Goal: Task Accomplishment & Management: Use online tool/utility

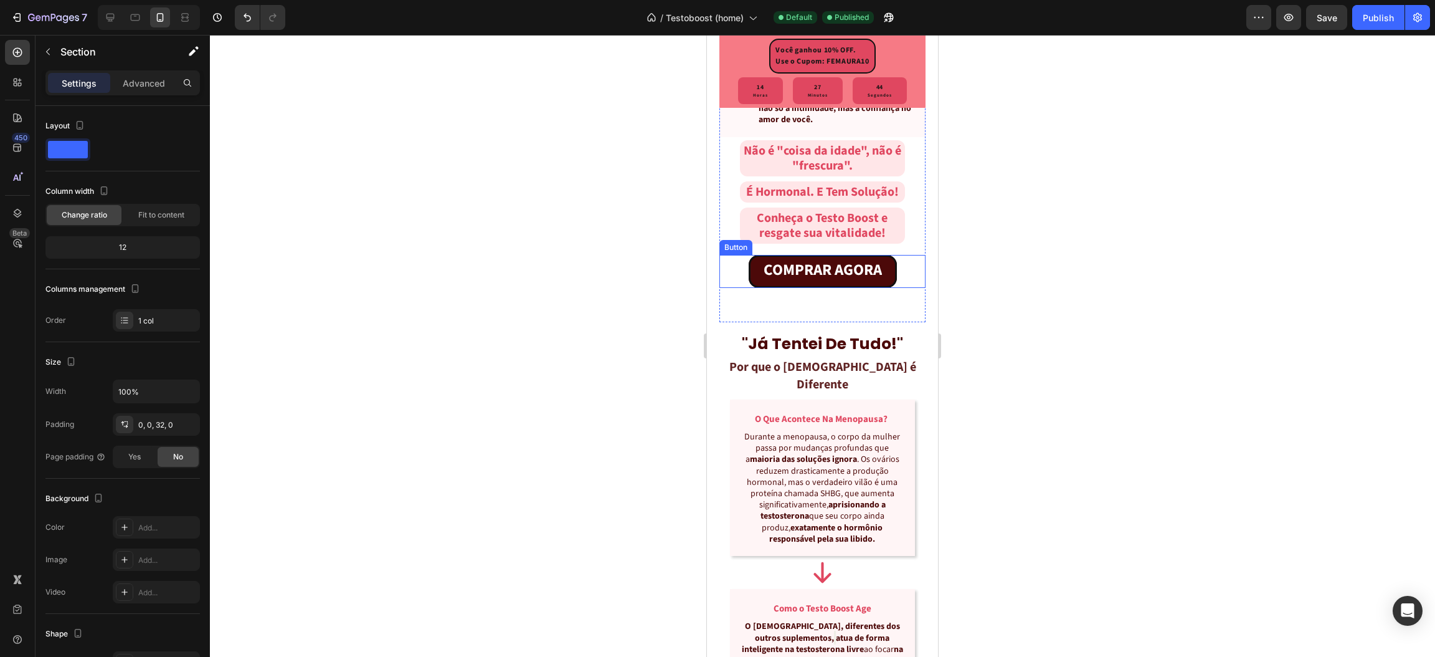
scroll to position [1083, 0]
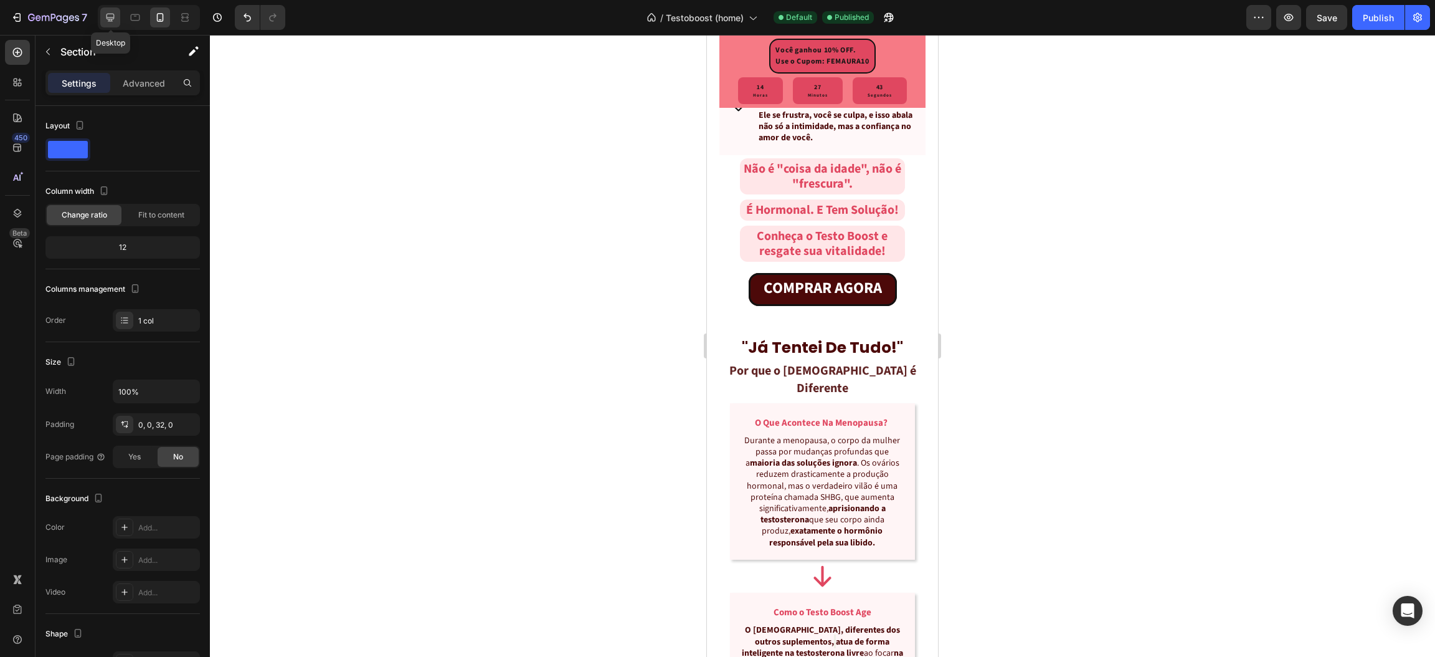
click at [110, 22] on icon at bounding box center [110, 17] width 12 height 12
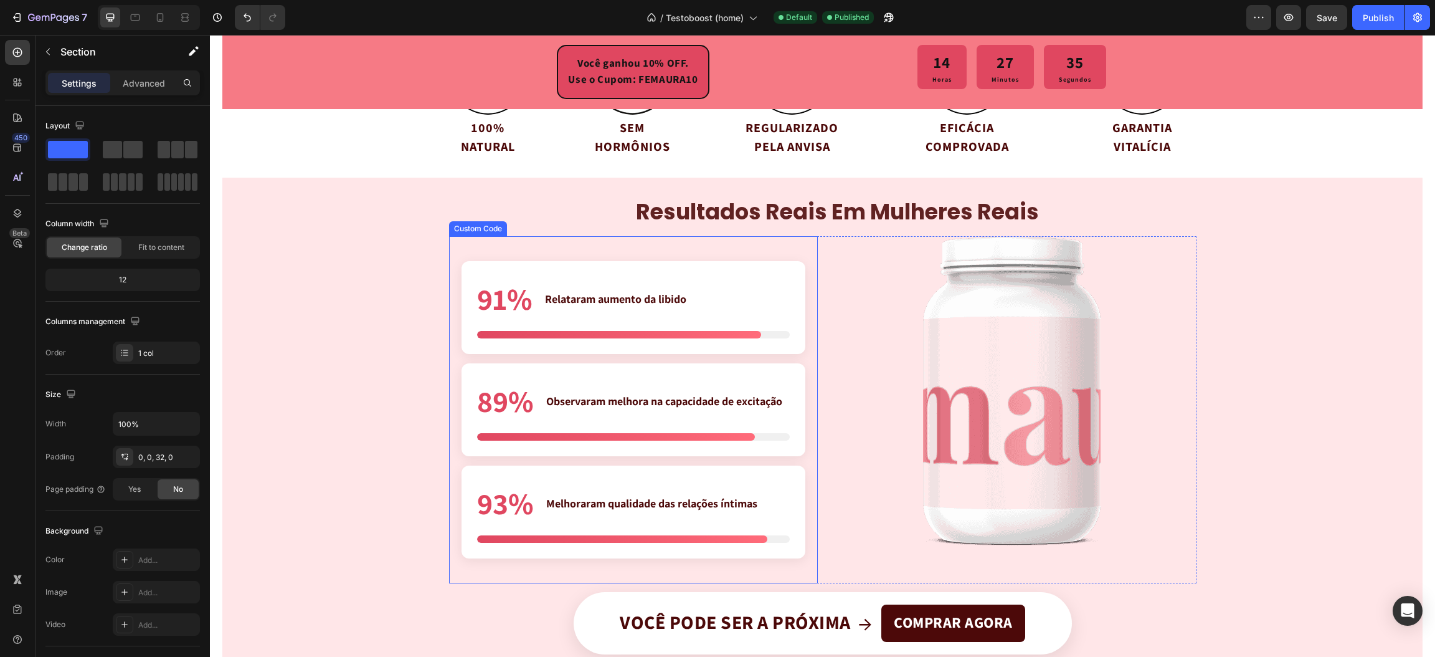
scroll to position [2954, 0]
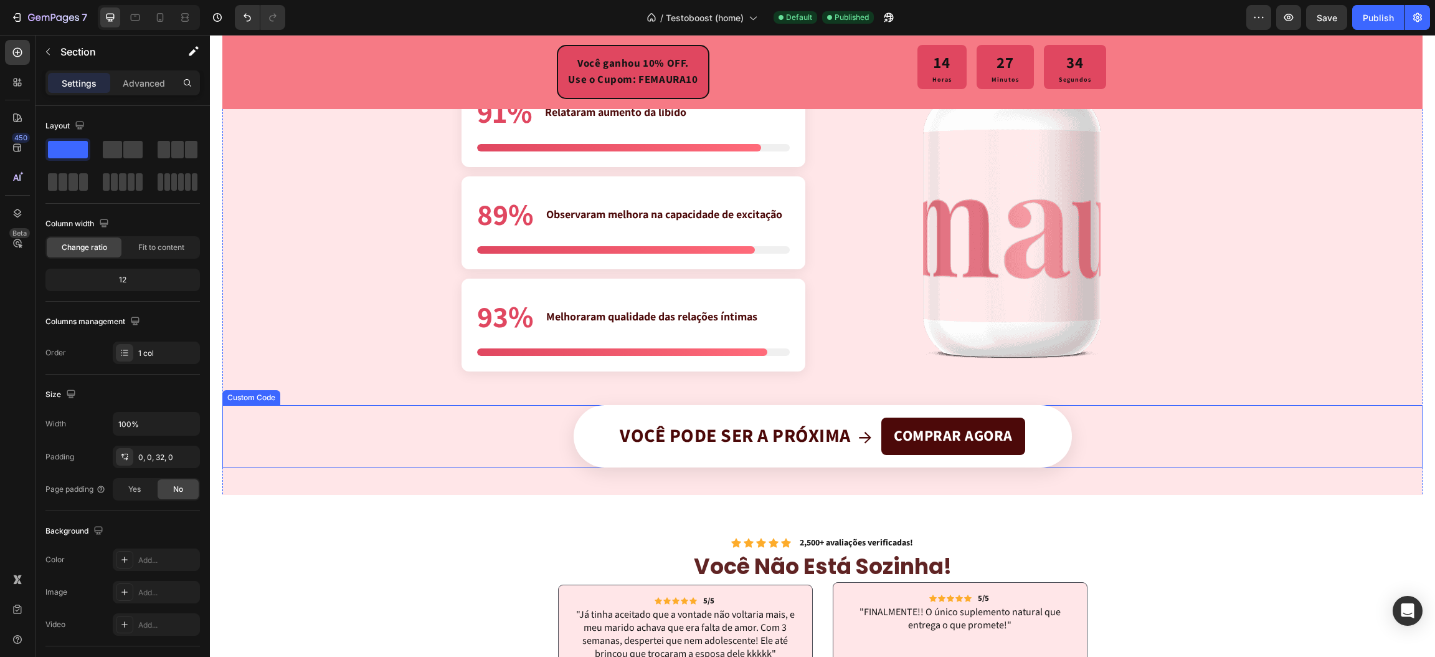
click at [603, 426] on div "Você pode ser a próxima → COMPRAR AGORA" at bounding box center [823, 436] width 498 height 62
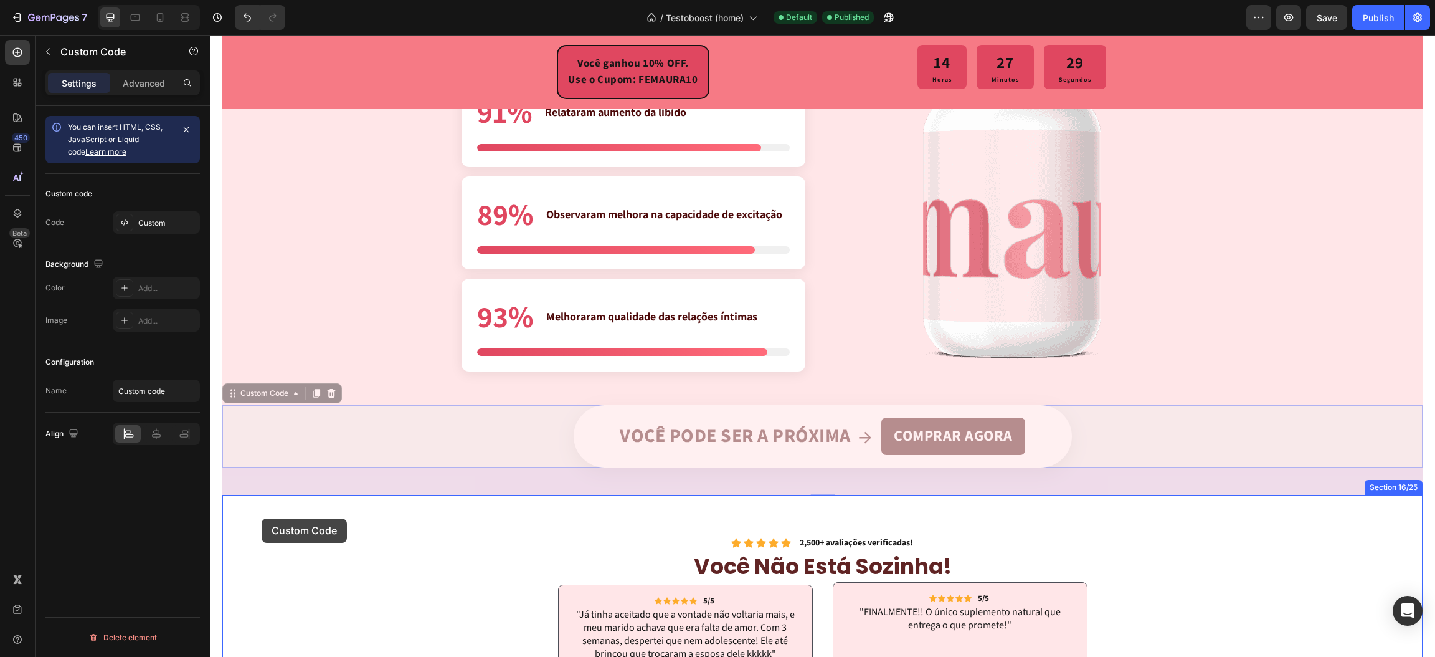
drag, startPoint x: 254, startPoint y: 395, endPoint x: 262, endPoint y: 518, distance: 123.6
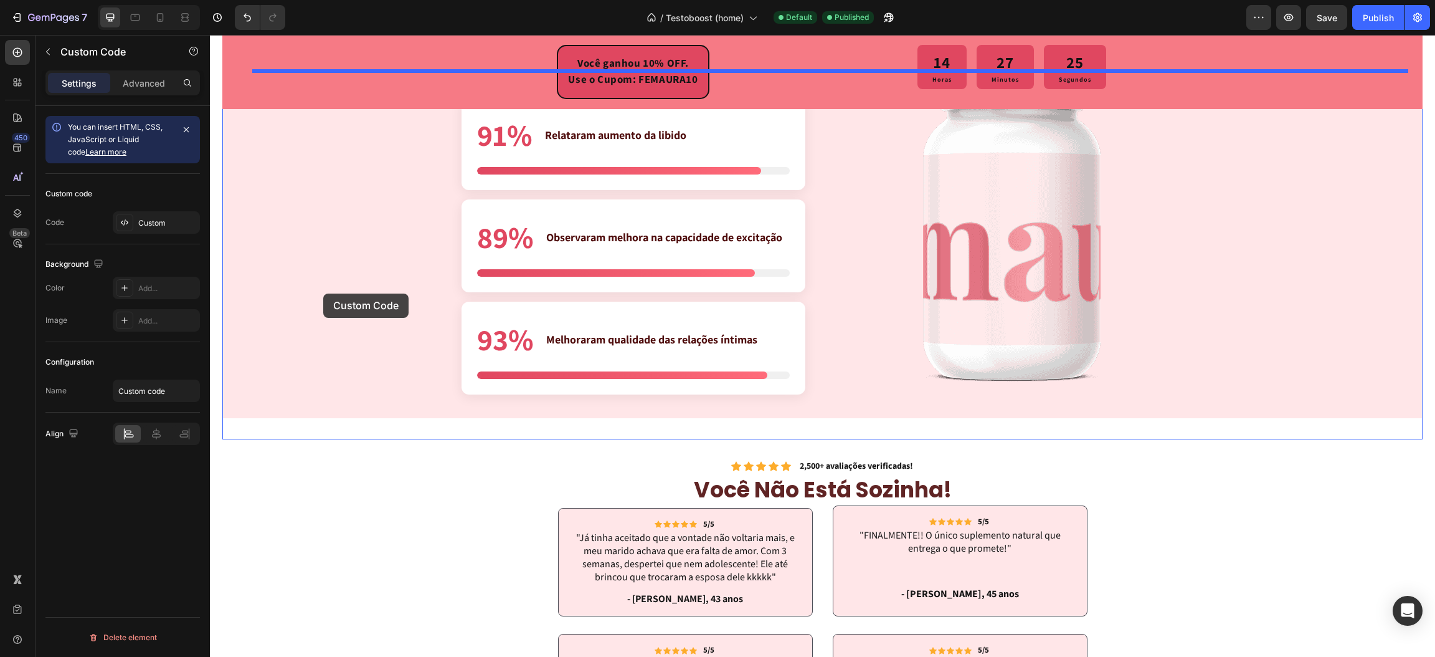
scroll to position [2767, 0]
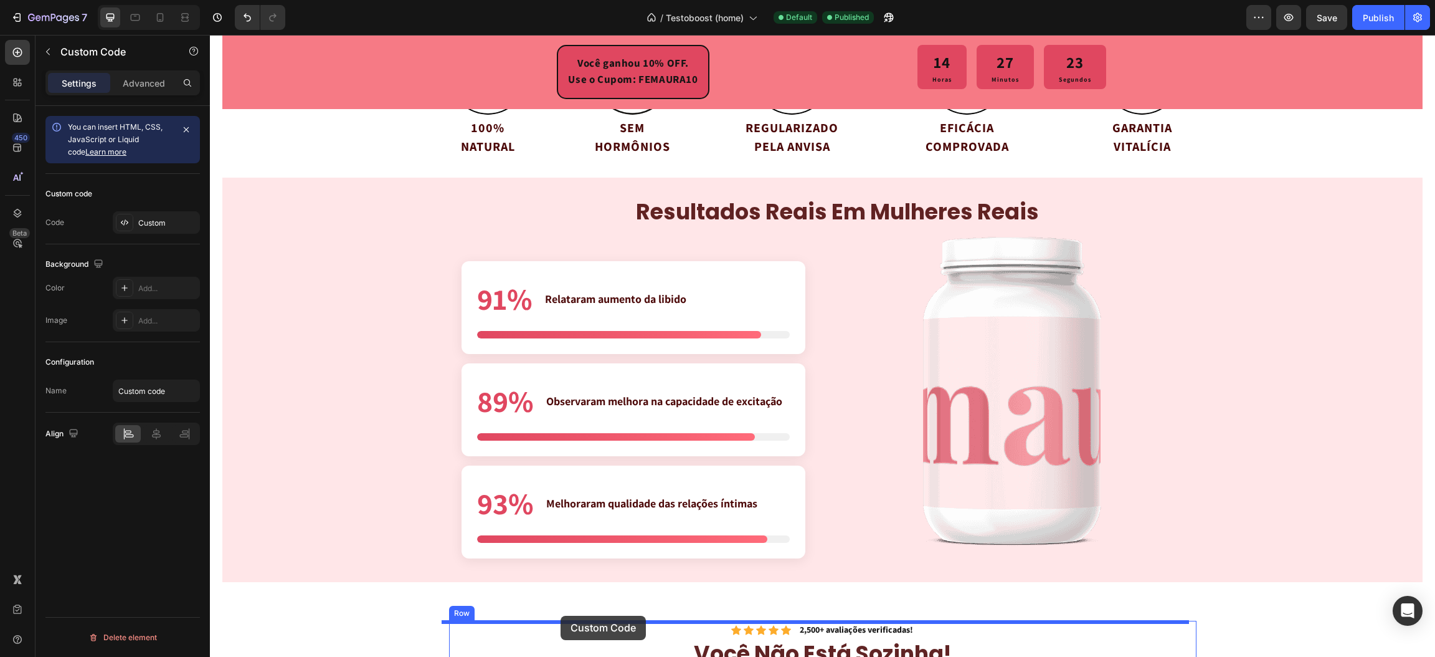
drag, startPoint x: 267, startPoint y: 483, endPoint x: 542, endPoint y: 264, distance: 352.4
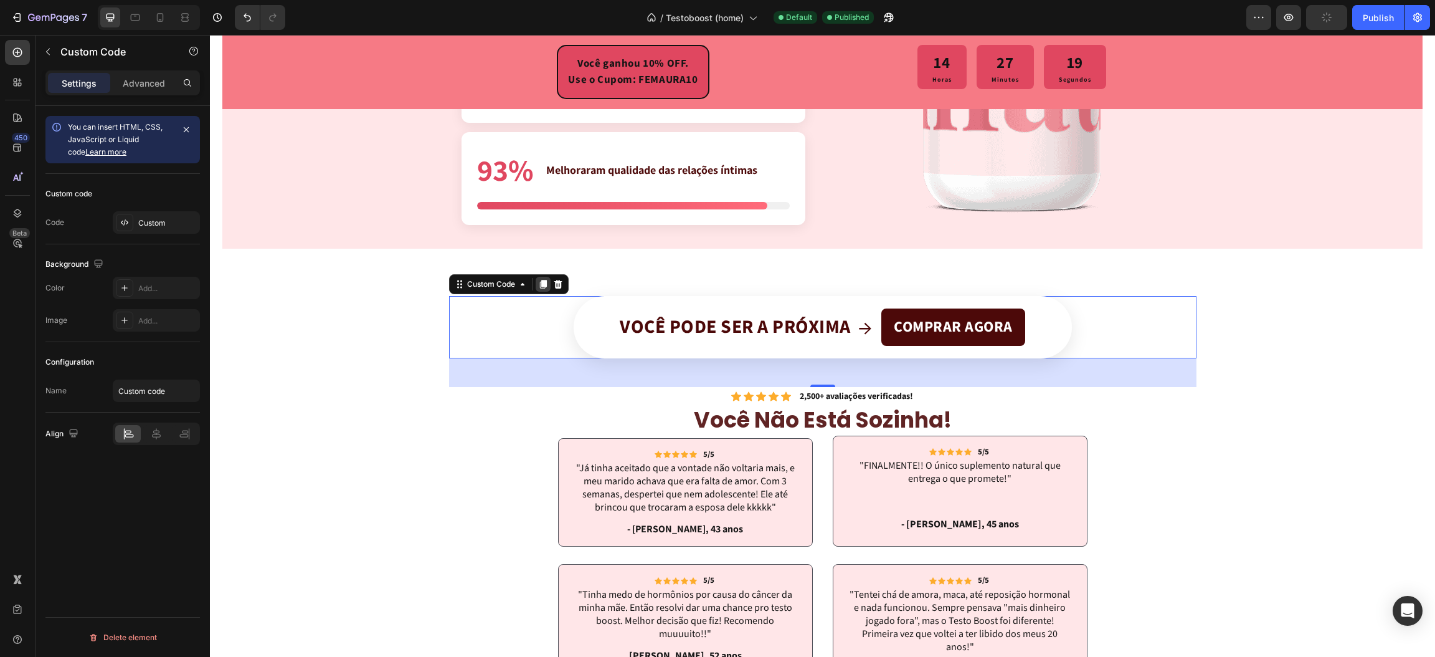
click at [539, 279] on icon at bounding box center [543, 284] width 10 height 10
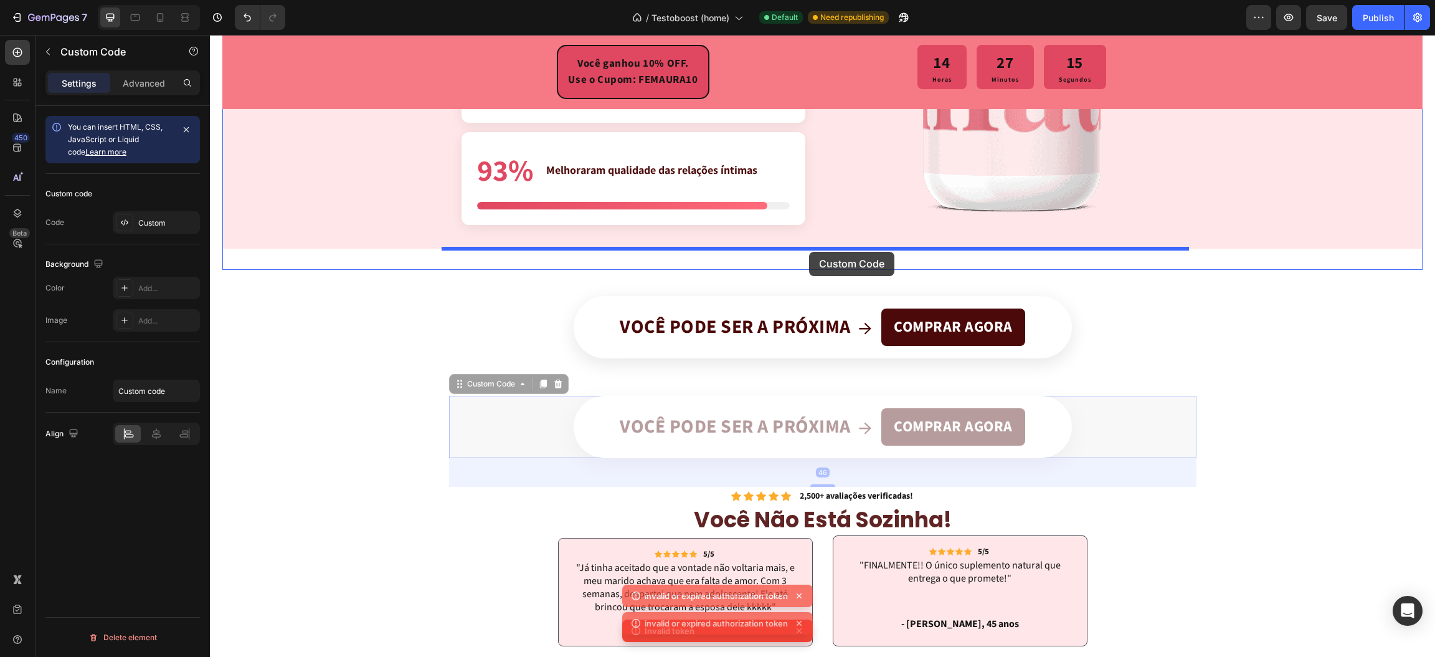
drag, startPoint x: 481, startPoint y: 380, endPoint x: 798, endPoint y: 252, distance: 342.1
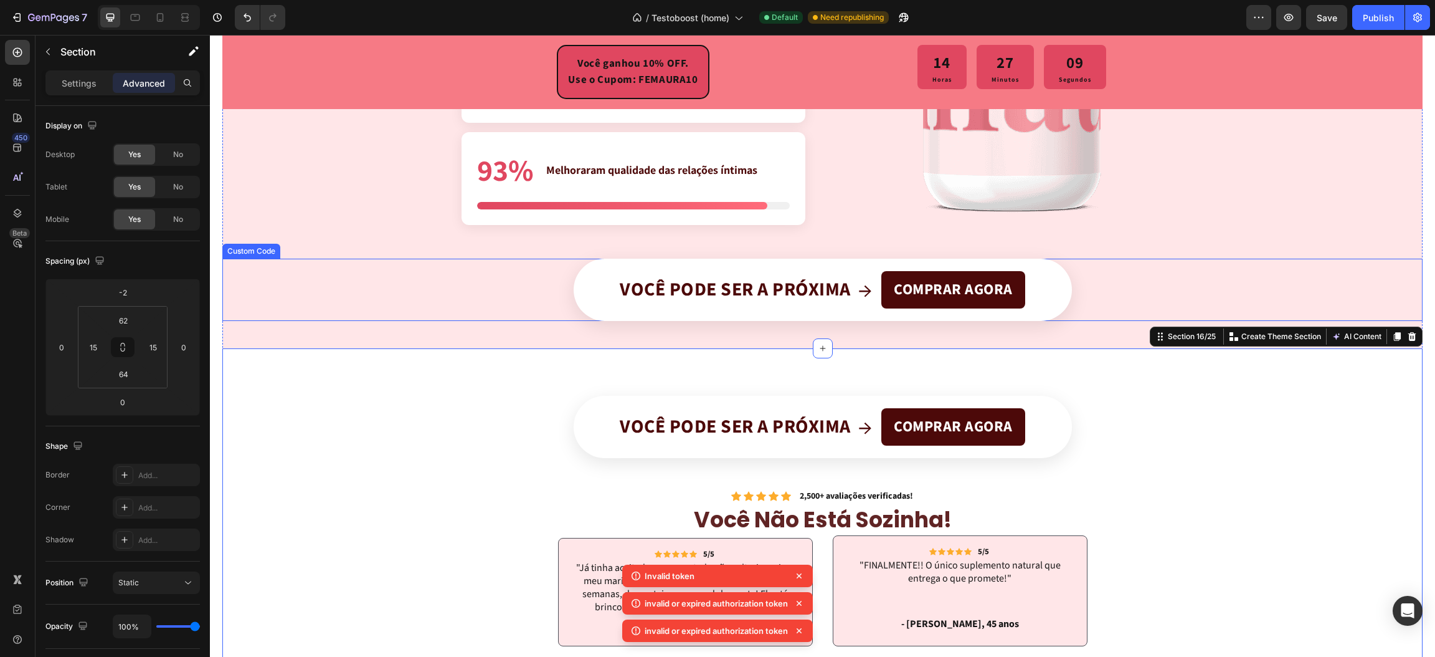
click at [859, 303] on span "→" at bounding box center [866, 290] width 14 height 26
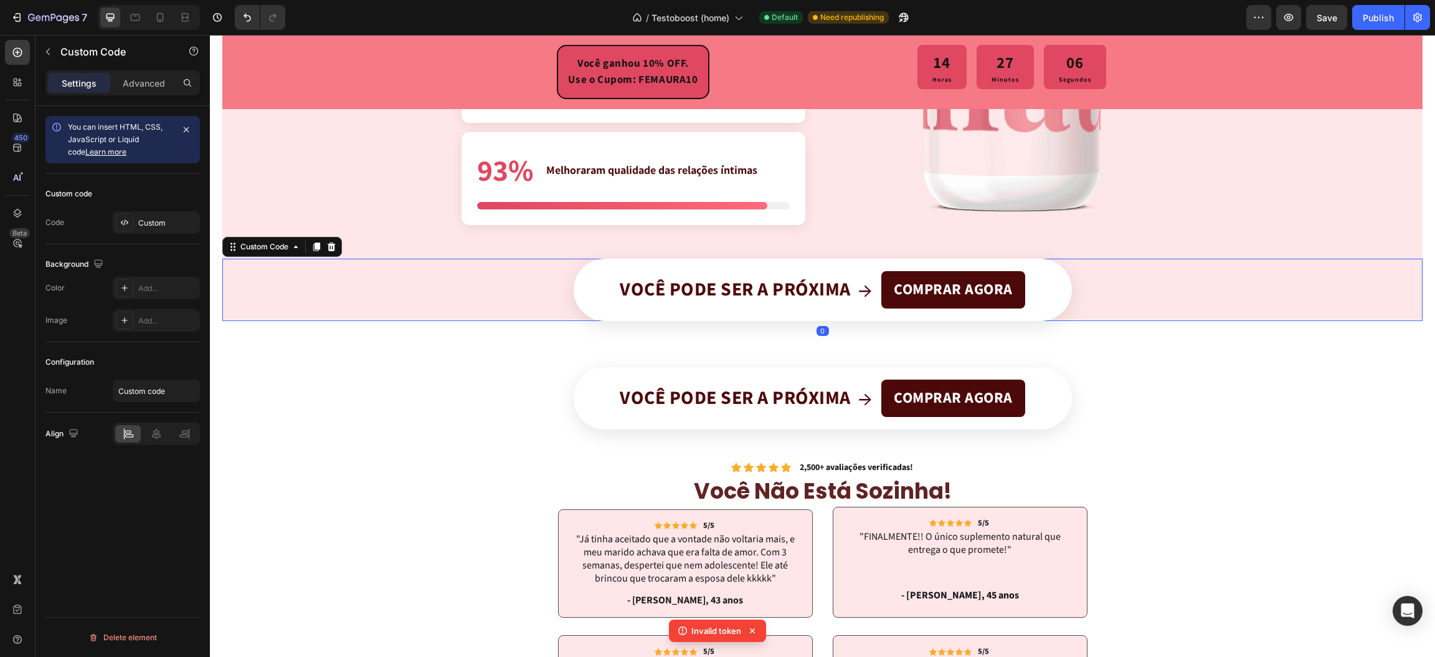
drag, startPoint x: 825, startPoint y: 348, endPoint x: 835, endPoint y: 302, distance: 47.2
click at [835, 302] on div "Banner CTA Você pode ser a próxima → COMPRAR AGORA Custom Code 0" at bounding box center [822, 290] width 1201 height 62
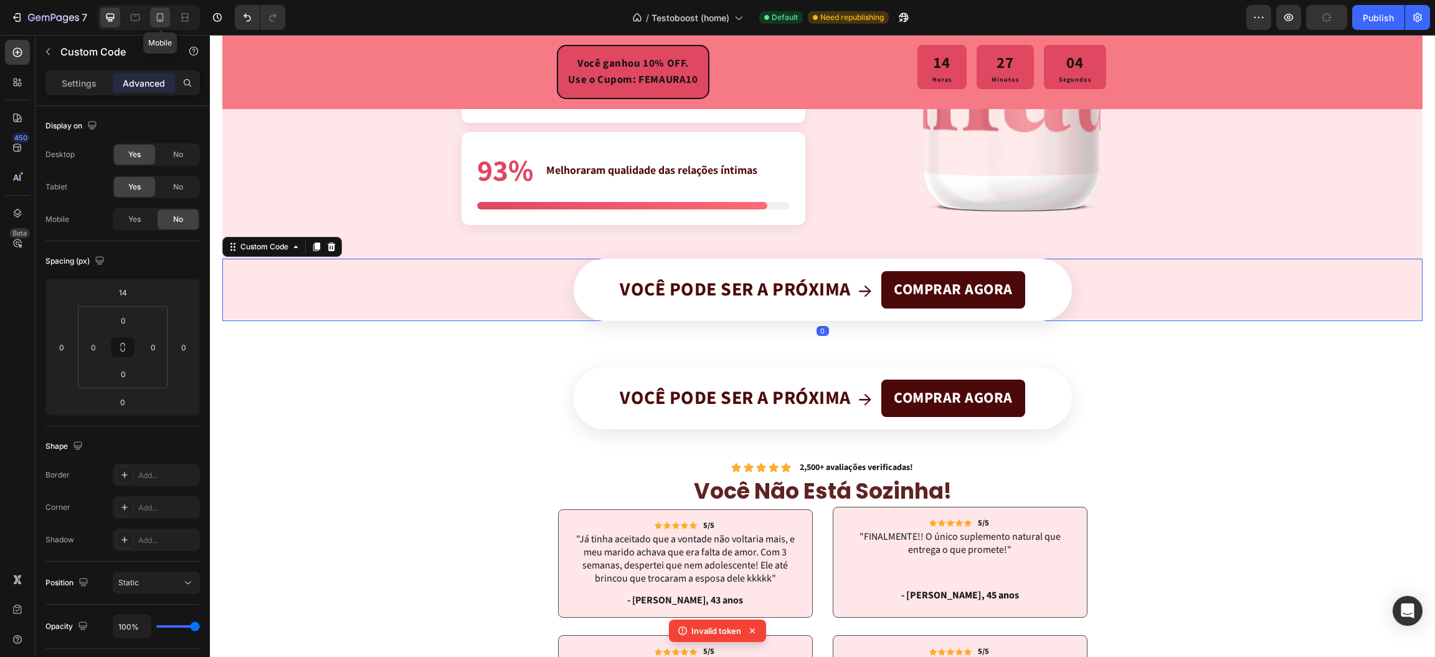
click at [167, 20] on div at bounding box center [160, 17] width 20 height 20
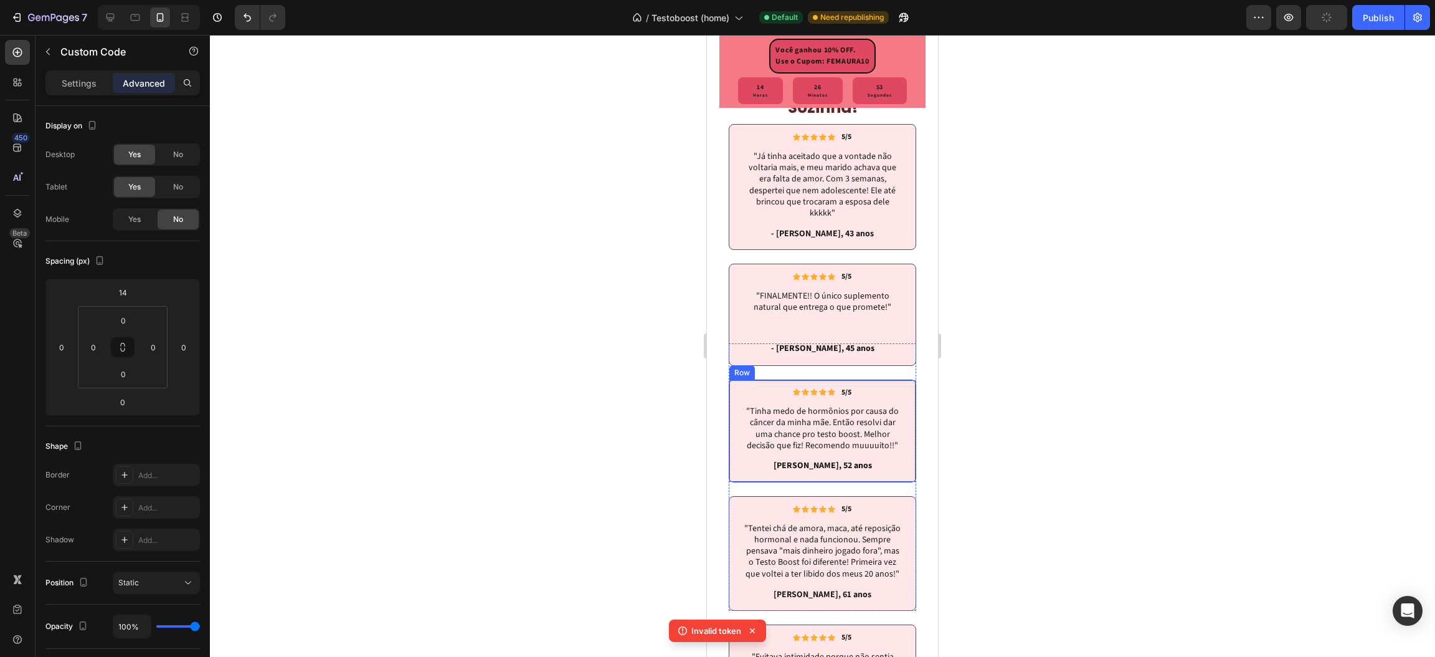
scroll to position [3310, 0]
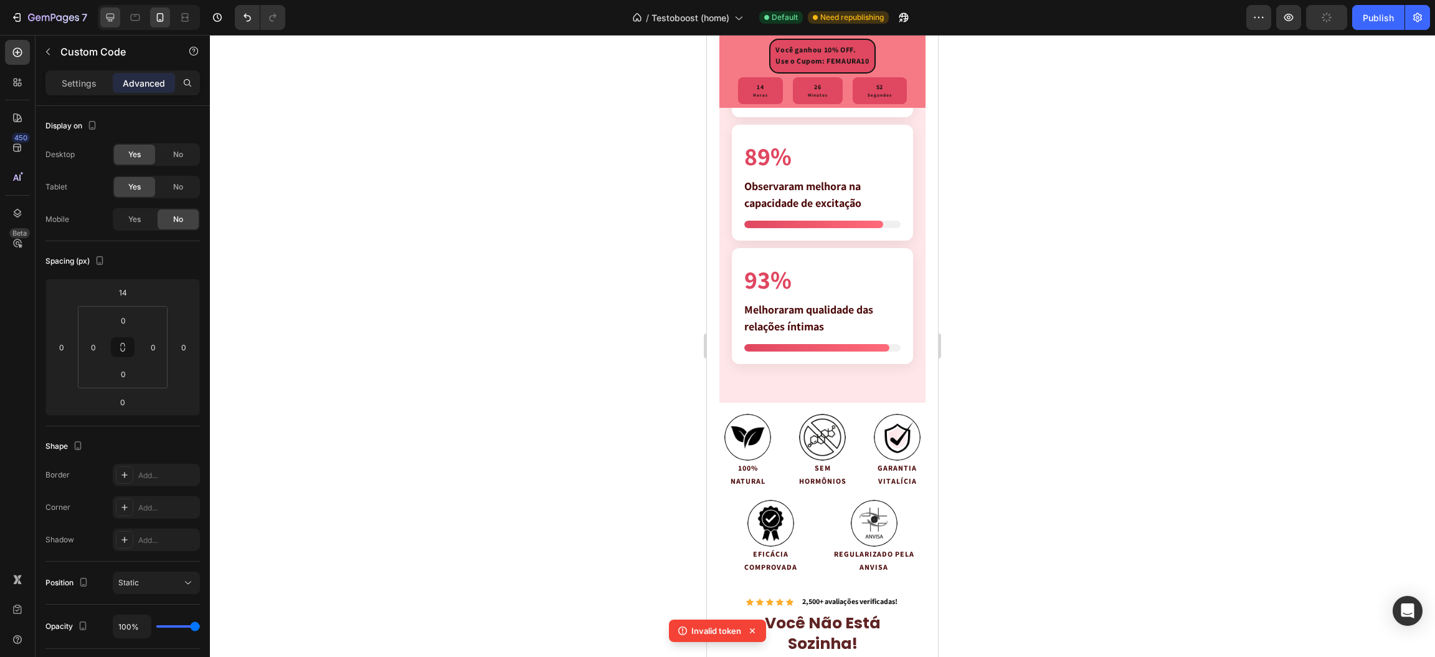
click at [111, 19] on icon at bounding box center [111, 18] width 8 height 8
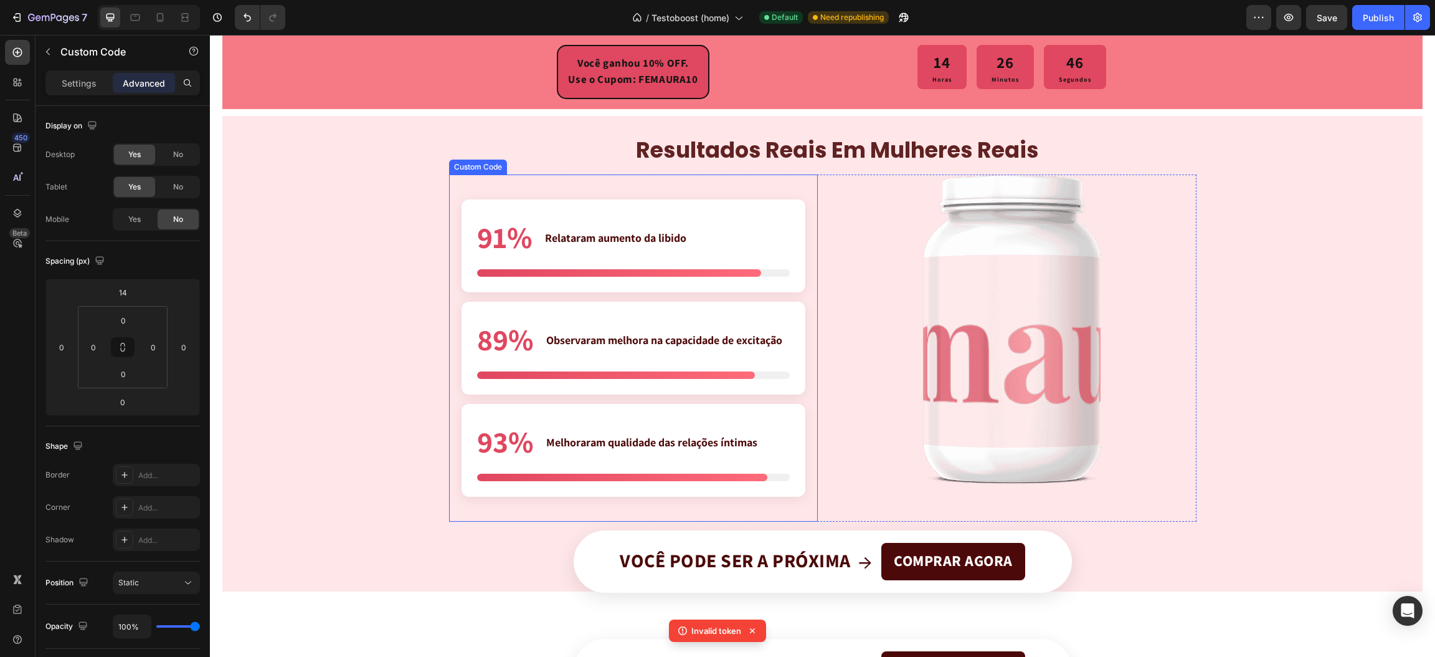
scroll to position [2880, 0]
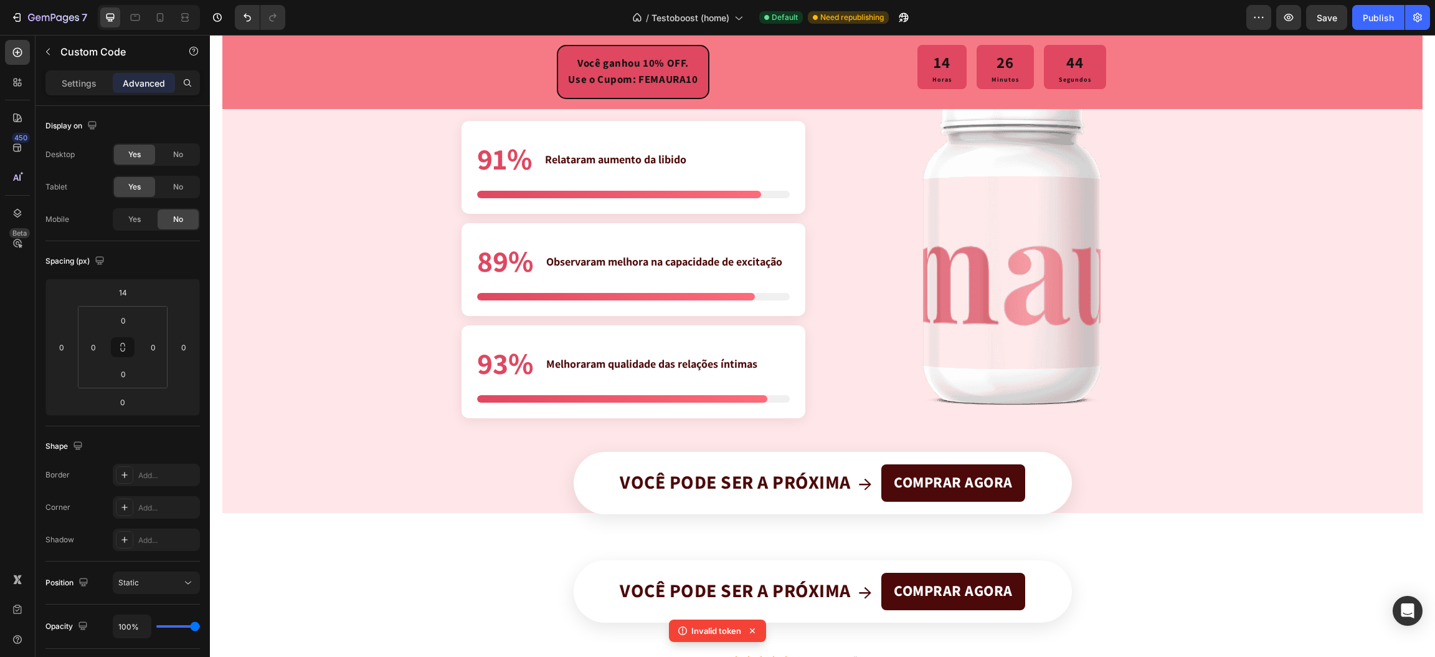
click at [753, 633] on icon at bounding box center [752, 630] width 12 height 12
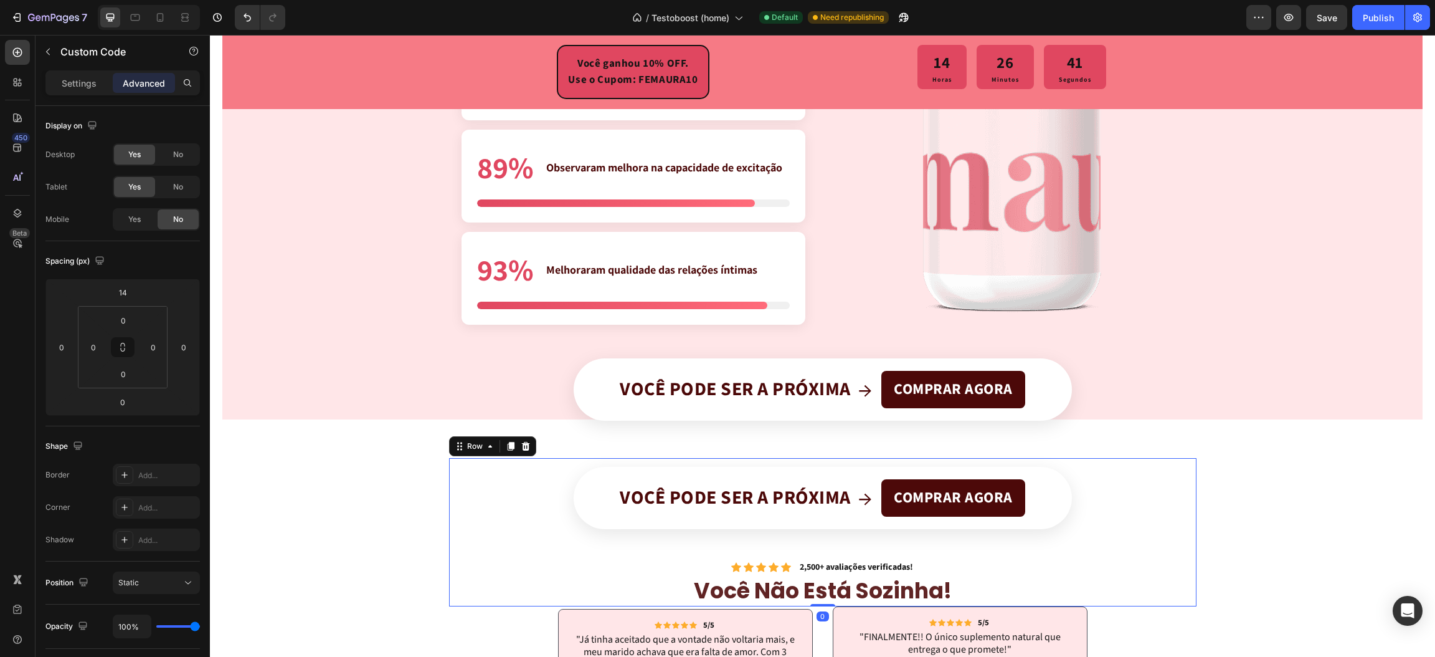
click at [549, 460] on div "Banner CTA Você pode ser a próxima → COMPRAR AGORA Custom Code Icon Icon Icon I…" at bounding box center [823, 532] width 748 height 148
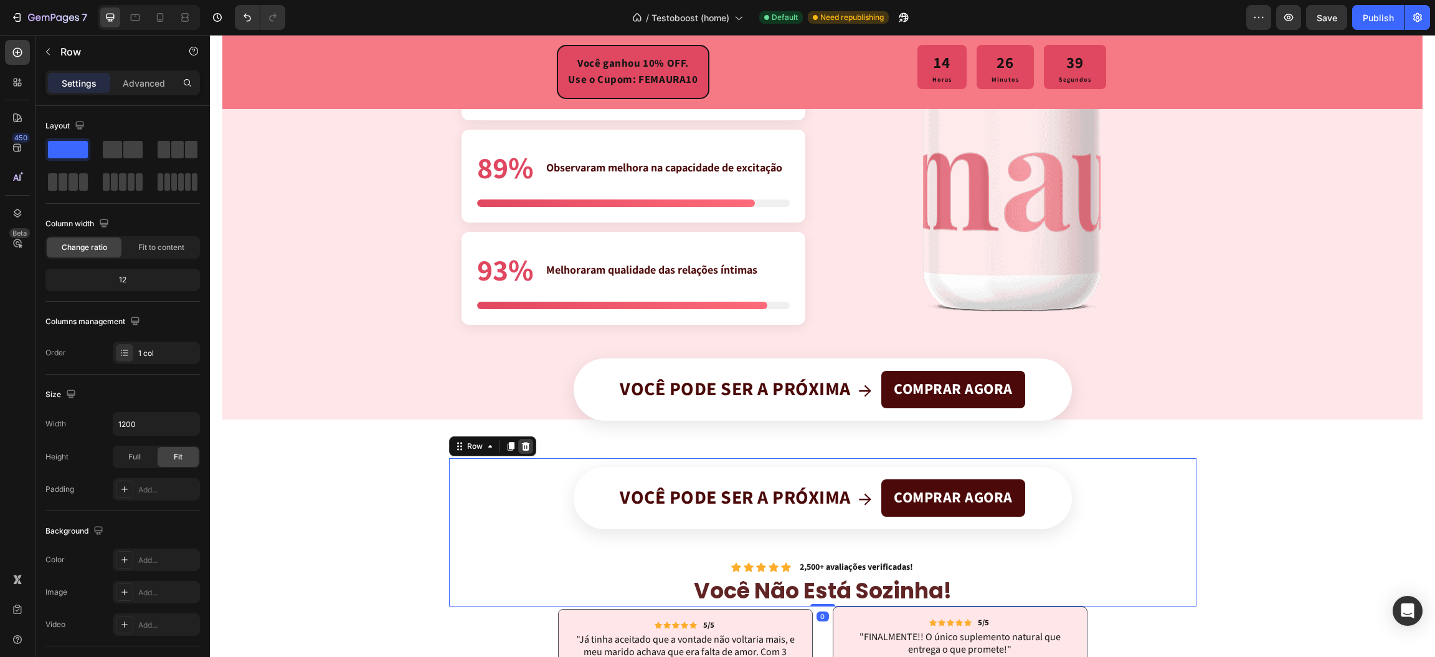
click at [521, 445] on icon at bounding box center [526, 446] width 10 height 10
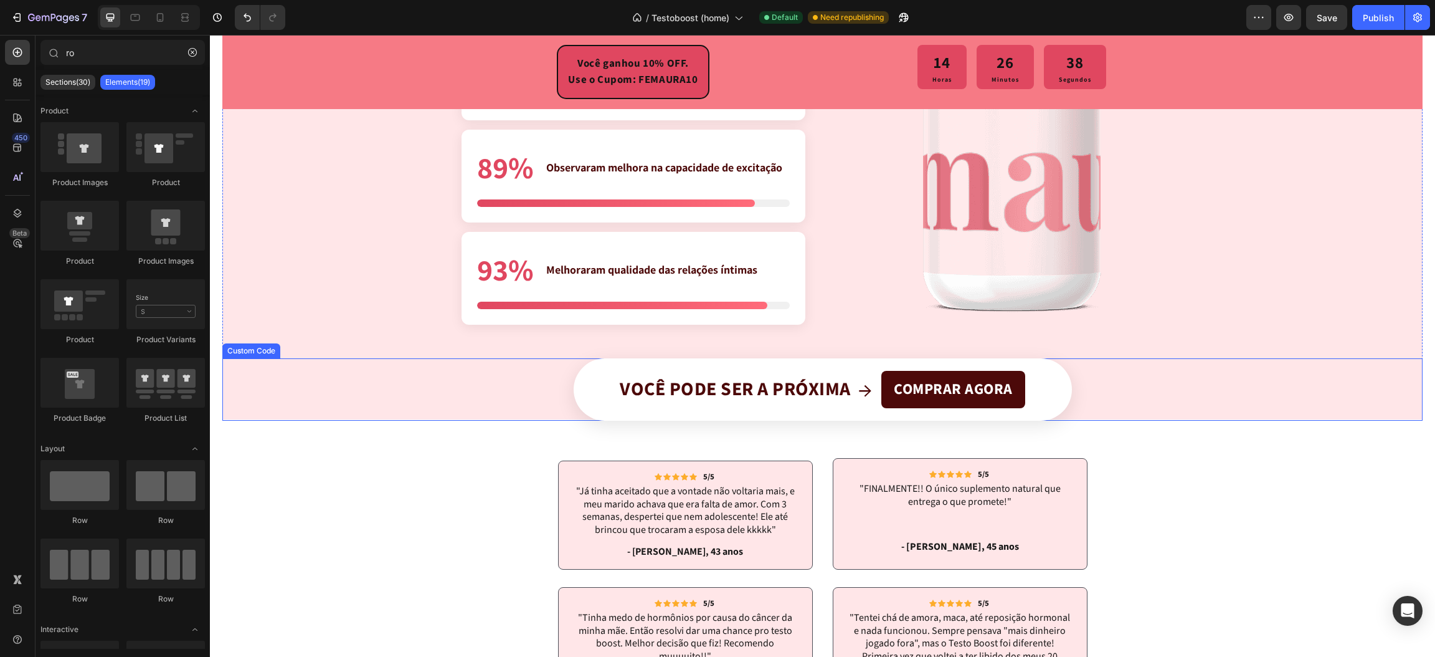
click at [574, 397] on div "Você pode ser a próxima → COMPRAR AGORA" at bounding box center [823, 389] width 498 height 62
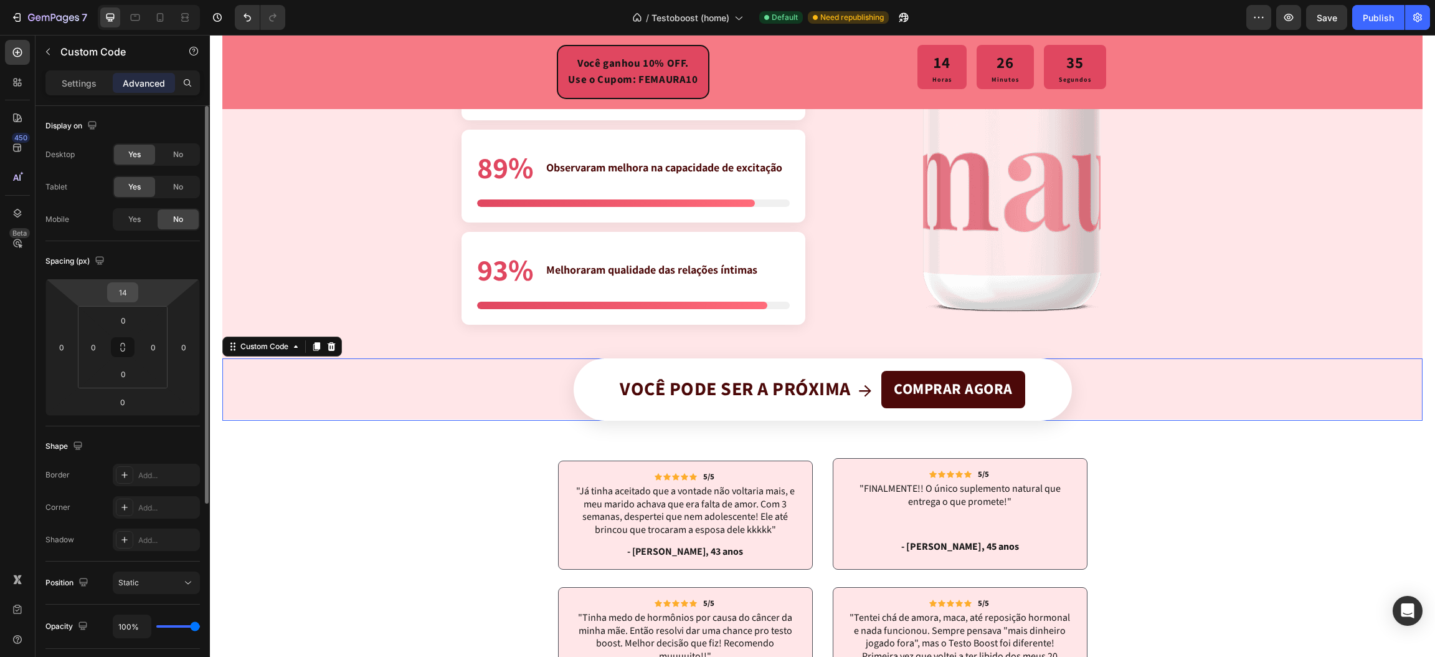
click at [128, 295] on input "14" at bounding box center [122, 292] width 25 height 19
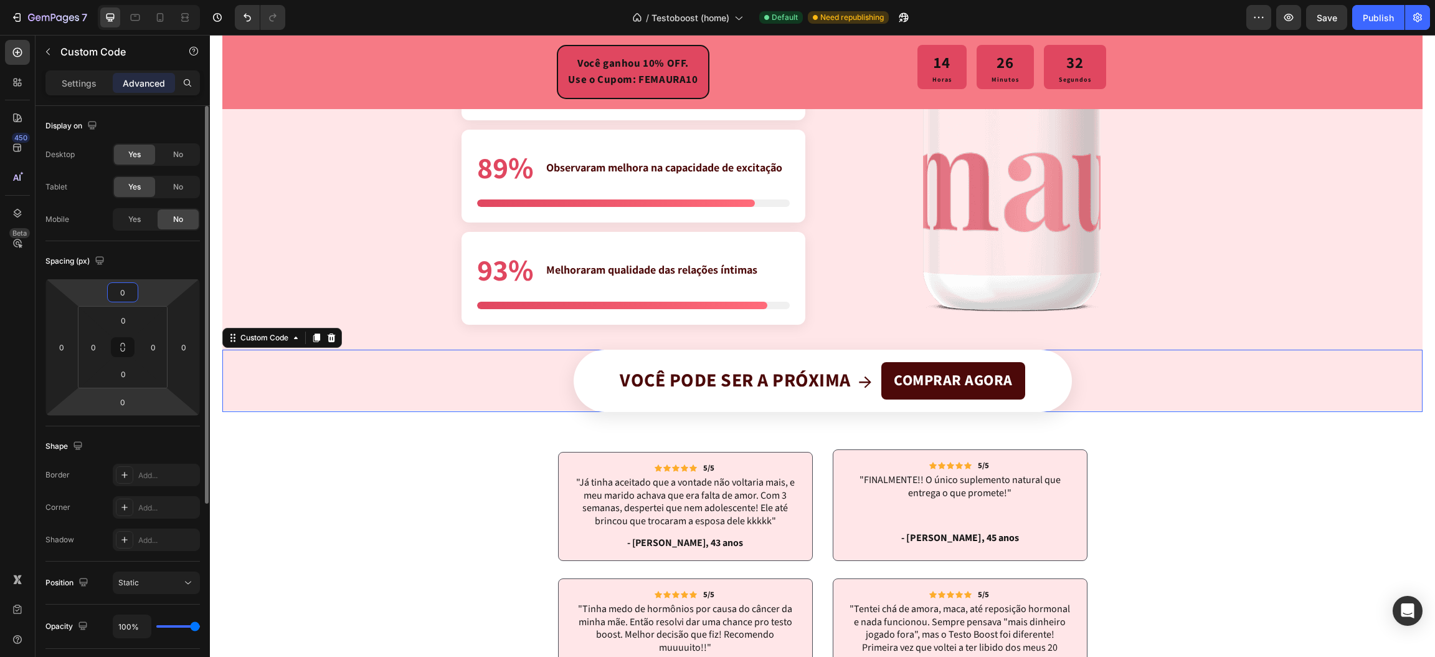
type input "0"
click at [140, 0] on html "7 / Testoboost (home) Default Need republishing Preview Save Publish 450 Beta r…" at bounding box center [717, 0] width 1435 height 0
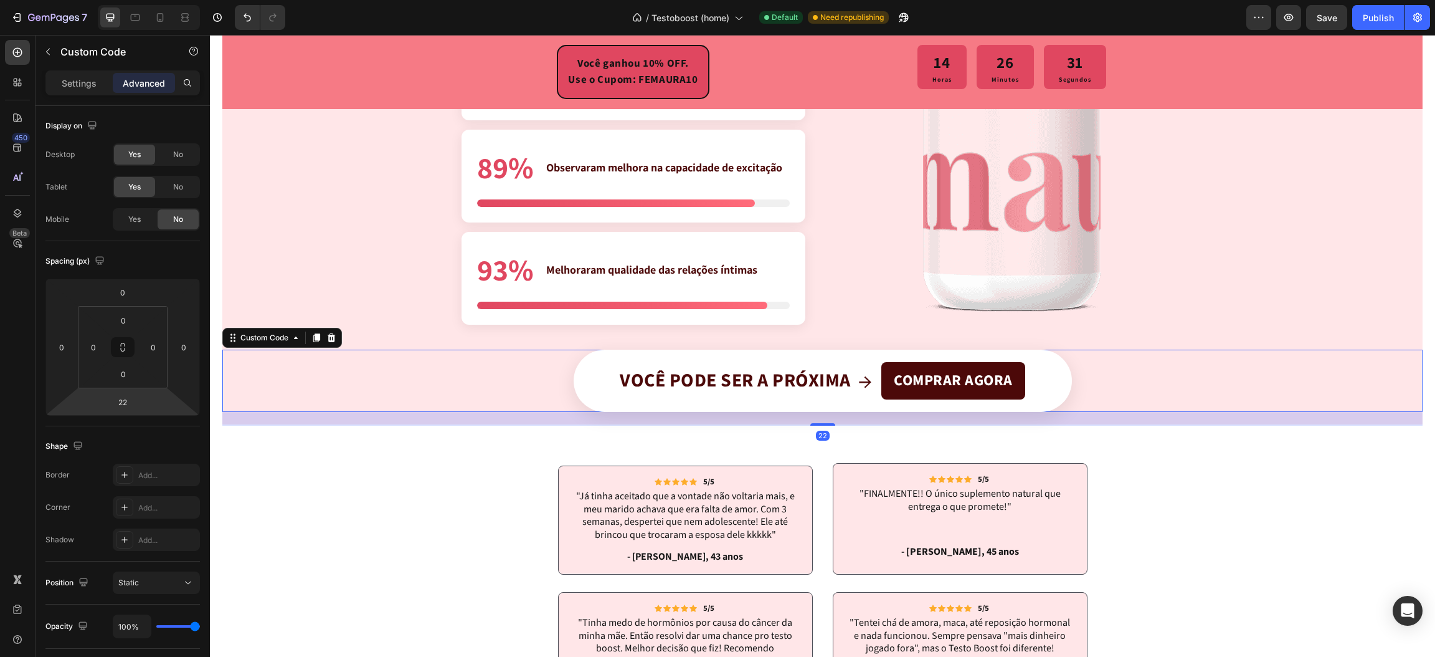
type input "24"
drag, startPoint x: 151, startPoint y: 402, endPoint x: 156, endPoint y: 391, distance: 12.8
click at [156, 0] on html "7 / Testoboost (home) Default Need republishing Preview Save Publish 450 Beta r…" at bounding box center [717, 0] width 1435 height 0
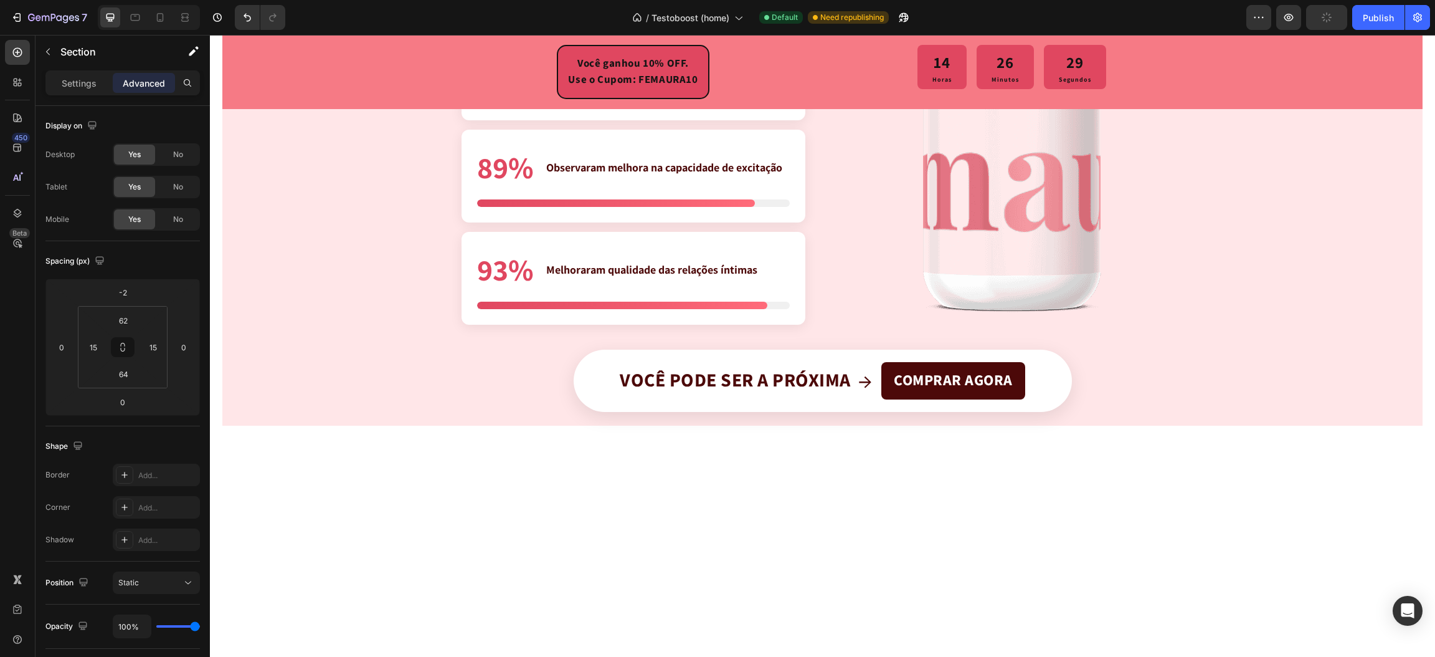
scroll to position [2599, 0]
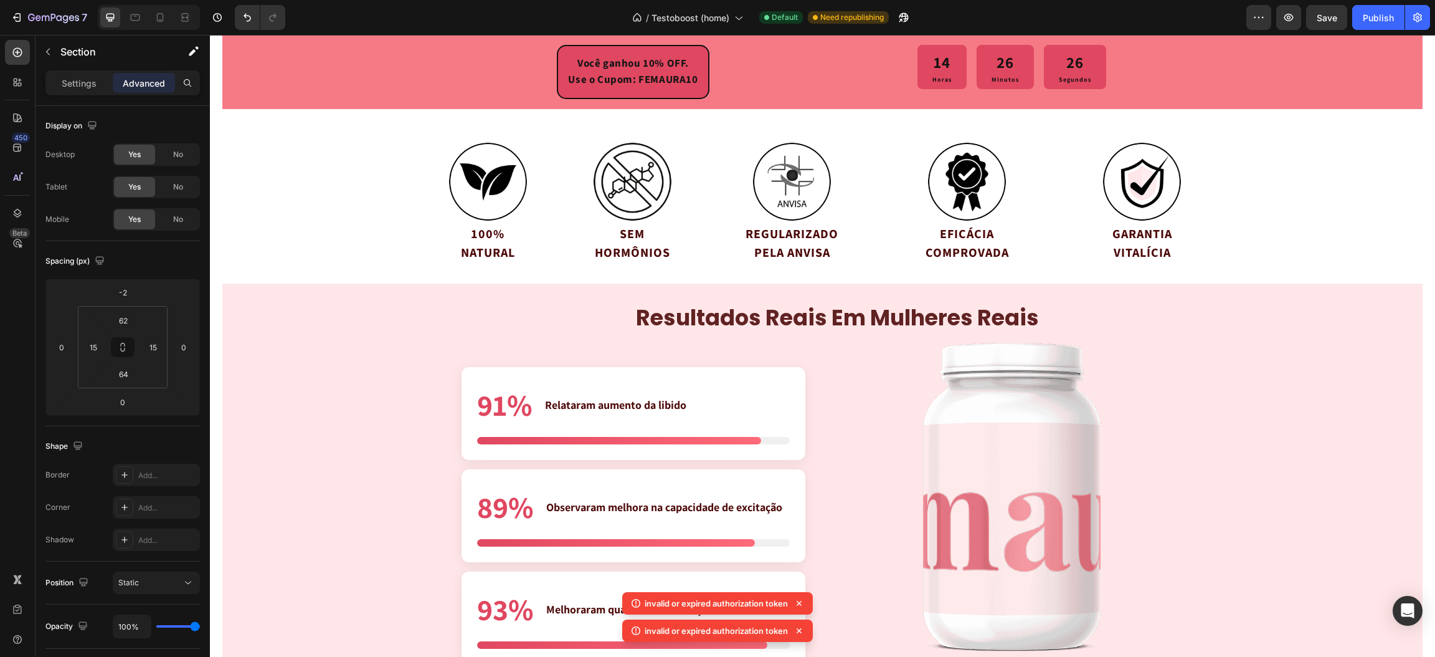
click at [795, 600] on icon at bounding box center [799, 603] width 12 height 12
click at [801, 624] on icon at bounding box center [799, 630] width 12 height 12
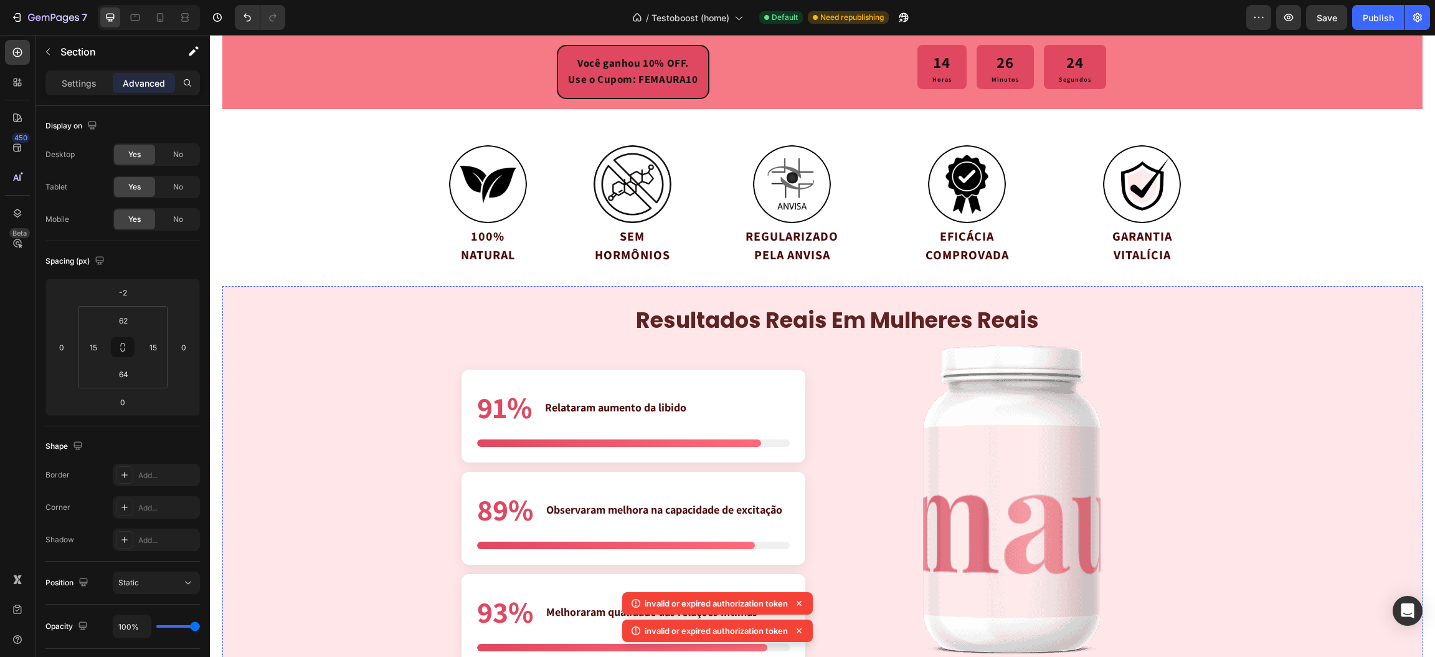
scroll to position [2880, 0]
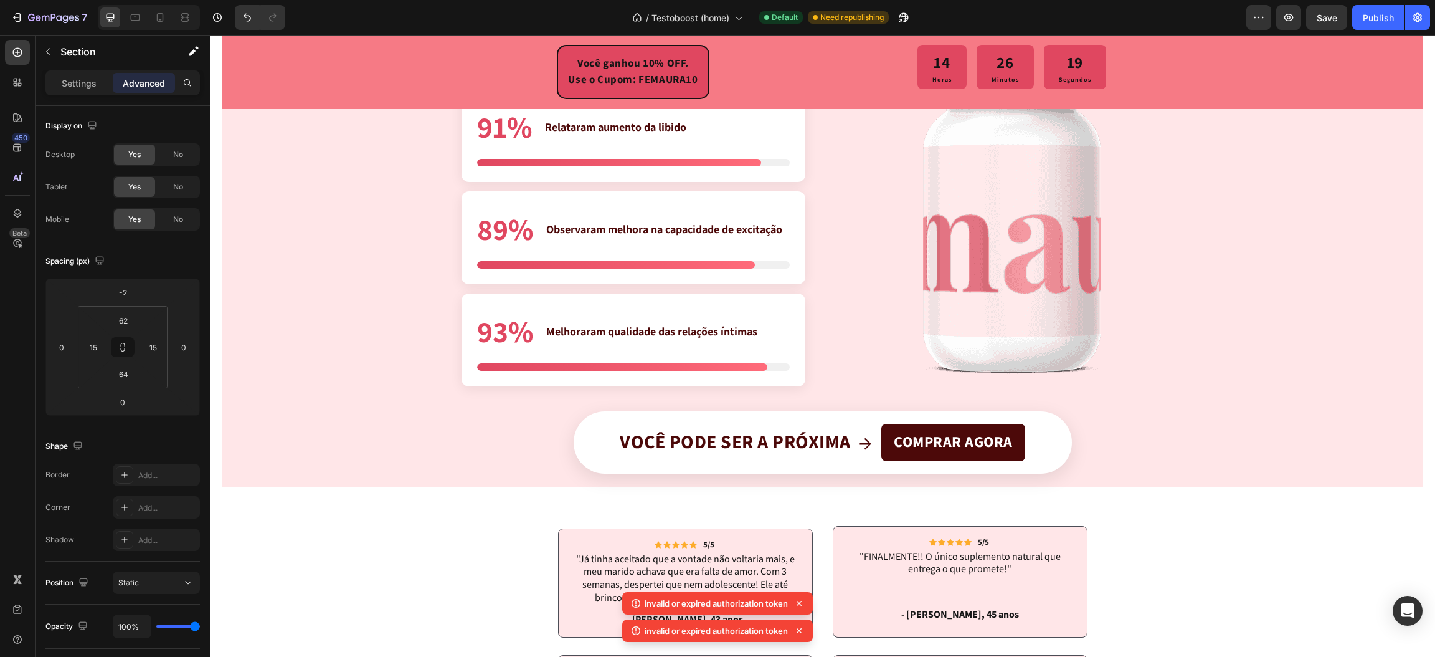
click at [757, 607] on p "invalid or expired authorization token" at bounding box center [716, 603] width 143 height 12
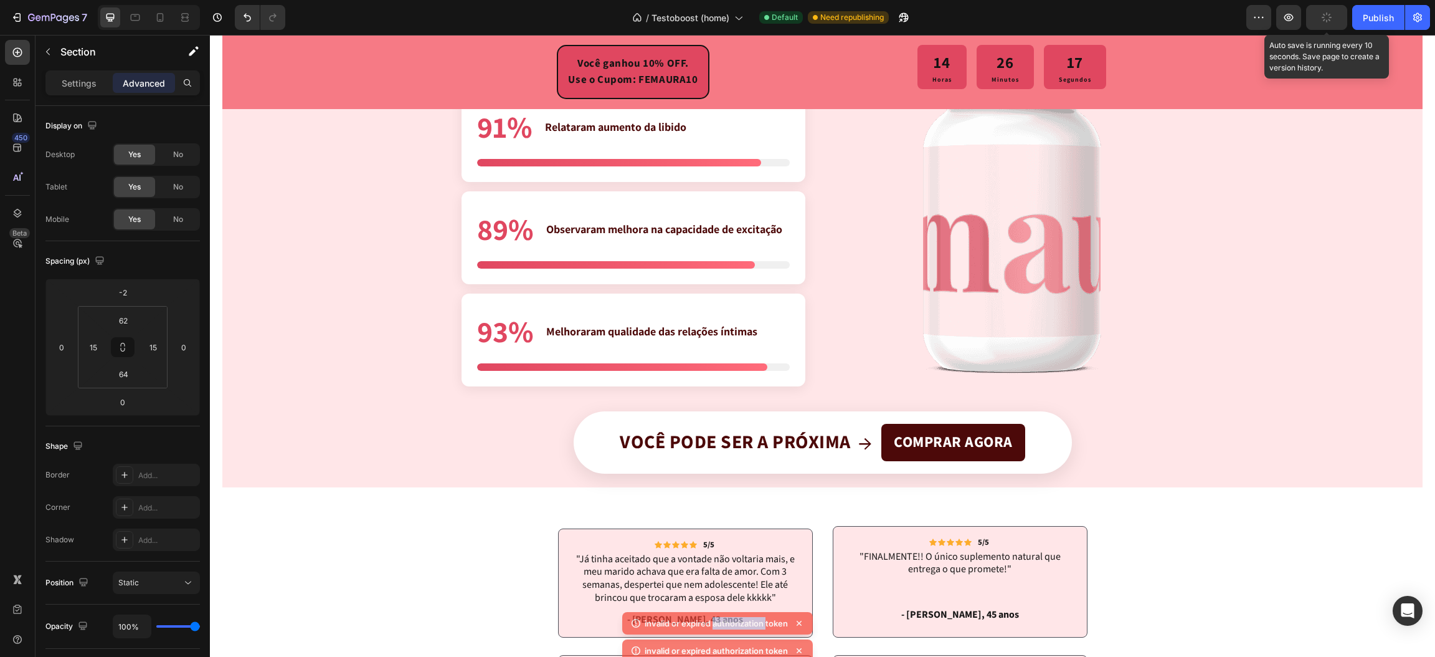
click at [1318, 16] on button "button" at bounding box center [1326, 17] width 41 height 25
click at [1318, 19] on button "button" at bounding box center [1326, 17] width 41 height 25
click at [1329, 17] on span "Save" at bounding box center [1327, 17] width 21 height 11
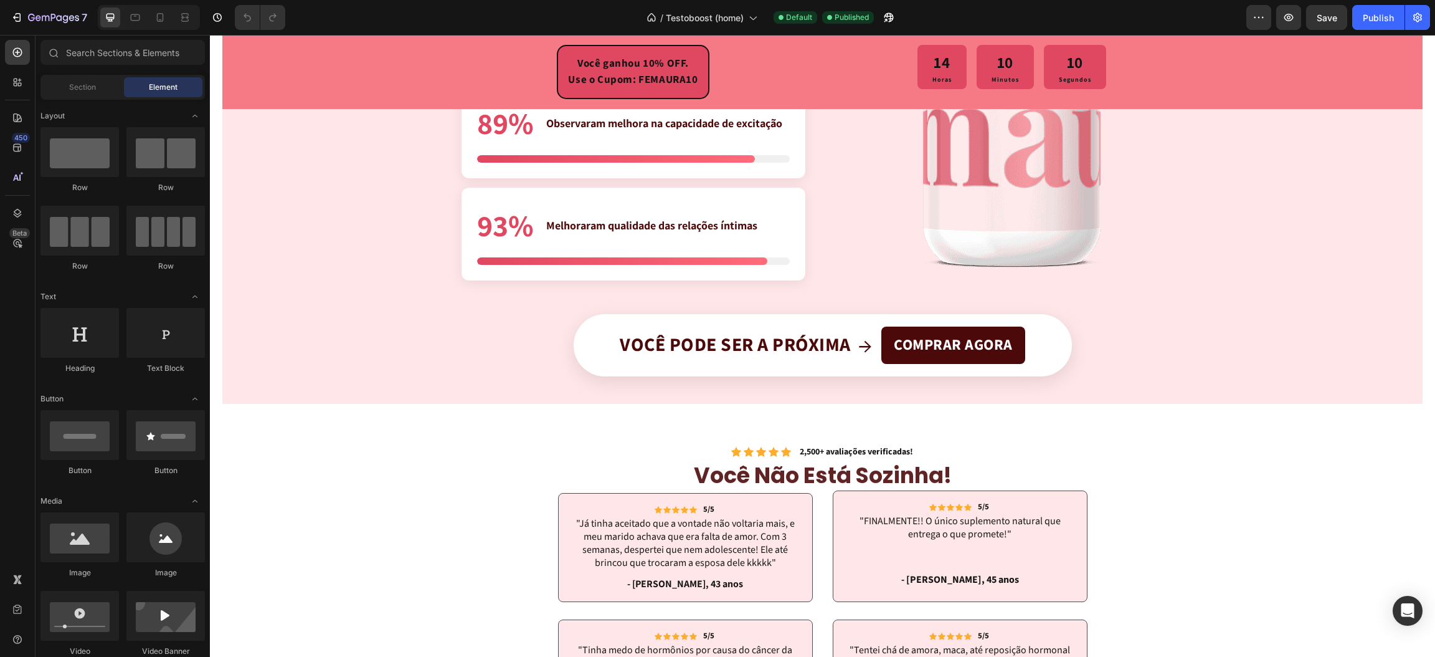
scroll to position [3084, 0]
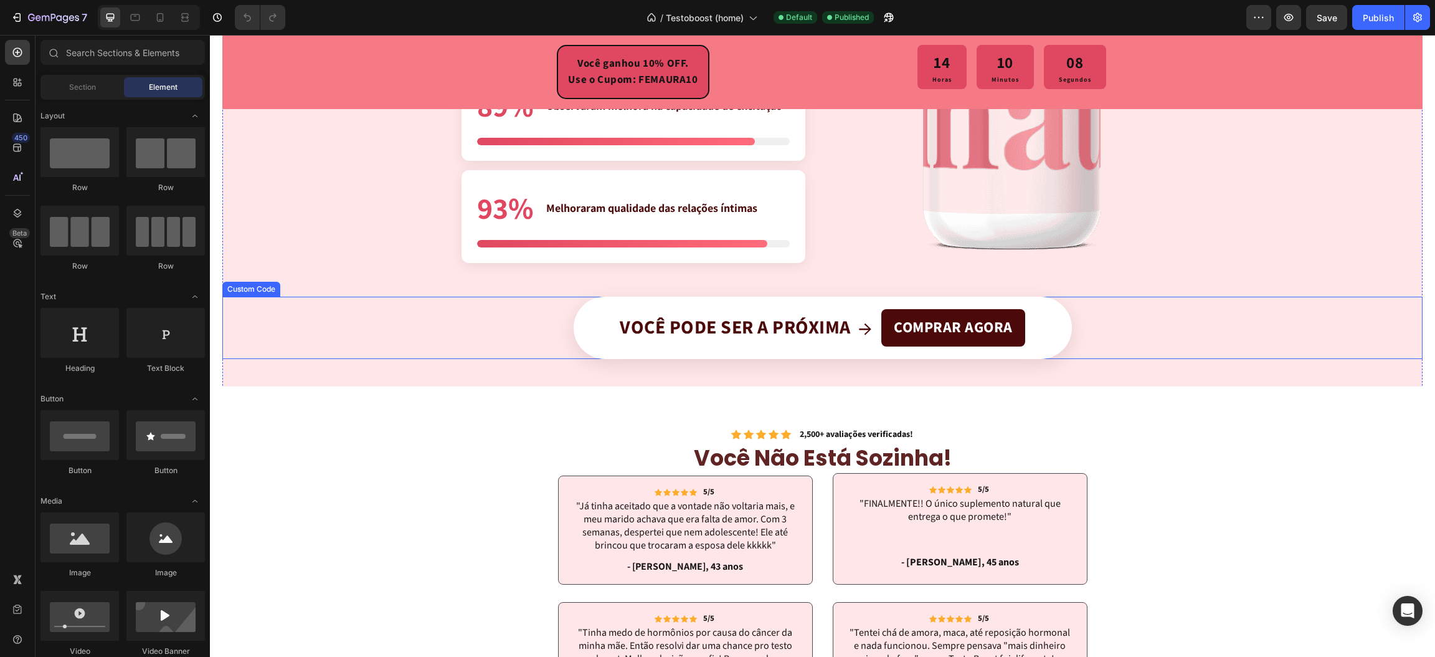
click at [584, 313] on div "Você pode ser a próxima → COMPRAR AGORA" at bounding box center [823, 328] width 498 height 62
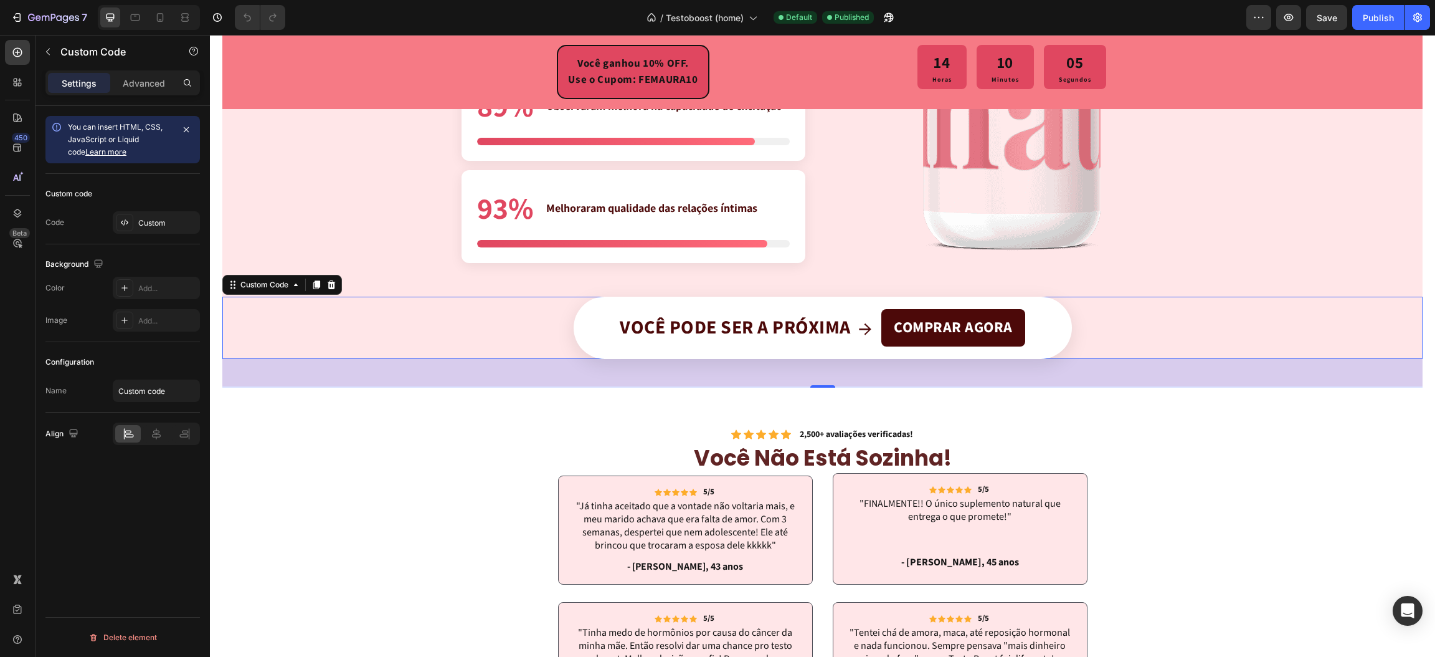
click at [633, 331] on span "Você pode ser a próxima" at bounding box center [735, 327] width 231 height 22
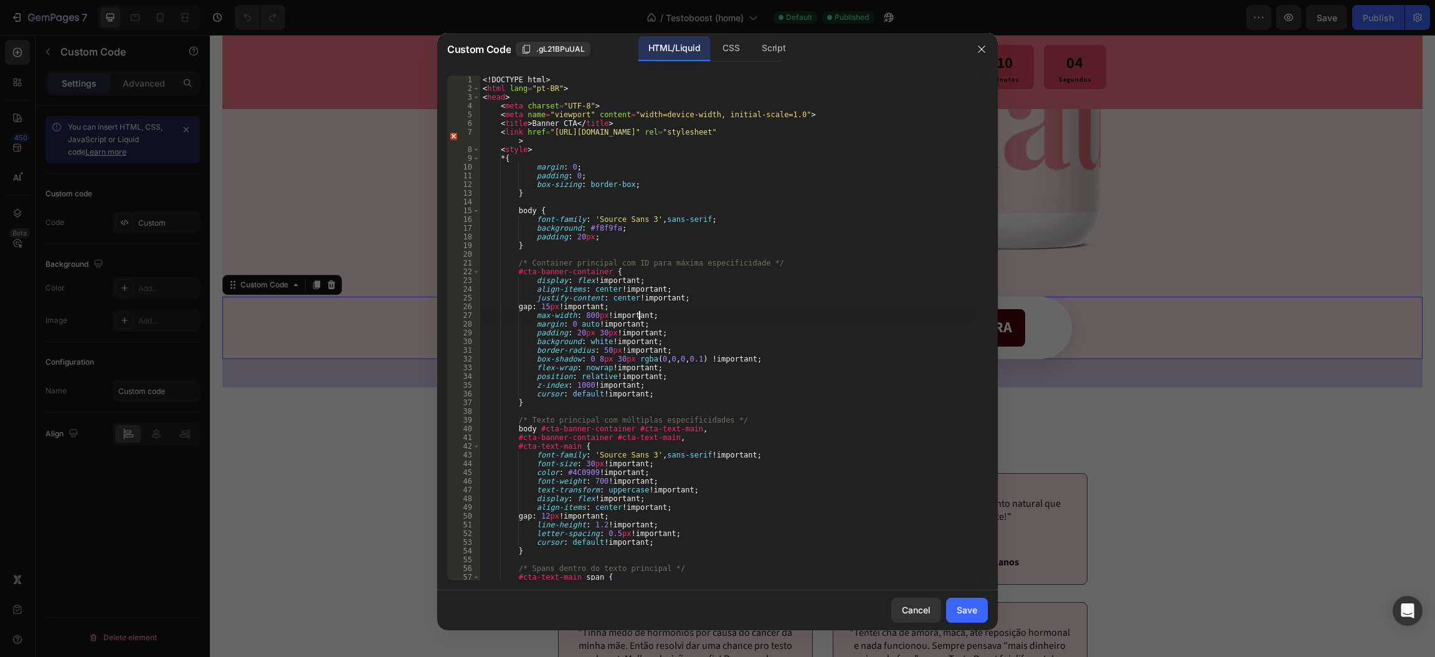
click at [641, 312] on div "<! DOCTYPE html > < html lang = "pt-BR" > < head > < meta charset = "UTF-8" > <…" at bounding box center [726, 336] width 493 height 523
type textarea "</body> </html>"
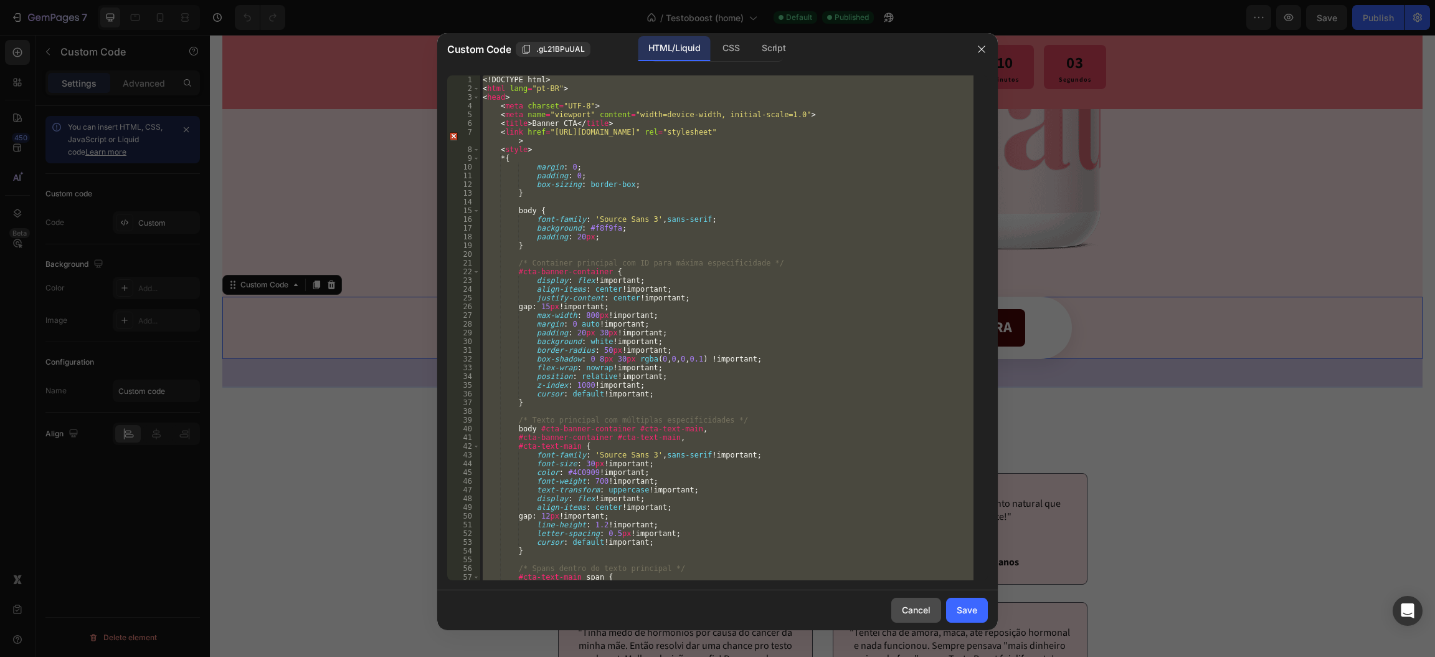
click at [905, 597] on button "Cancel" at bounding box center [917, 609] width 50 height 25
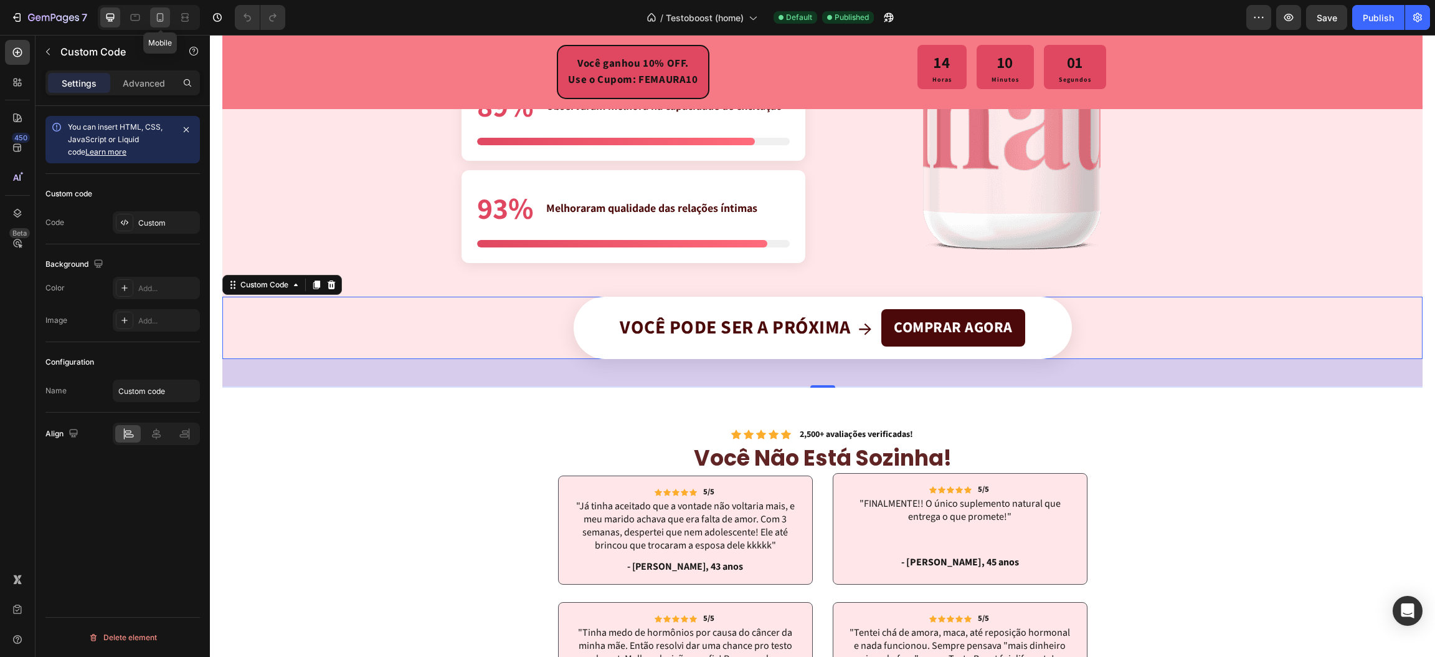
click at [164, 19] on icon at bounding box center [160, 17] width 12 height 12
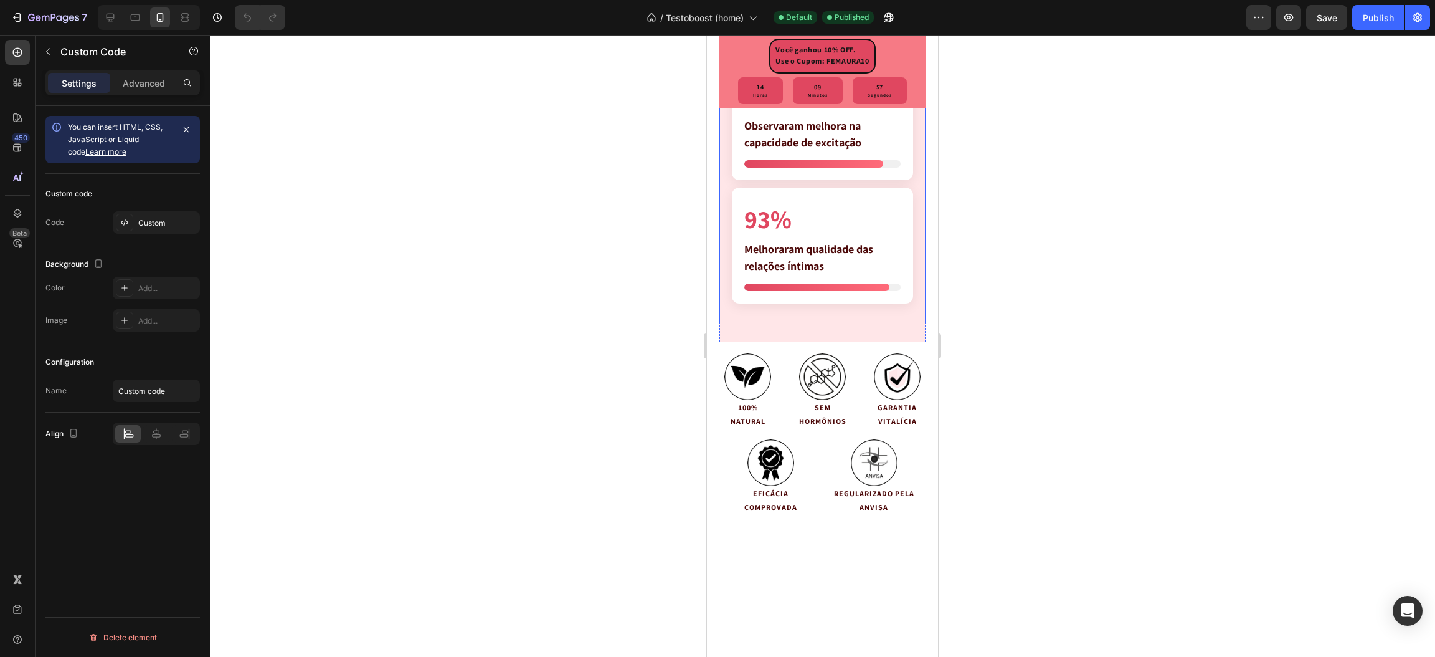
scroll to position [3177, 0]
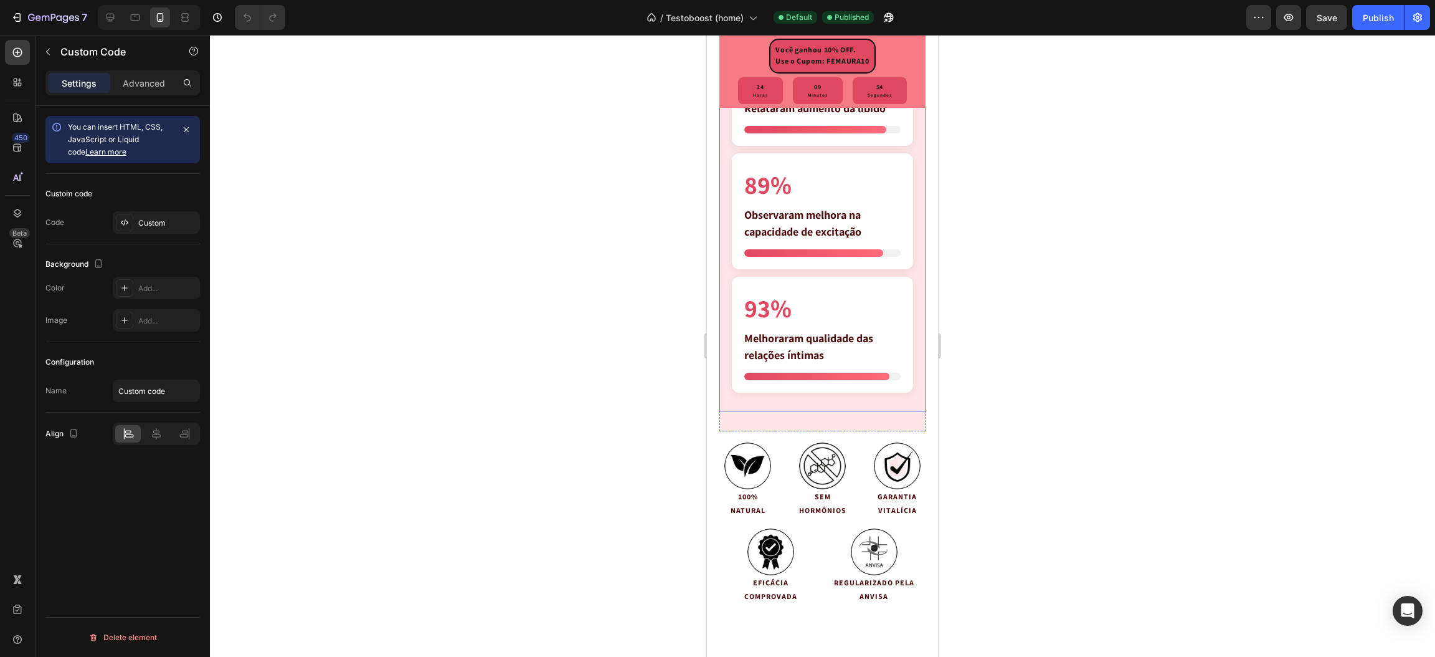
click at [795, 411] on section "91% Relataram aumento da libido 89% Observaram melhora na capacidade de excitaç…" at bounding box center [823, 219] width 206 height 383
drag, startPoint x: 49, startPoint y: 52, endPoint x: 88, endPoint y: 54, distance: 39.3
click at [50, 52] on icon "button" at bounding box center [48, 52] width 10 height 10
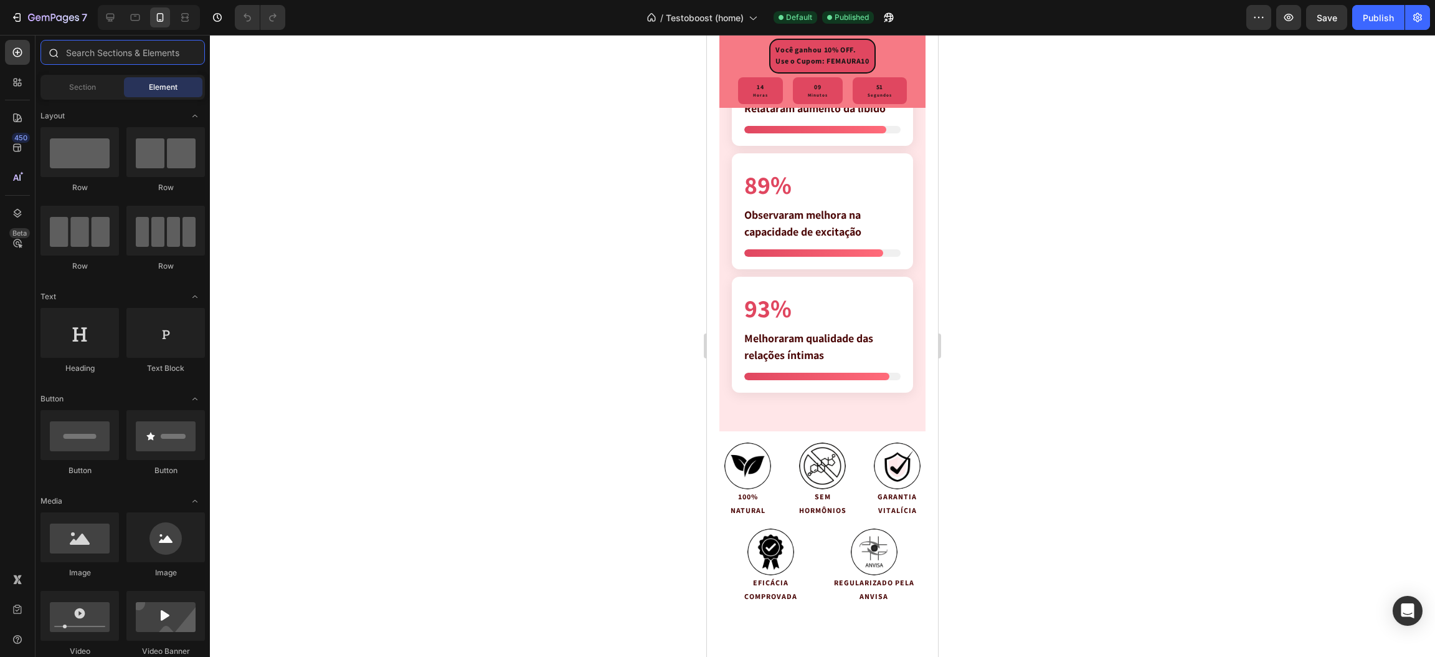
click at [109, 55] on input "text" at bounding box center [122, 52] width 164 height 25
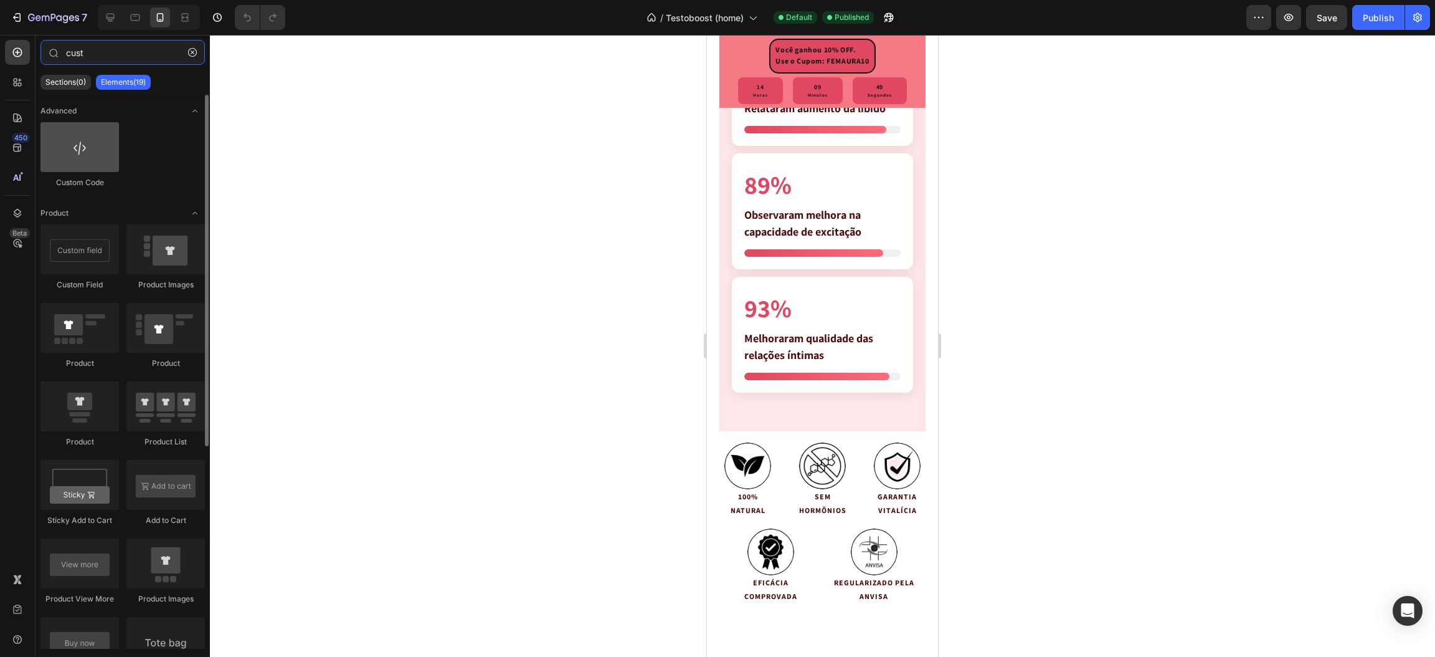
type input "cust"
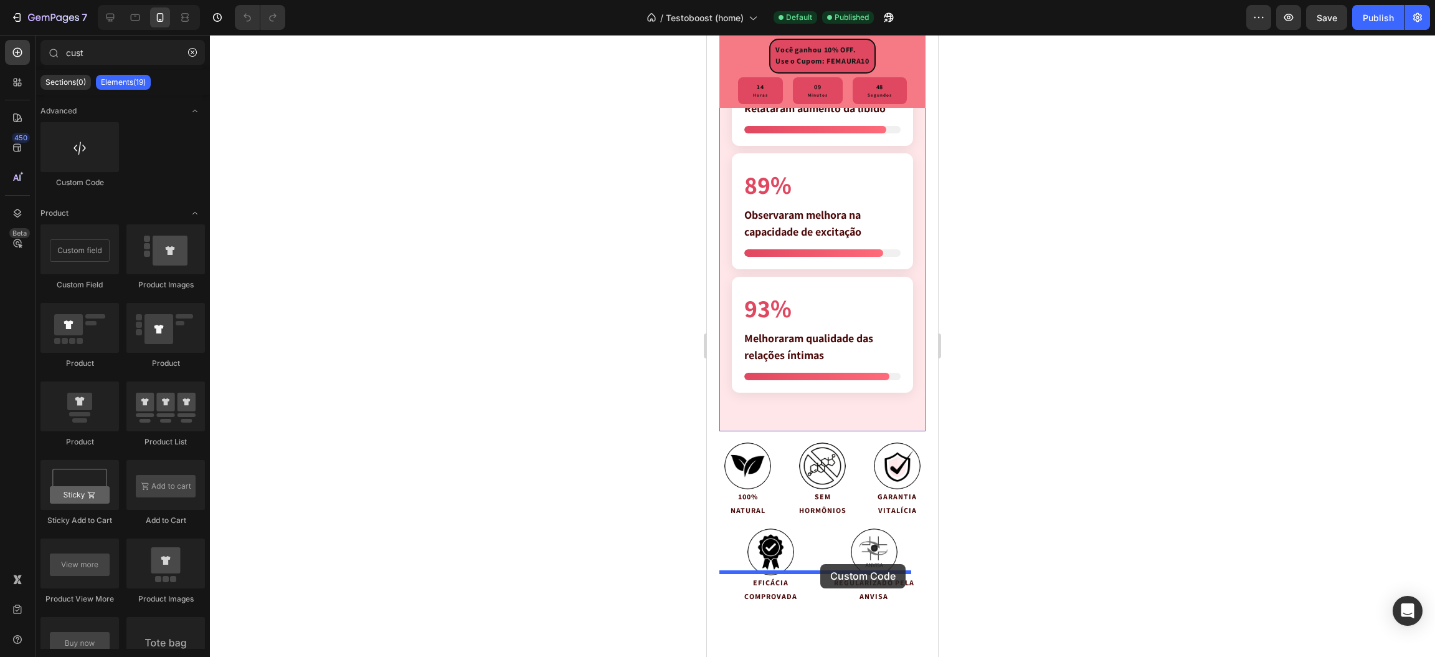
drag, startPoint x: 799, startPoint y: 192, endPoint x: 820, endPoint y: 564, distance: 372.6
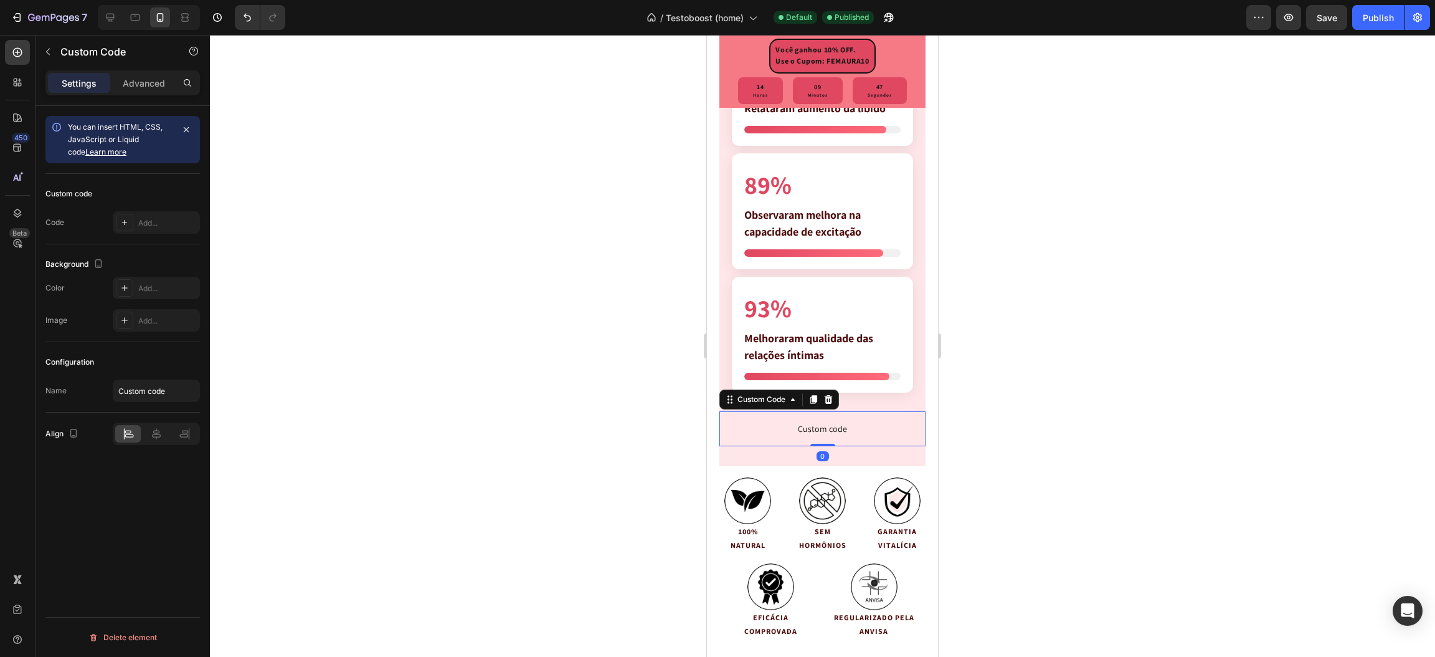
click at [791, 436] on span "Custom code" at bounding box center [823, 428] width 206 height 15
click at [793, 436] on span "Custom code" at bounding box center [823, 428] width 206 height 15
click at [819, 436] on span "Custom code" at bounding box center [823, 428] width 206 height 15
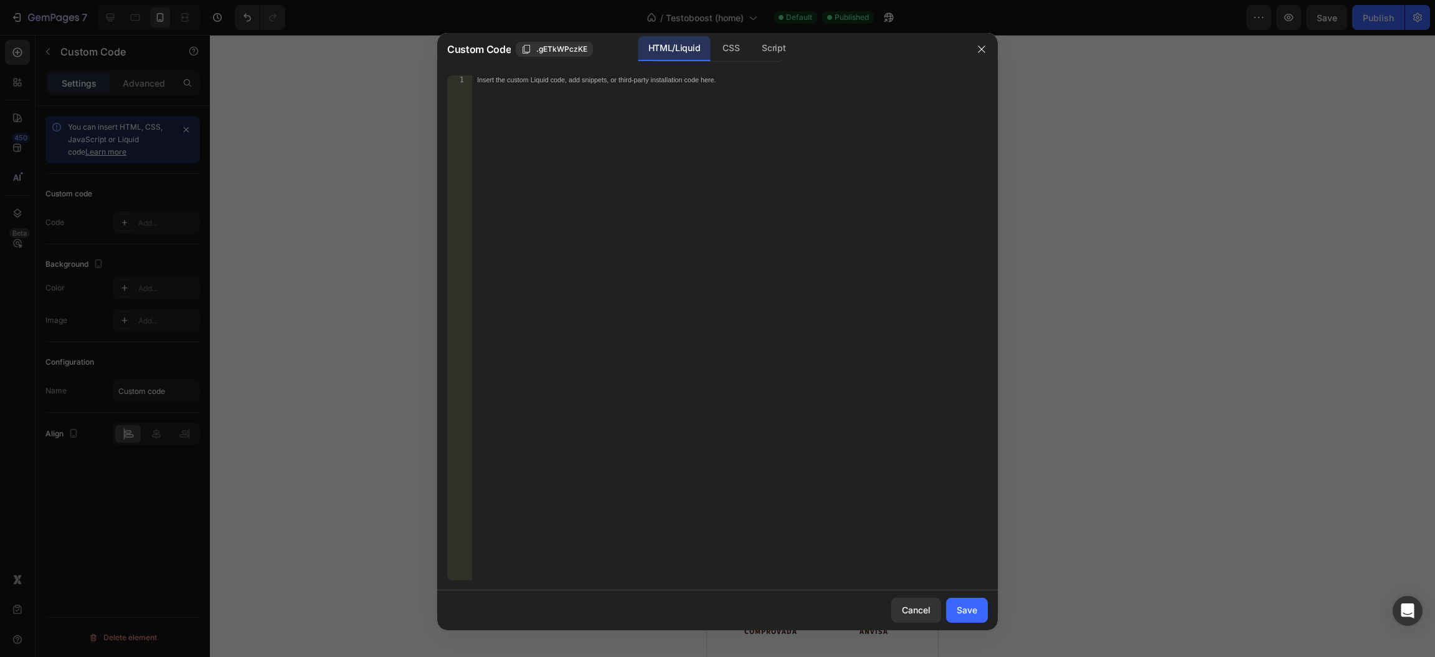
click at [653, 260] on div "Insert the custom Liquid code, add snippets, or third-party installation code h…" at bounding box center [730, 336] width 516 height 523
paste textarea "</html>"
type textarea "</html>"
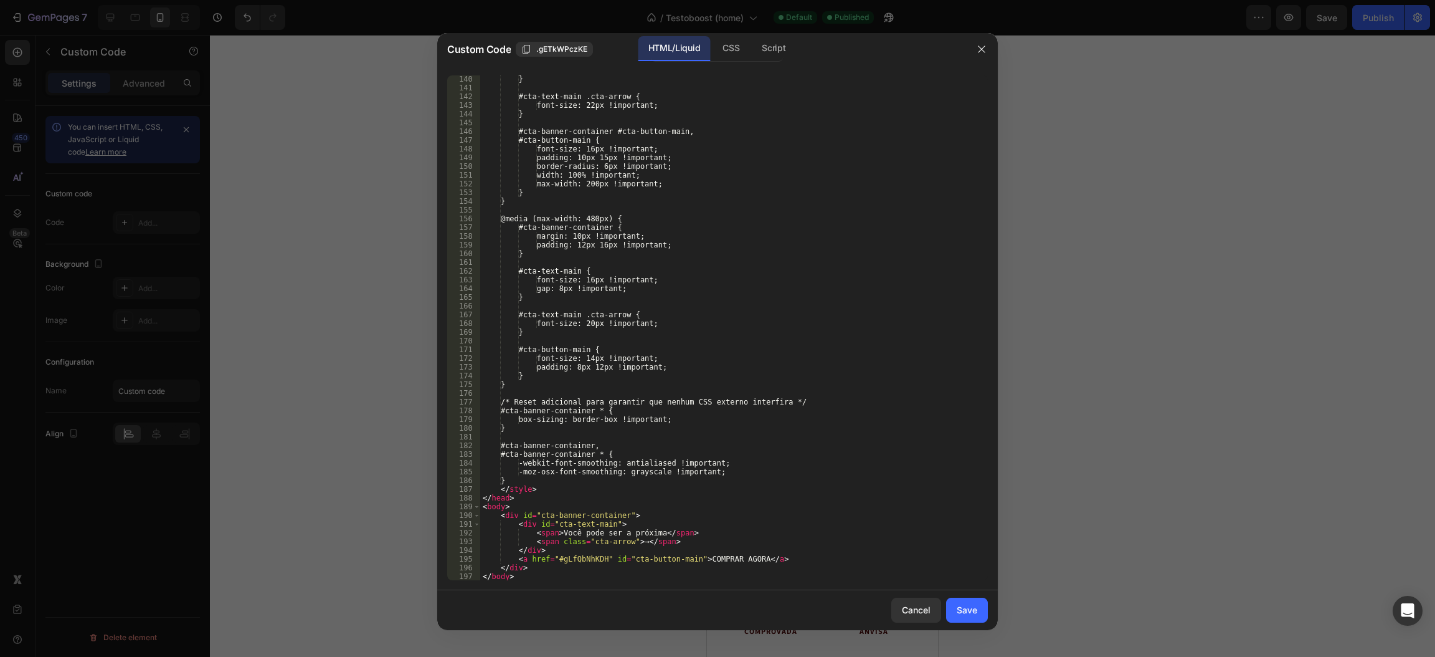
scroll to position [1221, 0]
click at [980, 613] on button "Save" at bounding box center [967, 609] width 42 height 25
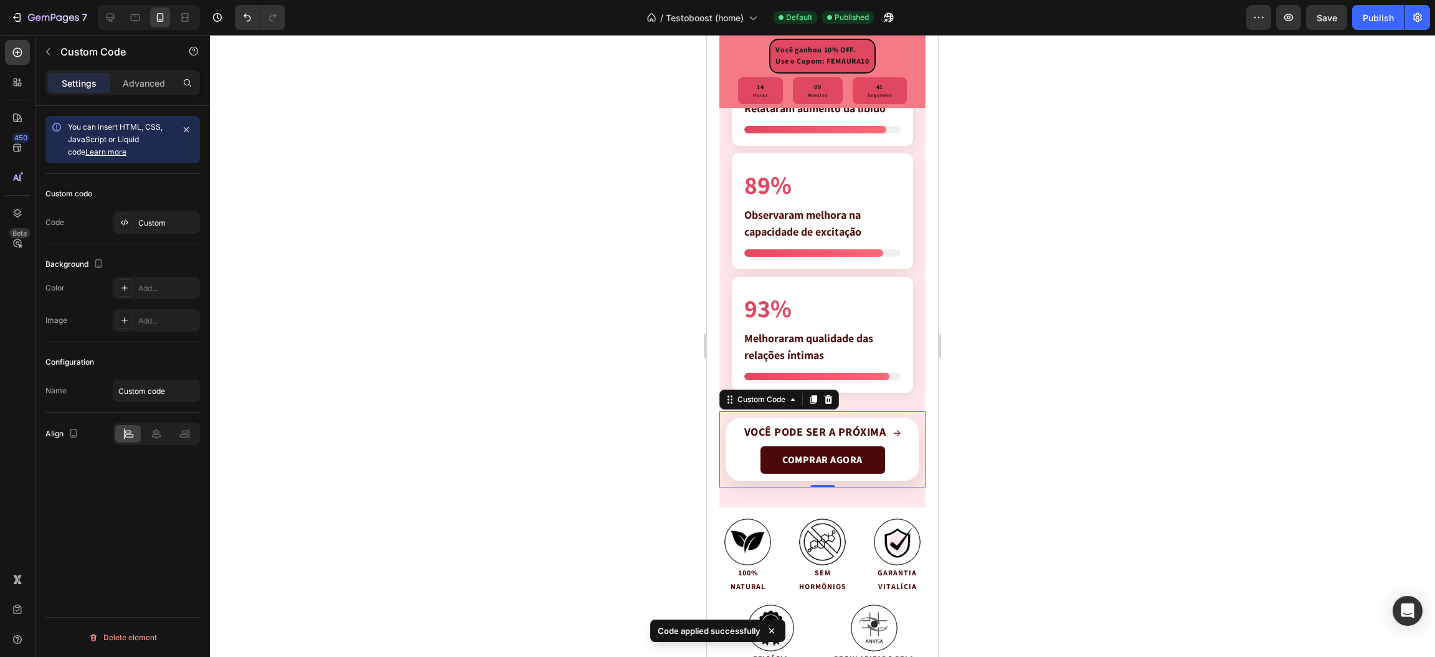
drag, startPoint x: 991, startPoint y: 502, endPoint x: 951, endPoint y: 520, distance: 43.5
click at [990, 502] on div at bounding box center [822, 346] width 1225 height 622
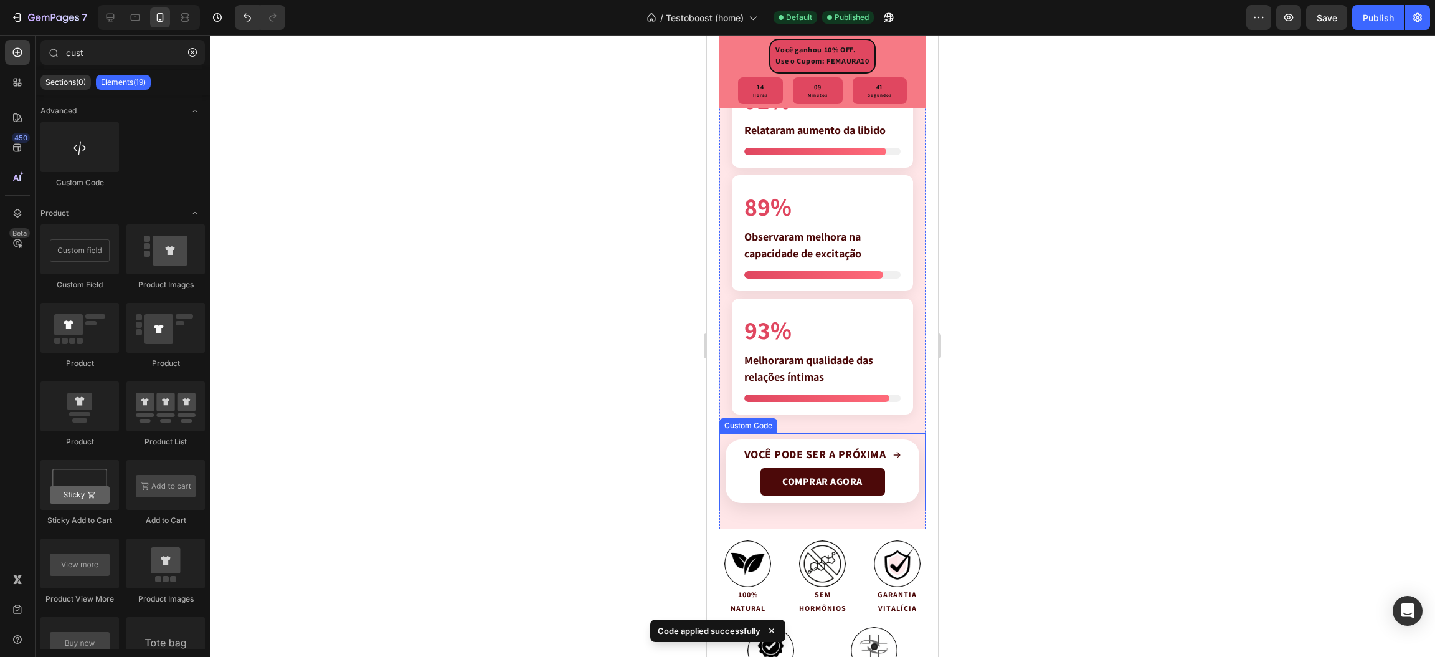
scroll to position [3364, 0]
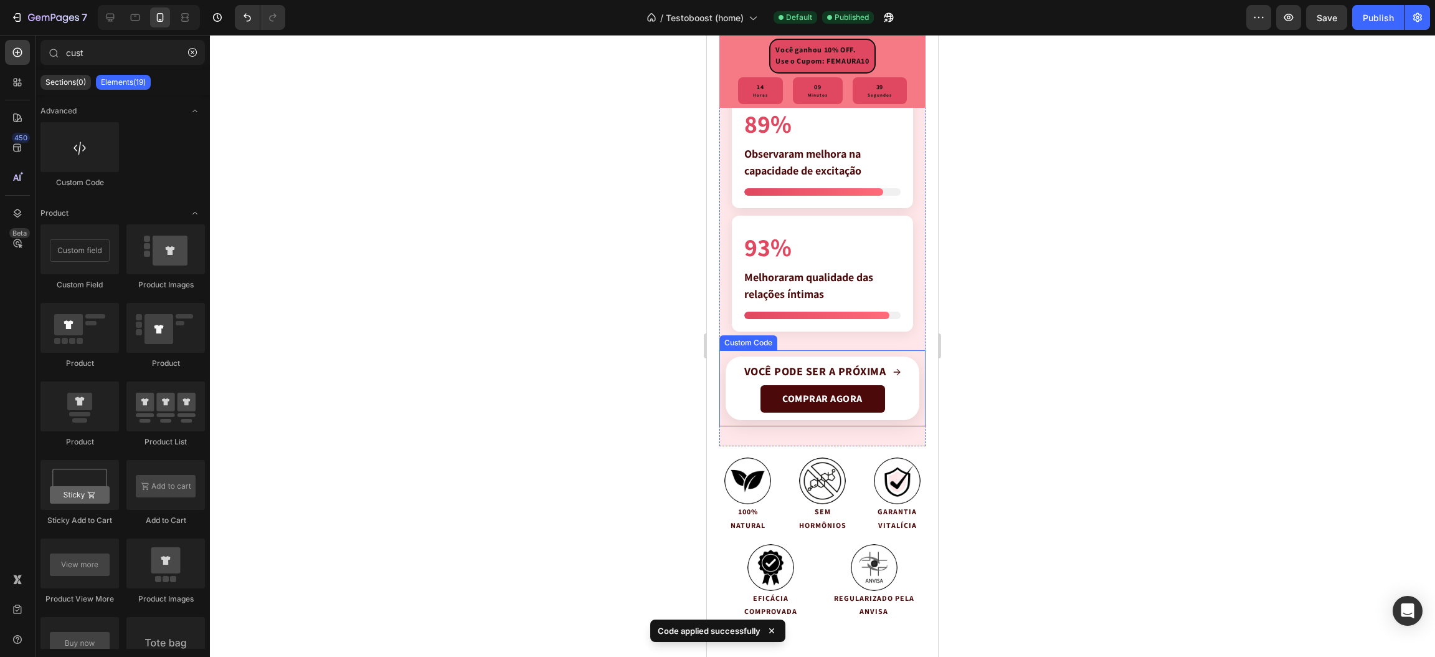
click at [893, 379] on span "→" at bounding box center [897, 371] width 8 height 15
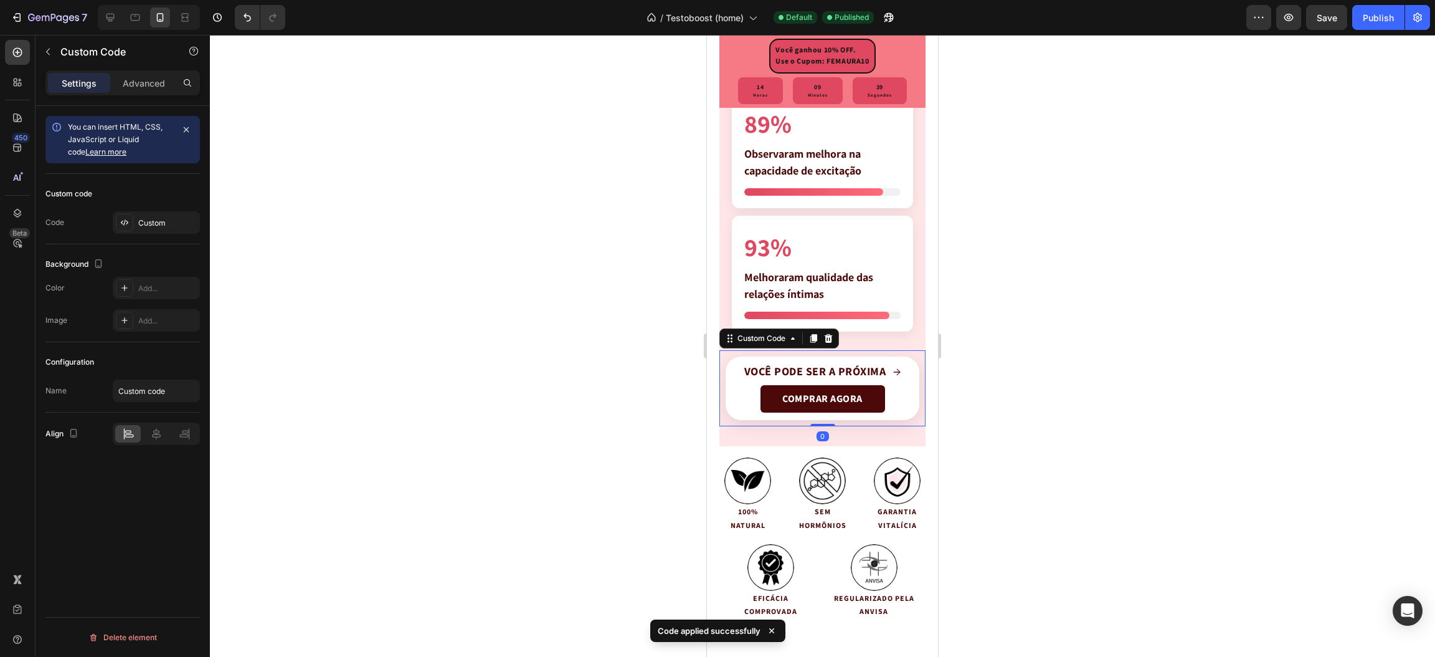
click at [893, 379] on span "→" at bounding box center [897, 371] width 8 height 15
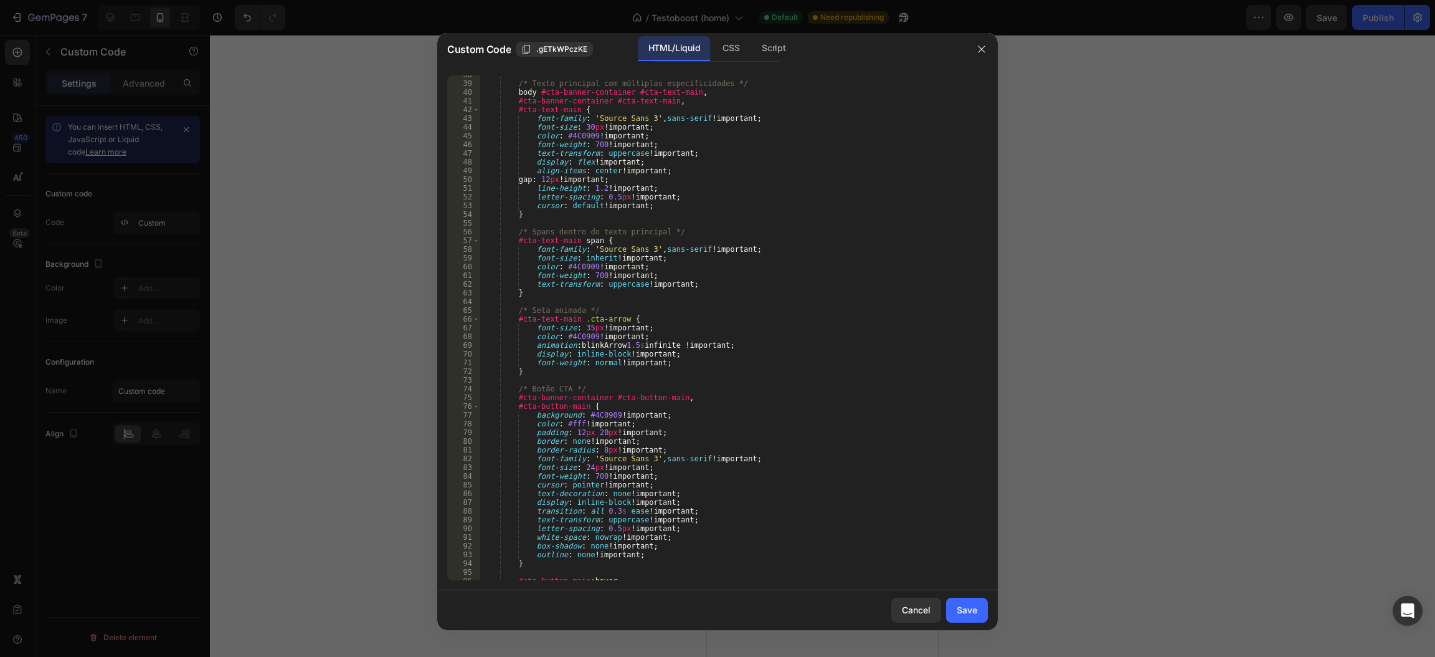
scroll to position [336, 0]
drag, startPoint x: 616, startPoint y: 318, endPoint x: 581, endPoint y: 321, distance: 35.0
click at [581, 321] on div "/* Texto principal com múltiplas especificidades */ body #cta-banner-container …" at bounding box center [726, 331] width 493 height 523
click at [922, 84] on span "​" at bounding box center [928, 86] width 15 height 16
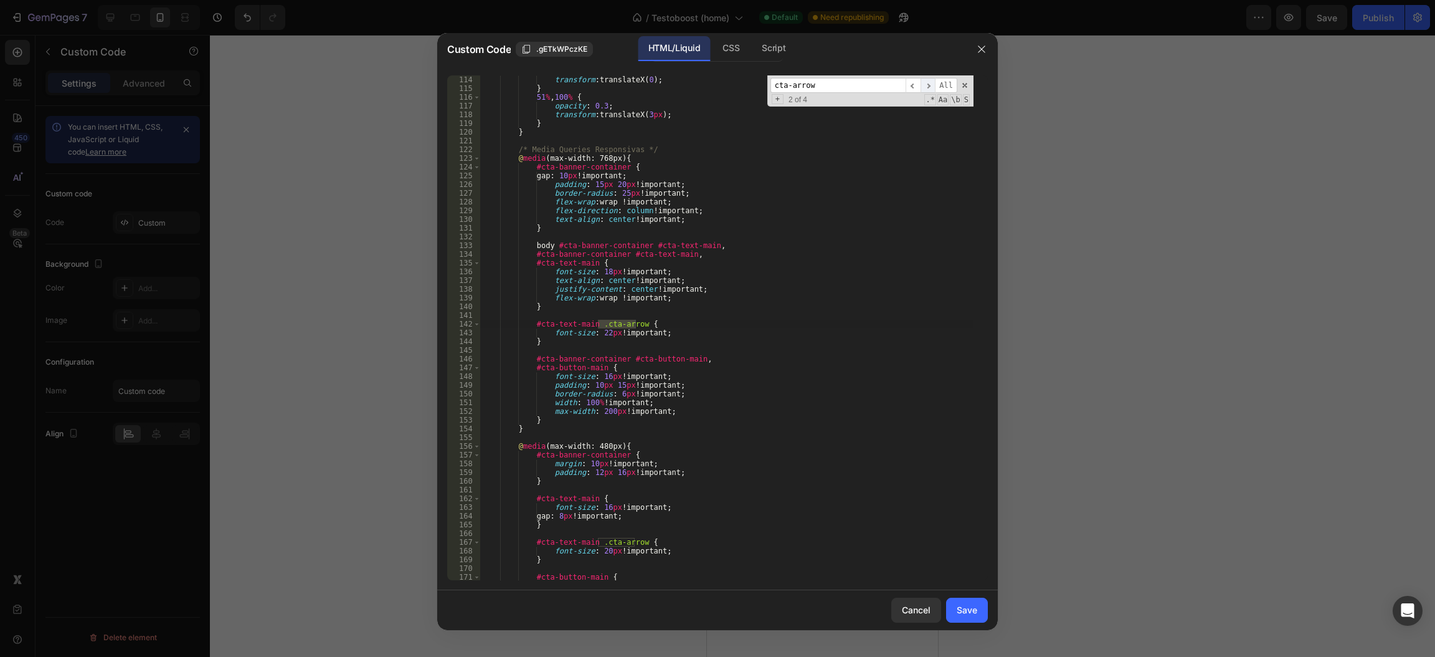
scroll to position [994, 0]
click at [925, 84] on span "​" at bounding box center [928, 86] width 15 height 16
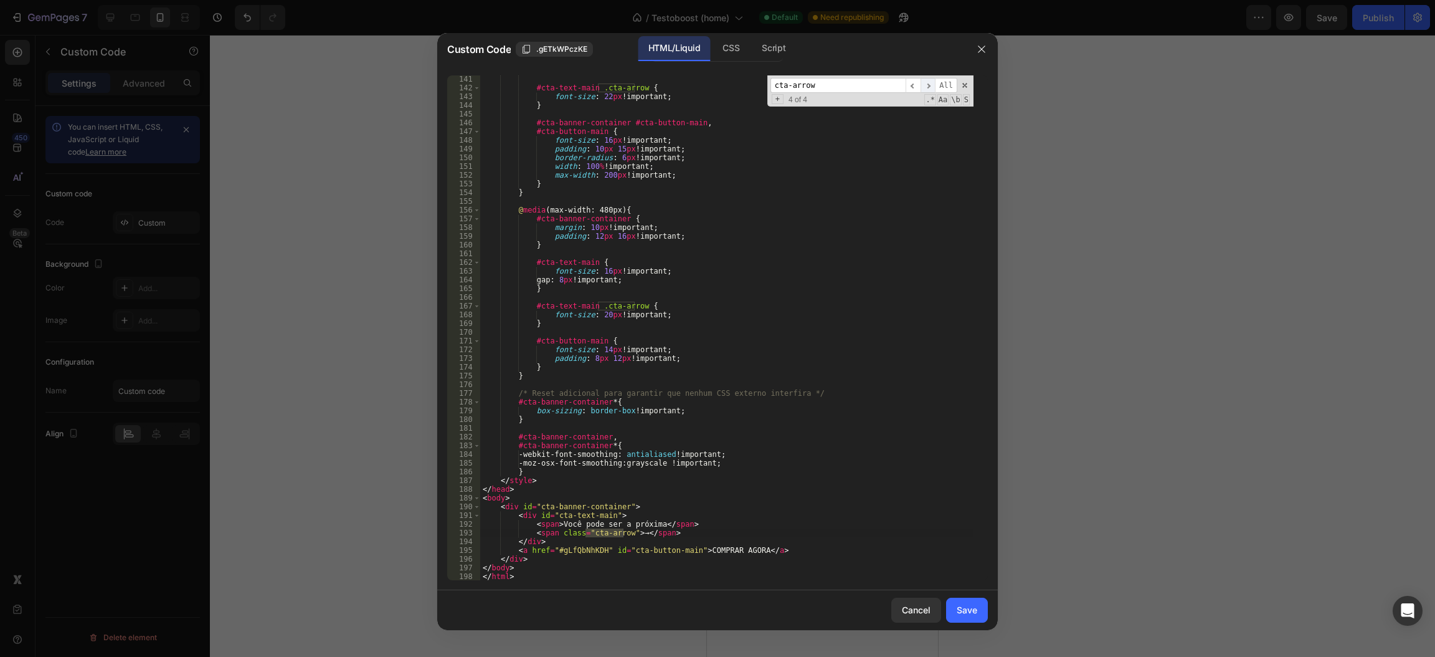
scroll to position [1230, 0]
click at [914, 87] on span "​" at bounding box center [913, 86] width 15 height 16
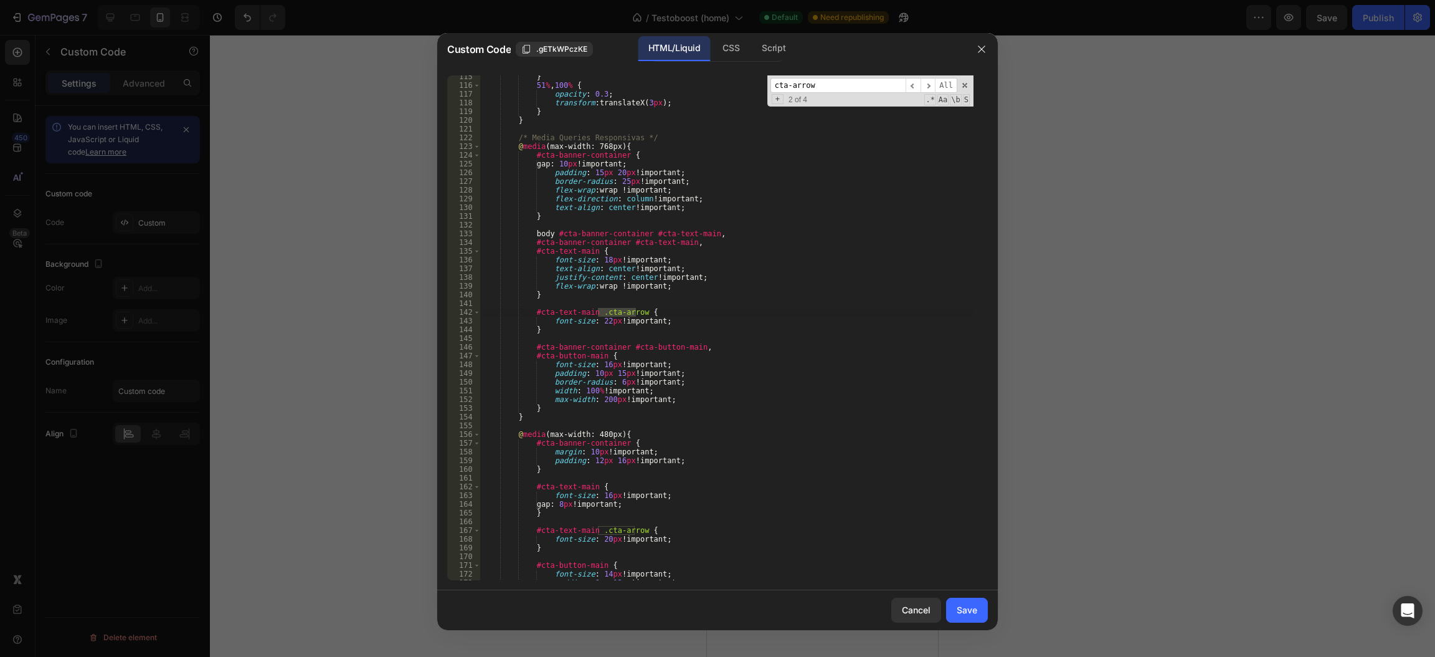
scroll to position [1006, 0]
click at [913, 86] on span "​" at bounding box center [913, 86] width 15 height 16
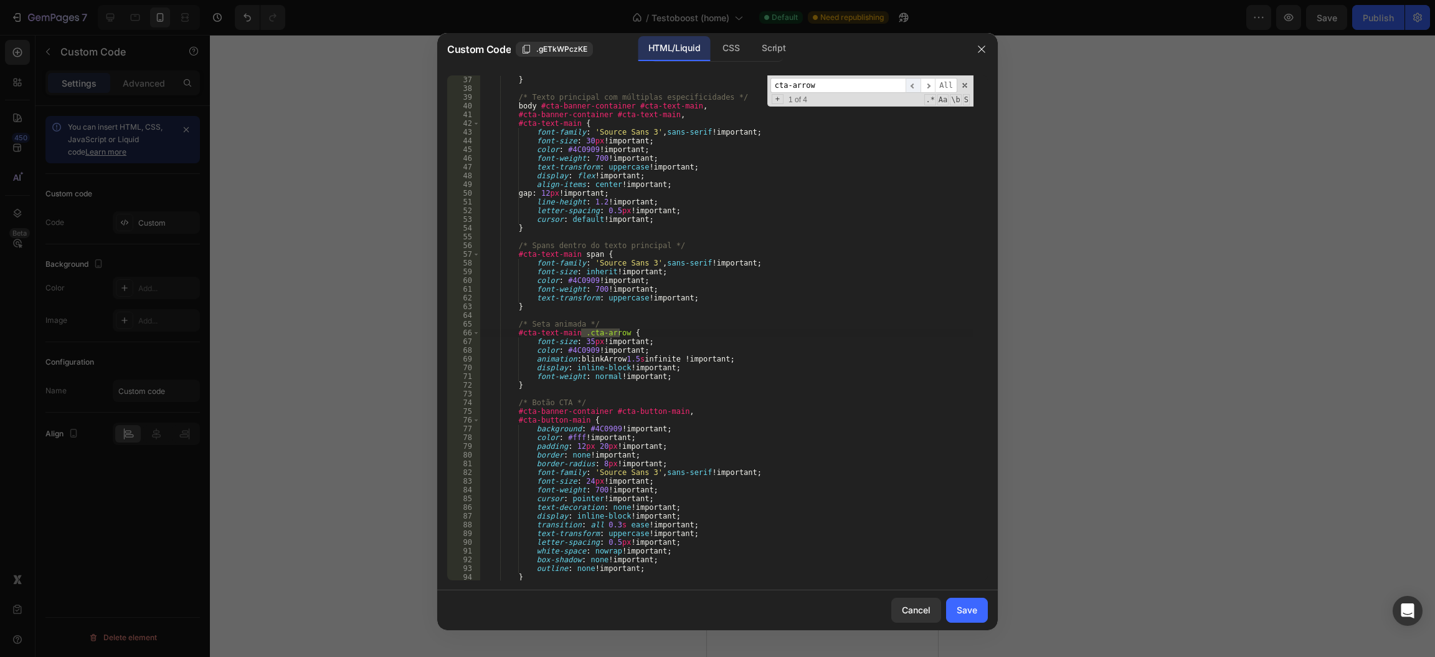
scroll to position [323, 0]
click at [617, 364] on div "} /* Texto principal com múltiplas especificidades */ body #cta-banner-containe…" at bounding box center [726, 336] width 493 height 523
click at [619, 358] on div "} /* Texto principal com múltiplas especificidades */ body #cta-banner-containe…" at bounding box center [726, 336] width 493 height 523
type textarea "animation: blinkArrow 1.5s infinite !important;"
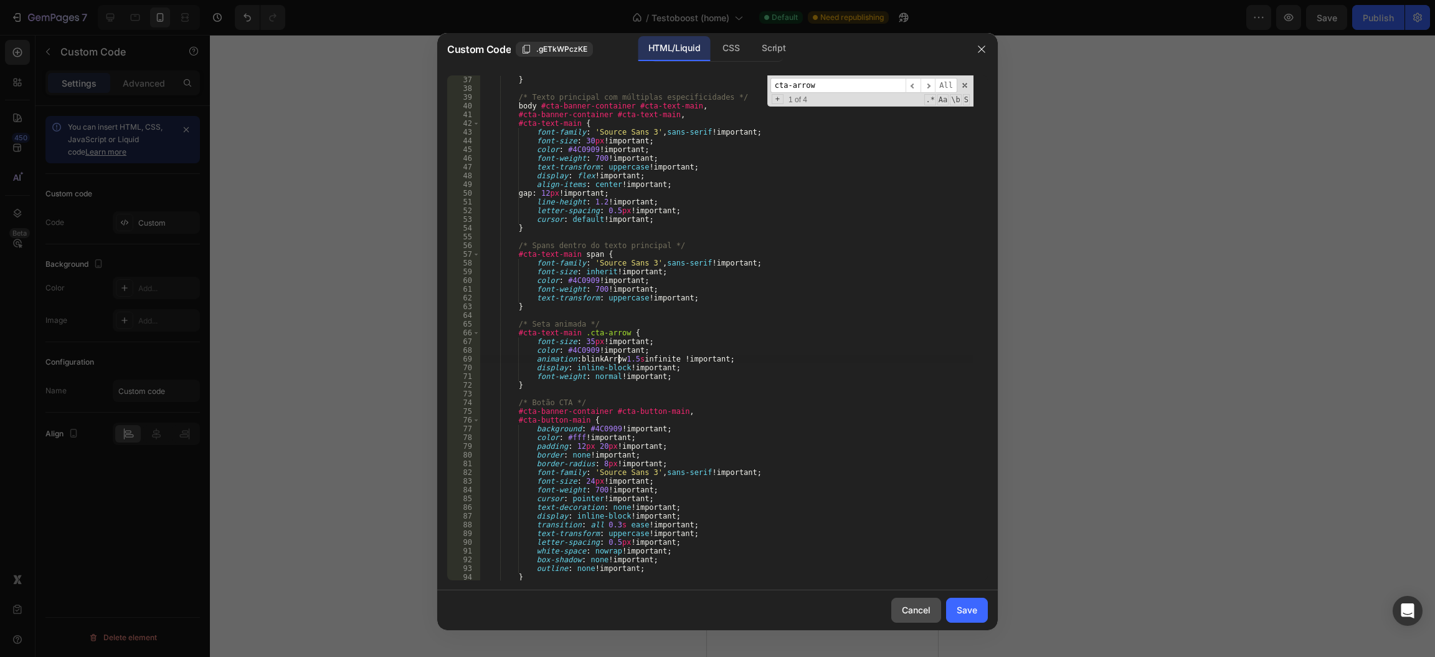
click at [924, 608] on div "Cancel" at bounding box center [916, 609] width 29 height 13
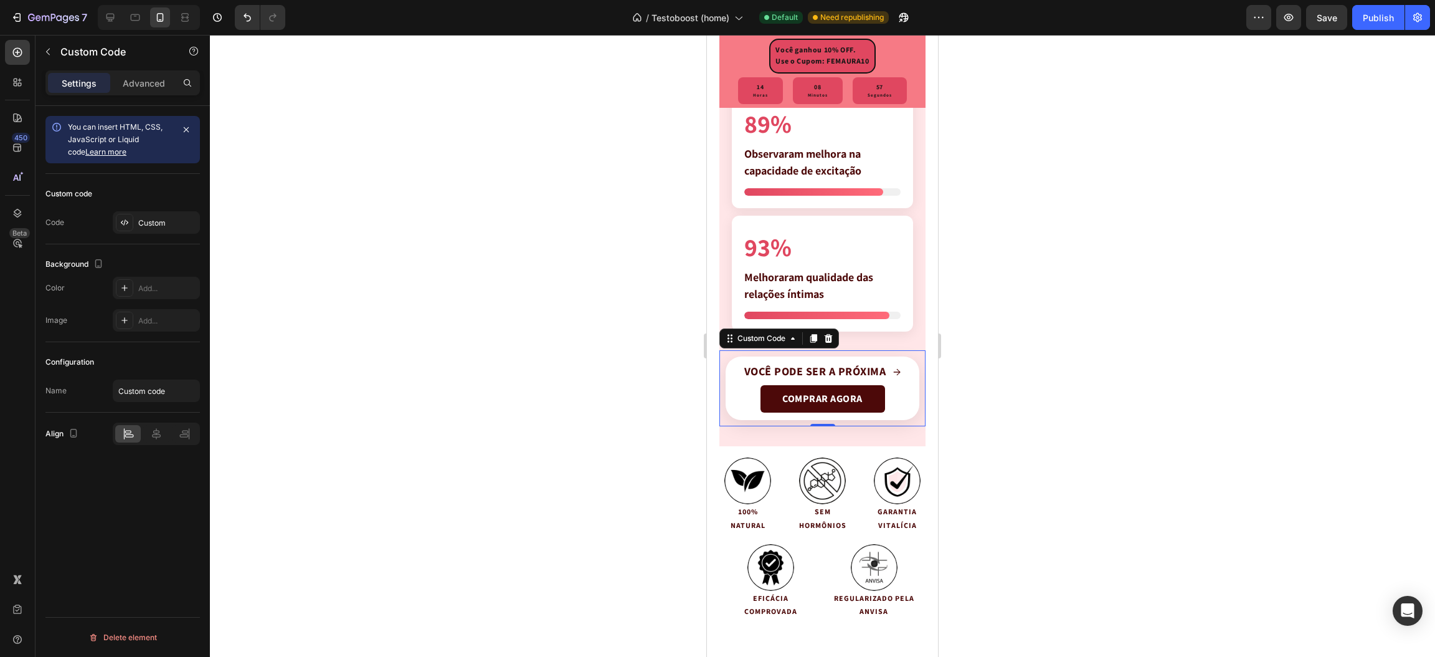
click at [996, 447] on div at bounding box center [822, 346] width 1225 height 622
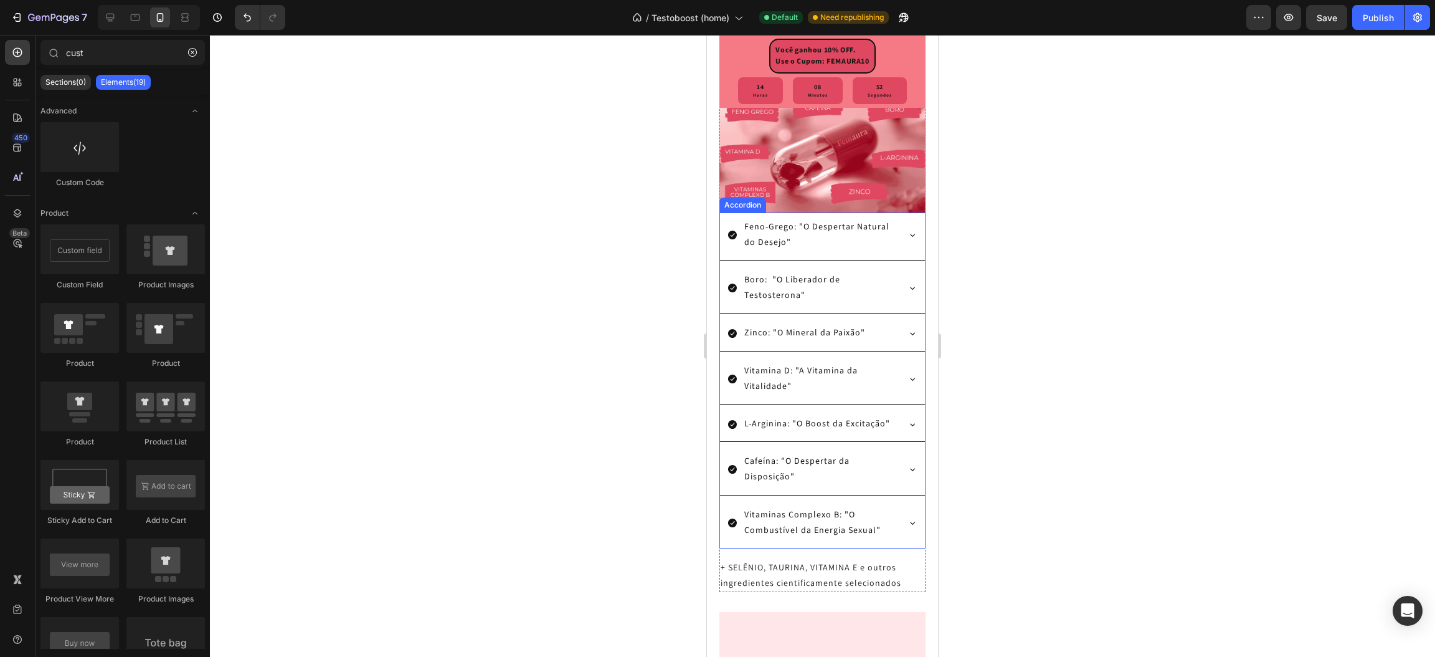
scroll to position [2617, 0]
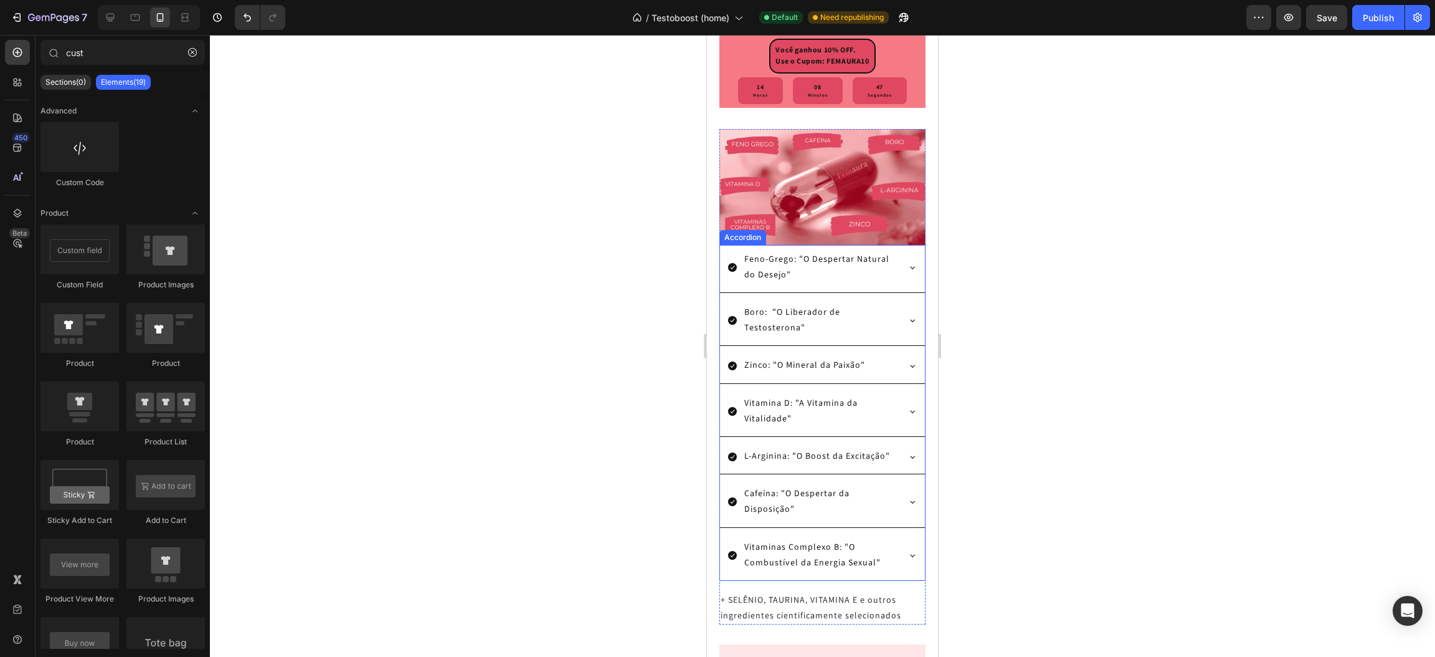
click at [868, 283] on p "Feno-Grego: "O Despertar Natural do Desejo"" at bounding box center [819, 267] width 151 height 31
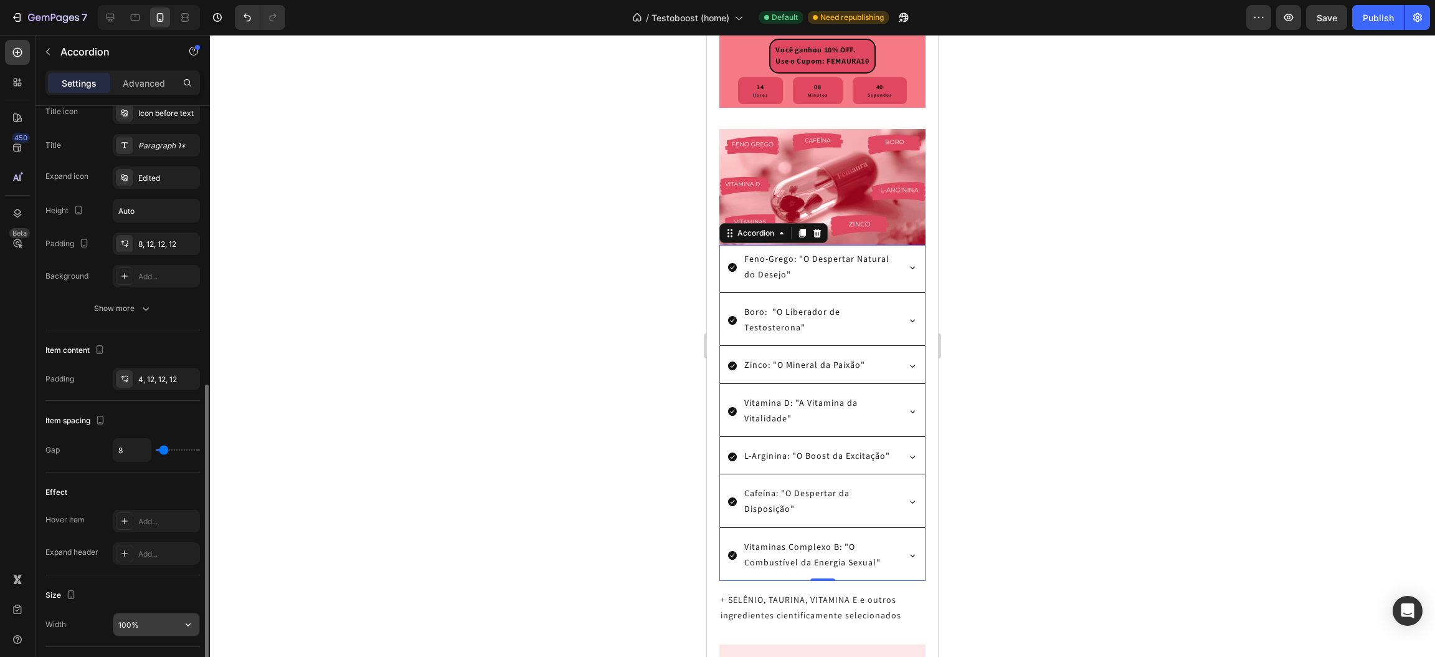
scroll to position [374, 0]
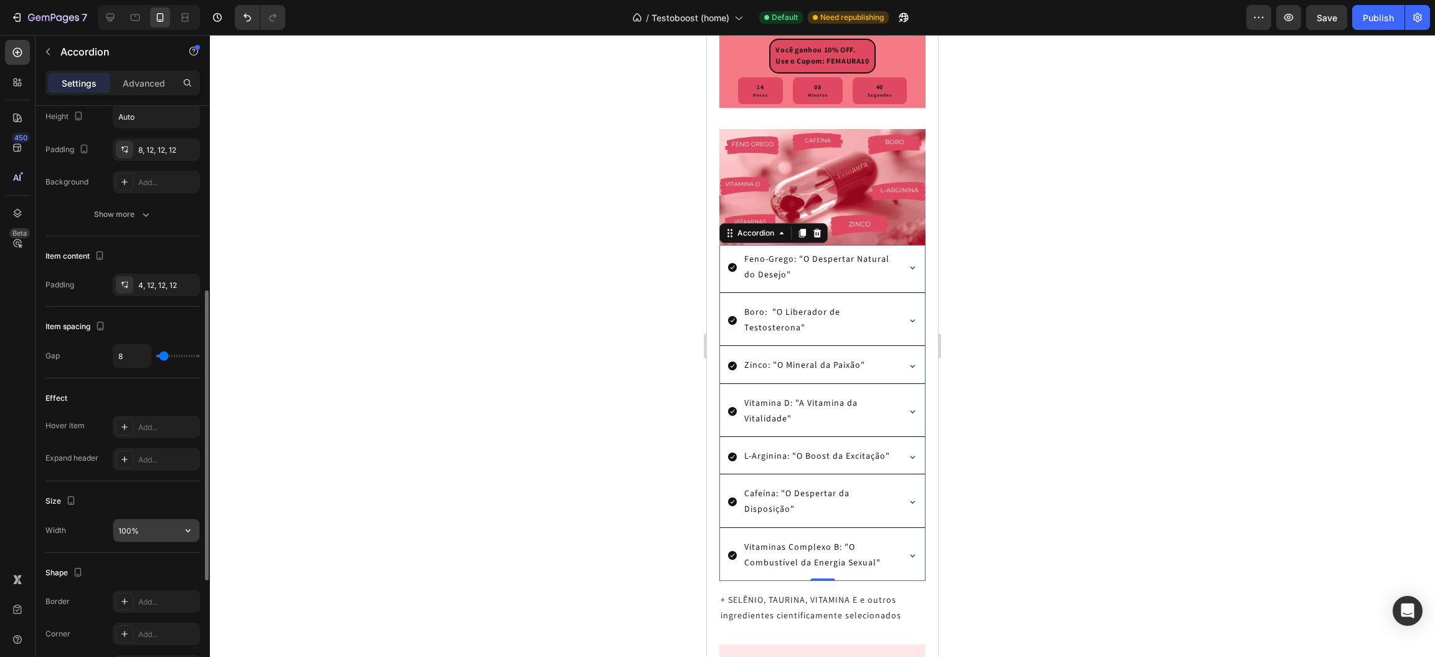
click at [123, 532] on input "100%" at bounding box center [156, 530] width 86 height 22
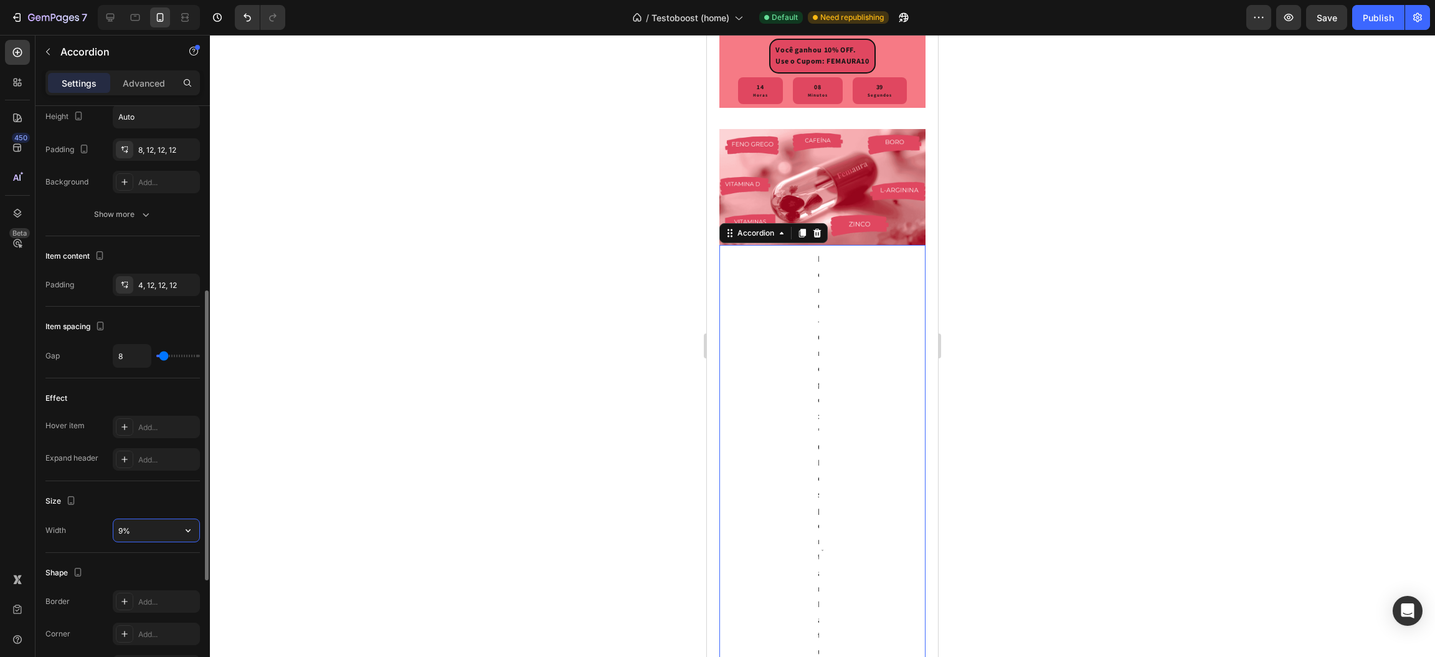
type input "90%"
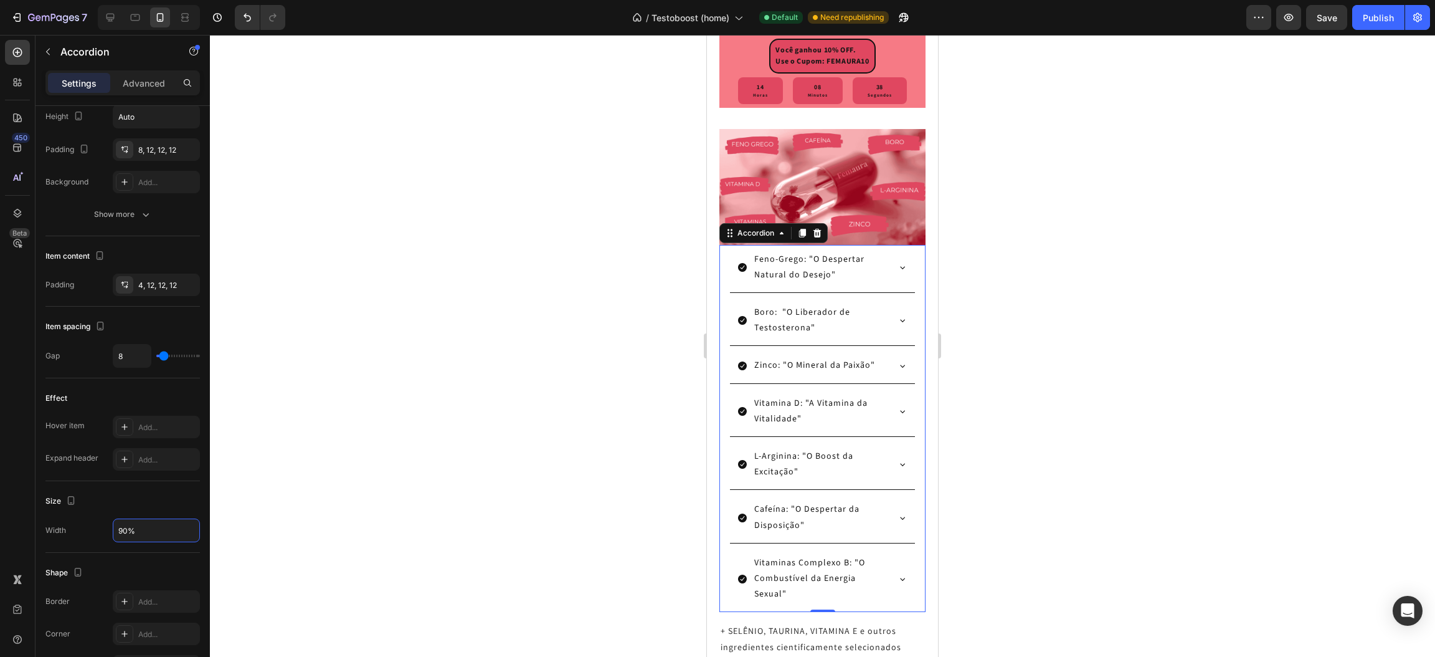
click at [332, 402] on div at bounding box center [822, 346] width 1225 height 622
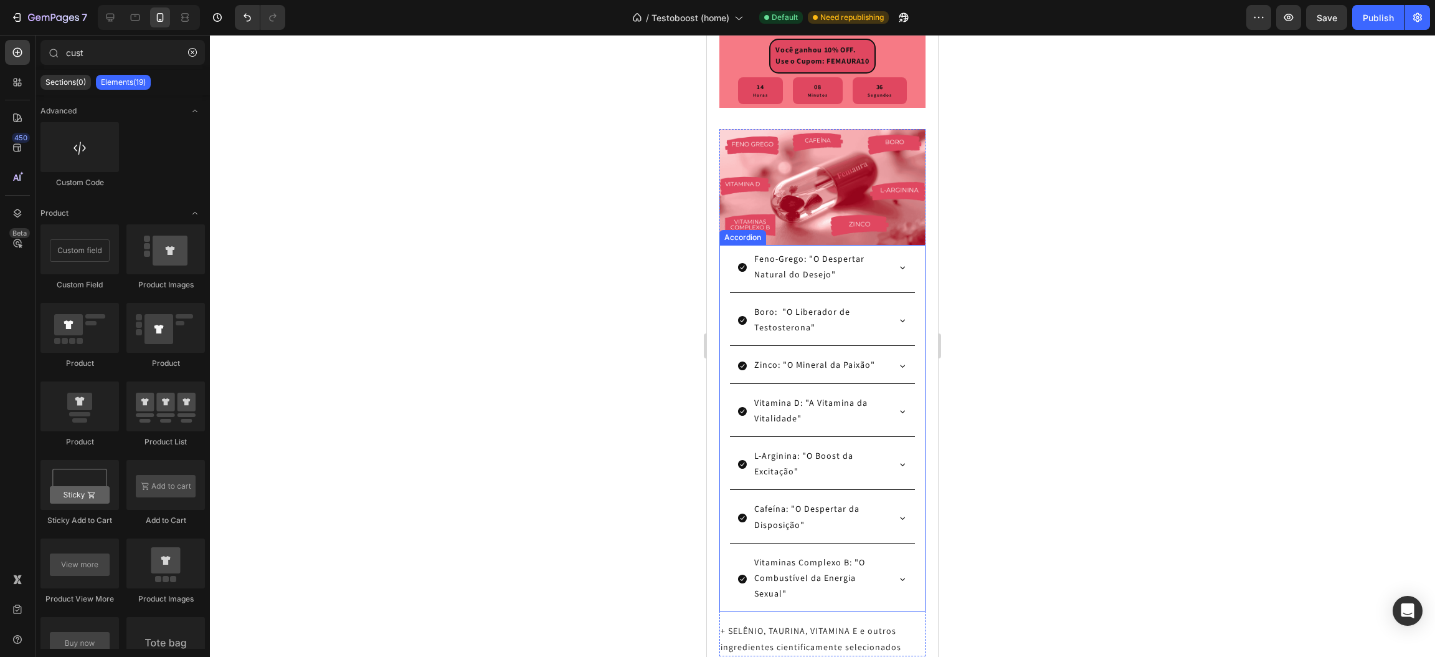
click at [898, 293] on div "Feno-Grego: "O Despertar Natural do Desejo"" at bounding box center [822, 269] width 184 height 48
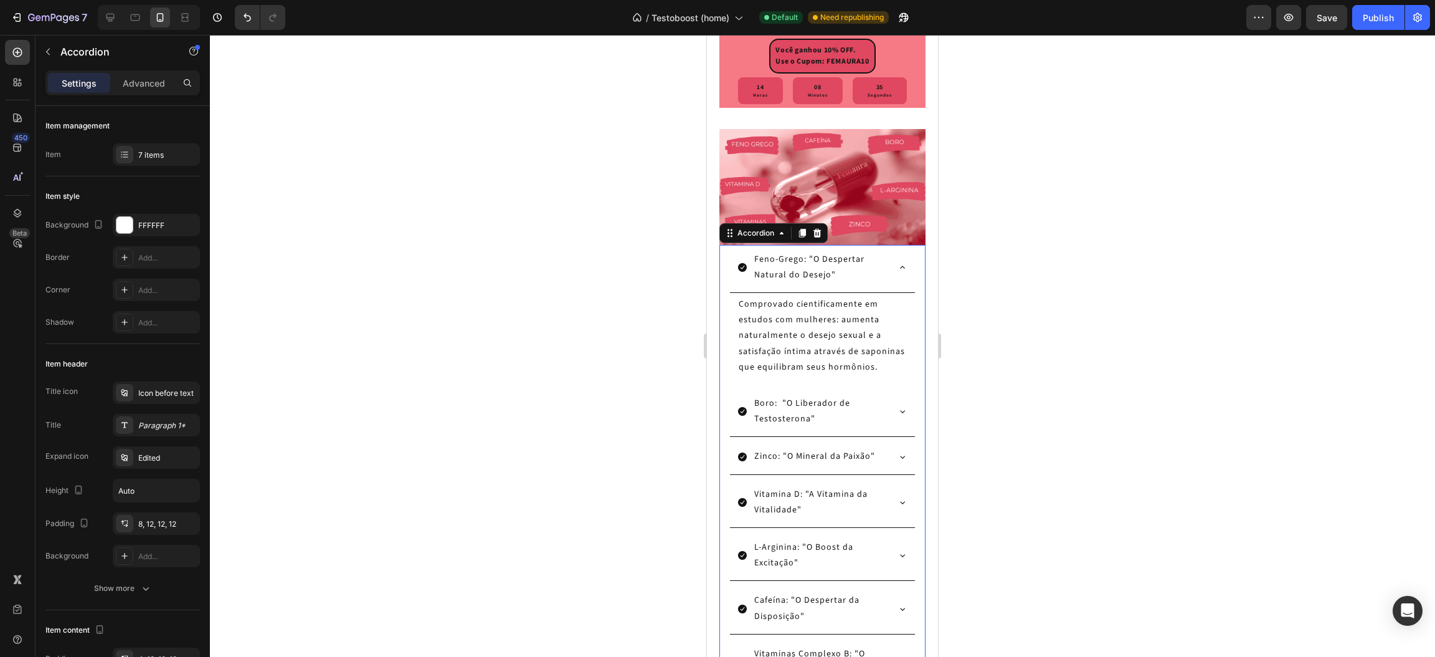
click at [898, 293] on div "Feno-Grego: "O Despertar Natural do Desejo"" at bounding box center [822, 269] width 184 height 48
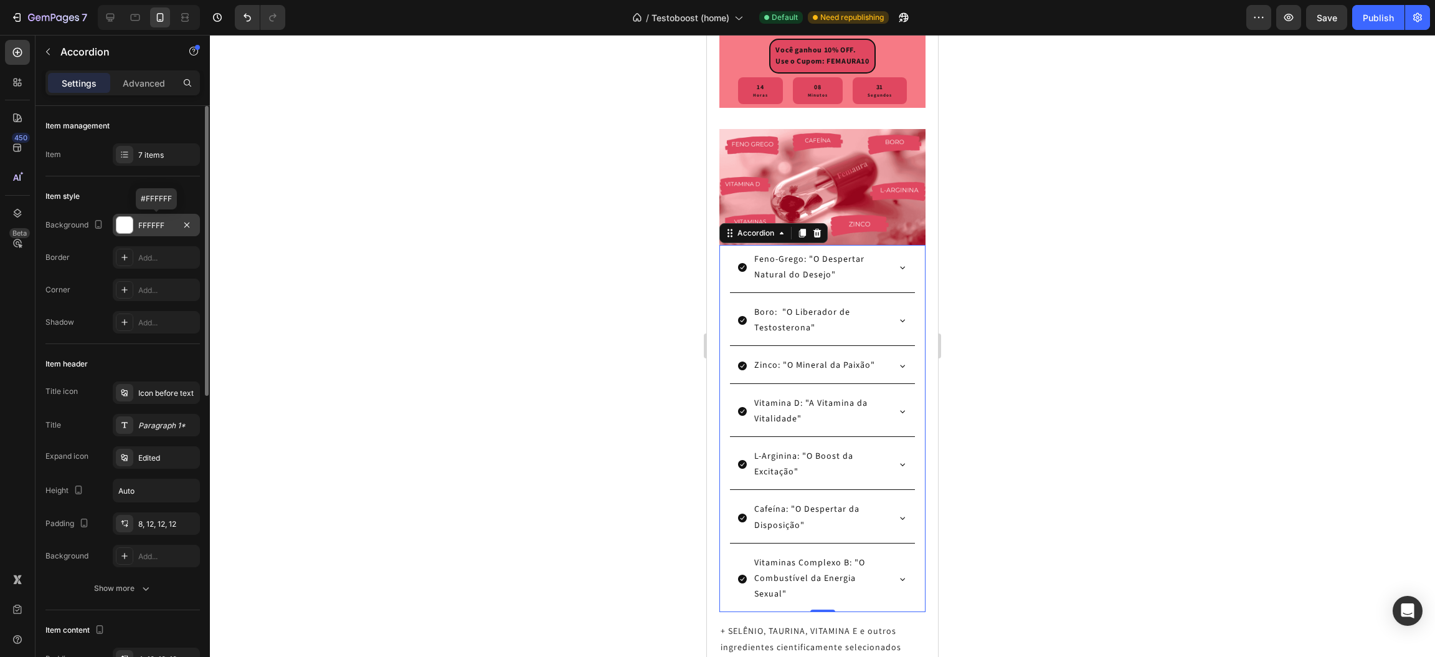
click at [130, 230] on div at bounding box center [125, 225] width 16 height 16
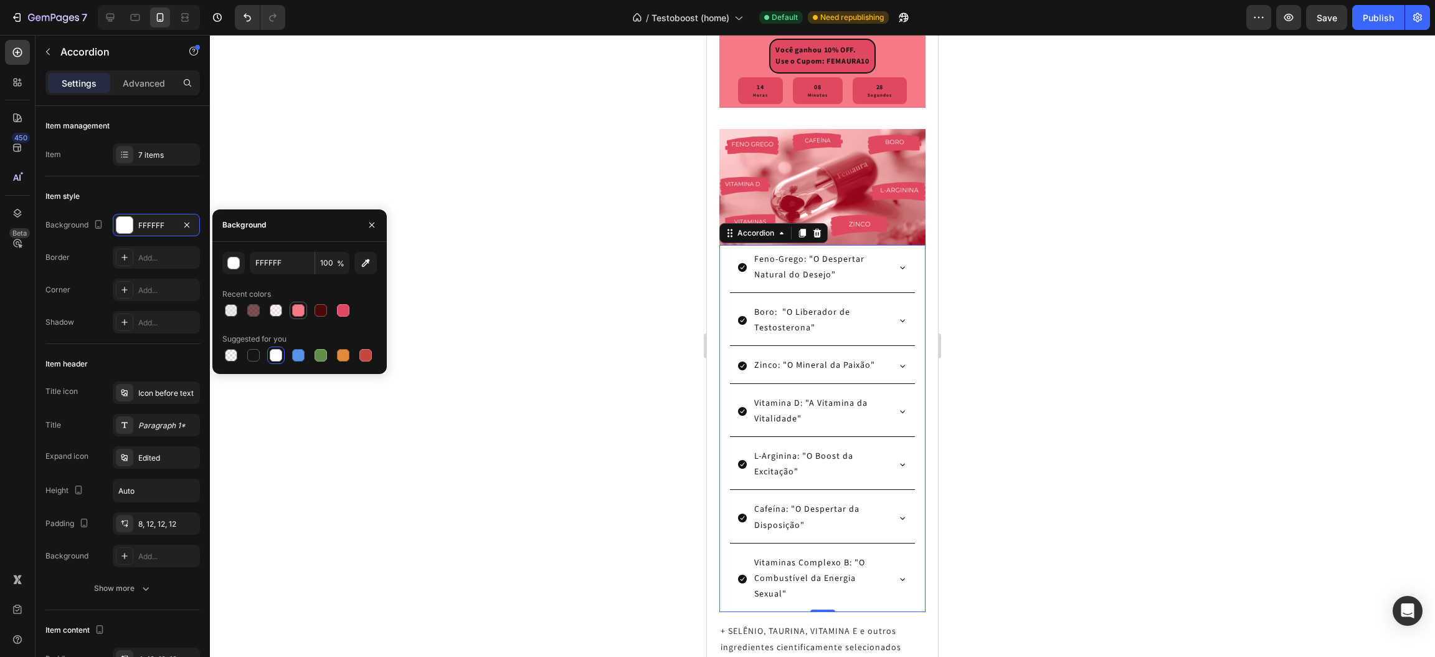
click at [293, 312] on div at bounding box center [298, 310] width 12 height 12
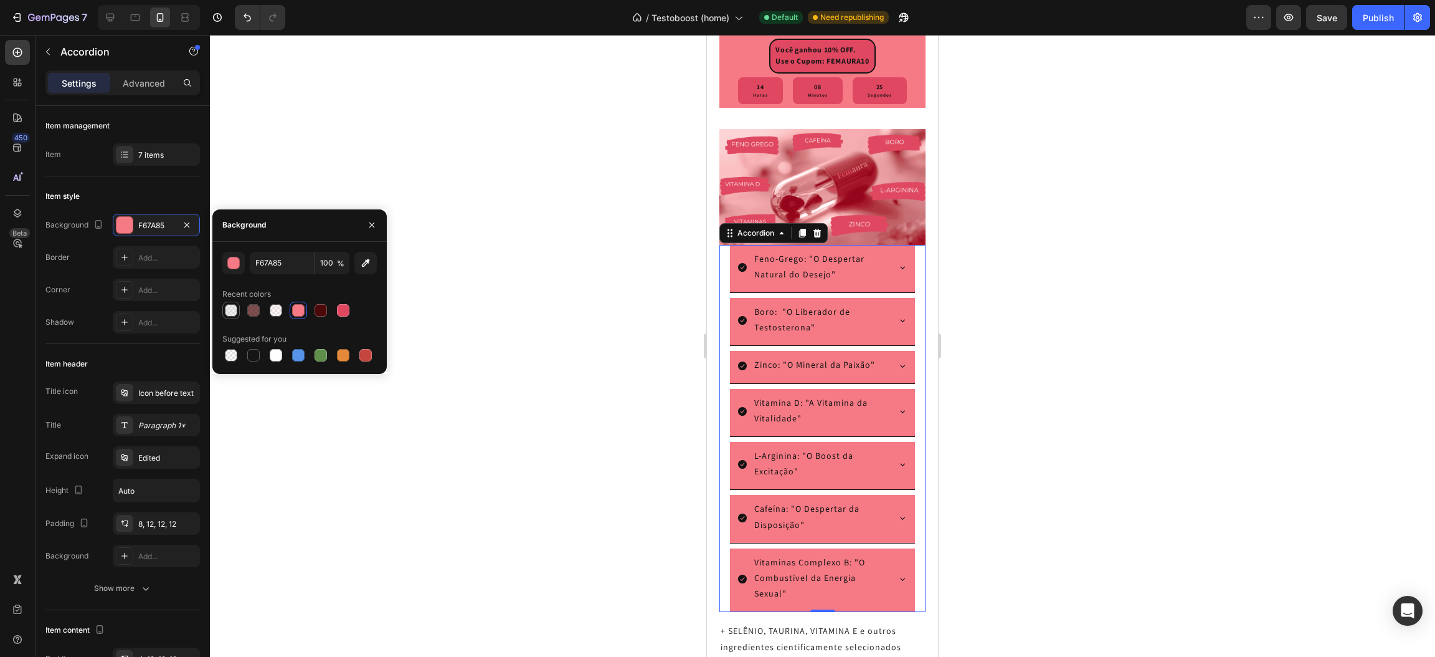
click at [231, 314] on div at bounding box center [231, 310] width 12 height 12
type input "DDDDDD"
type input "50"
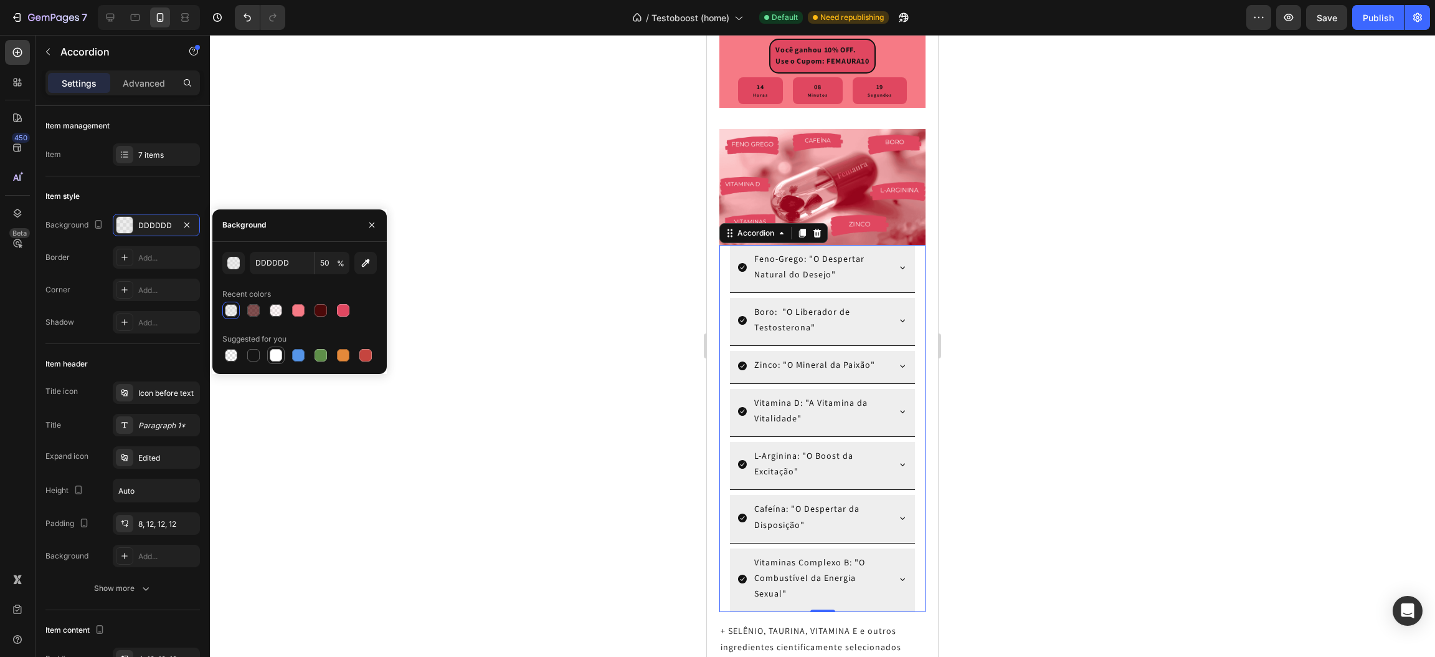
click at [274, 356] on div at bounding box center [276, 355] width 12 height 12
type input "FFFFFF"
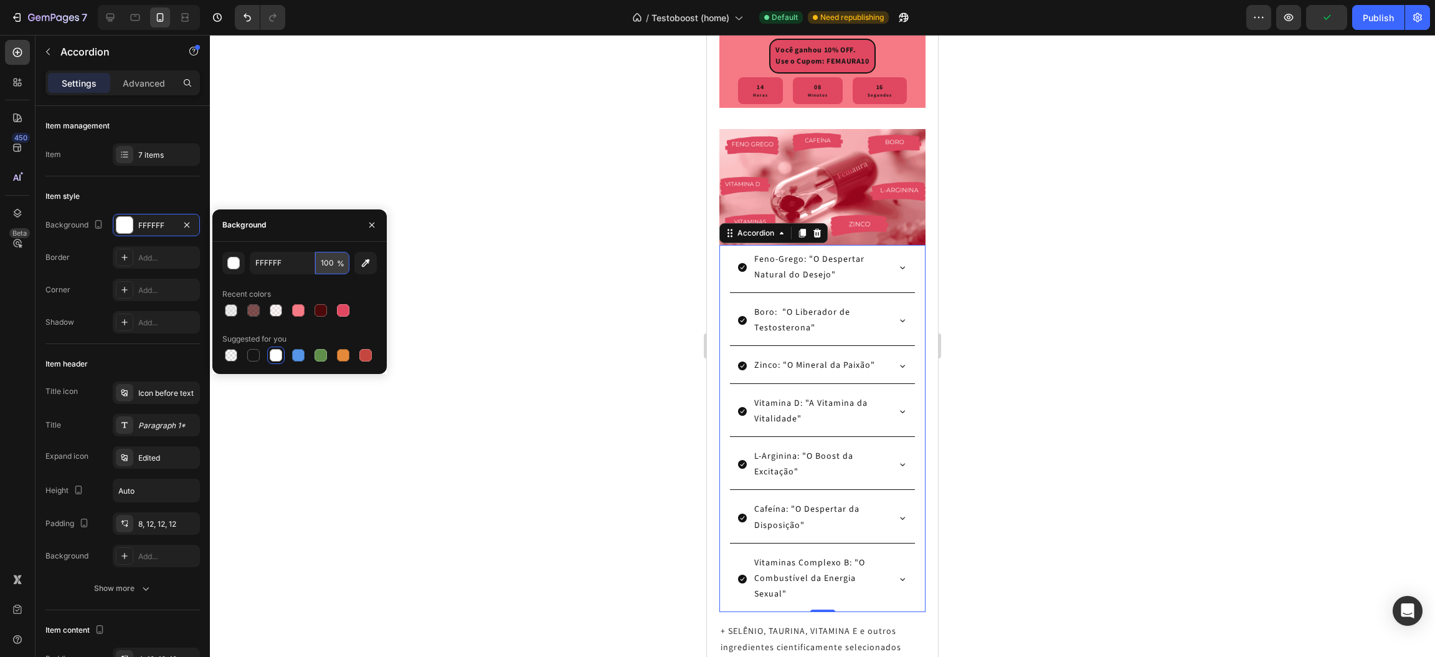
click at [326, 269] on input "100" at bounding box center [332, 263] width 34 height 22
click at [322, 287] on div "Recent colors" at bounding box center [299, 294] width 155 height 20
click at [272, 355] on div at bounding box center [276, 355] width 12 height 12
type input "100"
click at [272, 355] on div at bounding box center [276, 355] width 12 height 12
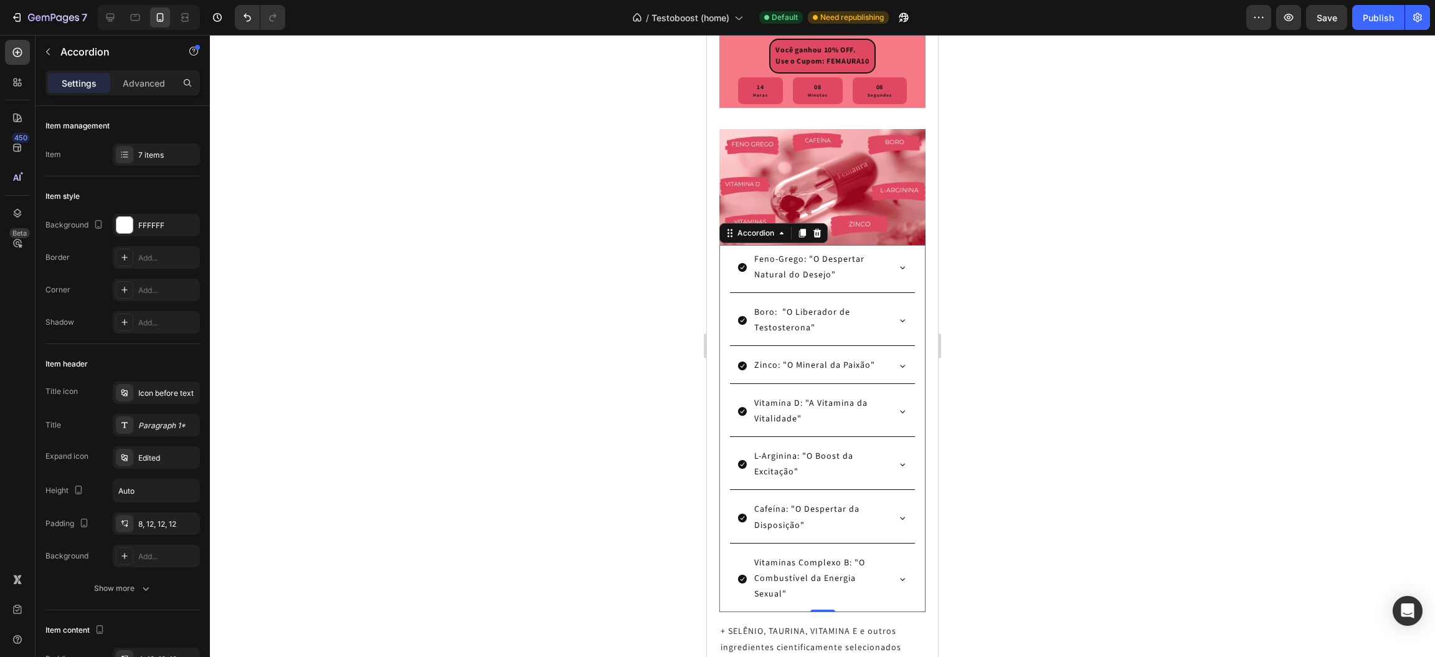
click at [494, 293] on div at bounding box center [822, 346] width 1225 height 622
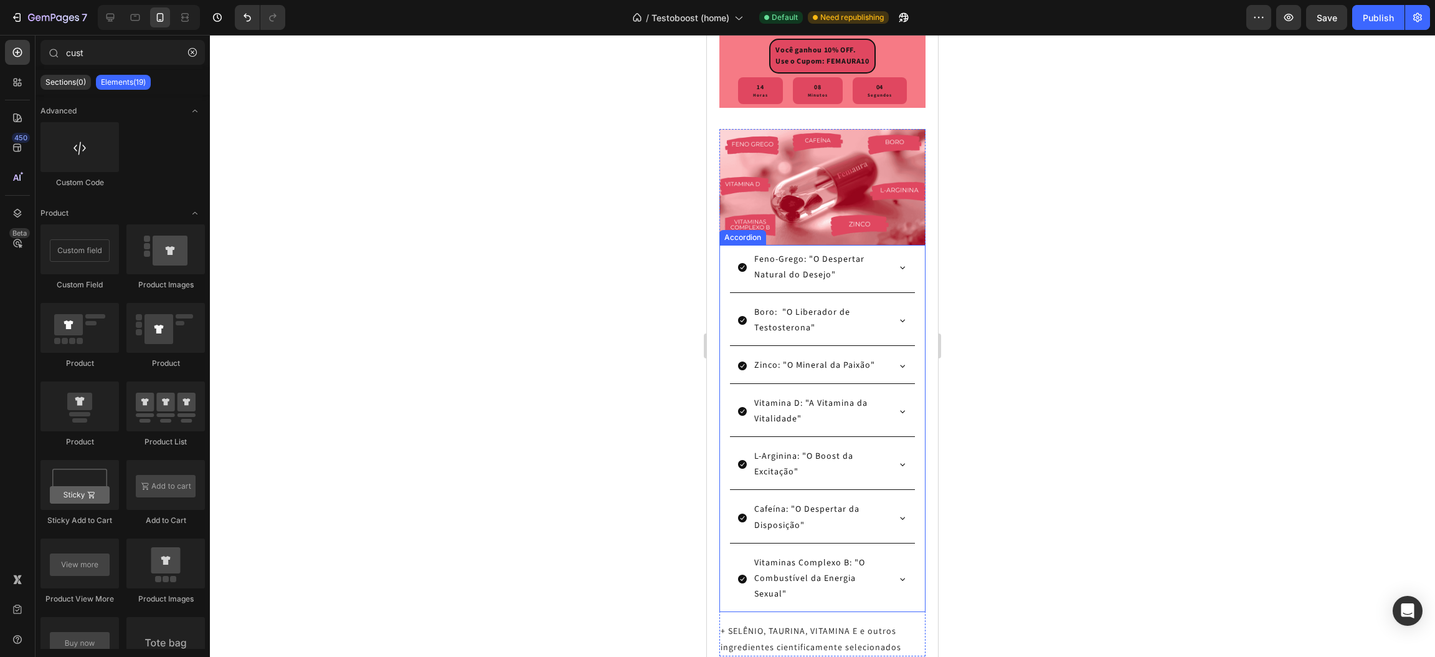
click at [728, 293] on div "Feno-Grego: "O Despertar Natural do Desejo"" at bounding box center [822, 269] width 205 height 48
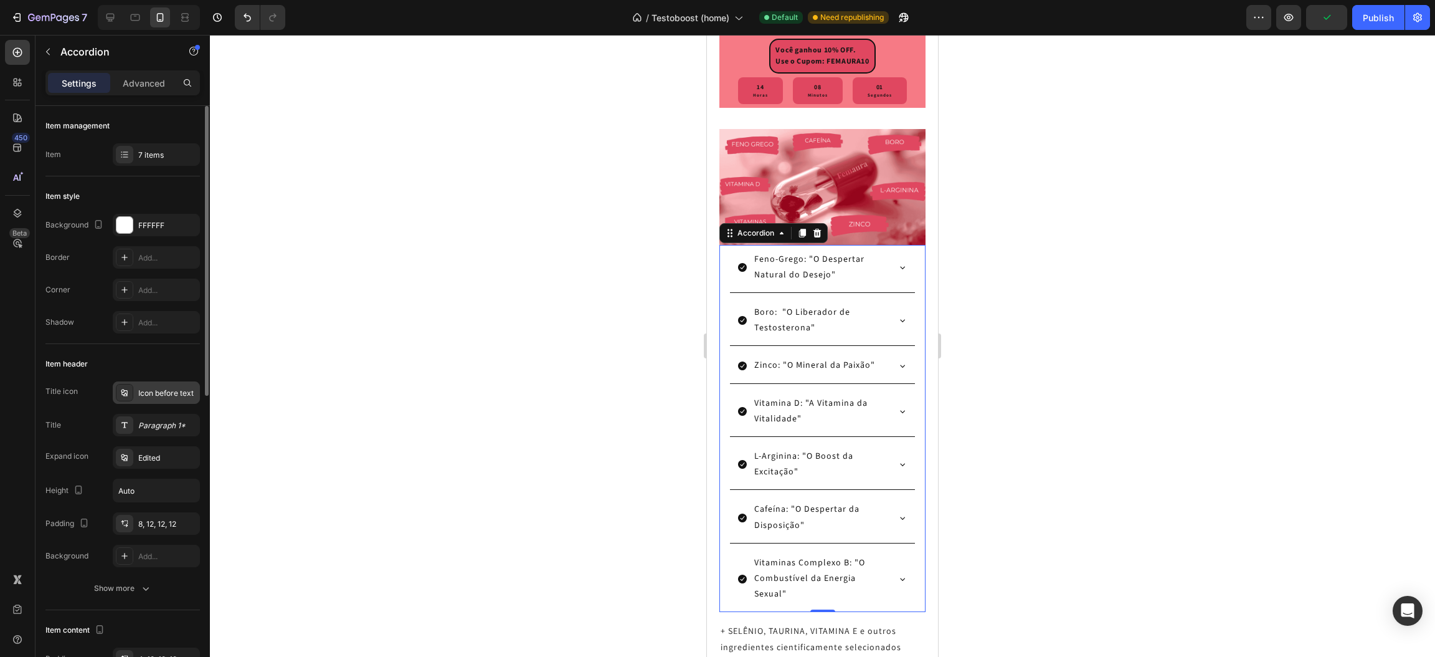
click at [169, 396] on div "Icon before text" at bounding box center [167, 393] width 59 height 11
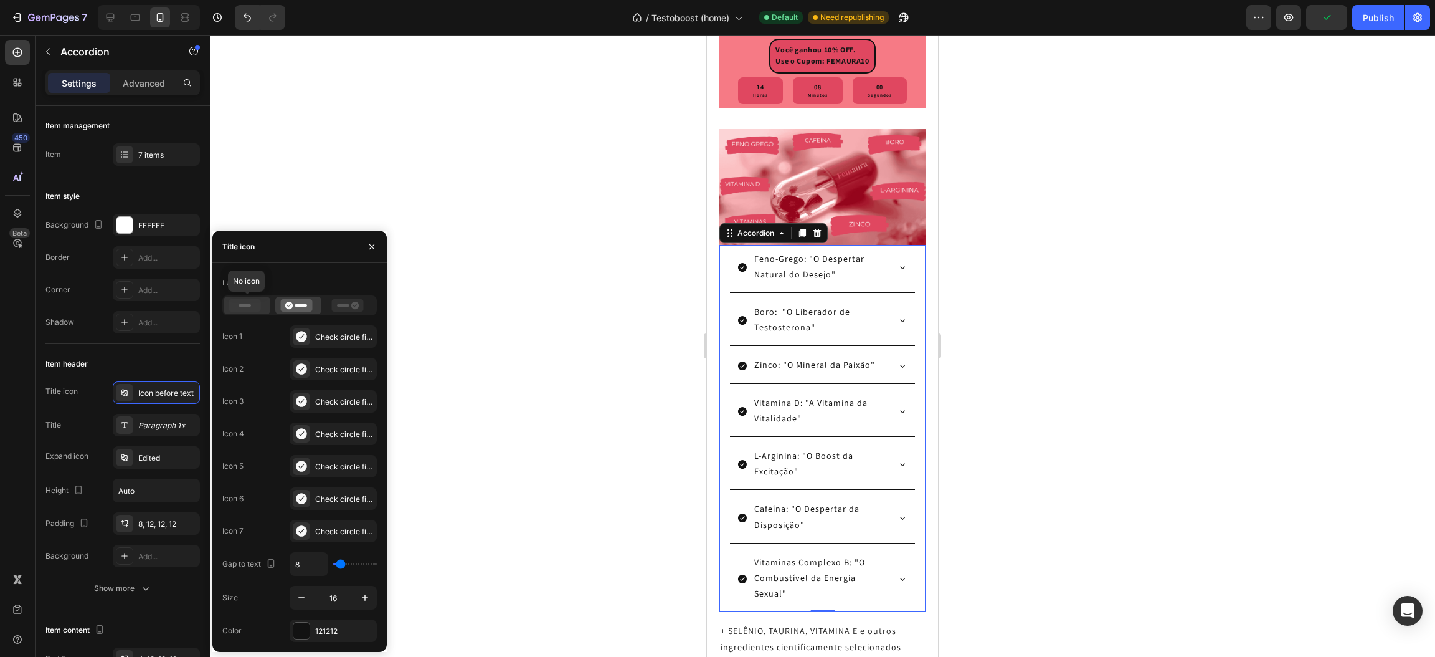
click at [248, 312] on div at bounding box center [247, 305] width 47 height 17
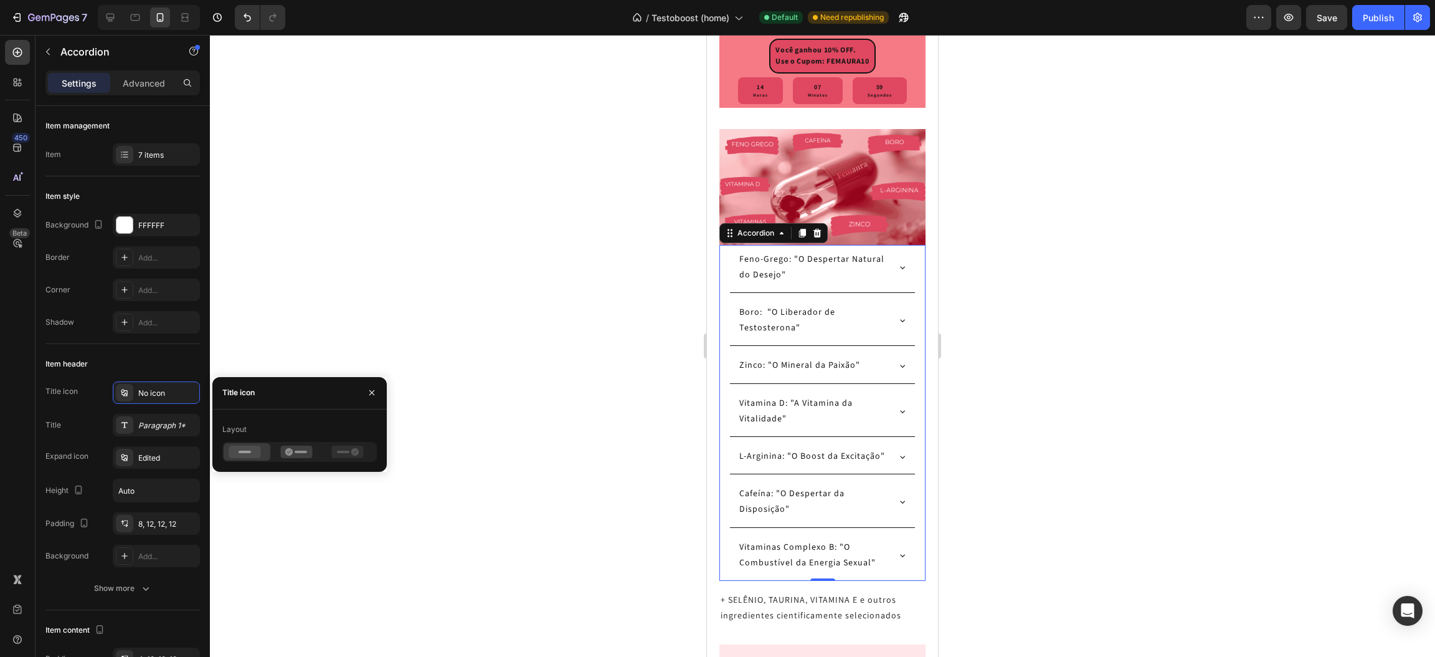
click at [369, 280] on div at bounding box center [822, 346] width 1225 height 622
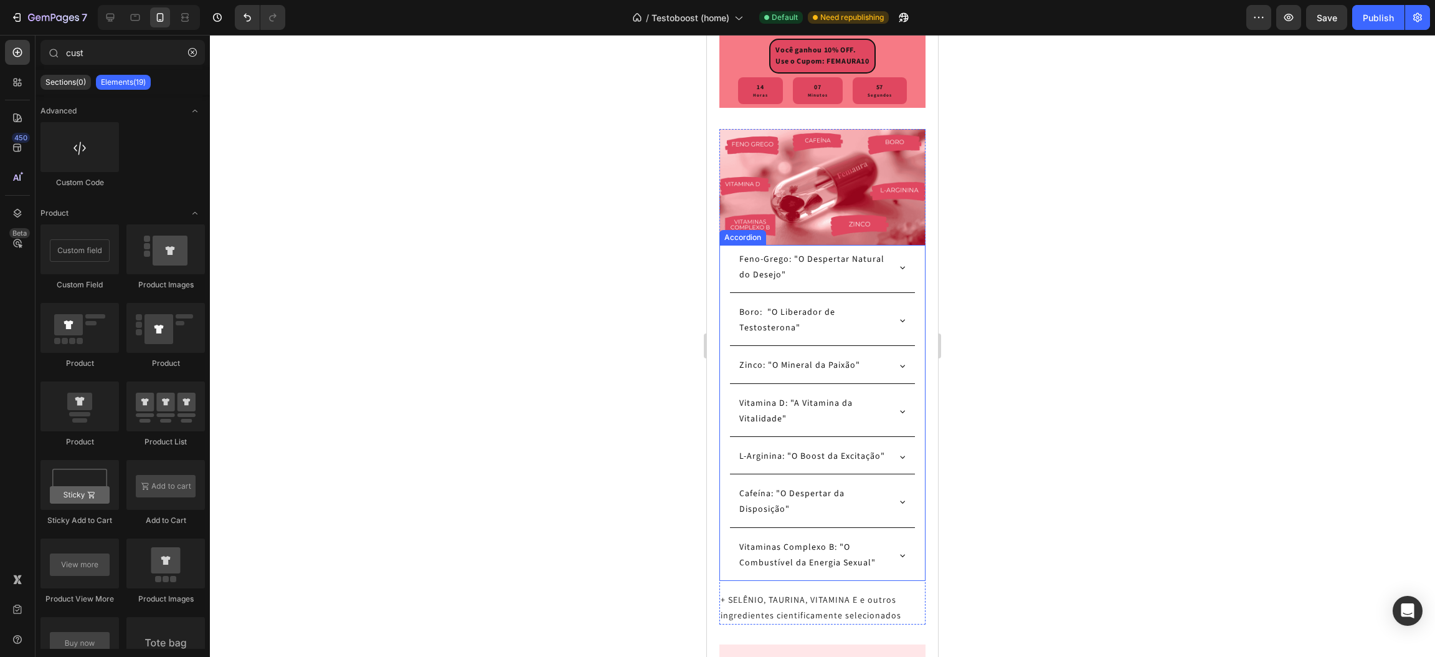
click at [801, 283] on p "Feno-Grego: "O Despertar Natural do Desejo"" at bounding box center [813, 267] width 146 height 31
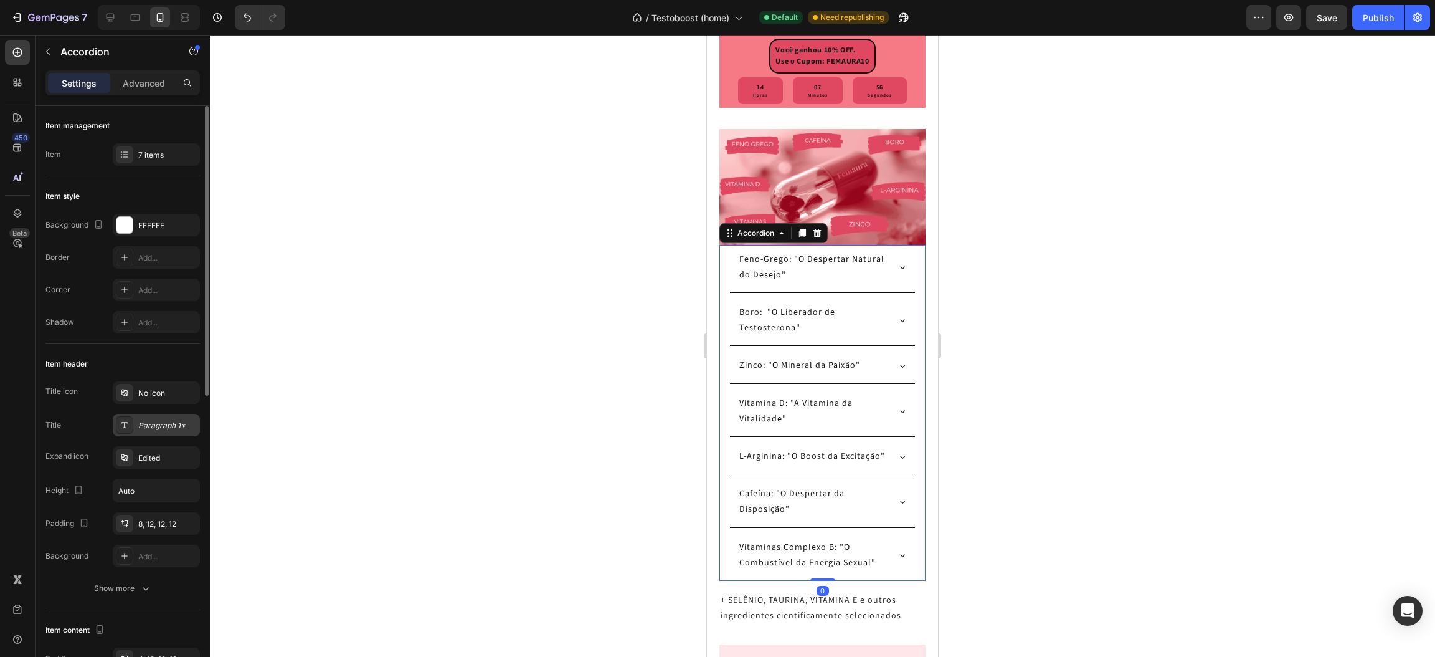
click at [136, 429] on div "Paragraph 1*" at bounding box center [156, 425] width 87 height 22
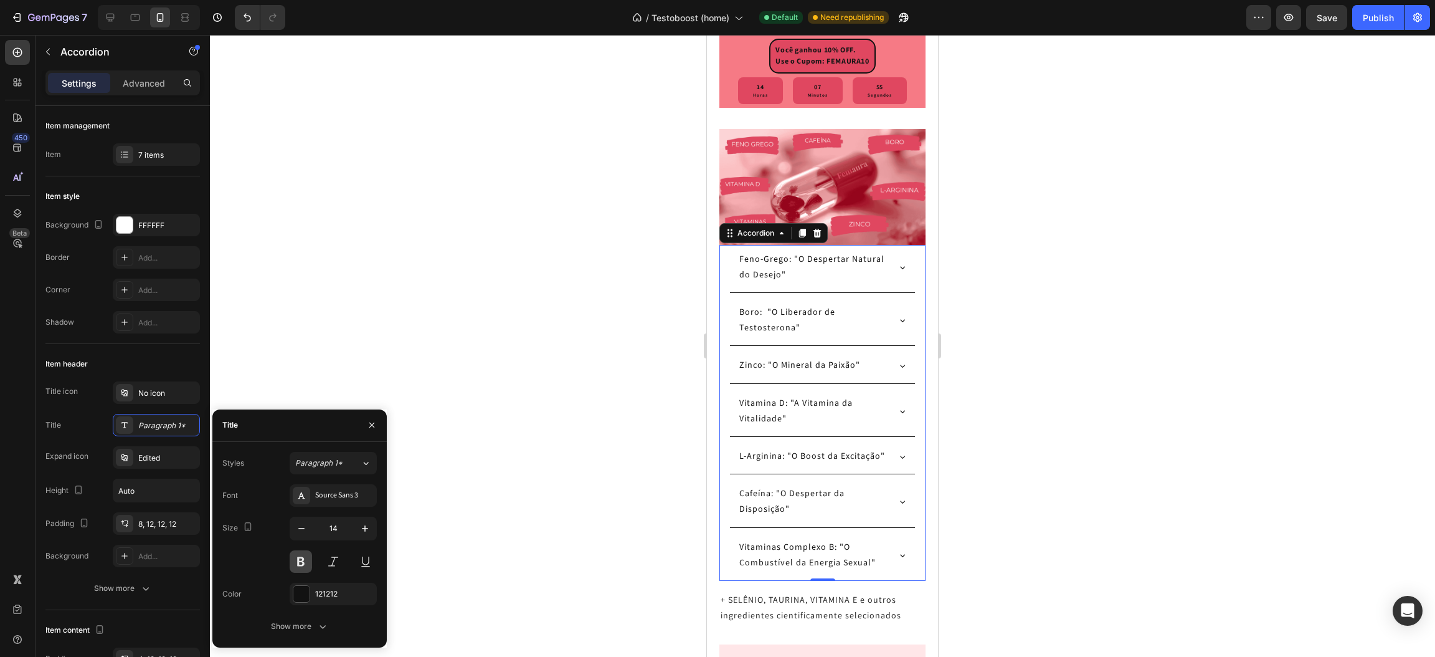
click at [306, 566] on button at bounding box center [301, 561] width 22 height 22
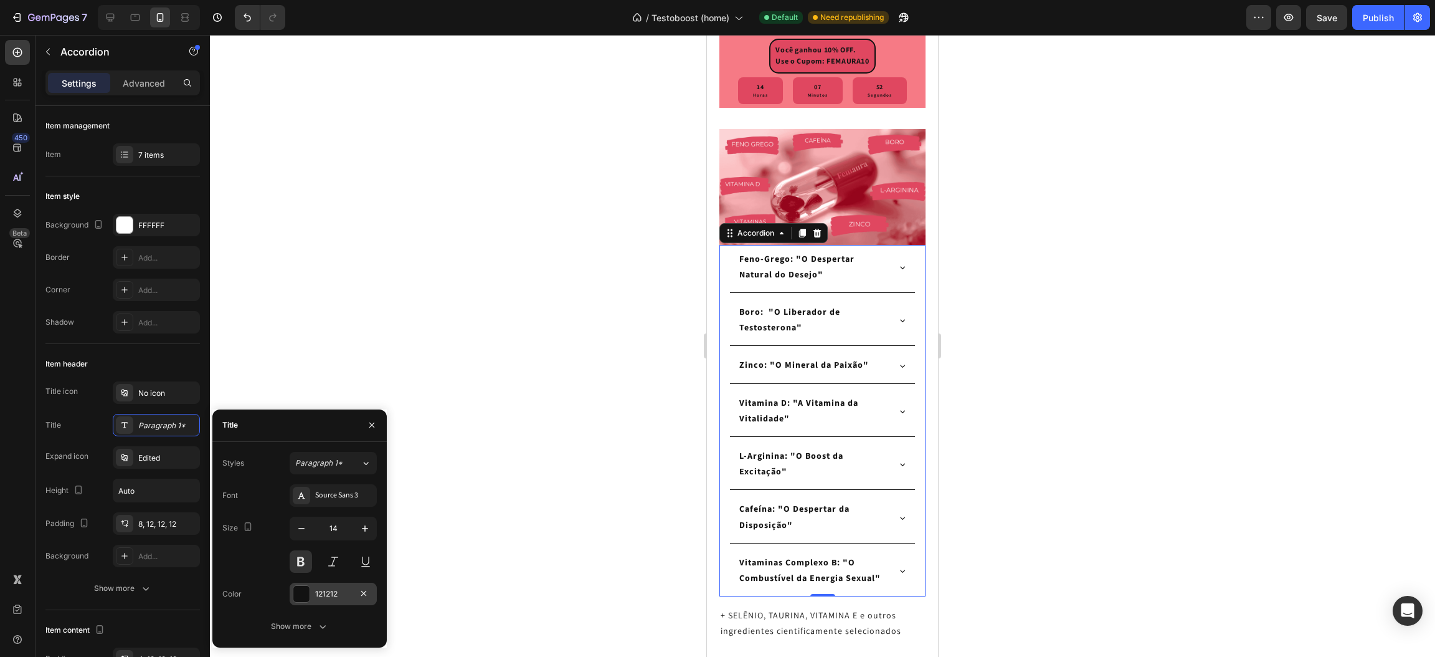
click at [311, 589] on div "121212" at bounding box center [333, 594] width 87 height 22
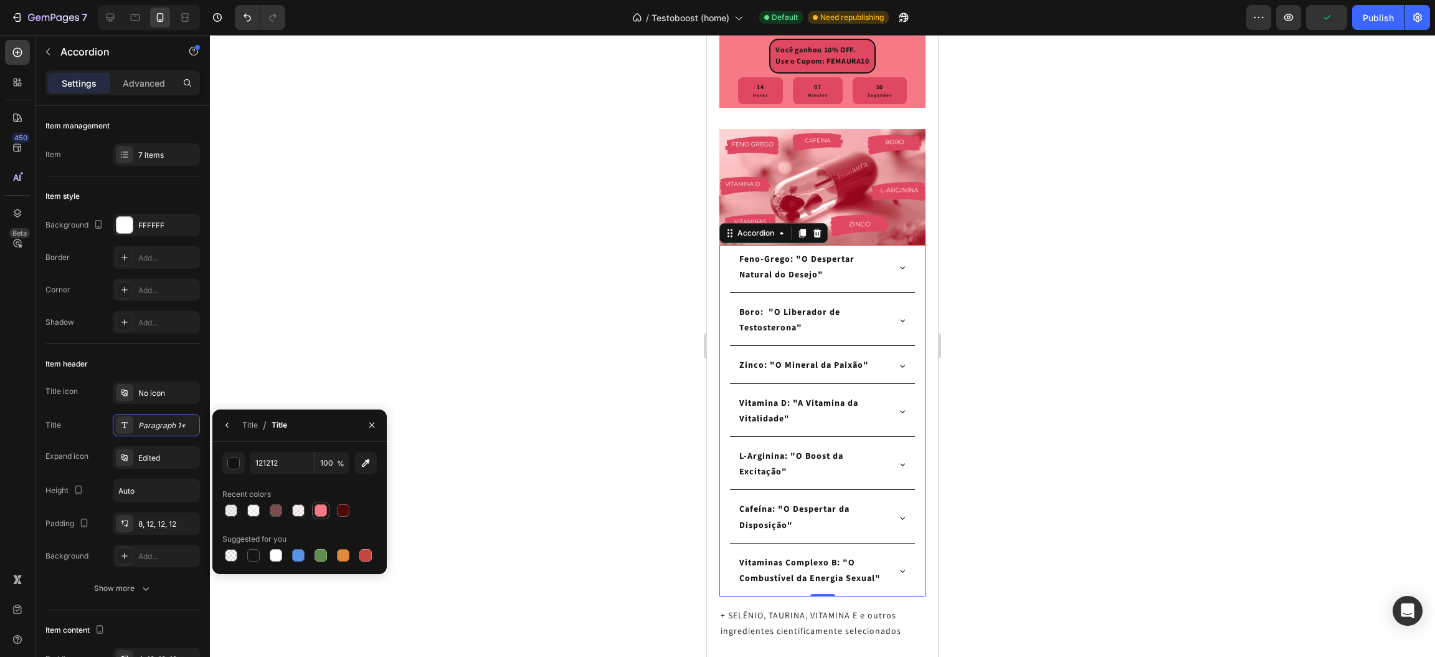
click at [321, 513] on div at bounding box center [321, 510] width 12 height 12
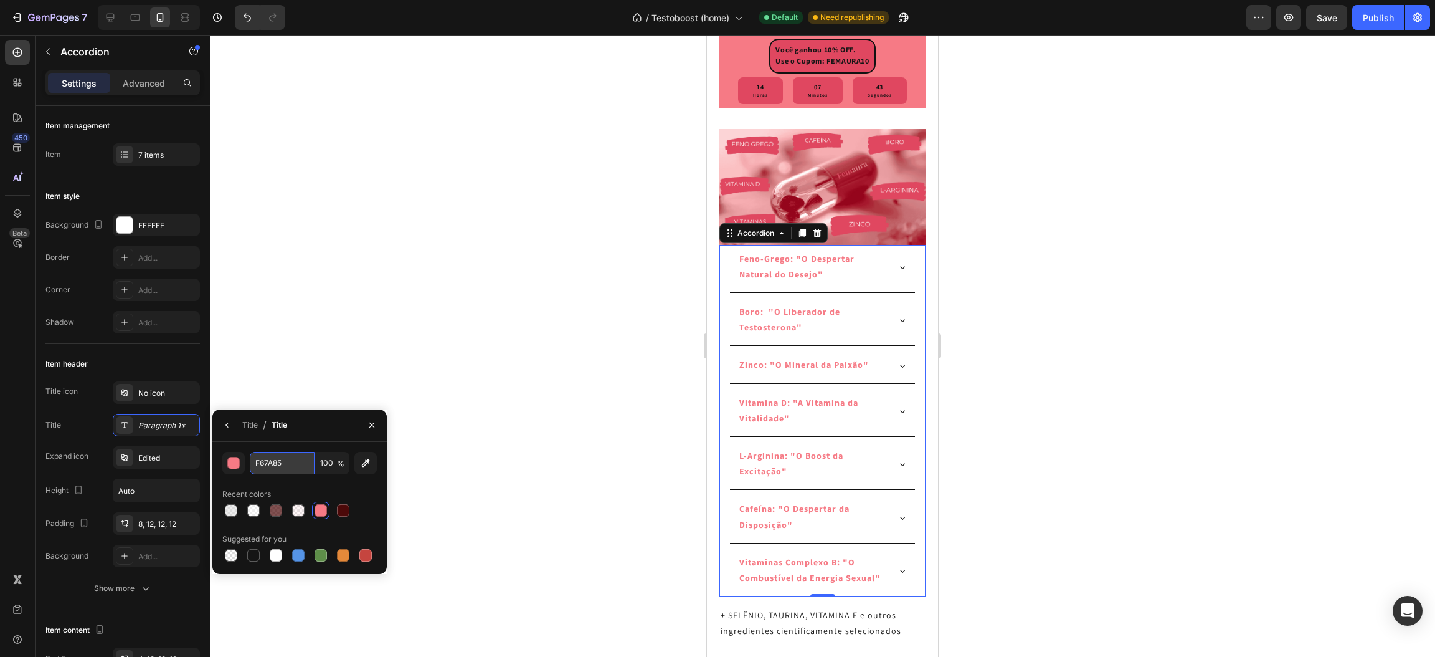
click at [275, 461] on input "F67A85" at bounding box center [282, 463] width 65 height 22
paste input "e04760"
type input "e04760"
click at [443, 394] on div at bounding box center [822, 346] width 1225 height 622
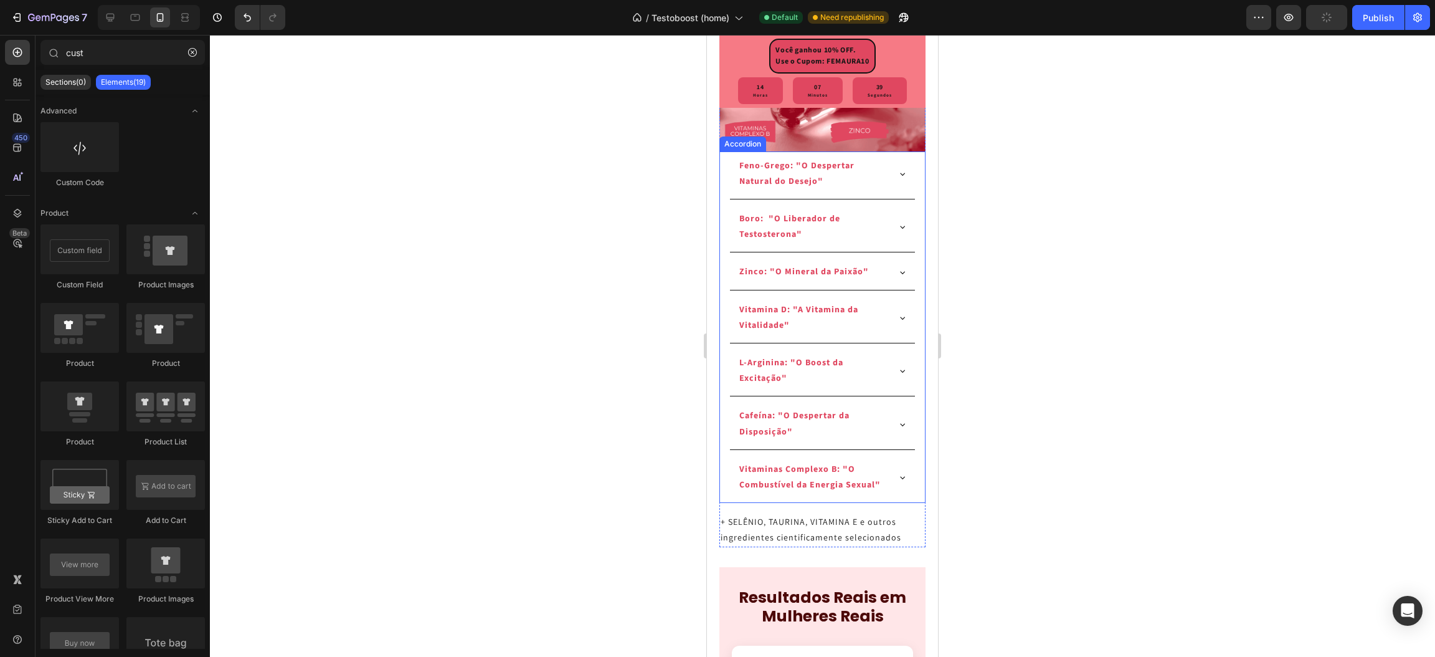
scroll to position [2617, 0]
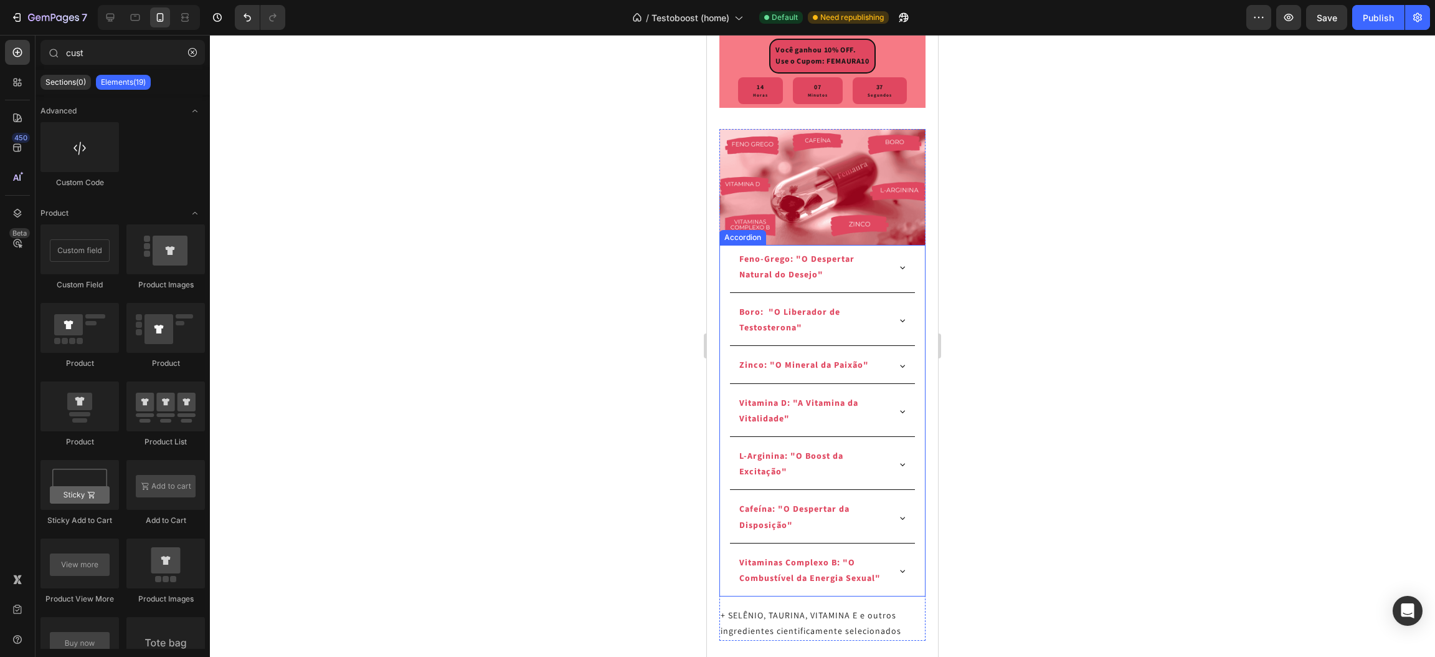
click at [881, 293] on div "Feno-Grego: "O Despertar Natural do Desejo"" at bounding box center [822, 269] width 184 height 48
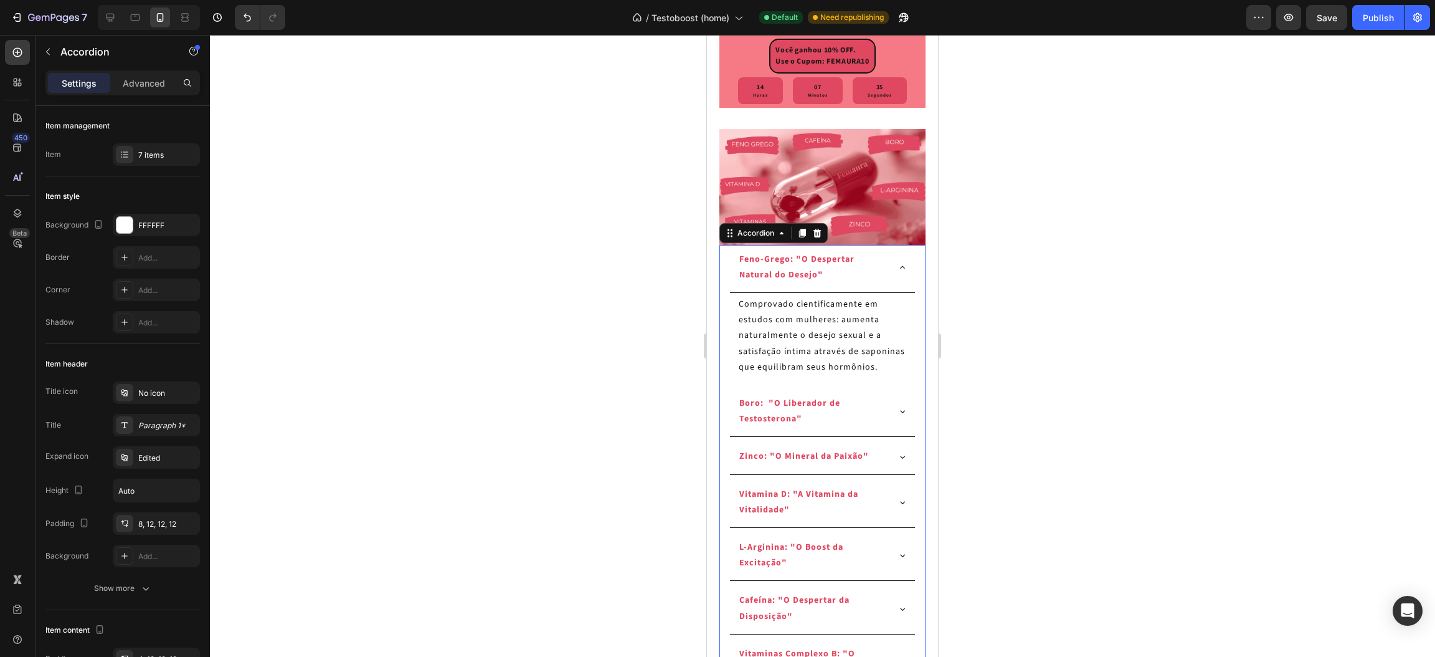
click at [881, 293] on div "Feno-Grego: "O Despertar Natural do Desejo"" at bounding box center [822, 269] width 184 height 48
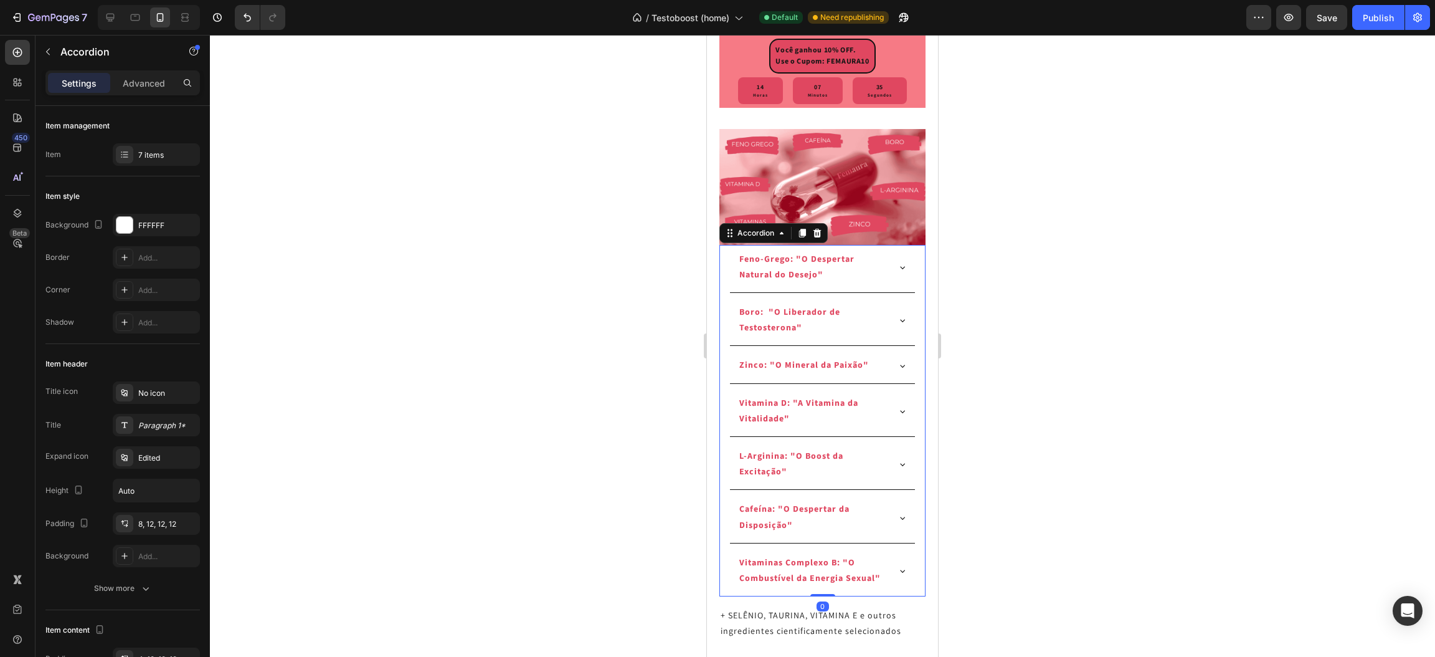
click at [873, 346] on div "Boro: "O Liberador de Testosterona"" at bounding box center [822, 322] width 184 height 48
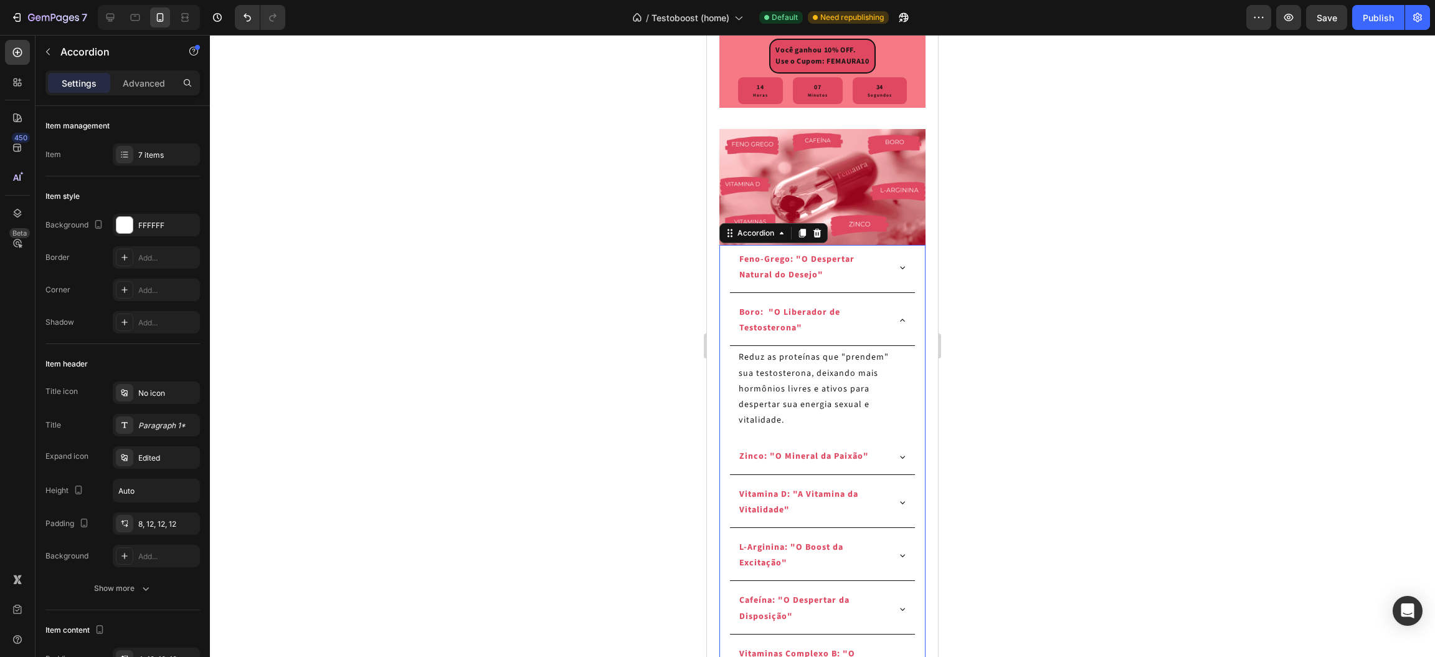
click at [875, 346] on div "Boro: "O Liberador de Testosterona"" at bounding box center [822, 322] width 184 height 48
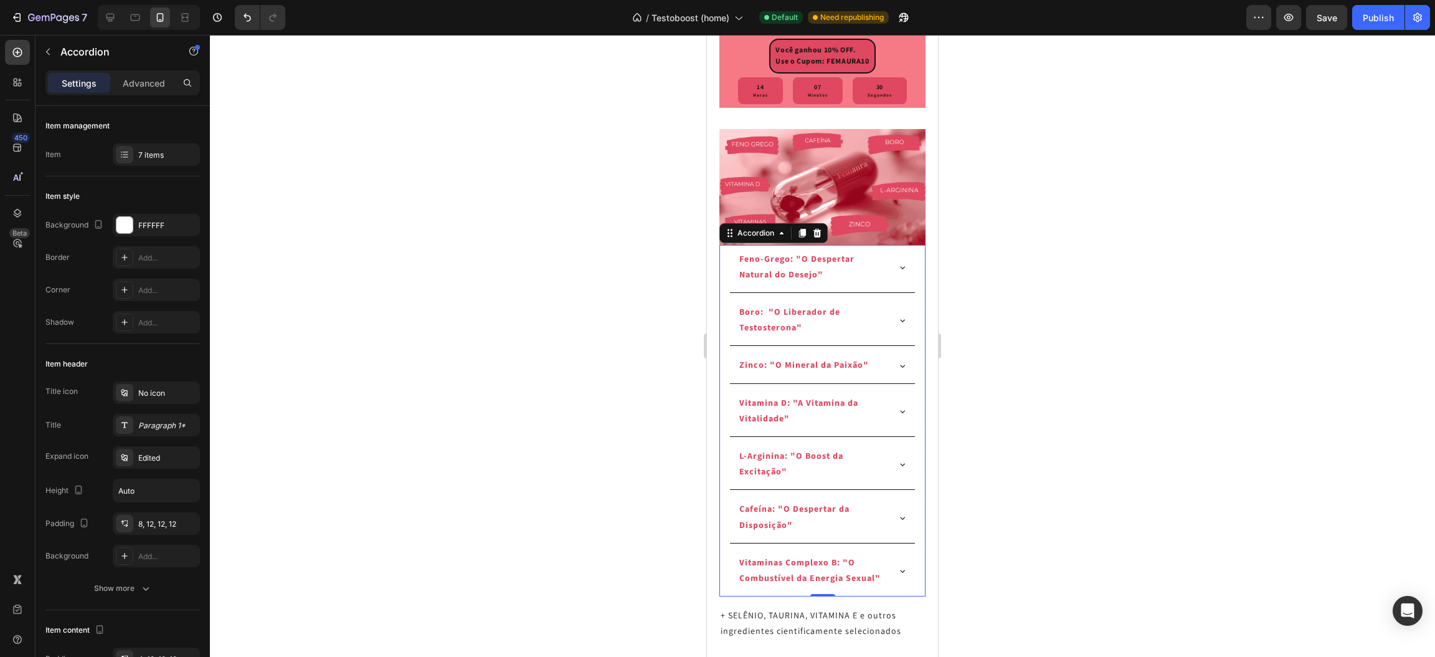
click at [794, 293] on div "Feno-Grego: "O Despertar Natural do Desejo"" at bounding box center [822, 269] width 184 height 48
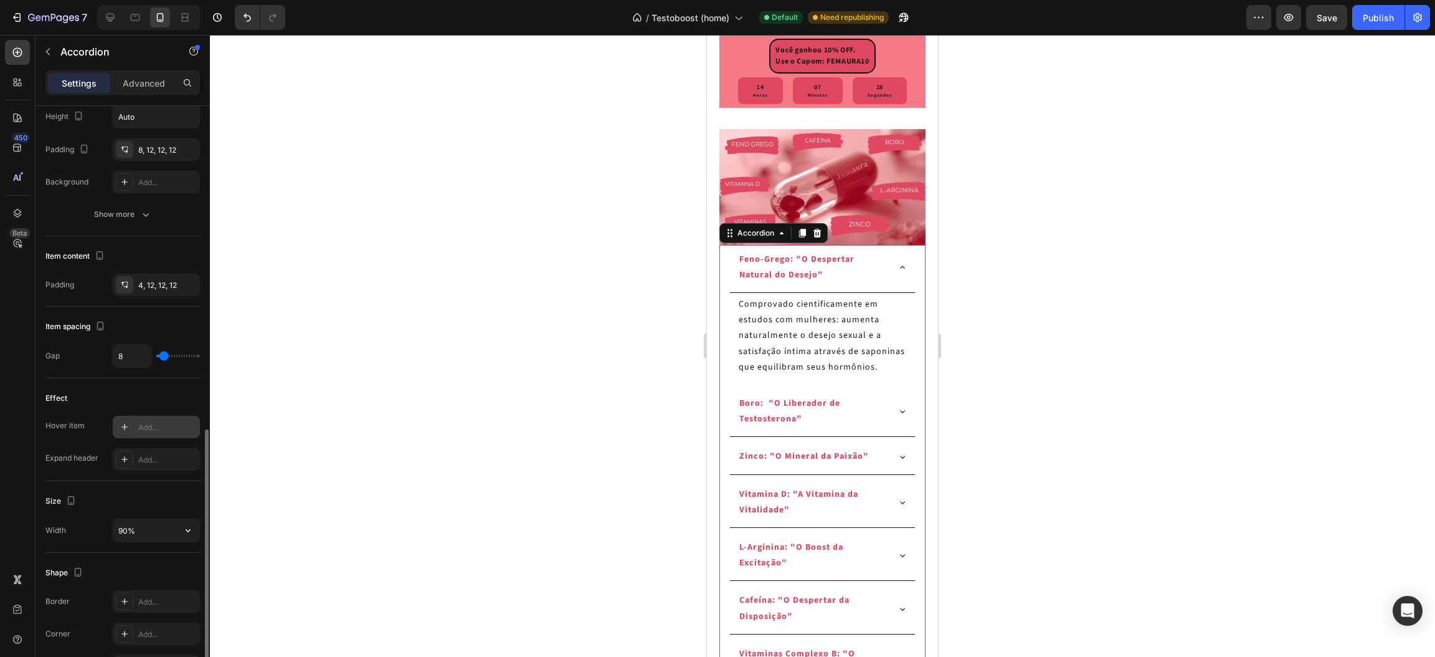
scroll to position [560, 0]
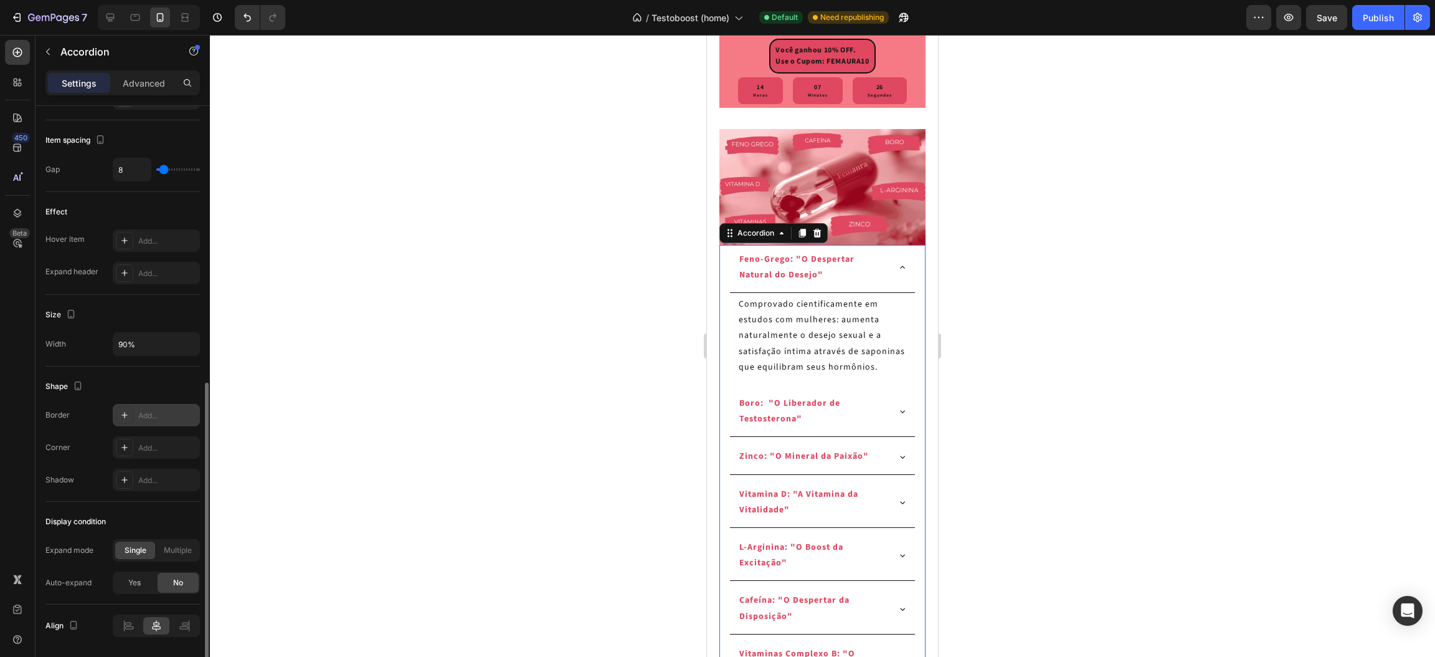
click at [149, 421] on div "Add..." at bounding box center [167, 415] width 59 height 11
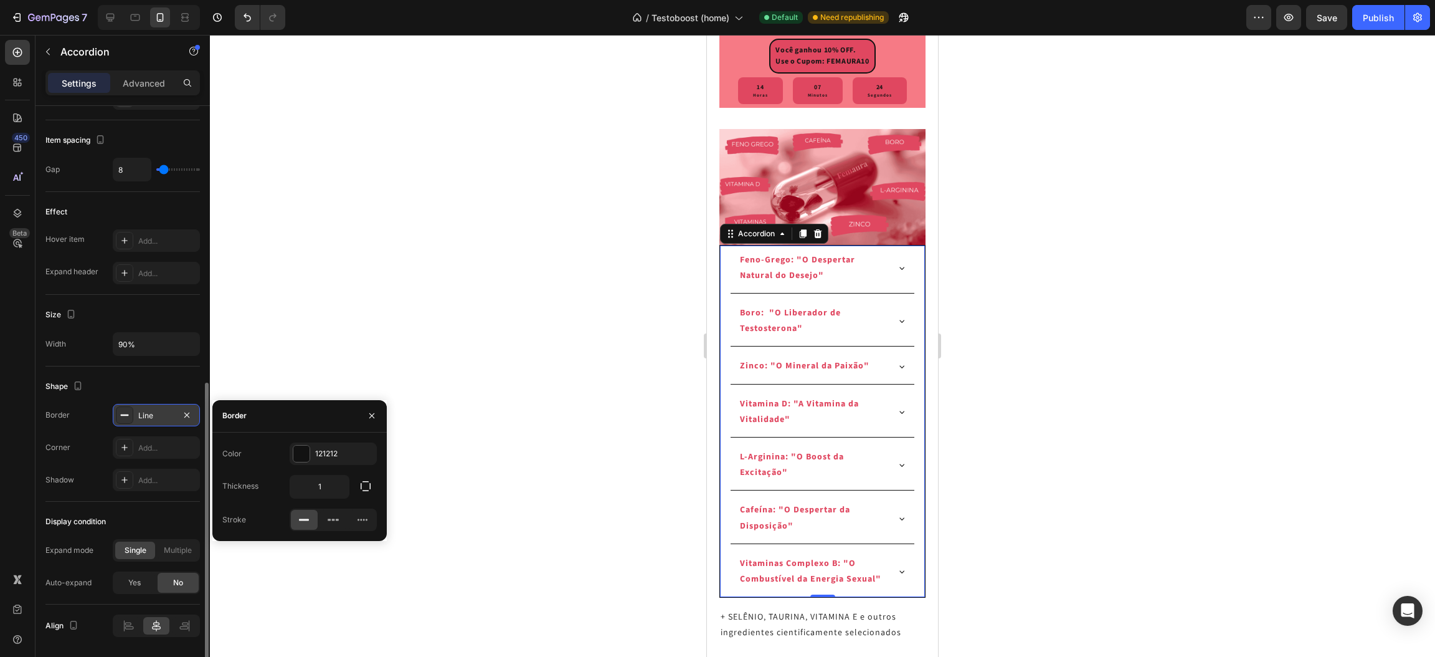
click at [444, 448] on div at bounding box center [822, 346] width 1225 height 622
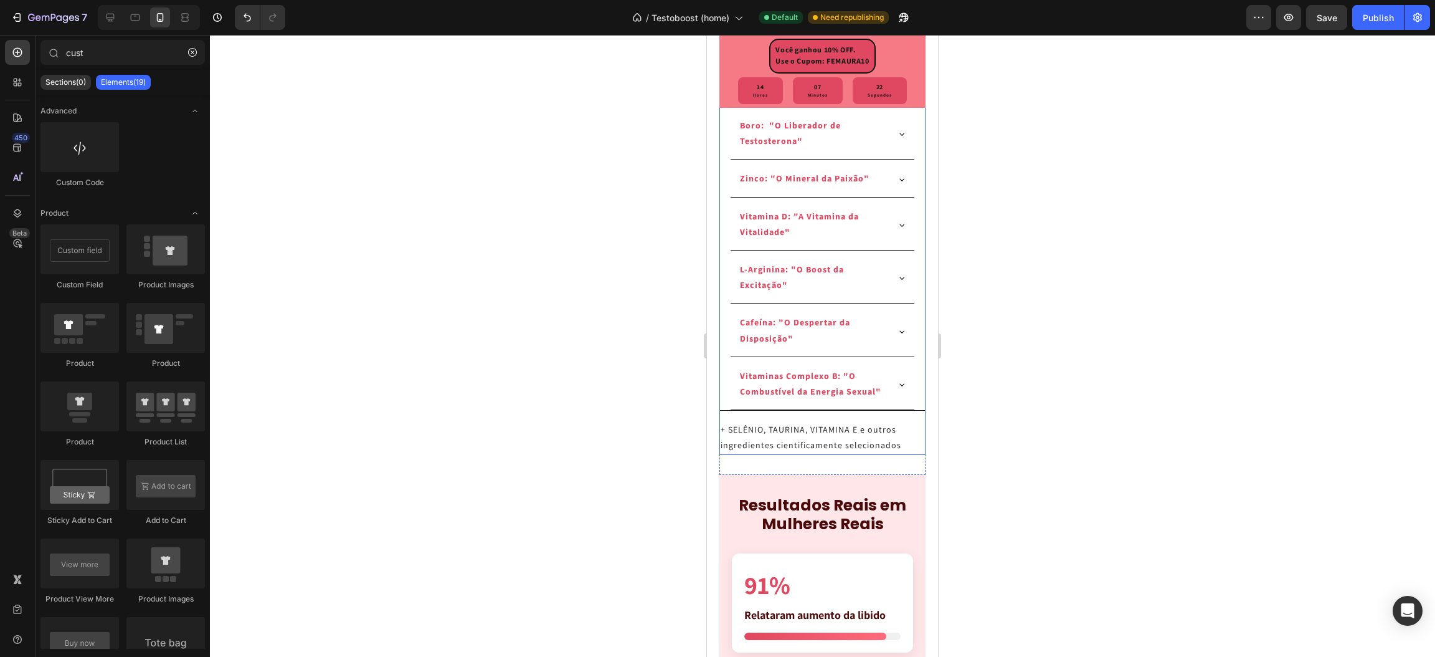
scroll to position [2710, 0]
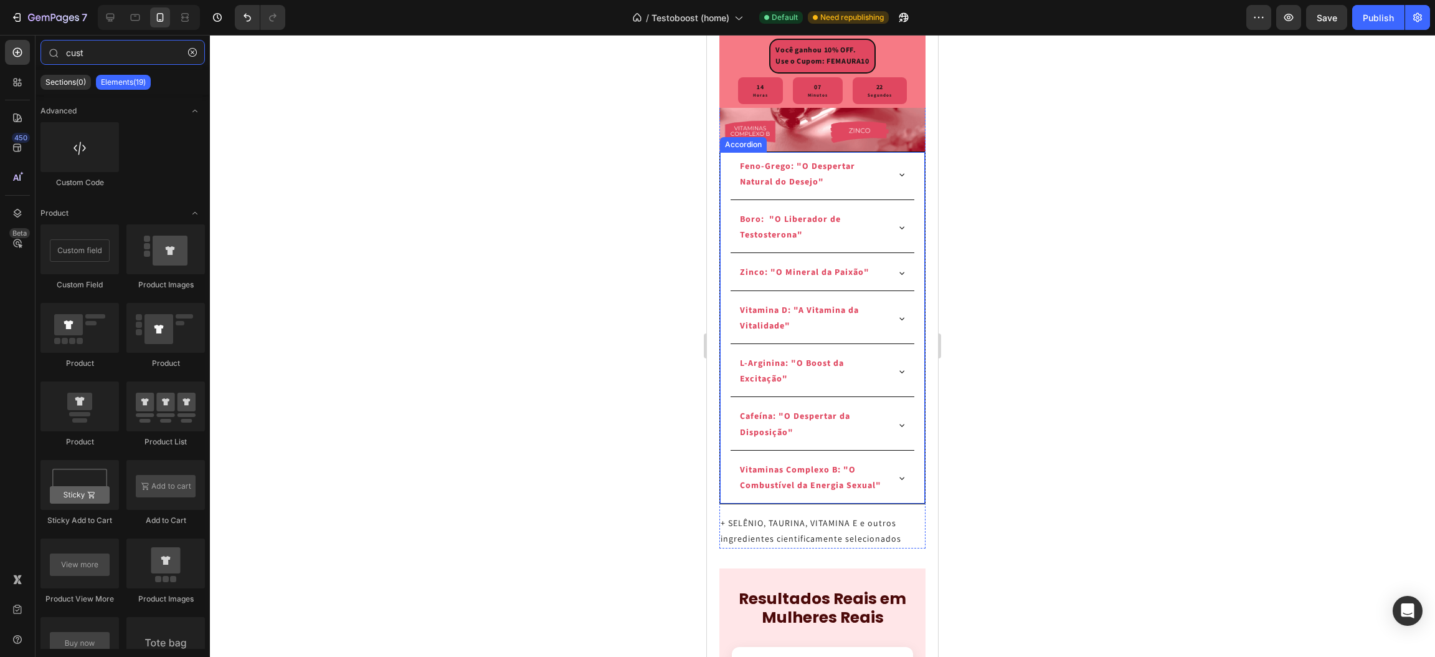
type input "cus"
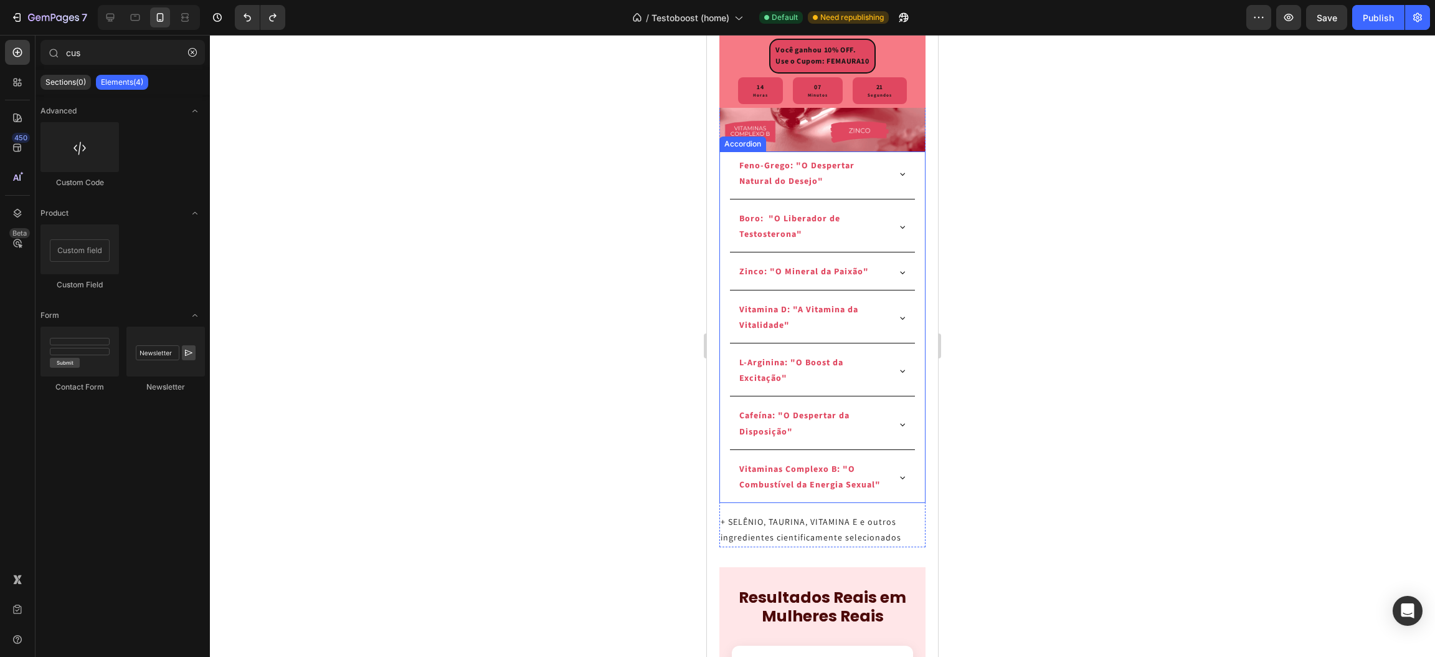
click at [791, 242] on p "Boro: "O Liberador de Testosterona"" at bounding box center [813, 226] width 146 height 31
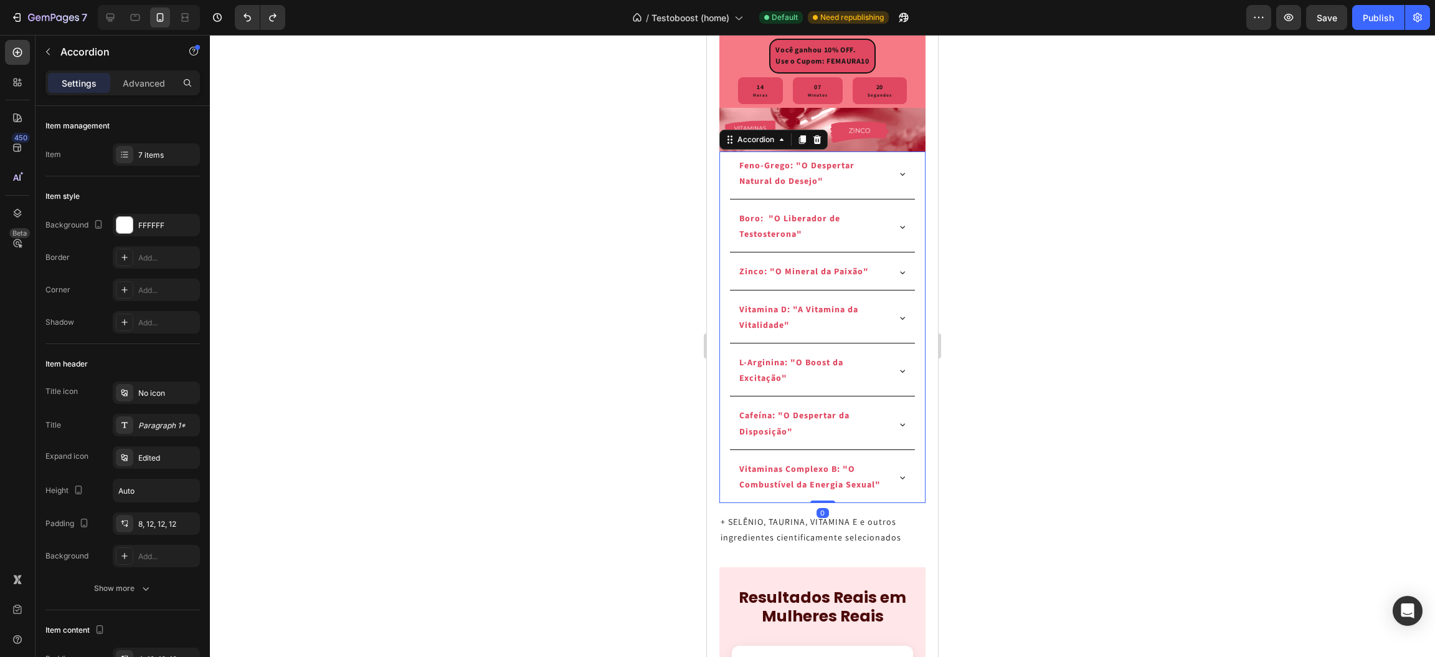
click at [831, 191] on div "Feno-Grego: "O Despertar Natural do Desejo"" at bounding box center [813, 173] width 150 height 35
click at [130, 222] on div at bounding box center [125, 225] width 16 height 16
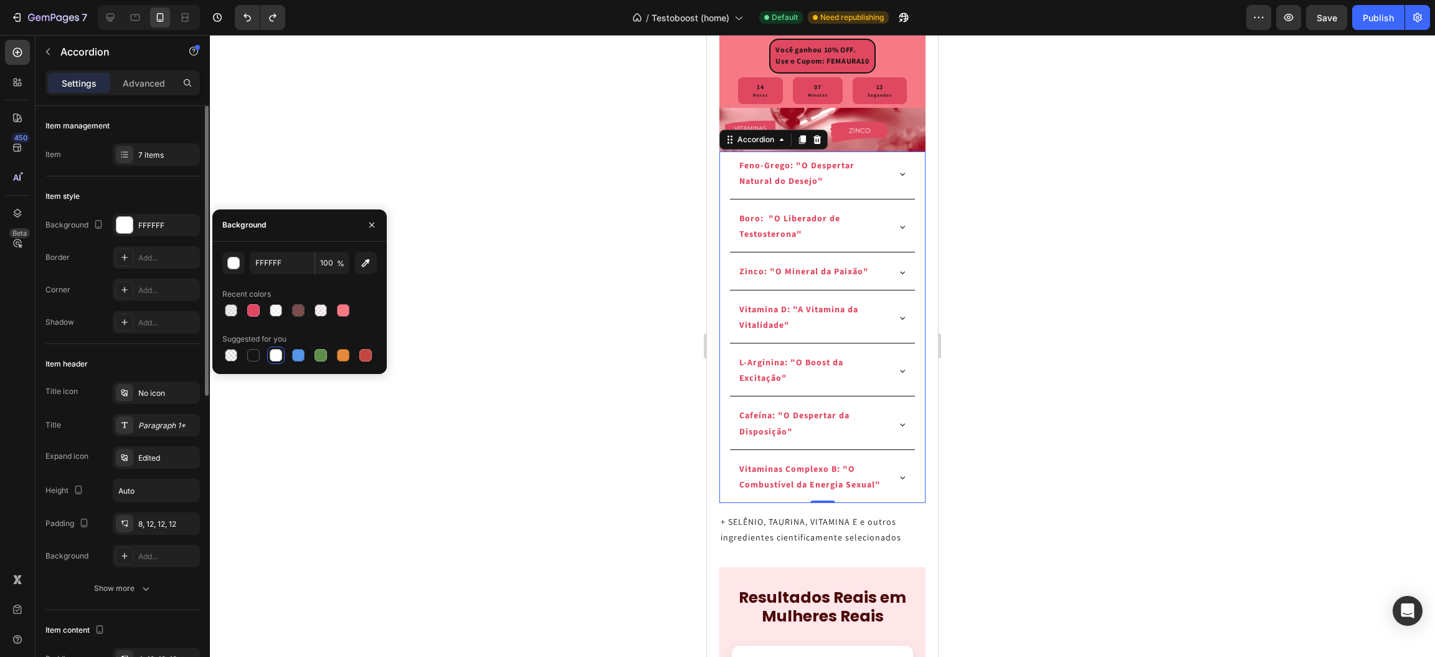
click at [109, 252] on div "Border Add..." at bounding box center [122, 257] width 155 height 22
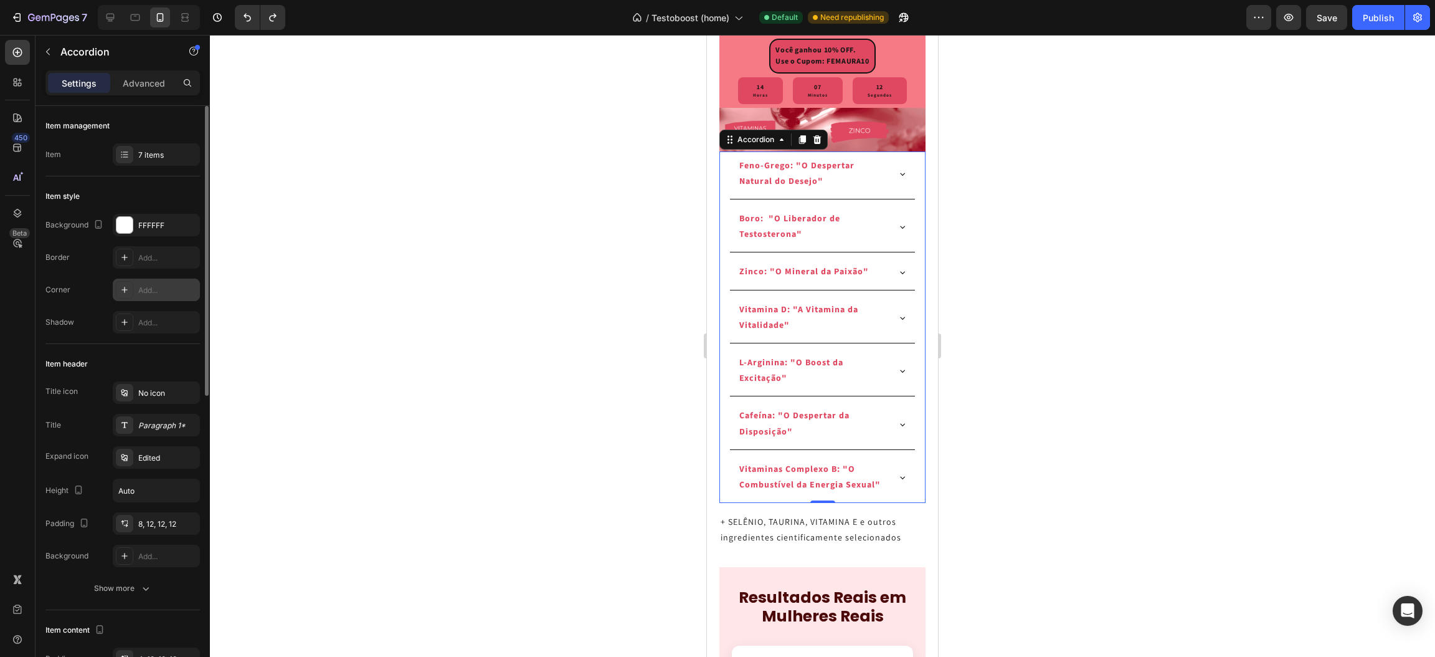
click at [120, 291] on icon at bounding box center [125, 290] width 10 height 10
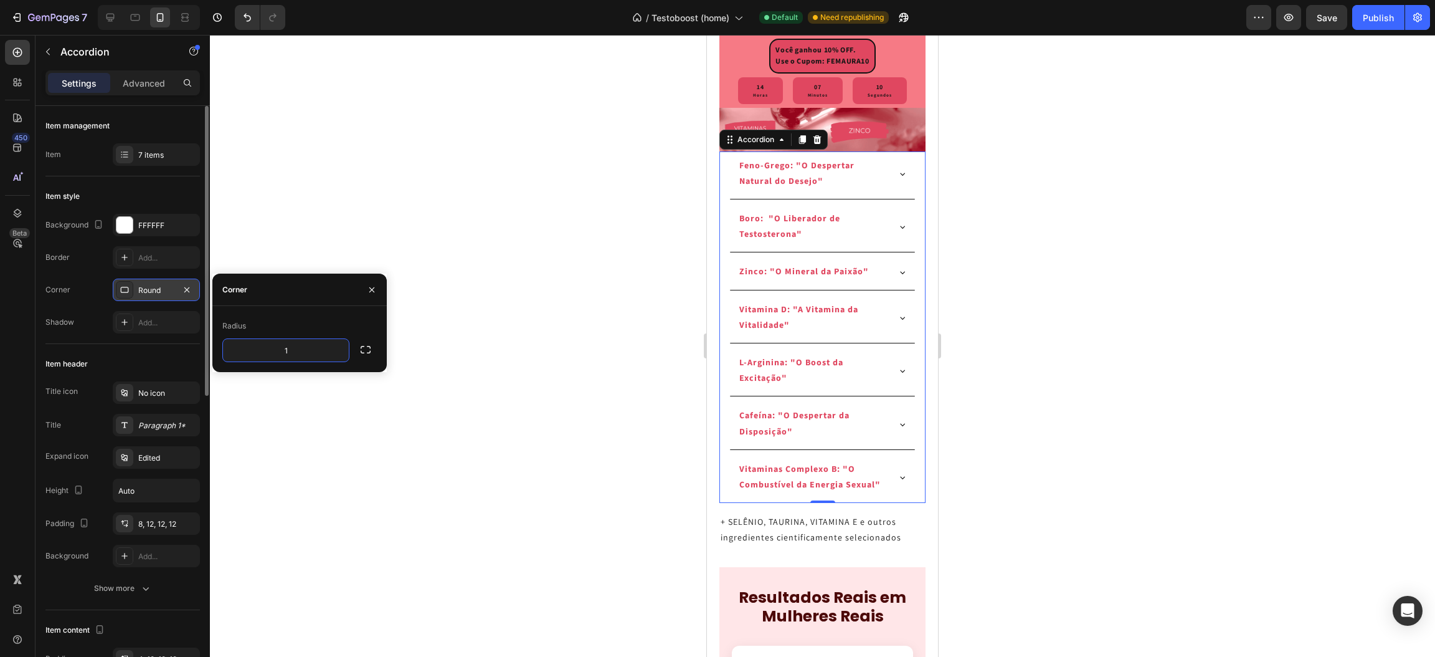
type input "16"
click at [154, 232] on div "FFFFFF" at bounding box center [156, 225] width 87 height 22
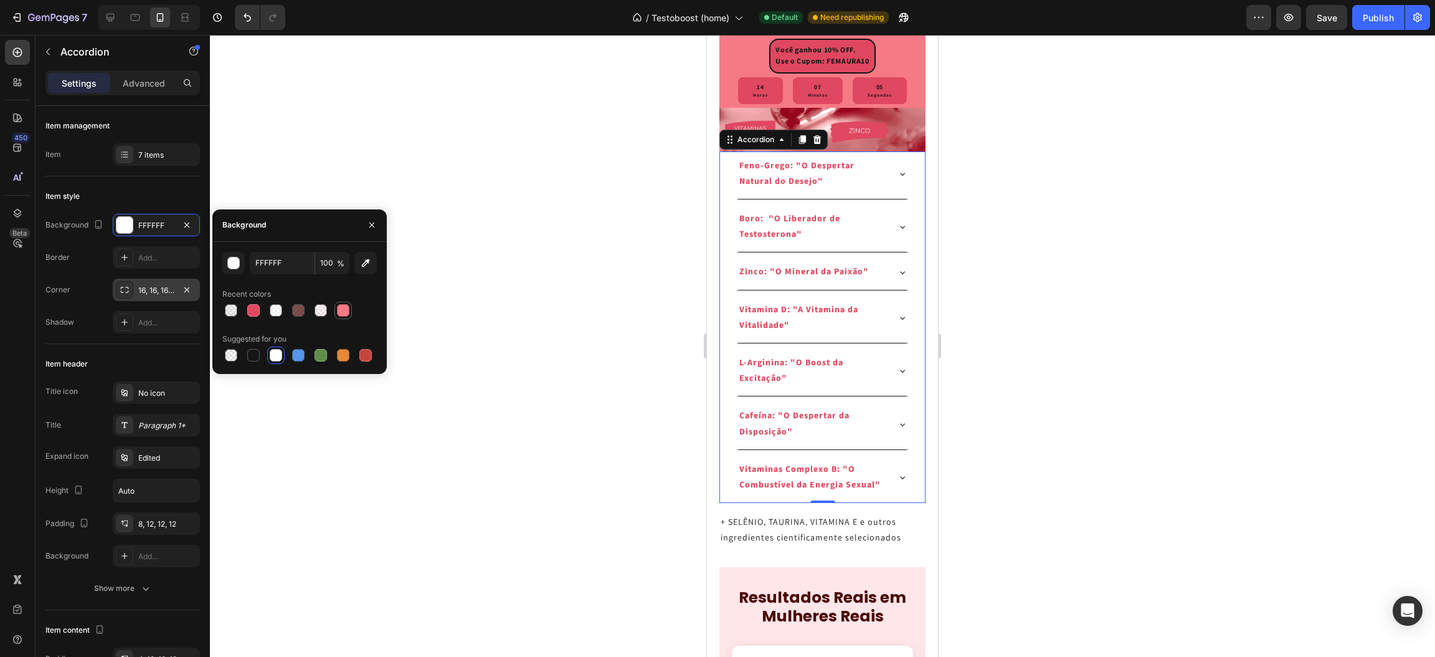
click at [341, 312] on div at bounding box center [343, 310] width 12 height 12
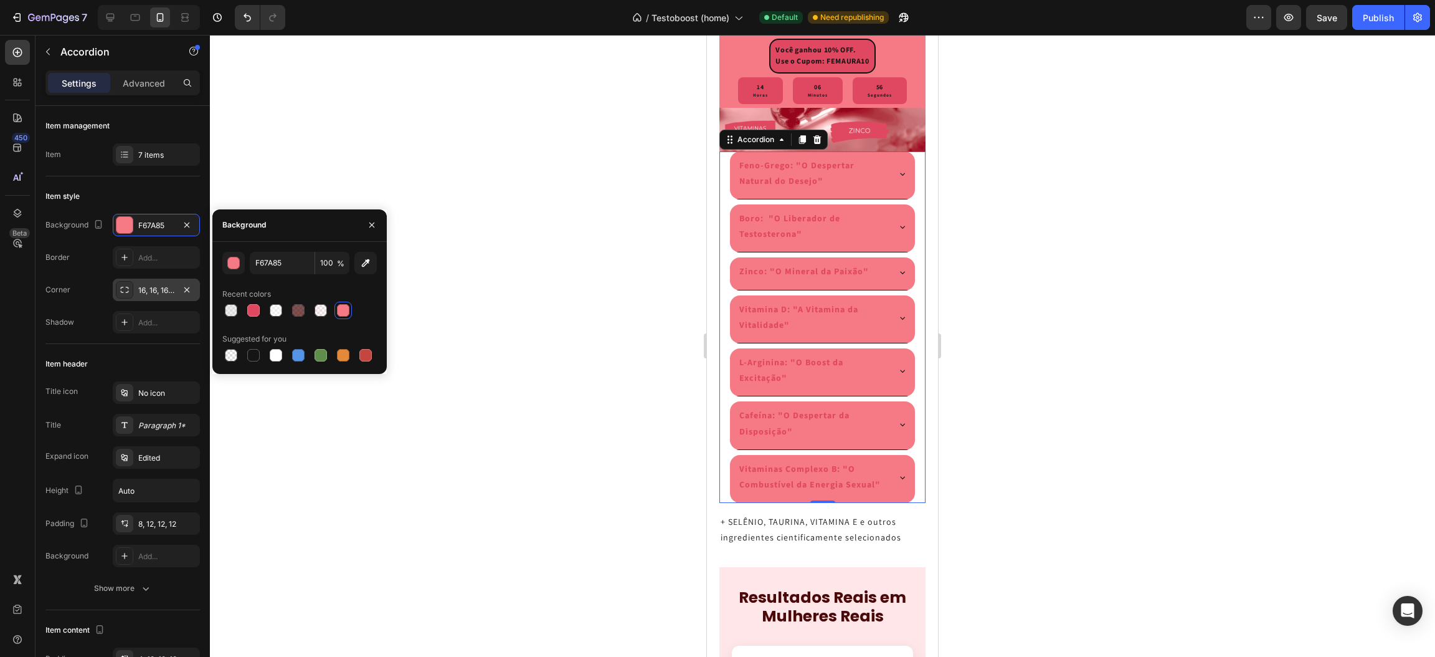
type input "FFFFFF"
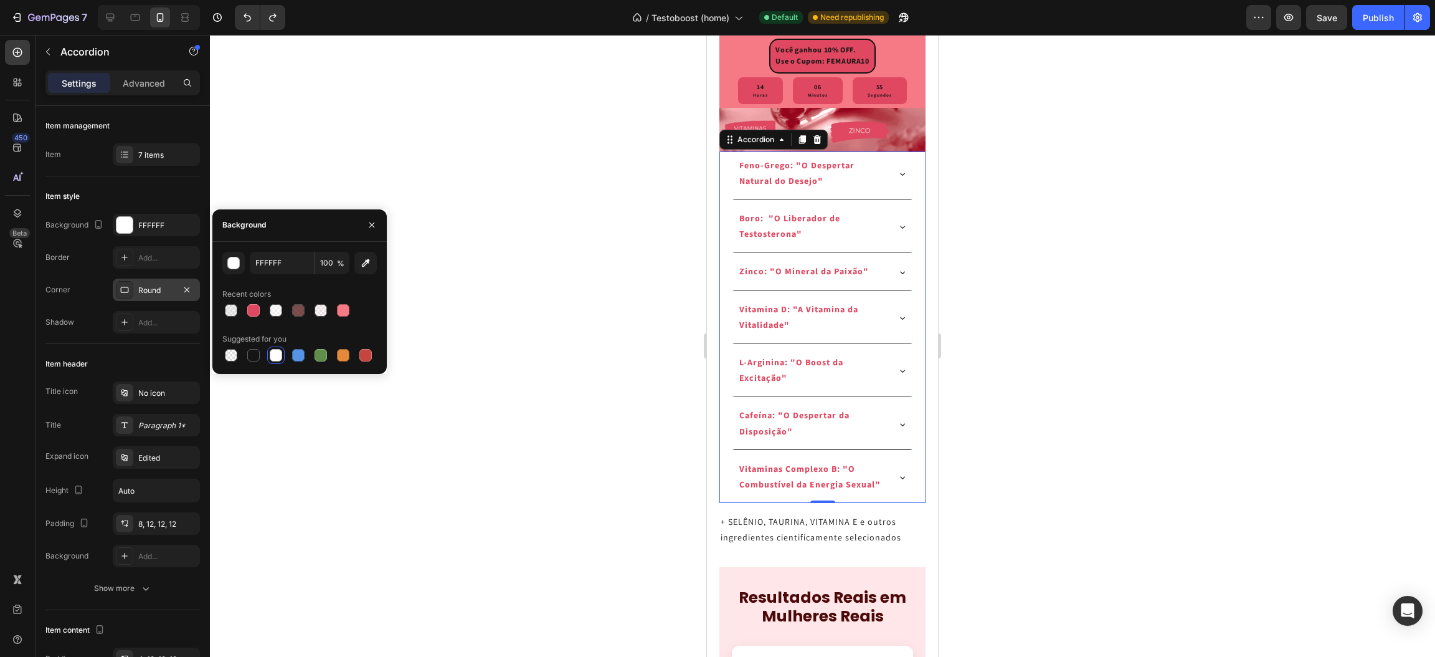
click at [1082, 280] on div at bounding box center [822, 346] width 1225 height 622
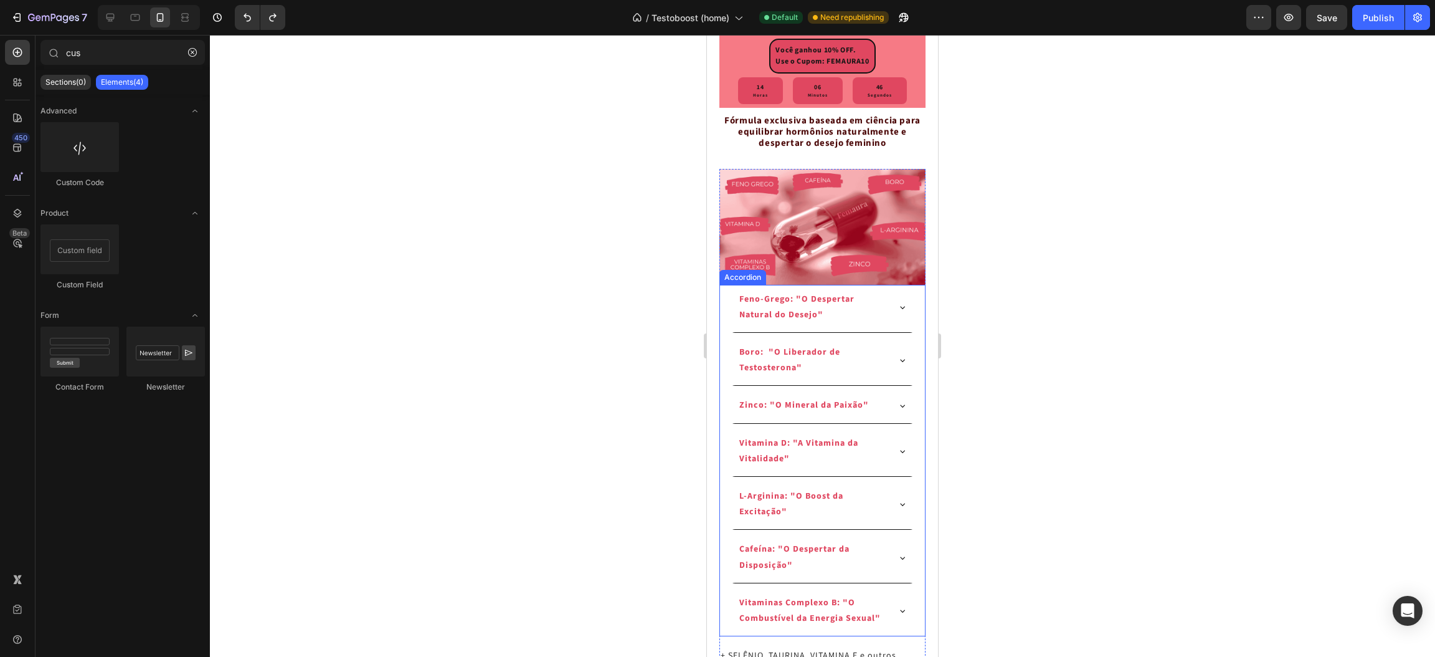
scroll to position [2897, 0]
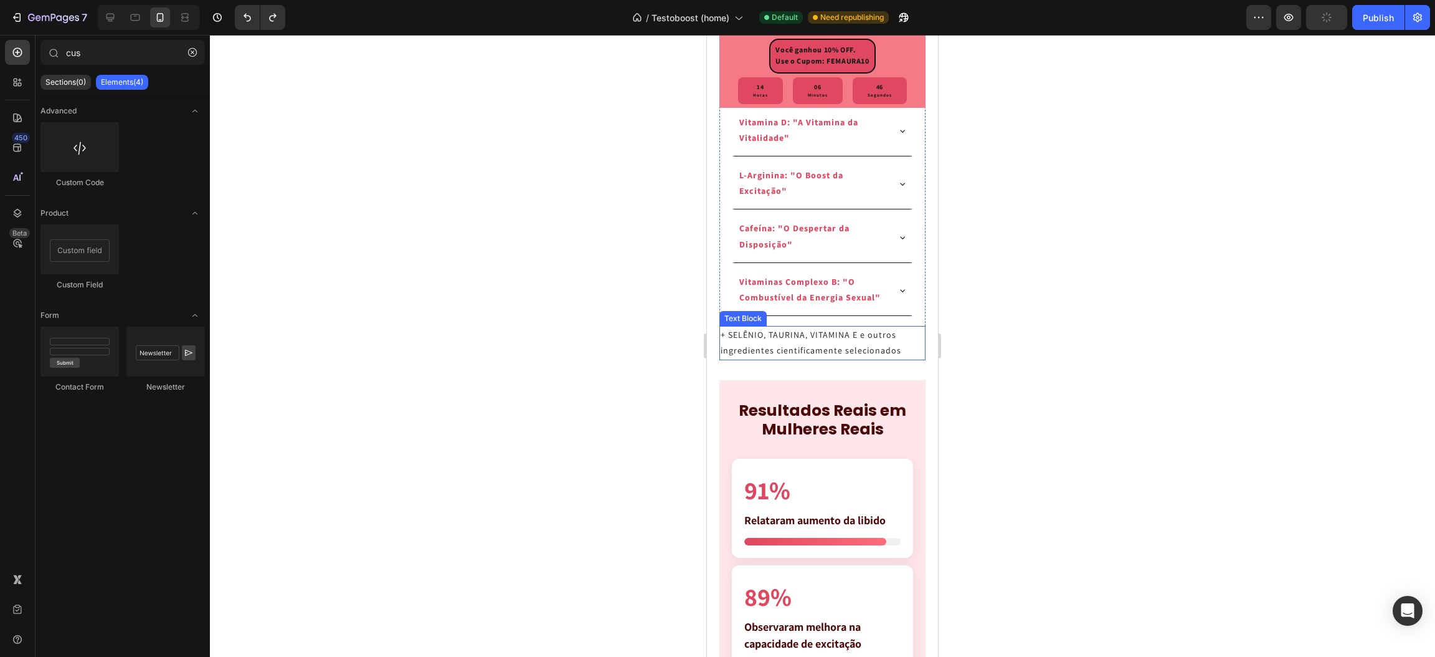
click at [800, 358] on p "+ SELÊNIO, TAURINA, VITAMINA E e outros ingredientes cientificamente selecionad…" at bounding box center [823, 342] width 204 height 31
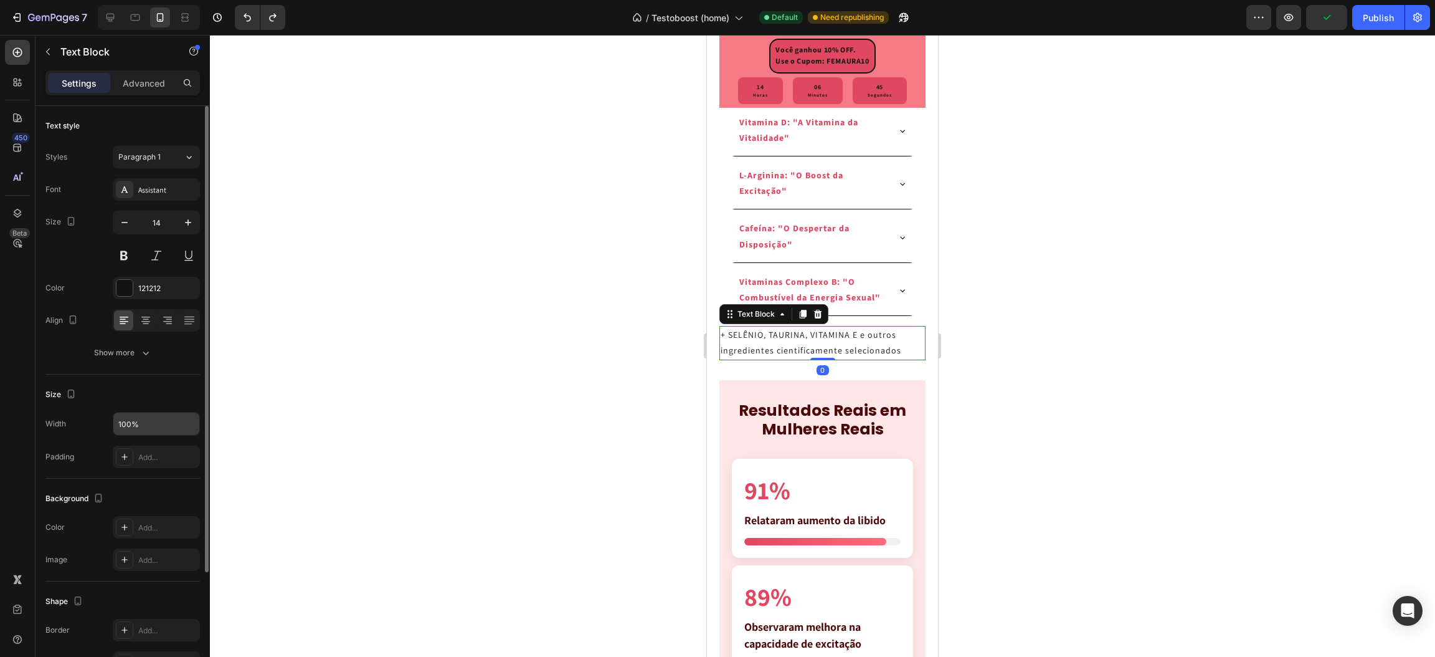
click at [121, 419] on input "100%" at bounding box center [156, 423] width 86 height 22
type input "90%"
click at [136, 278] on div "121212" at bounding box center [156, 288] width 87 height 22
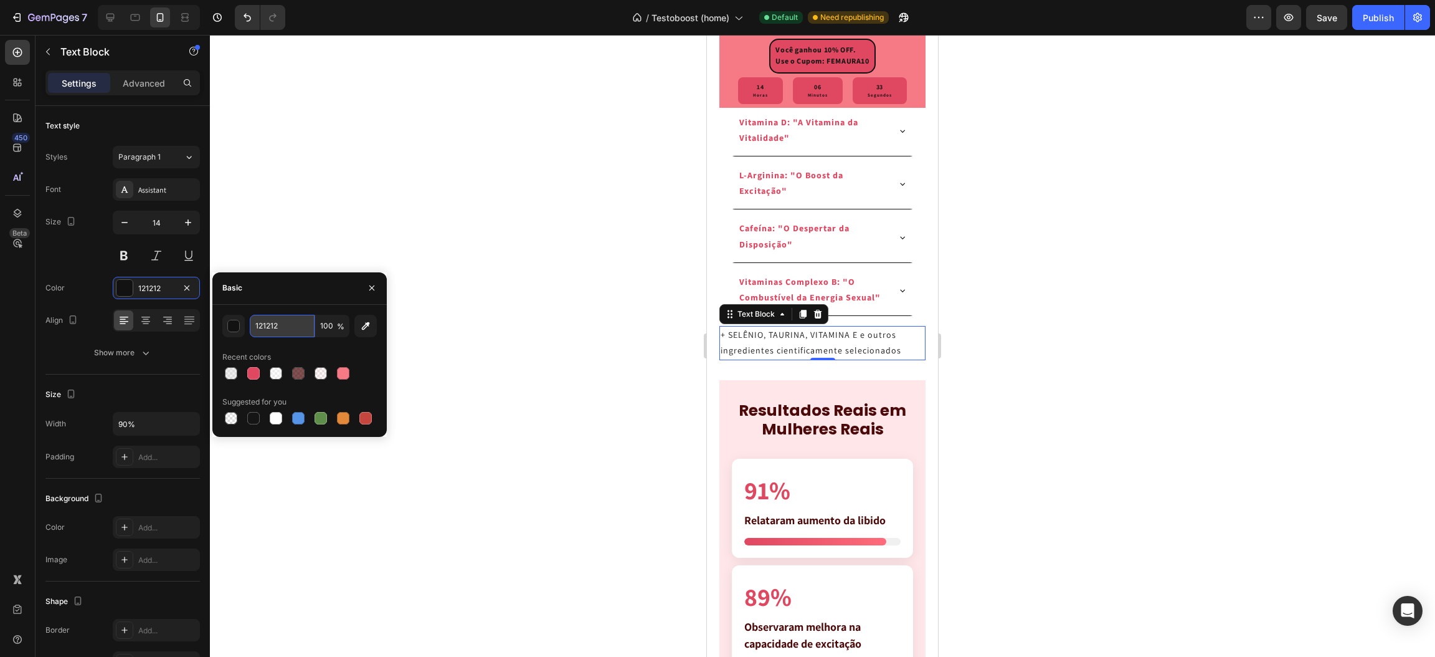
click at [275, 328] on input "121212" at bounding box center [282, 326] width 65 height 22
paste input "4C0909"
type input "4C0909"
click at [969, 346] on div at bounding box center [822, 346] width 1225 height 622
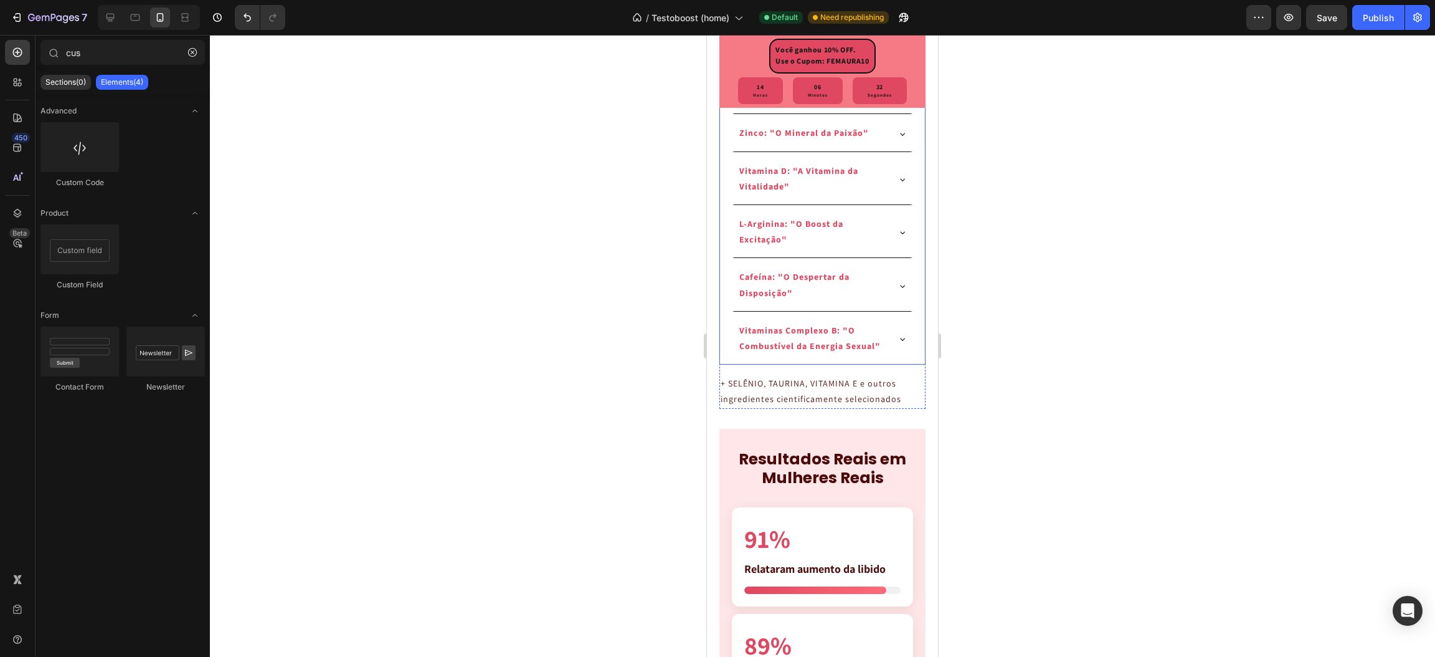
scroll to position [2710, 0]
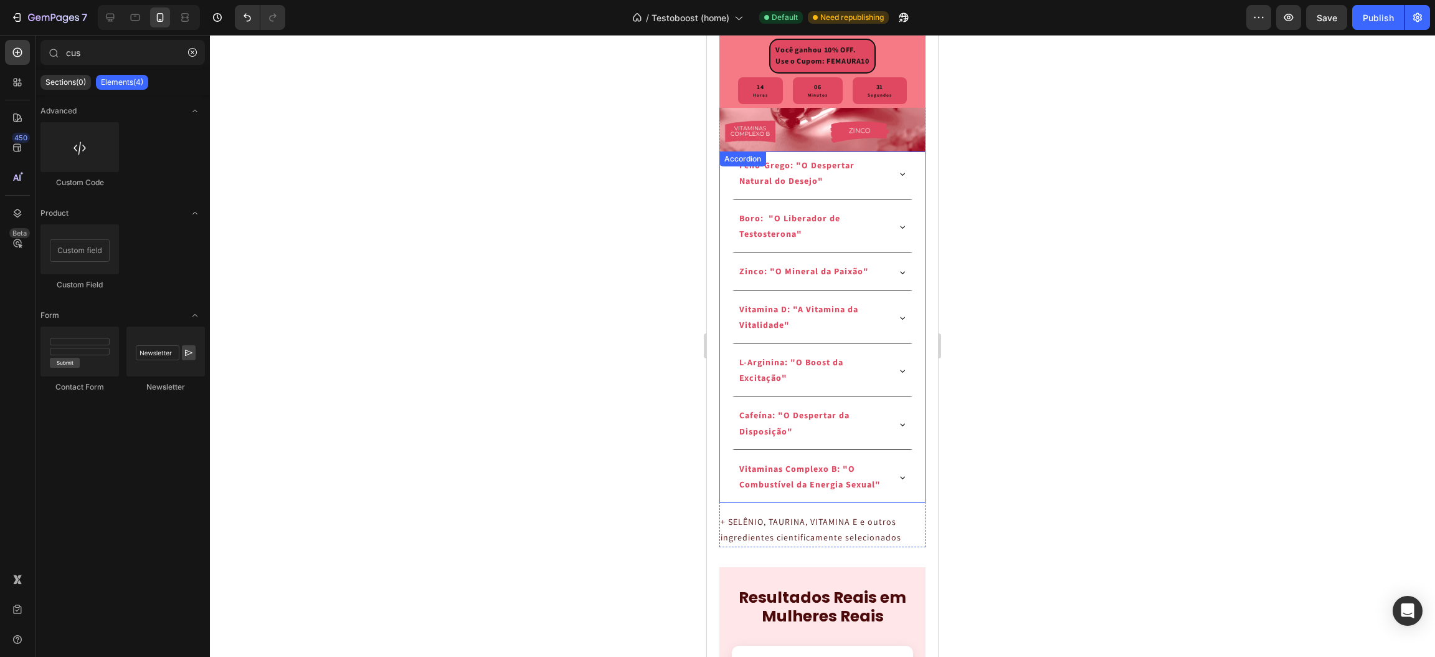
click at [882, 199] on div "Feno-Grego: "O Despertar Natural do Desejo"" at bounding box center [822, 175] width 184 height 48
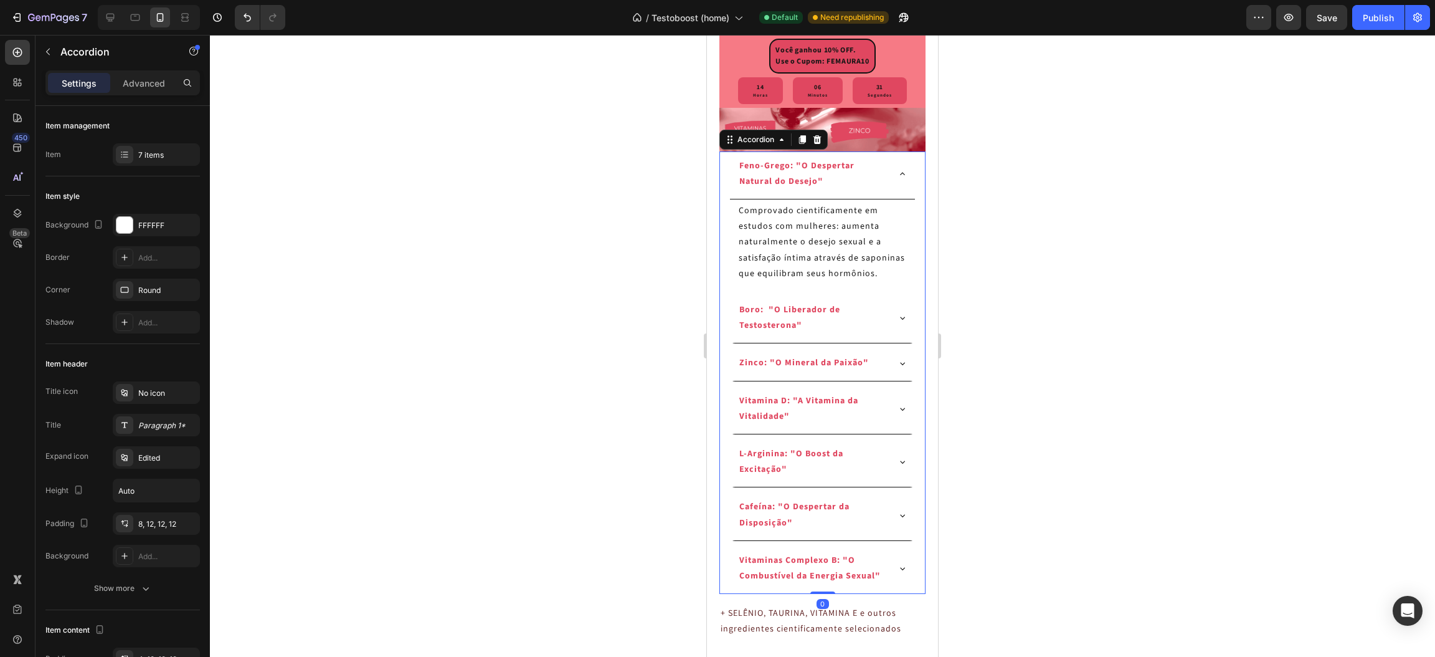
click at [819, 254] on p "Comprovado cientificamente em estudos com mulheres: aumenta naturalmente o dese…" at bounding box center [822, 242] width 167 height 78
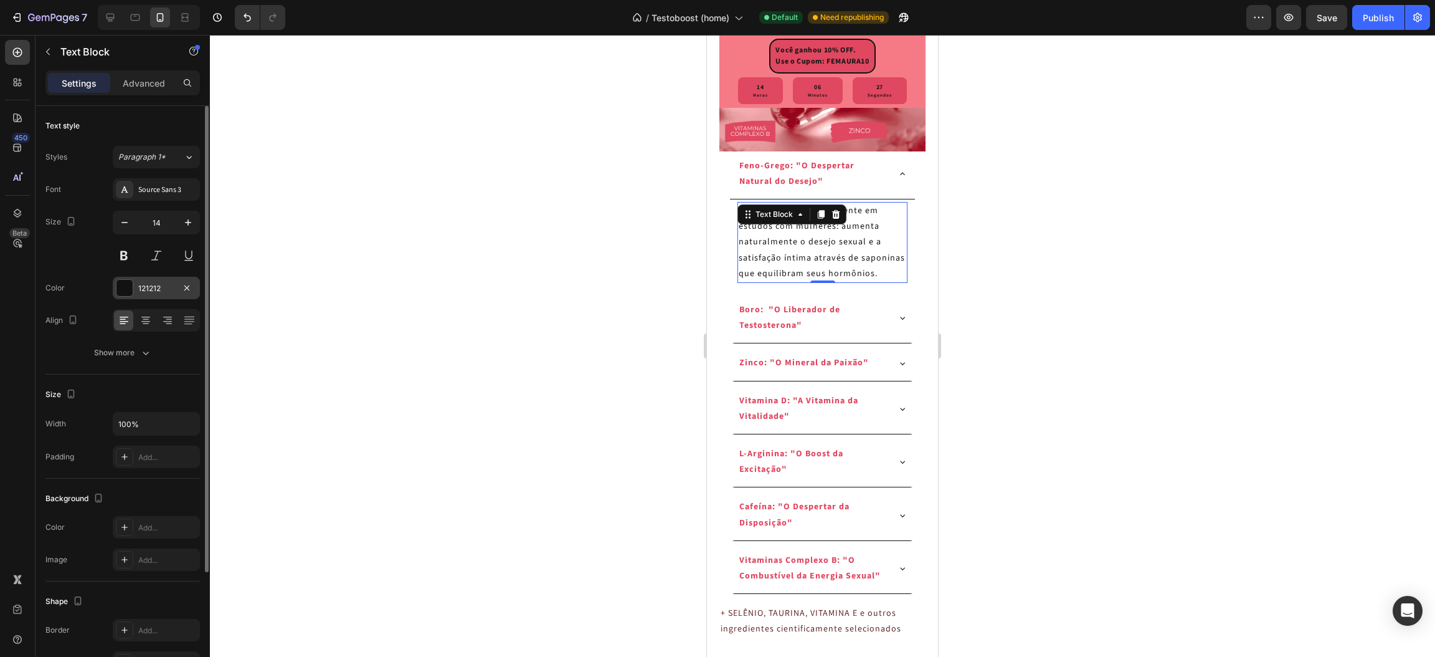
click at [129, 286] on div at bounding box center [125, 288] width 16 height 16
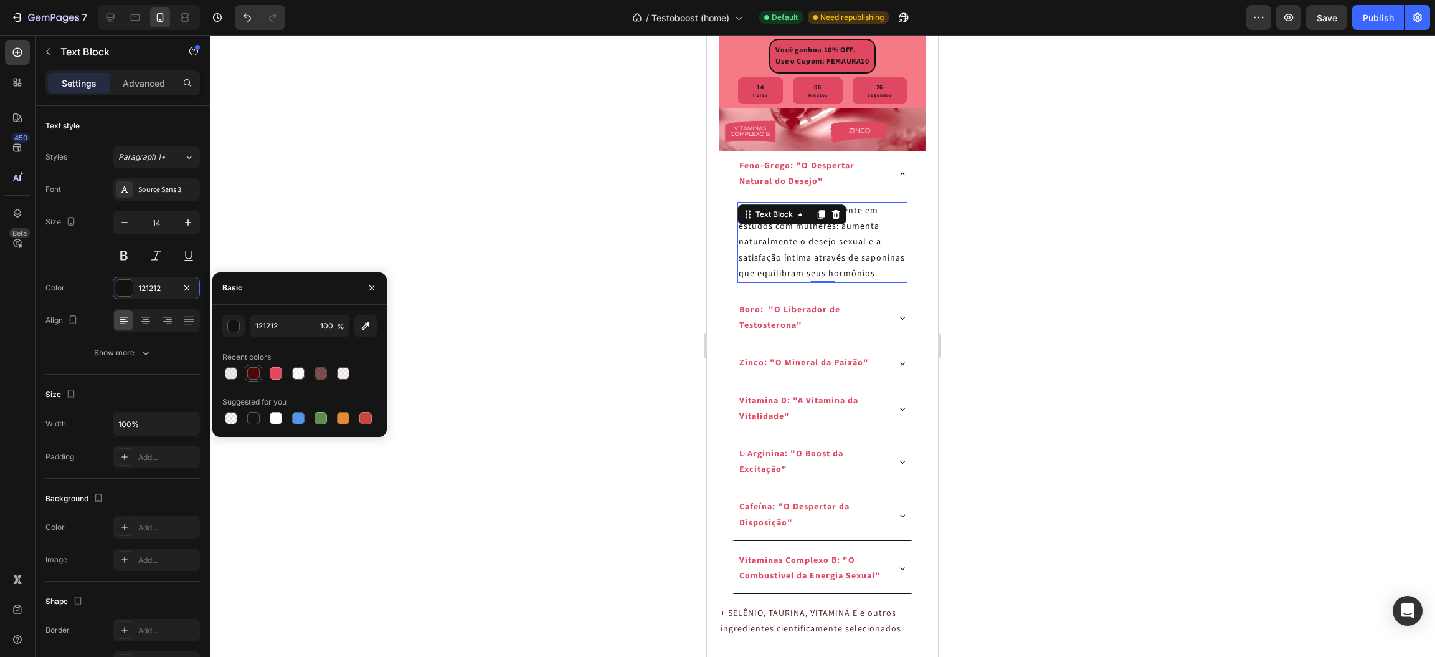
drag, startPoint x: 245, startPoint y: 368, endPoint x: 93, endPoint y: 316, distance: 161.0
click at [246, 368] on div at bounding box center [253, 373] width 15 height 15
type input "4C0909"
click at [894, 343] on div "Boro: "O Liberador de Testosterona"" at bounding box center [822, 319] width 184 height 48
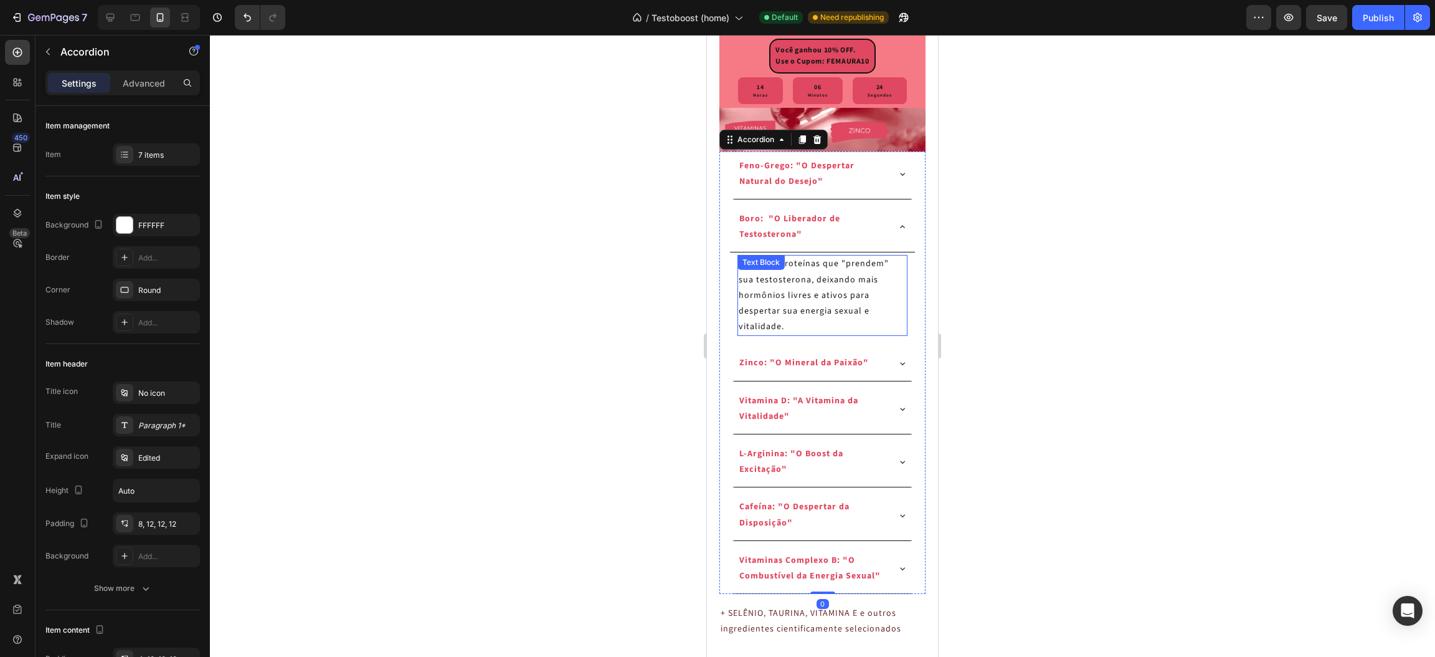
click at [828, 335] on p "Reduz as proteínas que "prendem" sua testosterona, deixando mais hormônios livr…" at bounding box center [822, 295] width 167 height 78
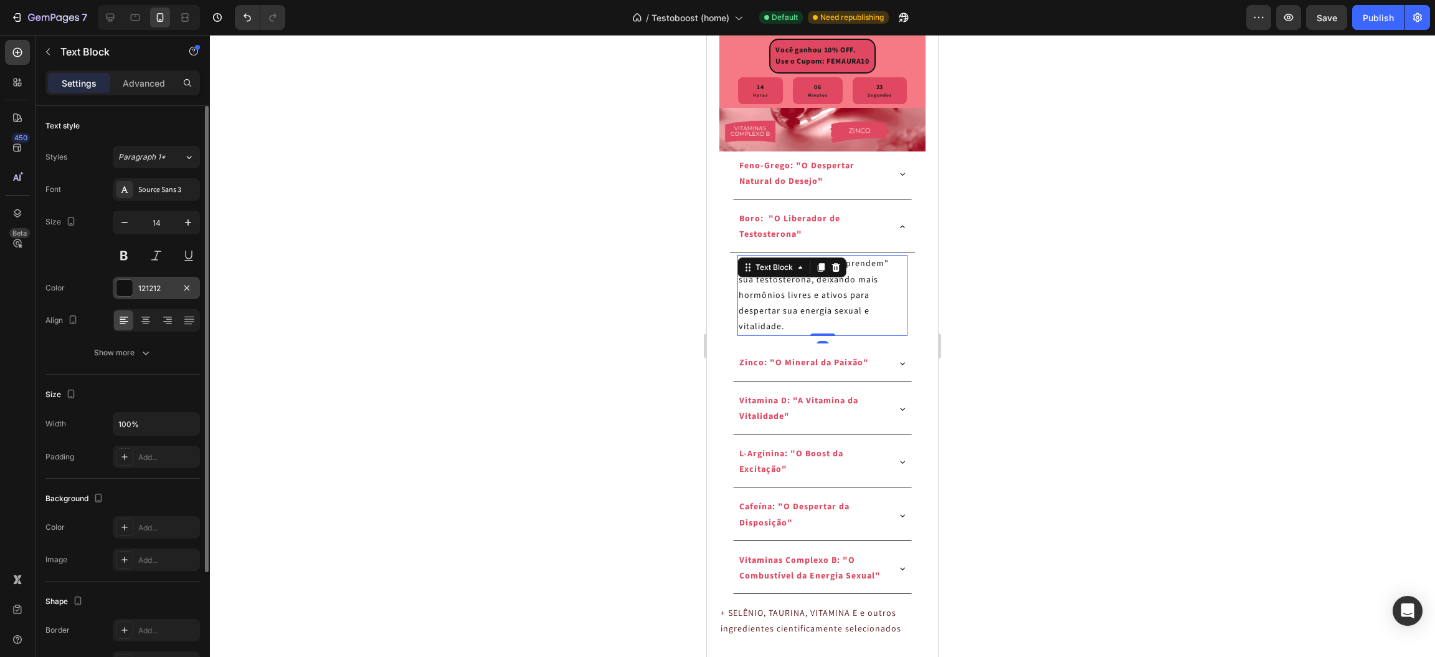
click at [124, 294] on div at bounding box center [125, 288] width 16 height 16
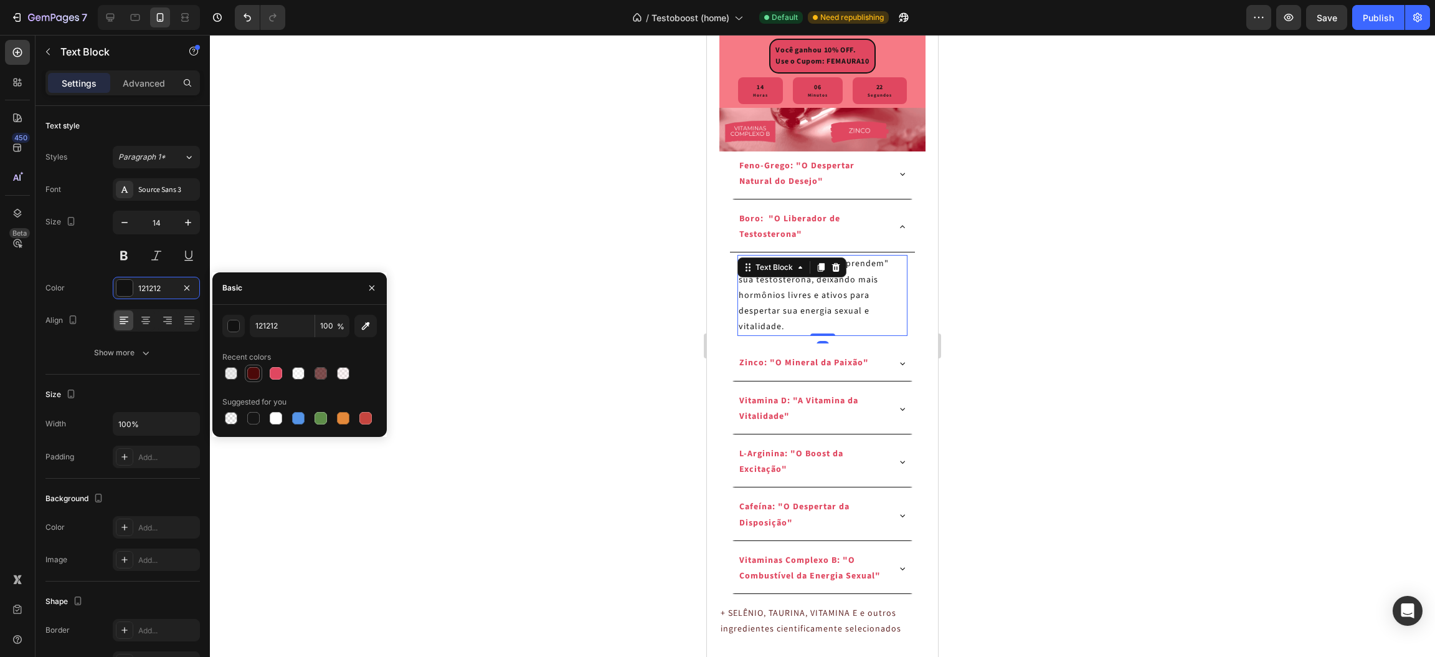
click at [259, 372] on div at bounding box center [253, 373] width 12 height 12
type input "4C0909"
click at [894, 381] on div "Zinco: "O Mineral da Paixão"" at bounding box center [822, 364] width 184 height 32
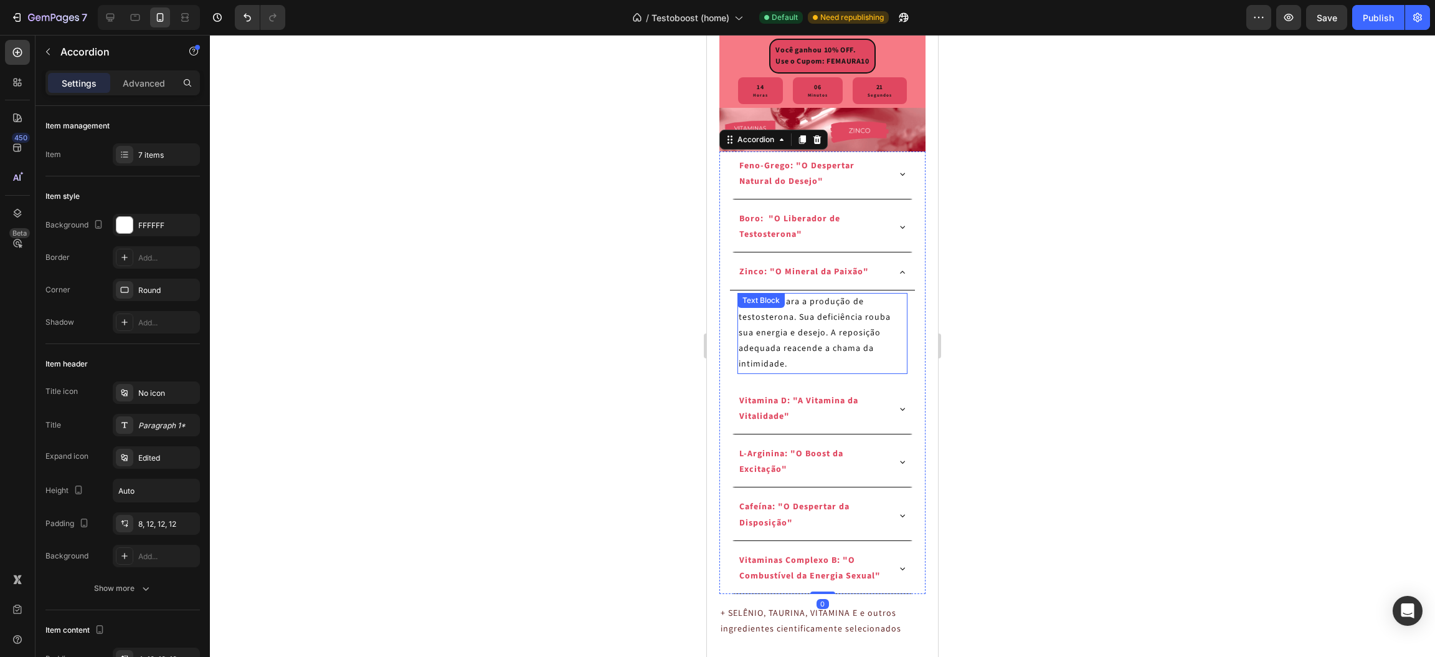
click at [789, 368] on p "Essencial para a produção de testosterona. Sua deficiência rouba sua energia e …" at bounding box center [822, 333] width 167 height 78
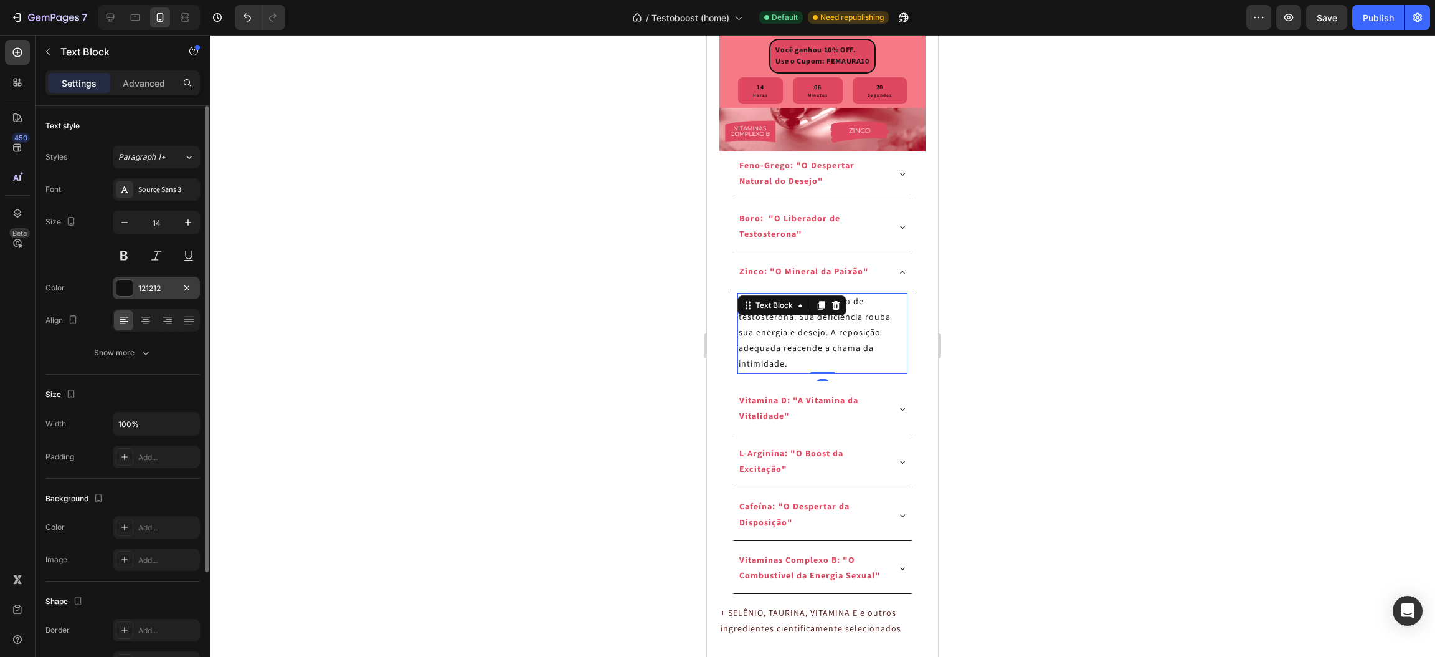
click at [129, 282] on div at bounding box center [125, 288] width 16 height 16
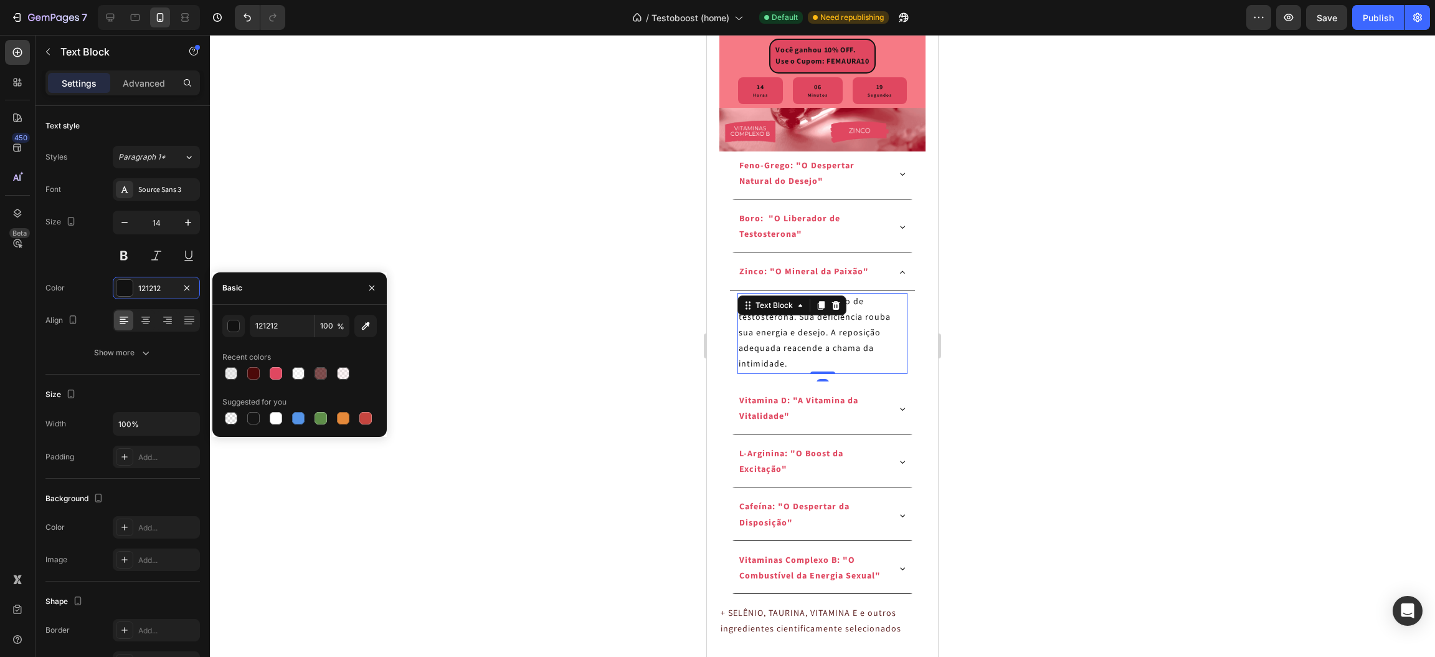
click at [249, 372] on div at bounding box center [253, 373] width 12 height 12
type input "4C0909"
click at [898, 414] on icon at bounding box center [903, 409] width 10 height 10
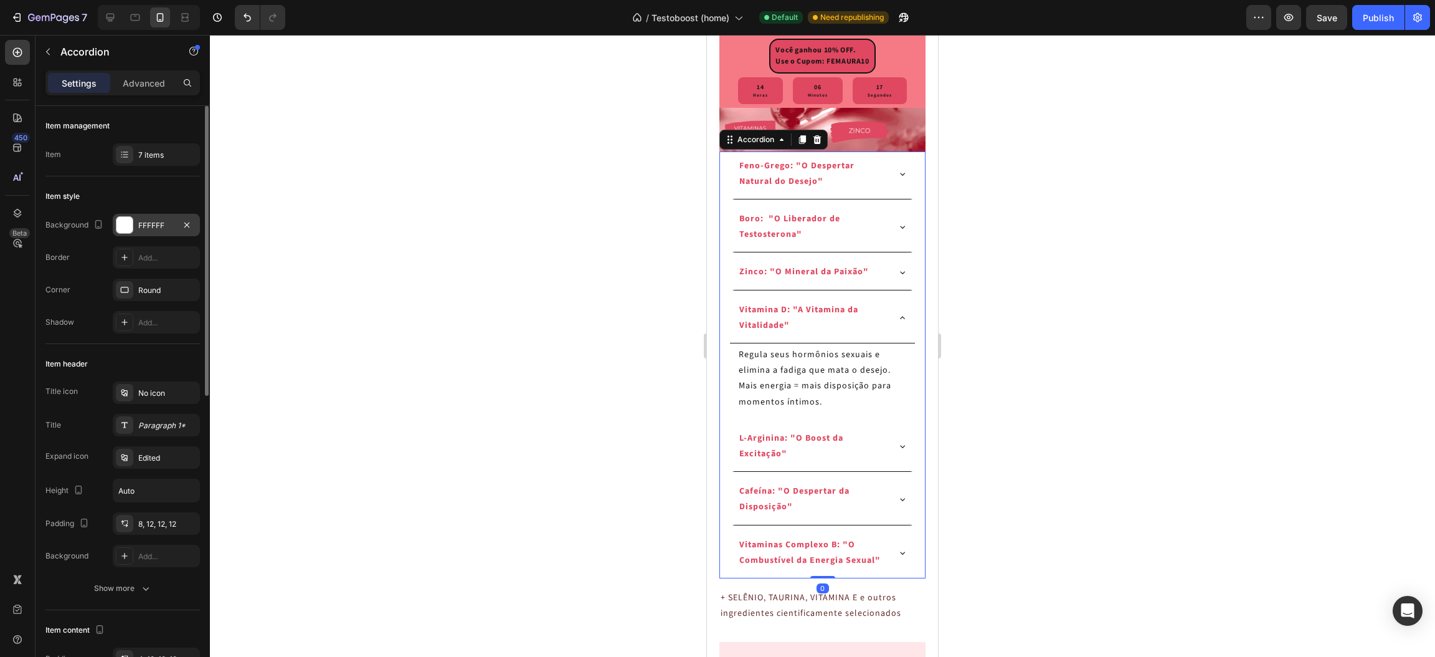
click at [125, 224] on div at bounding box center [125, 225] width 16 height 16
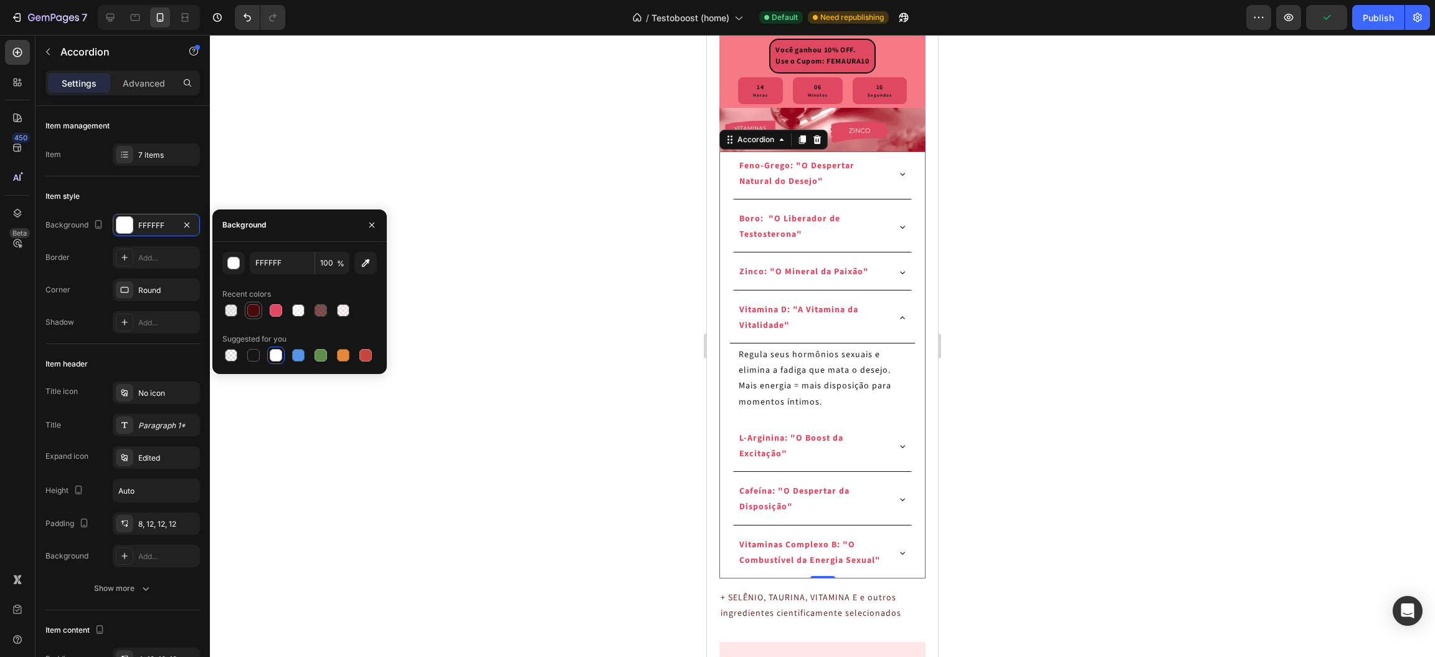
click at [252, 313] on div at bounding box center [253, 310] width 12 height 12
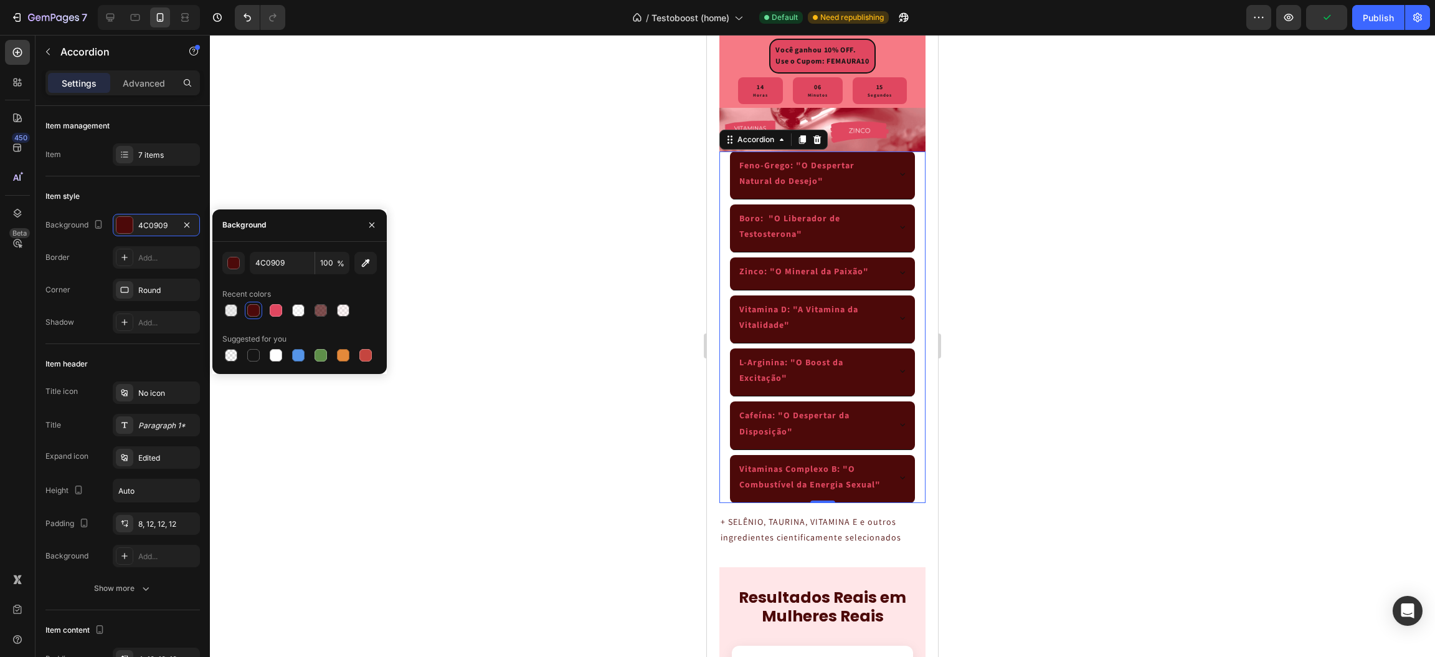
type input "FFFFFF"
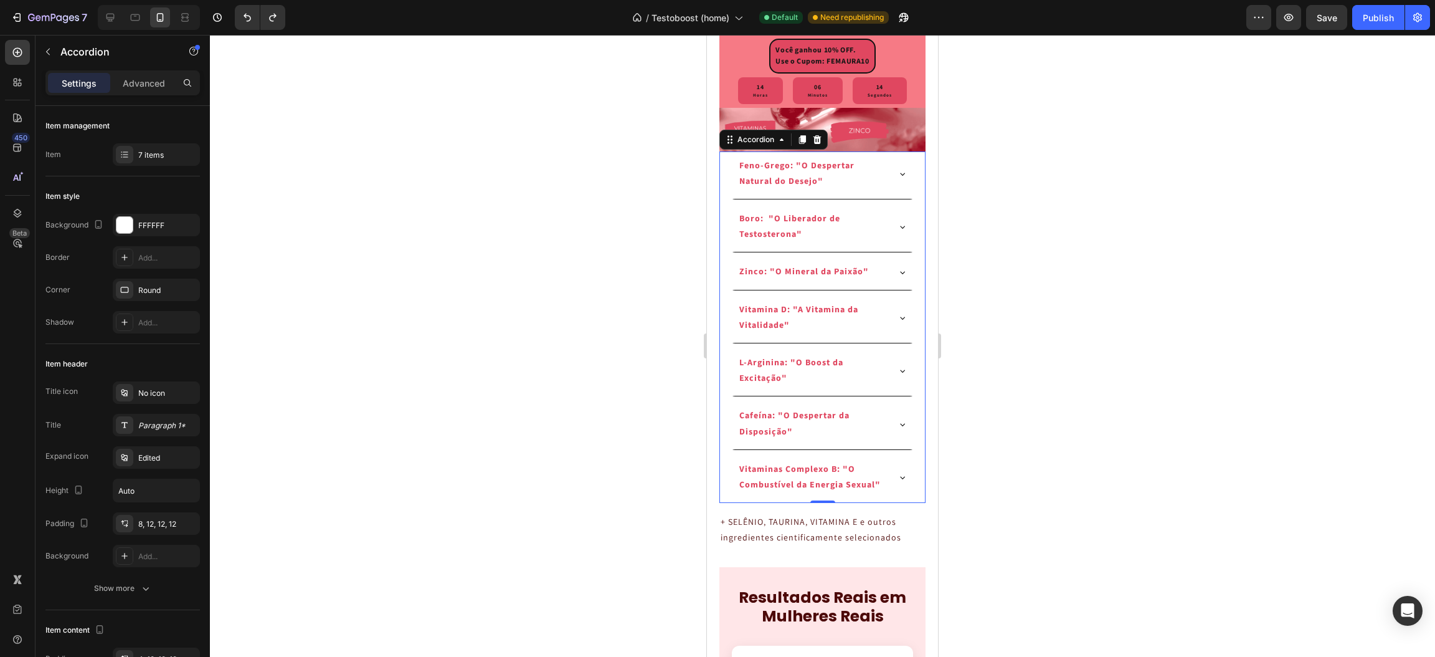
click at [898, 323] on icon at bounding box center [903, 318] width 10 height 10
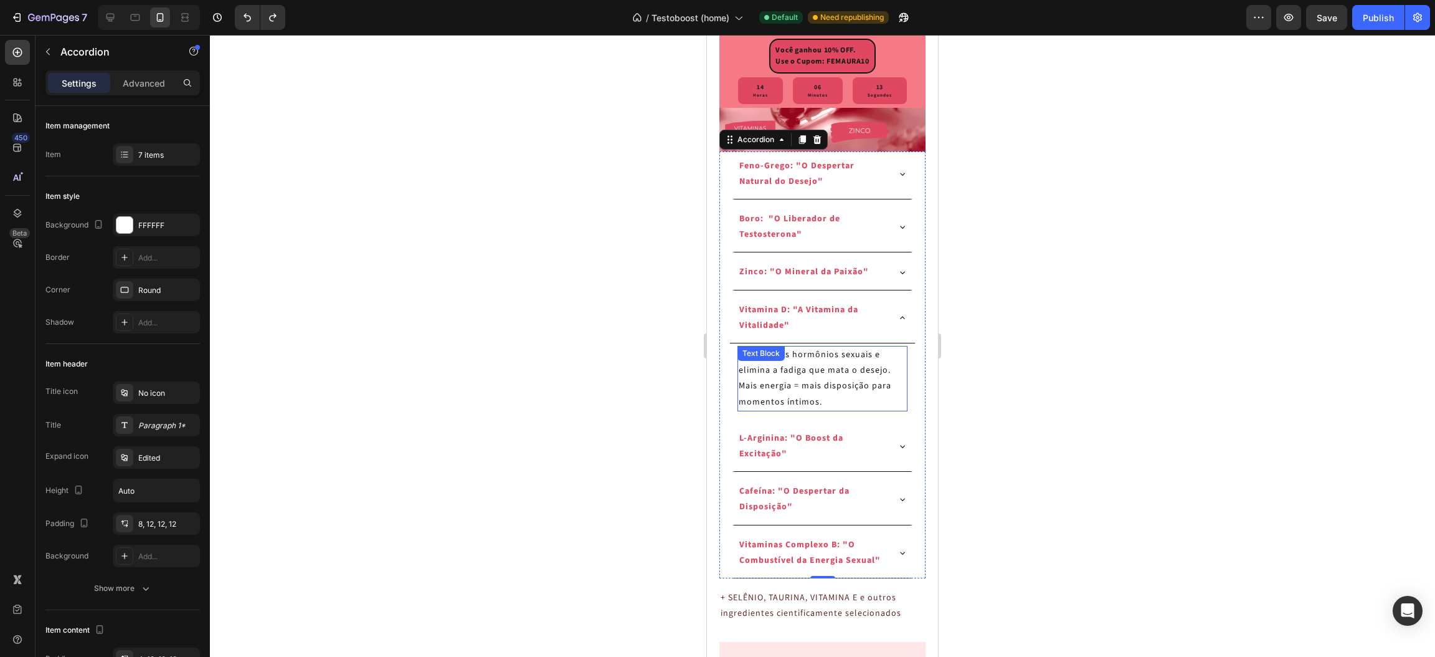
click at [804, 378] on p "Regula seus hormônios sexuais e elimina a fadiga que mata o desejo." at bounding box center [822, 362] width 167 height 31
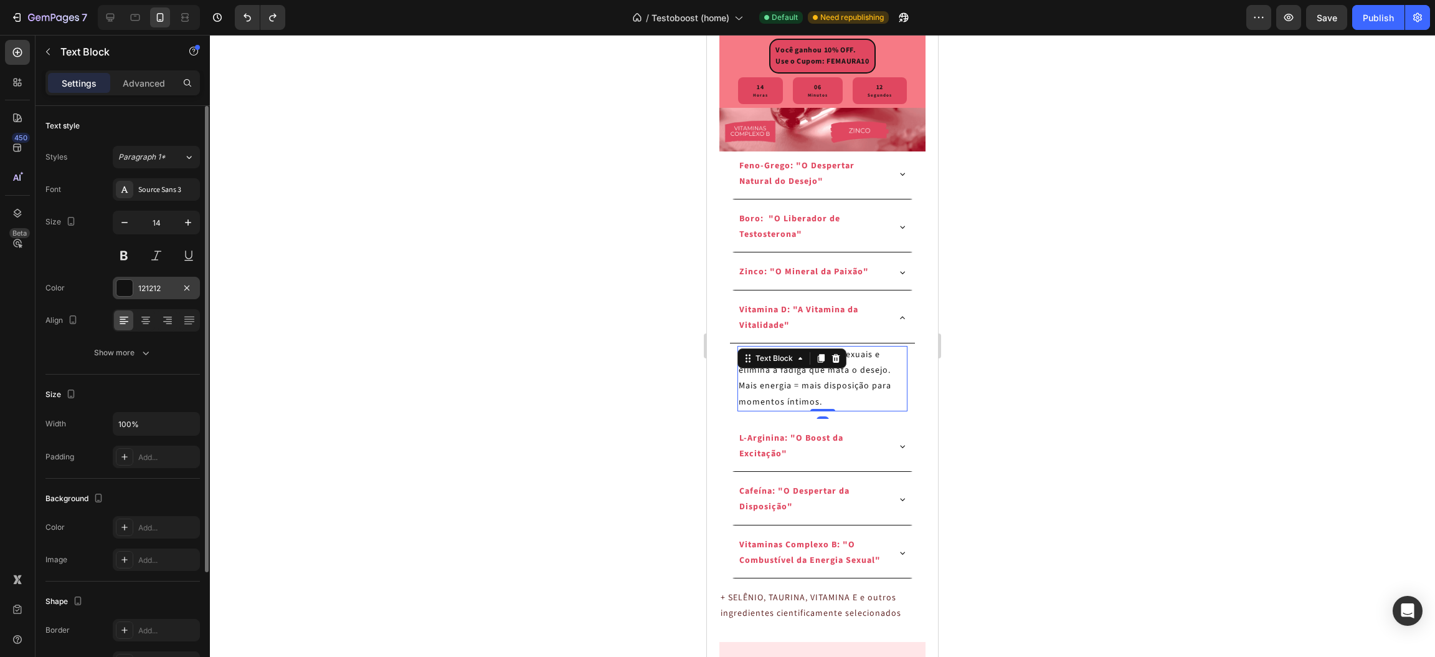
click at [129, 287] on div at bounding box center [125, 288] width 16 height 16
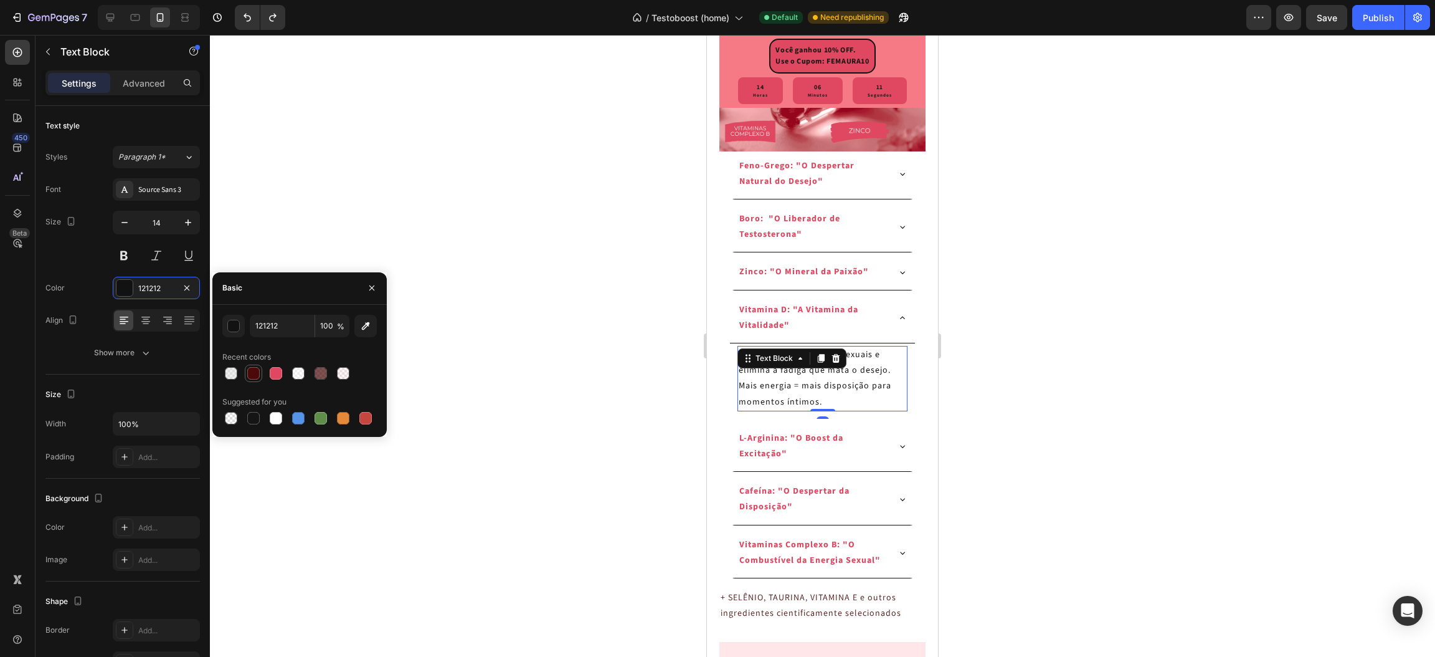
click at [250, 369] on div at bounding box center [253, 373] width 12 height 12
type input "4C0909"
click at [898, 451] on icon at bounding box center [903, 446] width 10 height 10
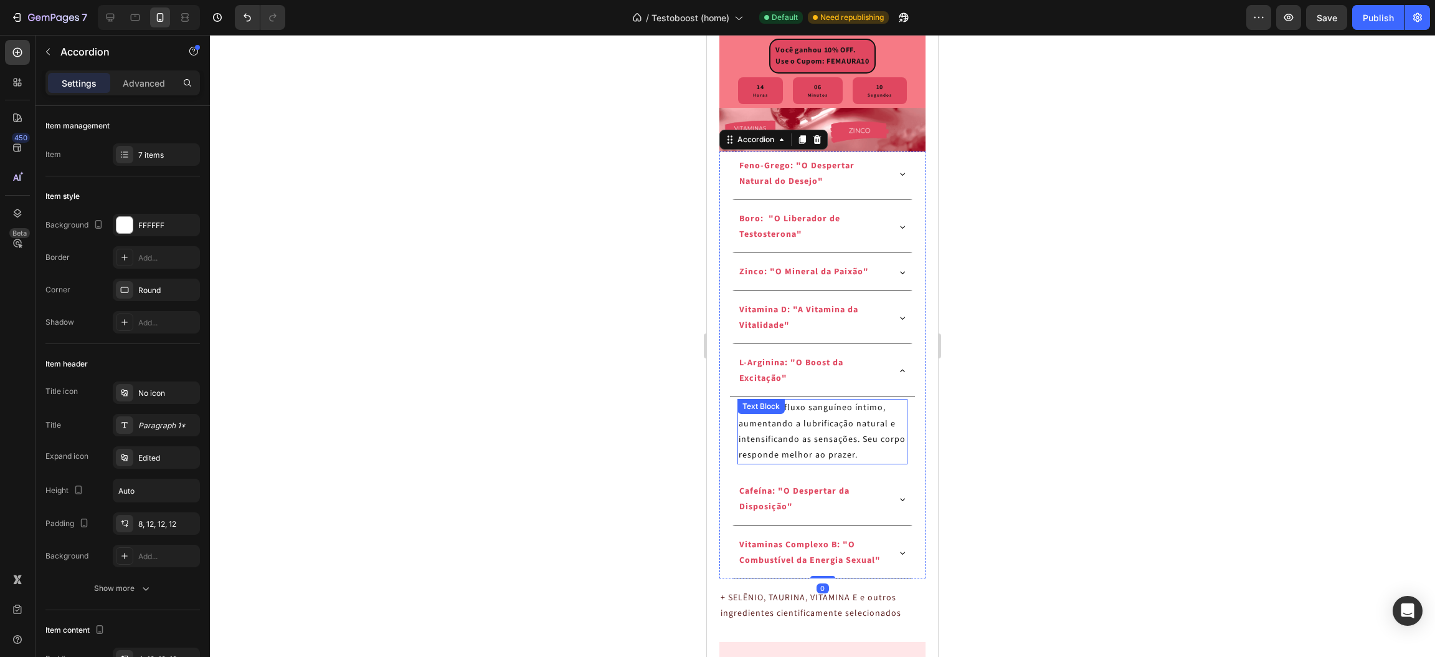
click at [808, 463] on p "Melhora o fluxo sanguíneo íntimo, aumentando a lubrificação natural e intensifi…" at bounding box center [822, 431] width 167 height 63
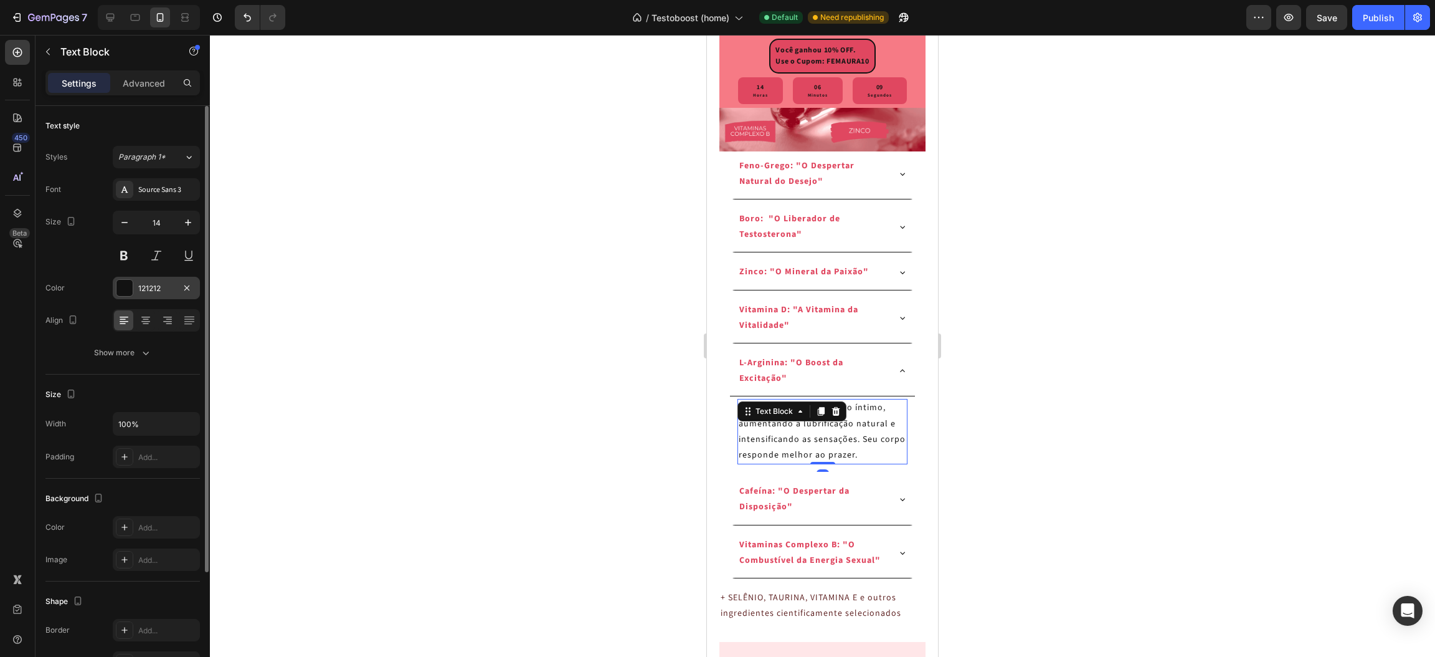
click at [125, 284] on div at bounding box center [125, 288] width 16 height 16
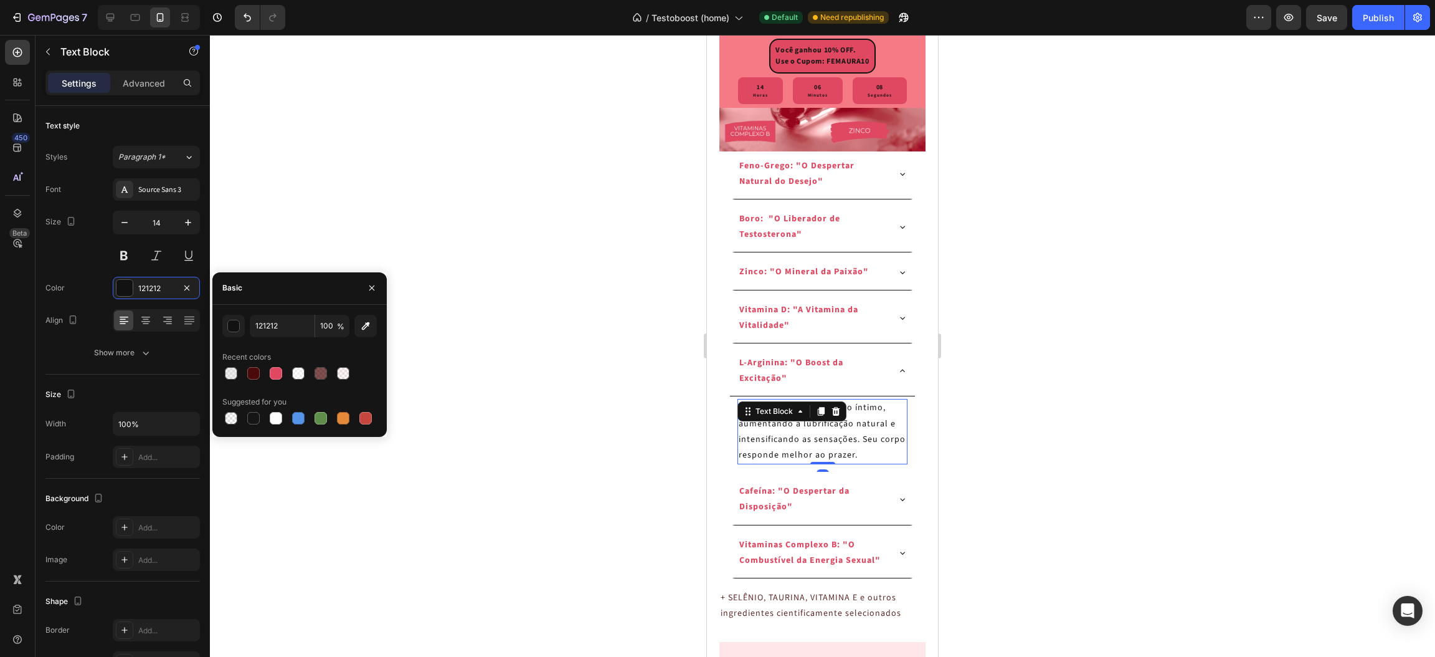
click at [247, 373] on div at bounding box center [253, 373] width 12 height 12
type input "4C0909"
click at [898, 504] on icon at bounding box center [903, 499] width 10 height 10
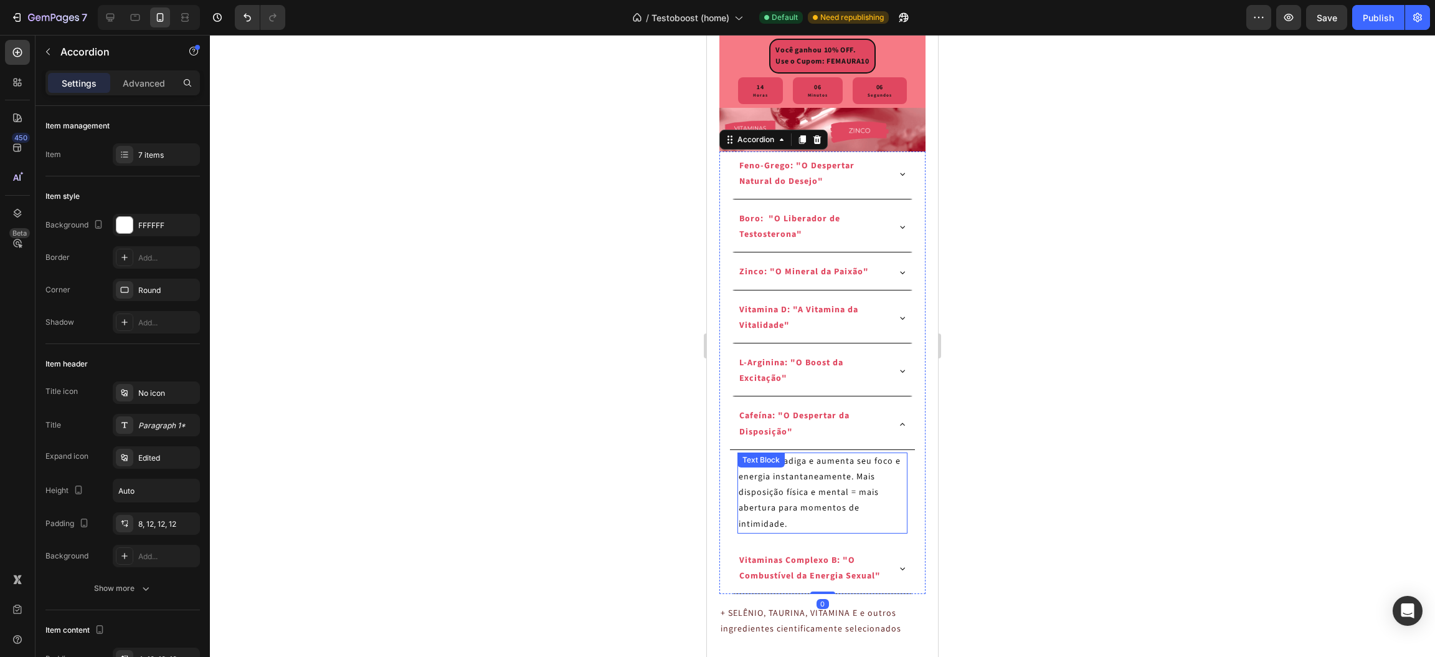
click at [795, 523] on p "Elimina a fadiga e aumenta seu foco e energia instantaneamente. Mais disposição…" at bounding box center [822, 493] width 167 height 78
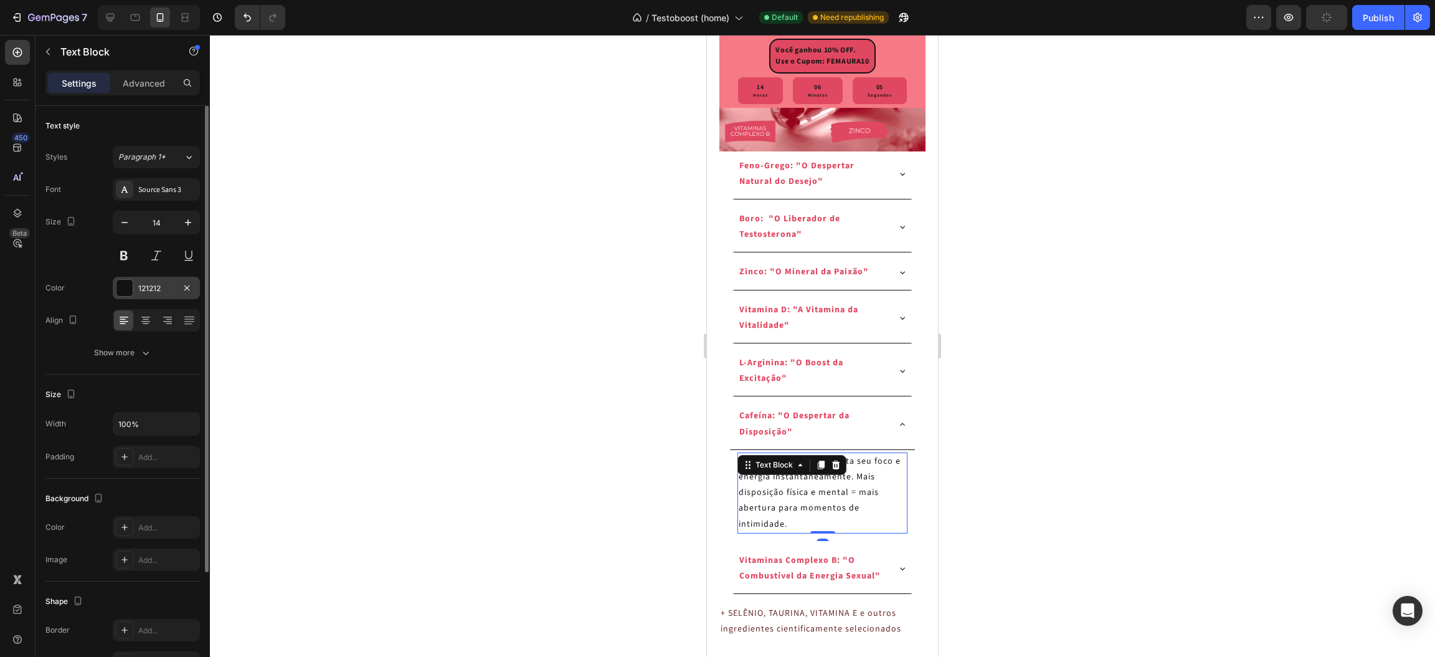
click at [128, 293] on div at bounding box center [125, 288] width 16 height 16
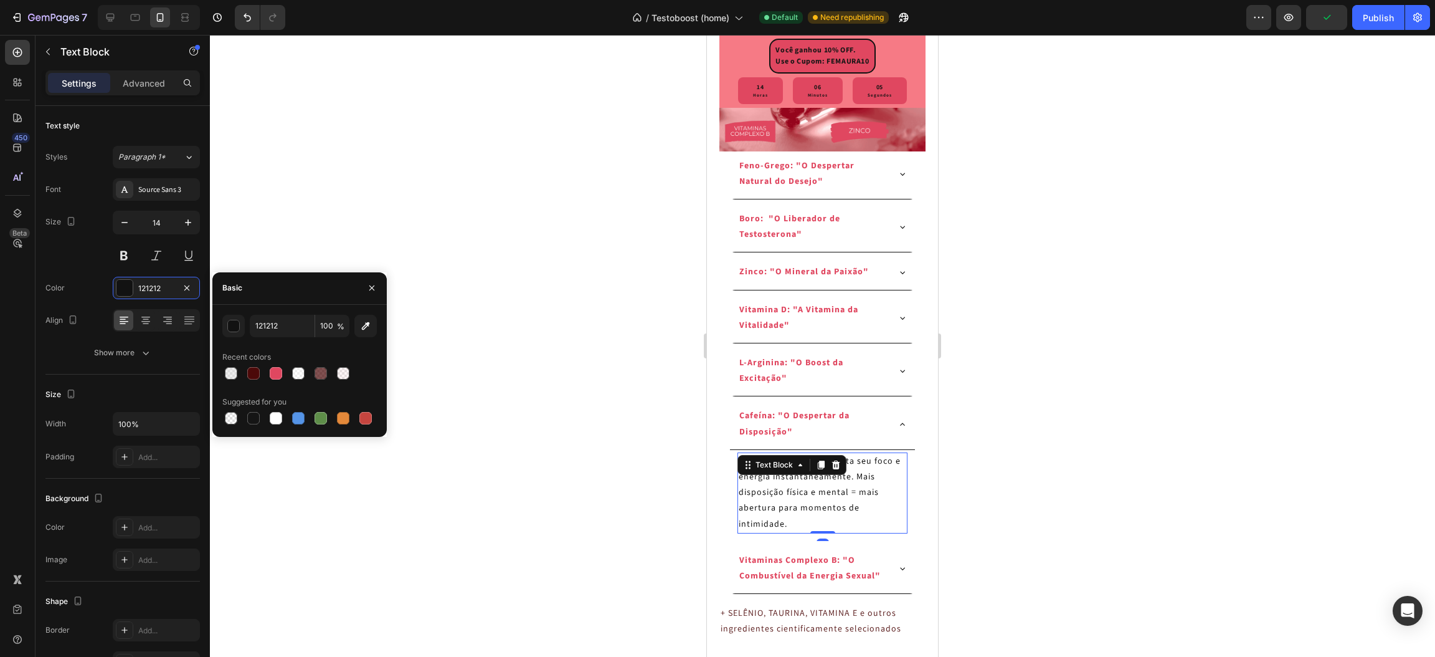
click at [256, 375] on div at bounding box center [253, 373] width 12 height 12
type input "4C0909"
click at [873, 586] on div "Vitaminas Complexo B: "O Combustível da Energia Sexual"" at bounding box center [813, 568] width 150 height 35
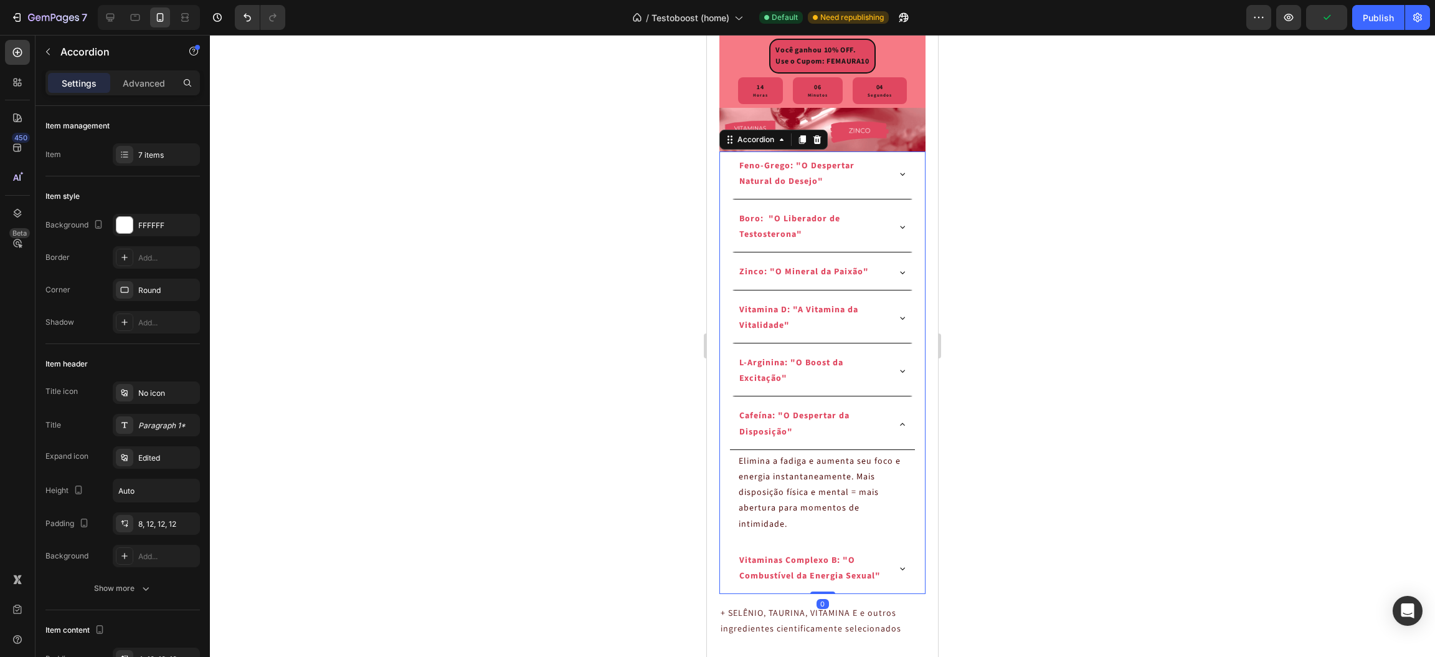
click at [885, 594] on div "Vitaminas Complexo B: "O Combustível da Energia Sexual"" at bounding box center [822, 570] width 184 height 48
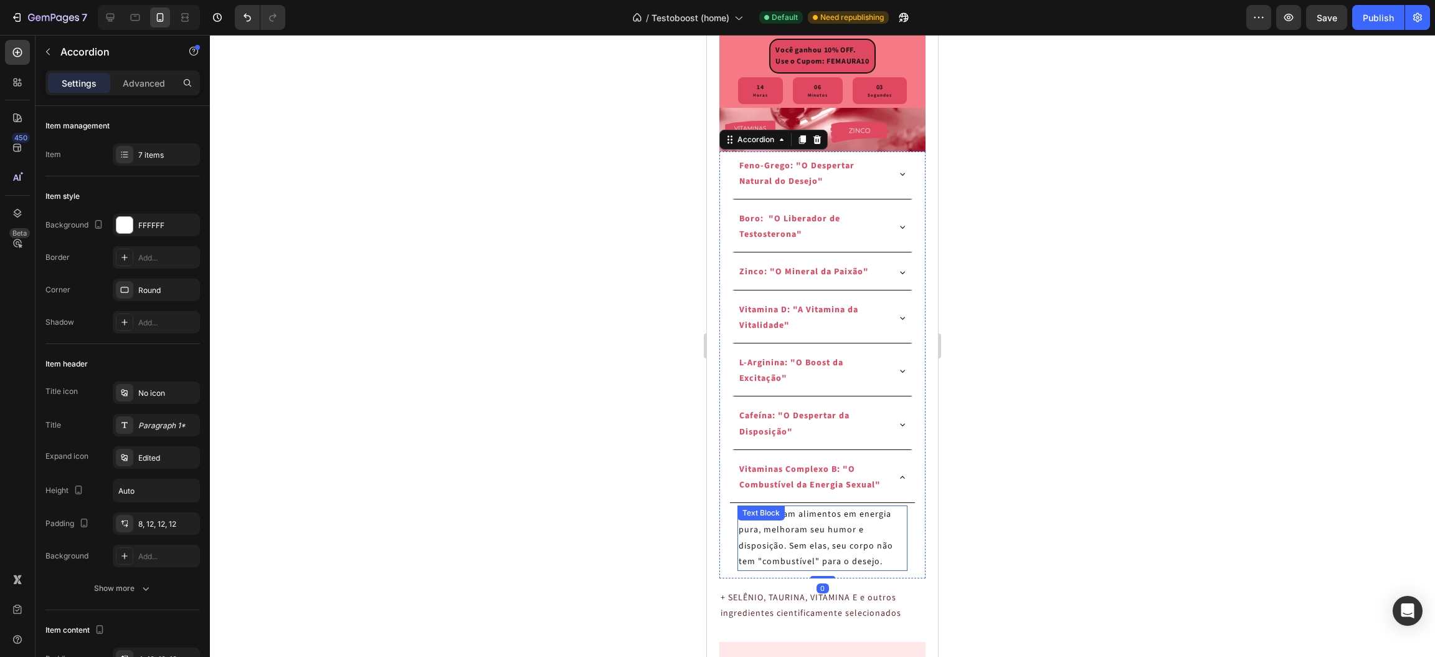
click at [820, 569] on p "Transformam alimentos em energia pura, melhoram seu humor e disposição. Sem ela…" at bounding box center [822, 538] width 167 height 63
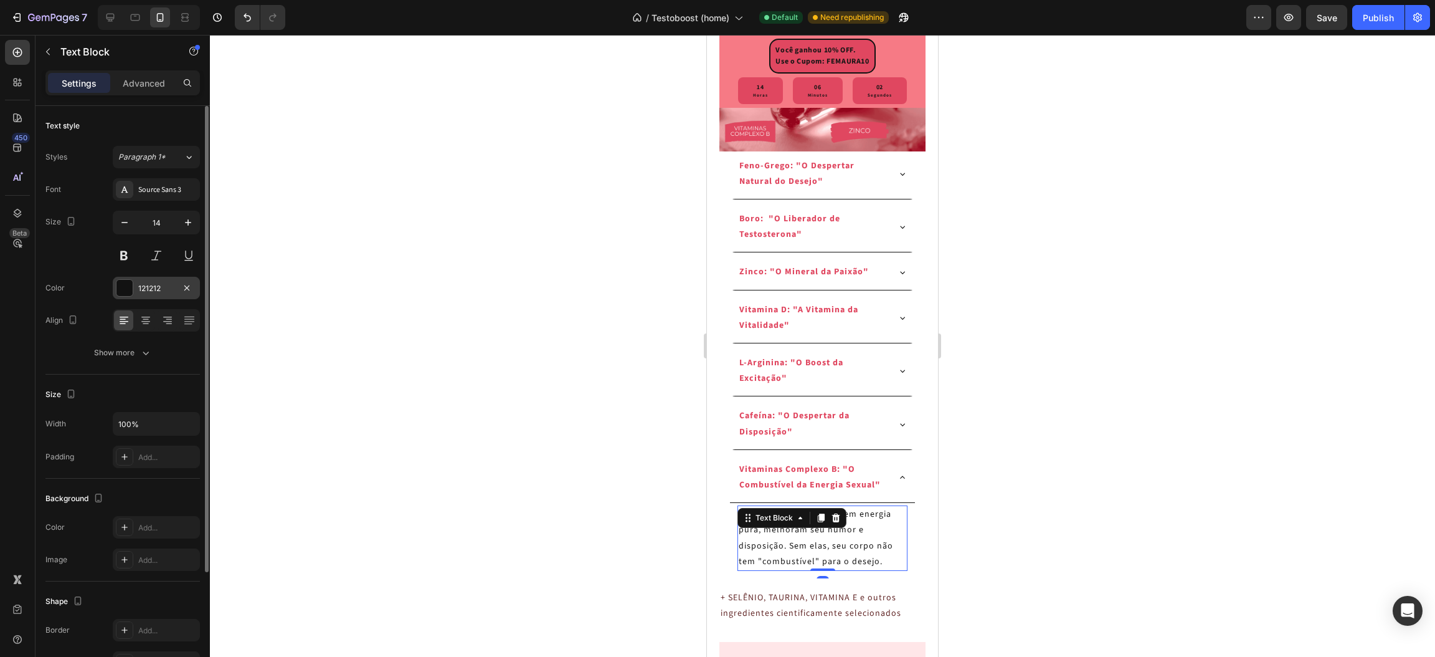
click at [124, 286] on div at bounding box center [125, 288] width 16 height 16
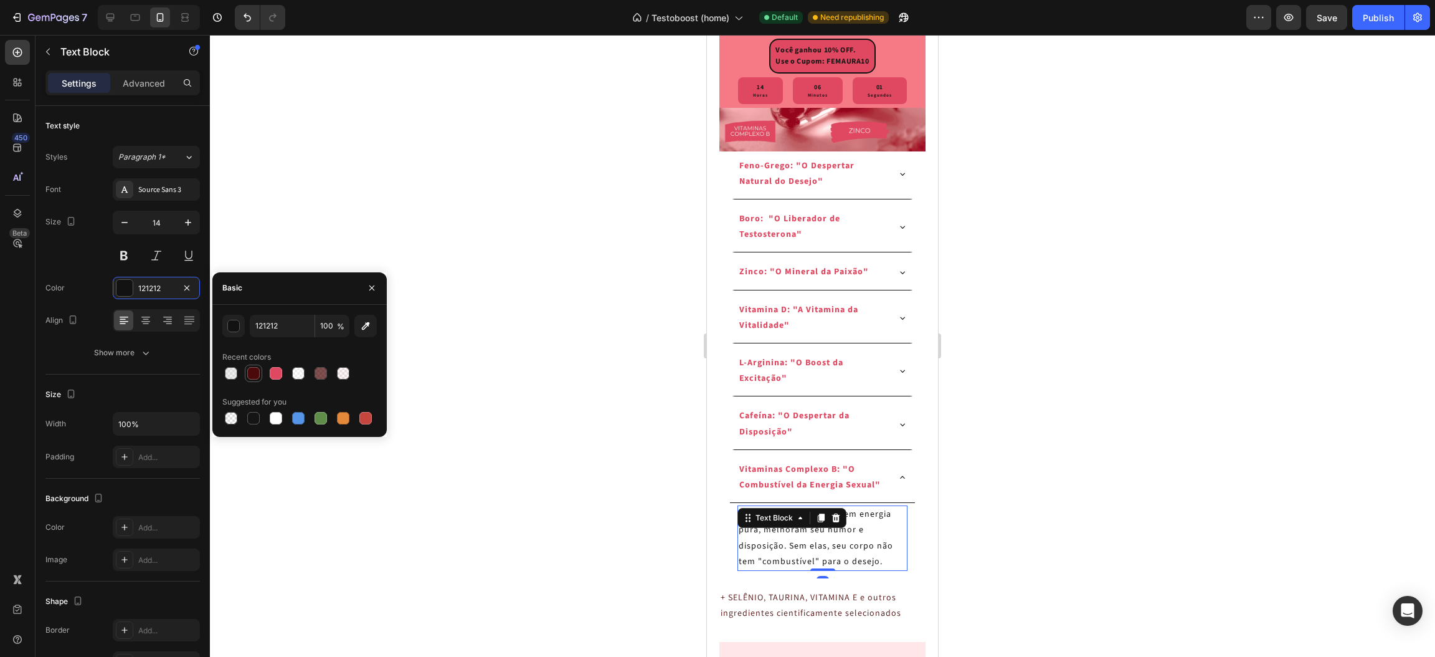
click at [252, 377] on div at bounding box center [253, 373] width 12 height 12
type input "4C0909"
click at [1202, 376] on div at bounding box center [822, 346] width 1225 height 622
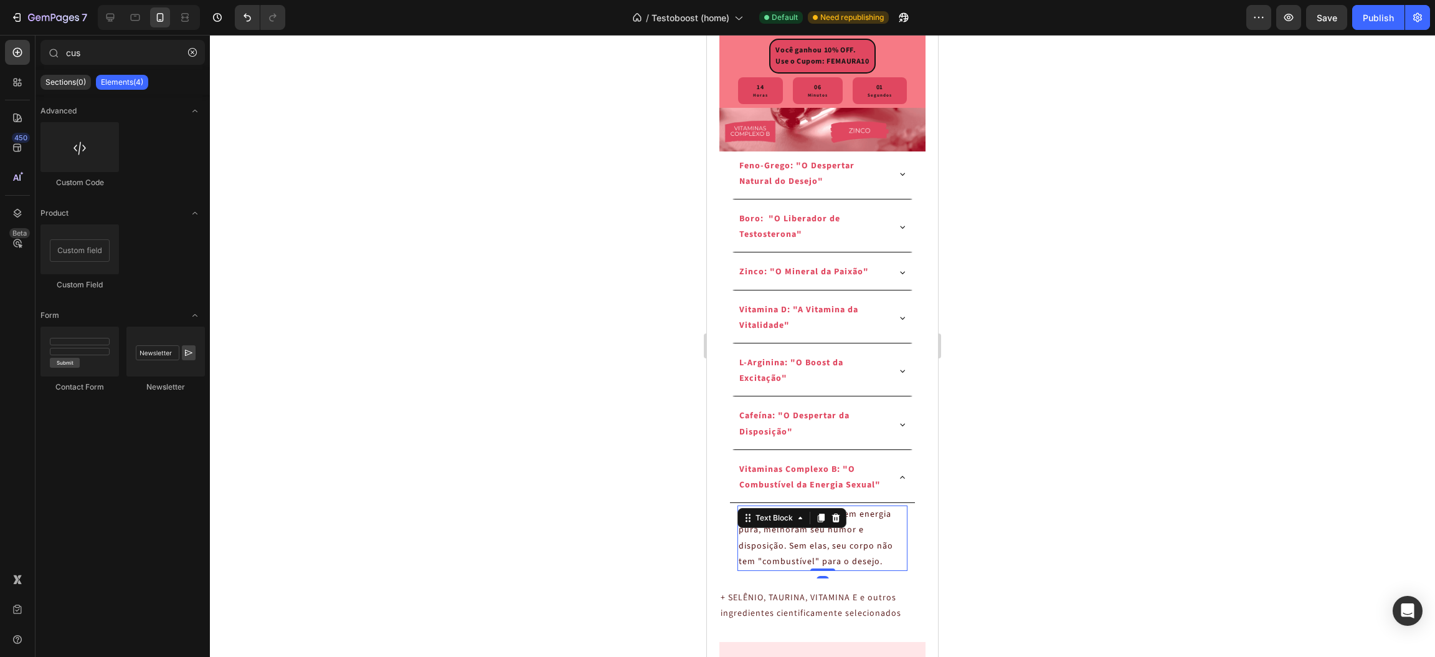
click at [1201, 376] on div at bounding box center [822, 346] width 1225 height 622
click at [891, 503] on div "Vitaminas Complexo B: "O Combustível da Energia Sexual"" at bounding box center [822, 479] width 184 height 48
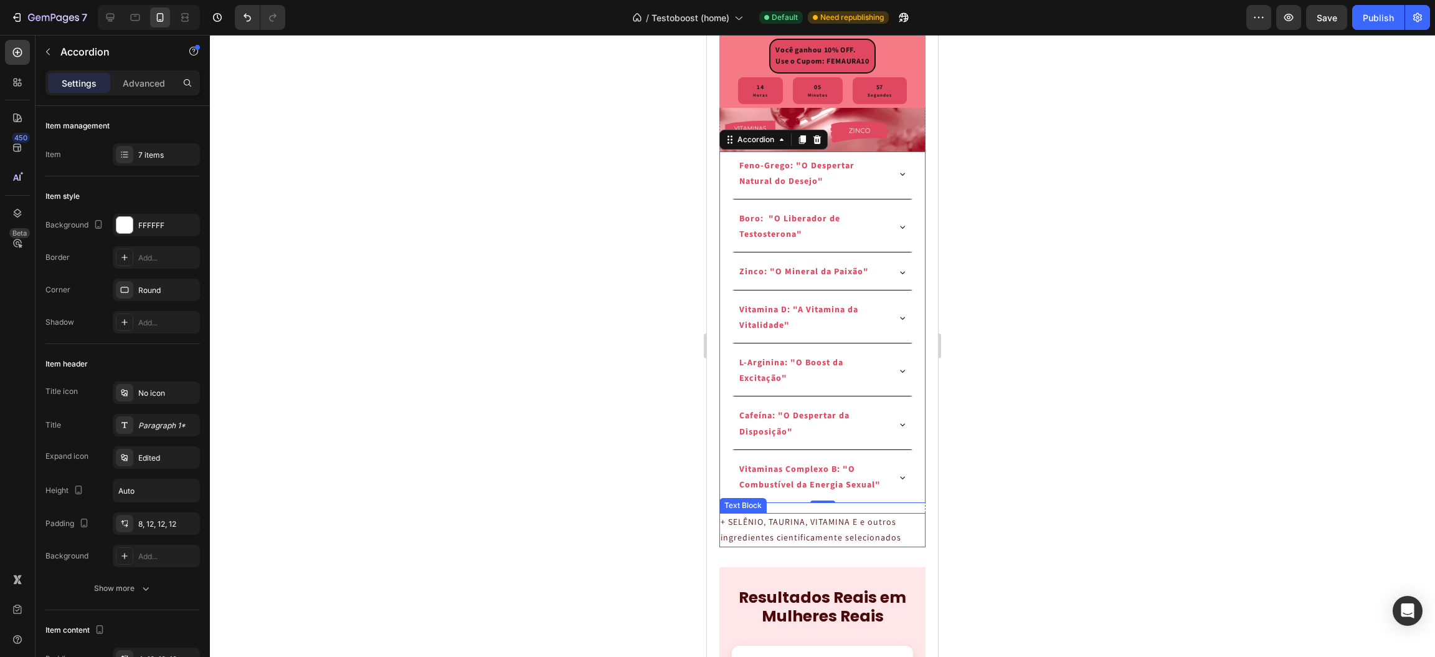
click at [837, 545] on p "+ SELÊNIO, TAURINA, VITAMINA E e outros ingredientes cientificamente selecionad…" at bounding box center [812, 529] width 183 height 31
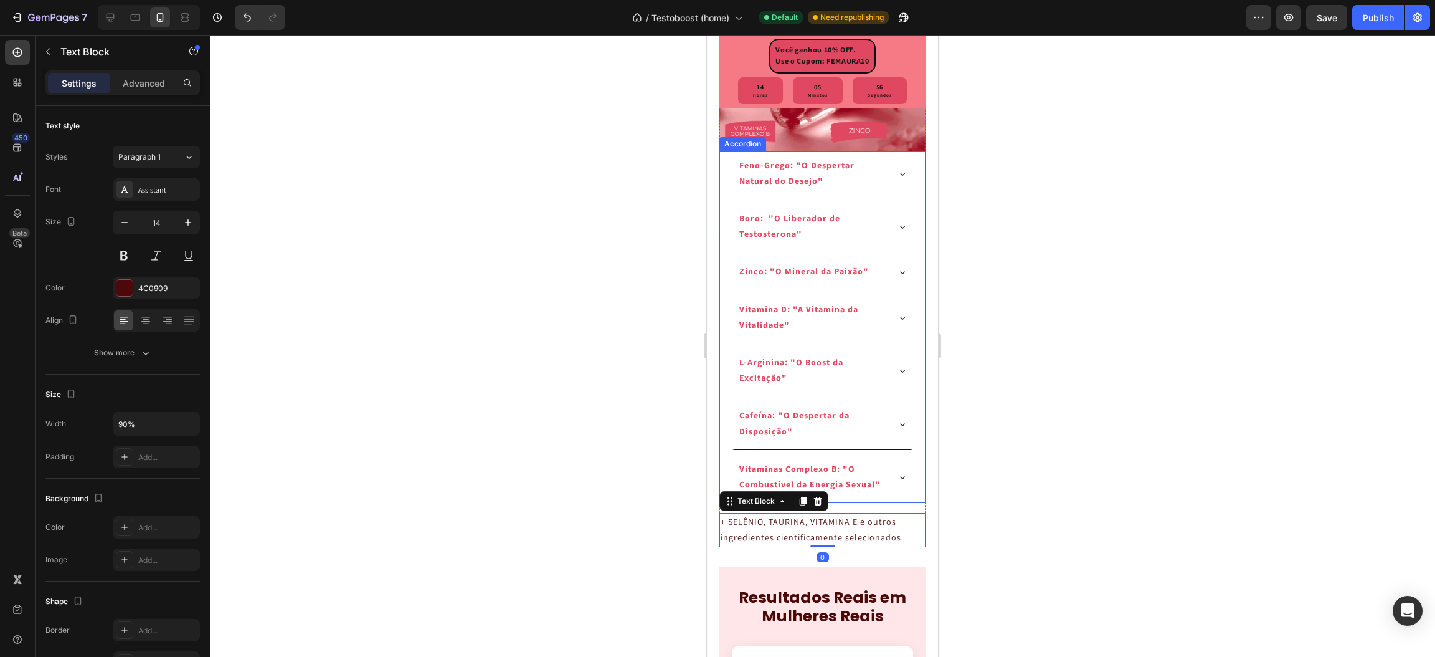
click at [1046, 335] on div at bounding box center [822, 346] width 1225 height 622
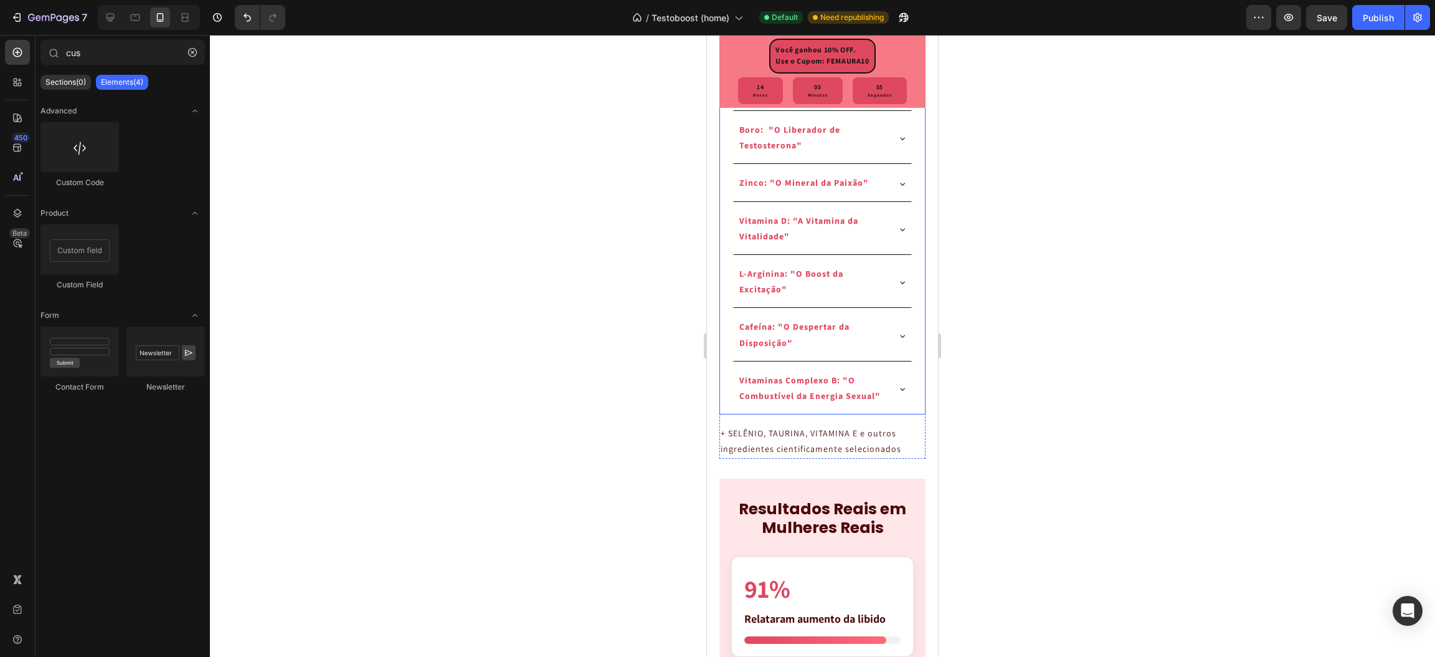
scroll to position [2804, 0]
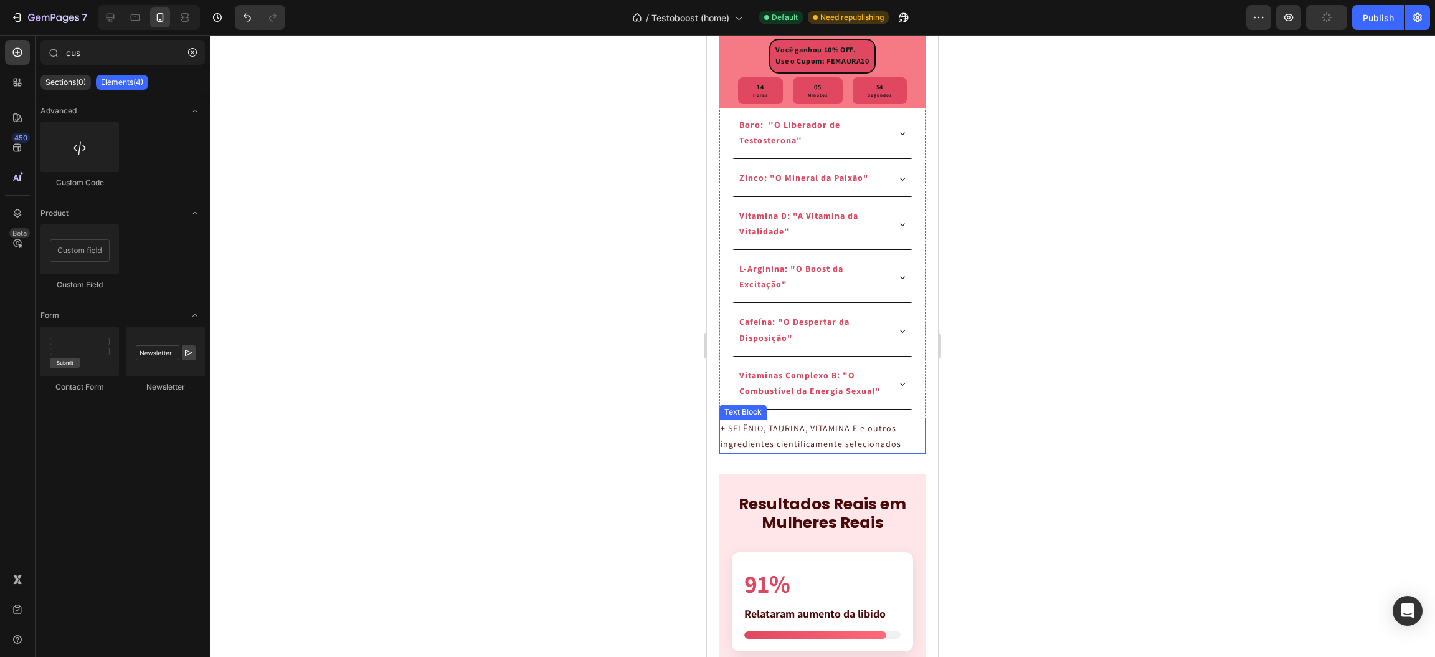
click at [804, 452] on p "+ SELÊNIO, TAURINA, VITAMINA E e outros ingredientes cientificamente selecionad…" at bounding box center [812, 436] width 183 height 31
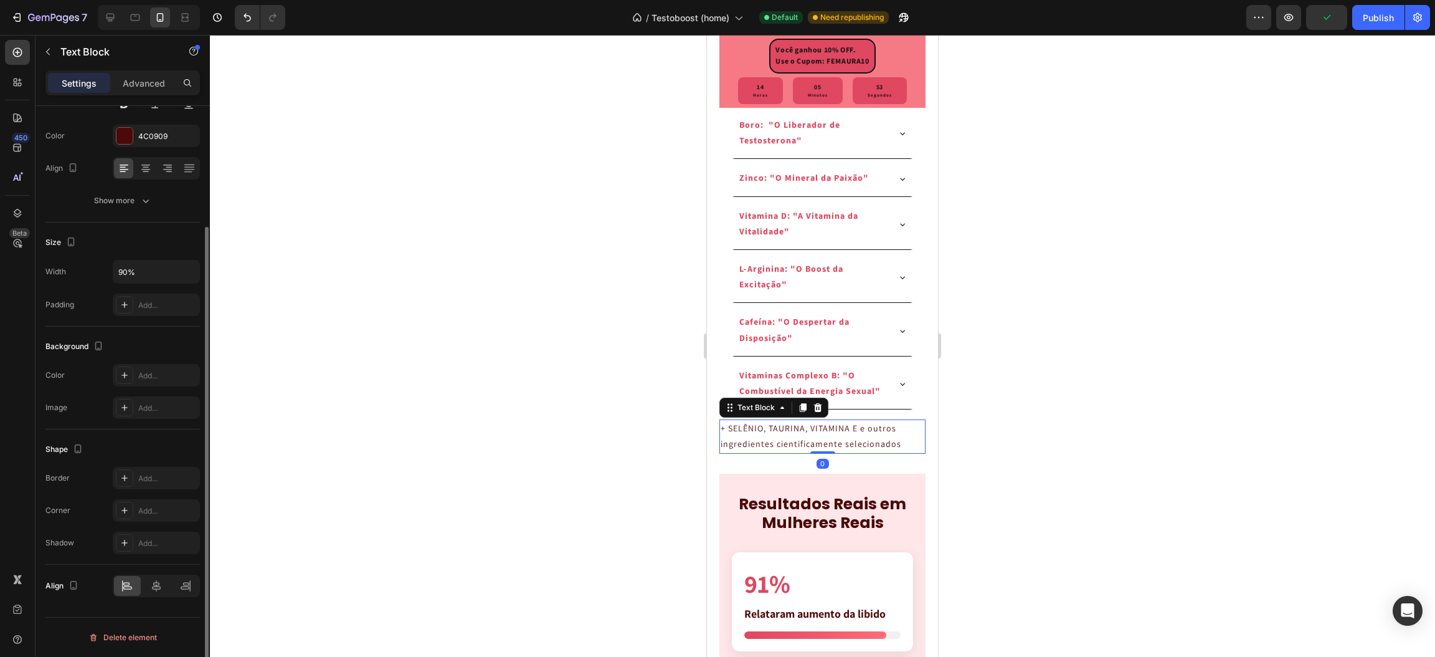
scroll to position [152, 0]
click at [158, 583] on icon at bounding box center [156, 585] width 12 height 12
click at [1196, 497] on div at bounding box center [822, 346] width 1225 height 622
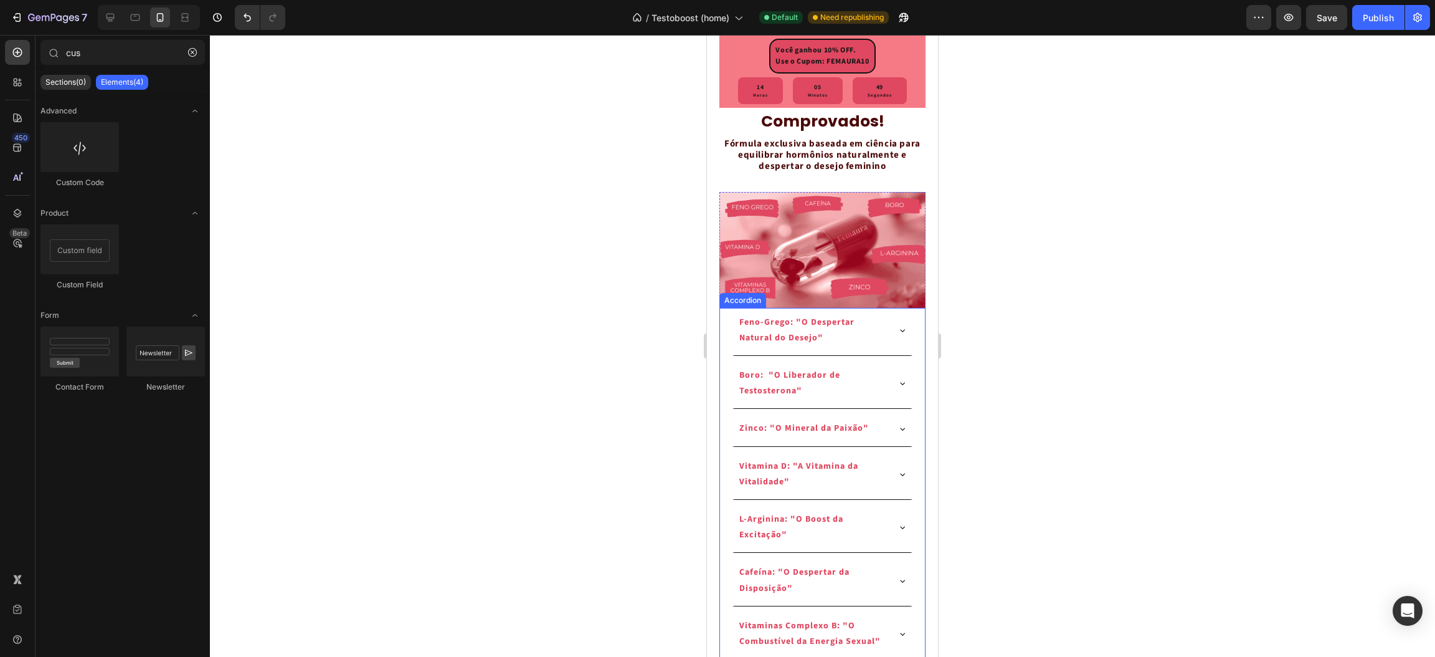
scroll to position [2523, 0]
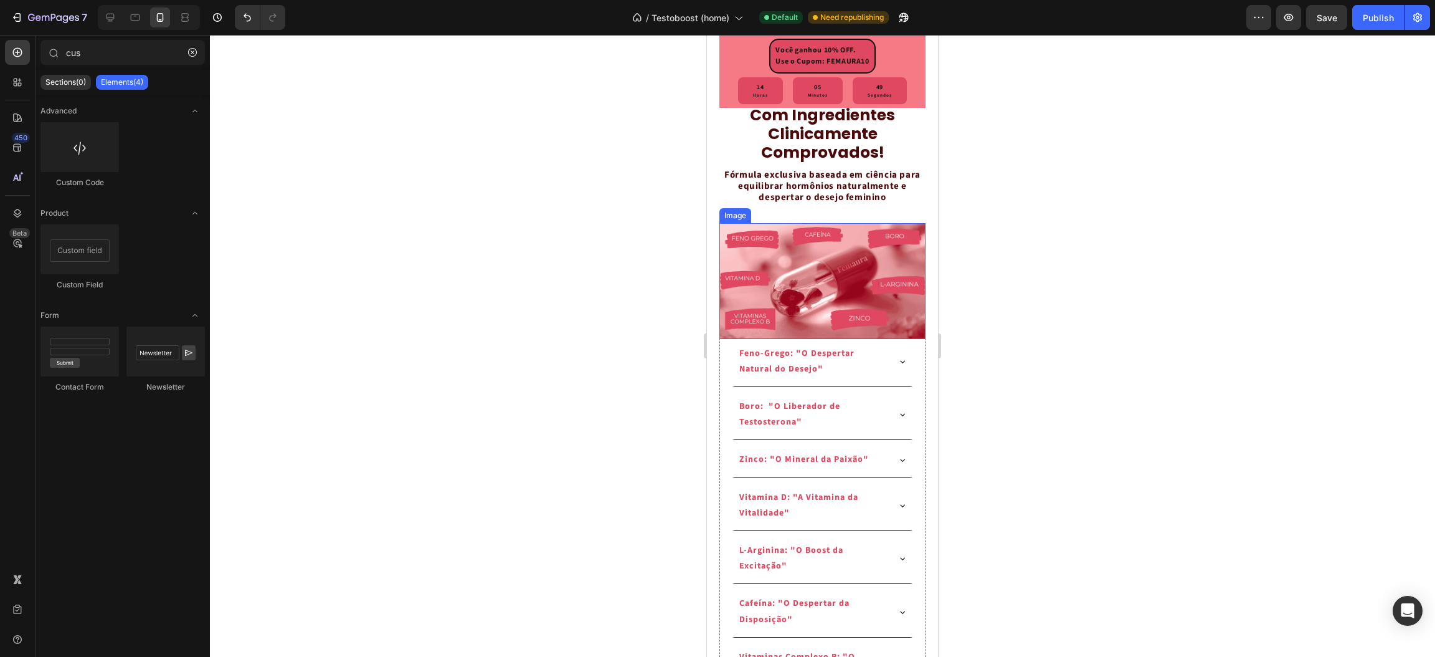
click at [835, 326] on img at bounding box center [823, 280] width 206 height 115
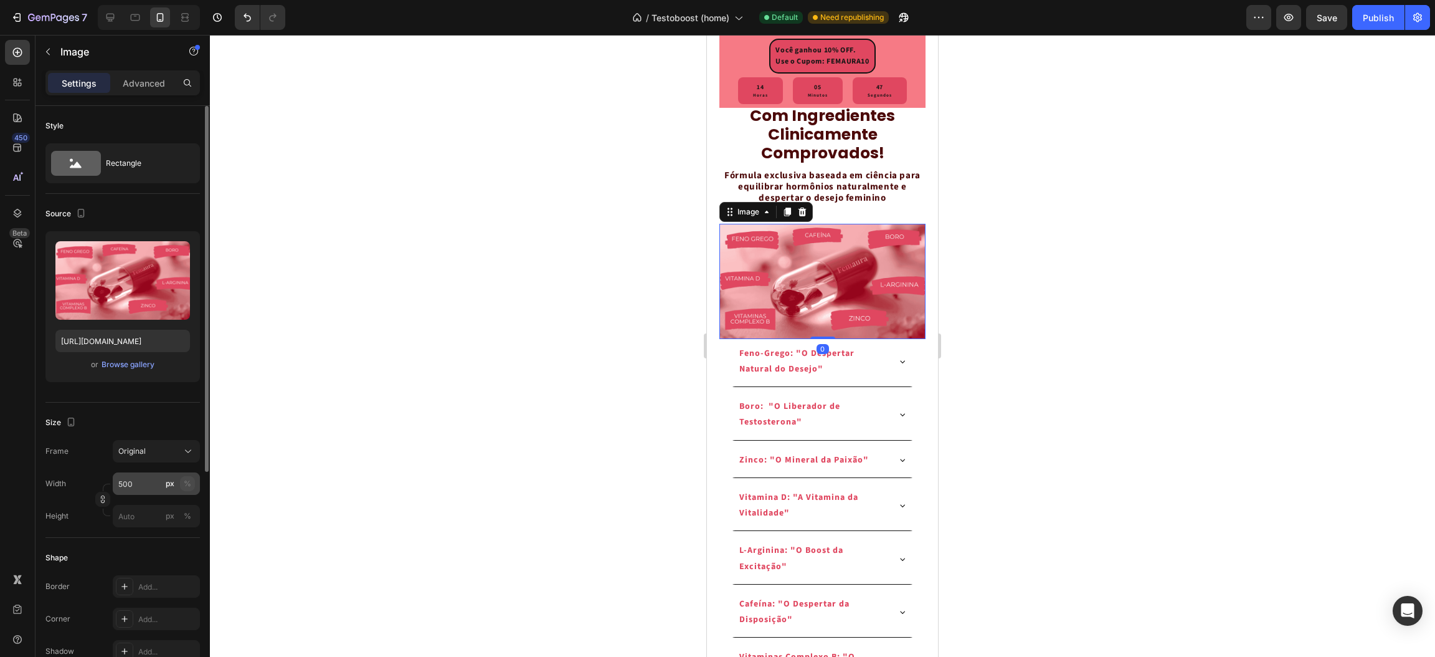
click at [190, 483] on div "%" at bounding box center [187, 483] width 7 height 11
type input "1"
drag, startPoint x: 149, startPoint y: 485, endPoint x: 62, endPoint y: 478, distance: 86.9
click at [62, 478] on div "Width 190 px %" at bounding box center [122, 483] width 155 height 22
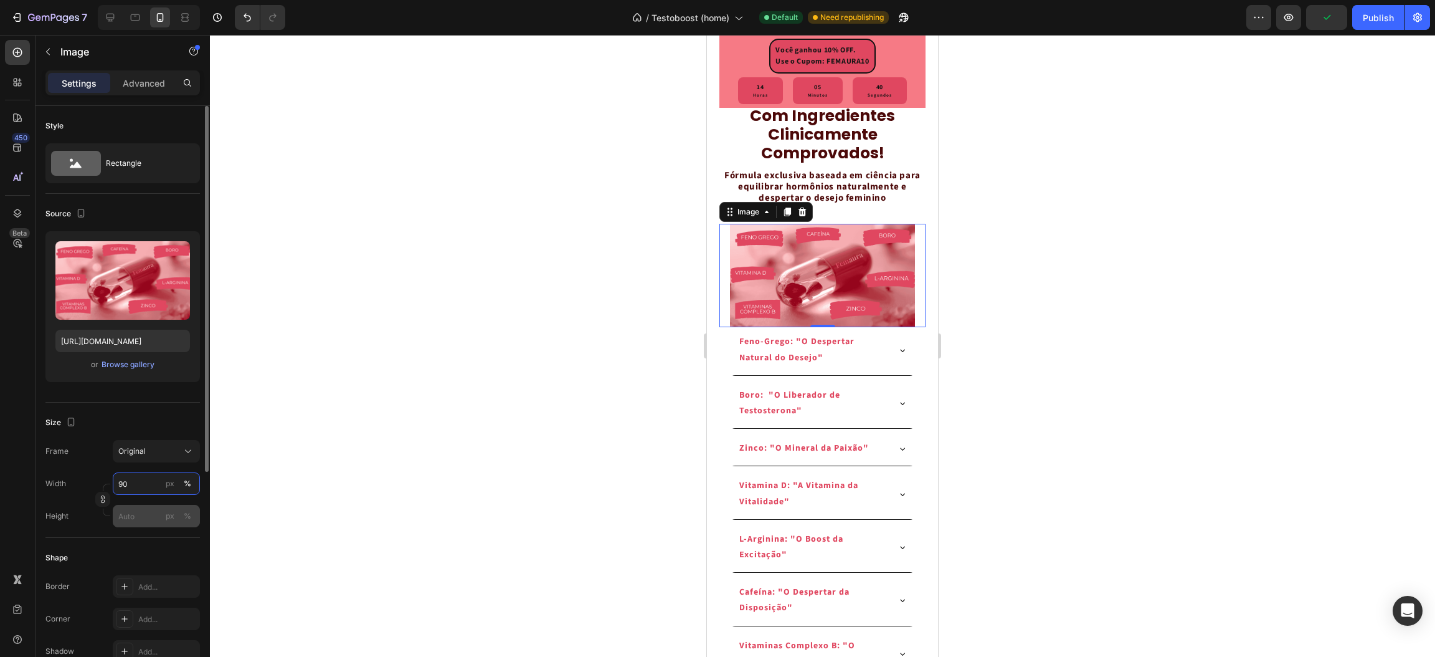
type input "90"
click at [129, 523] on input "px %" at bounding box center [156, 516] width 87 height 22
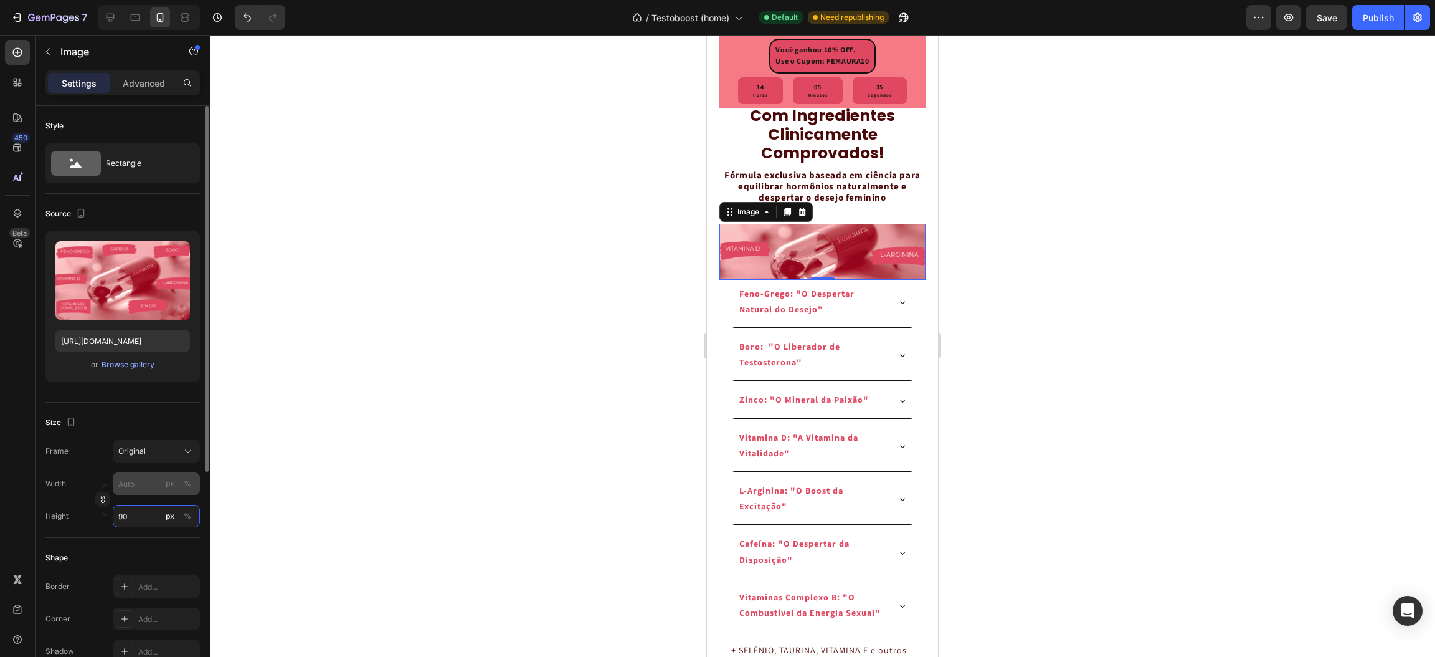
type input "90"
click at [146, 482] on input "px %" at bounding box center [156, 483] width 87 height 22
type input "9"
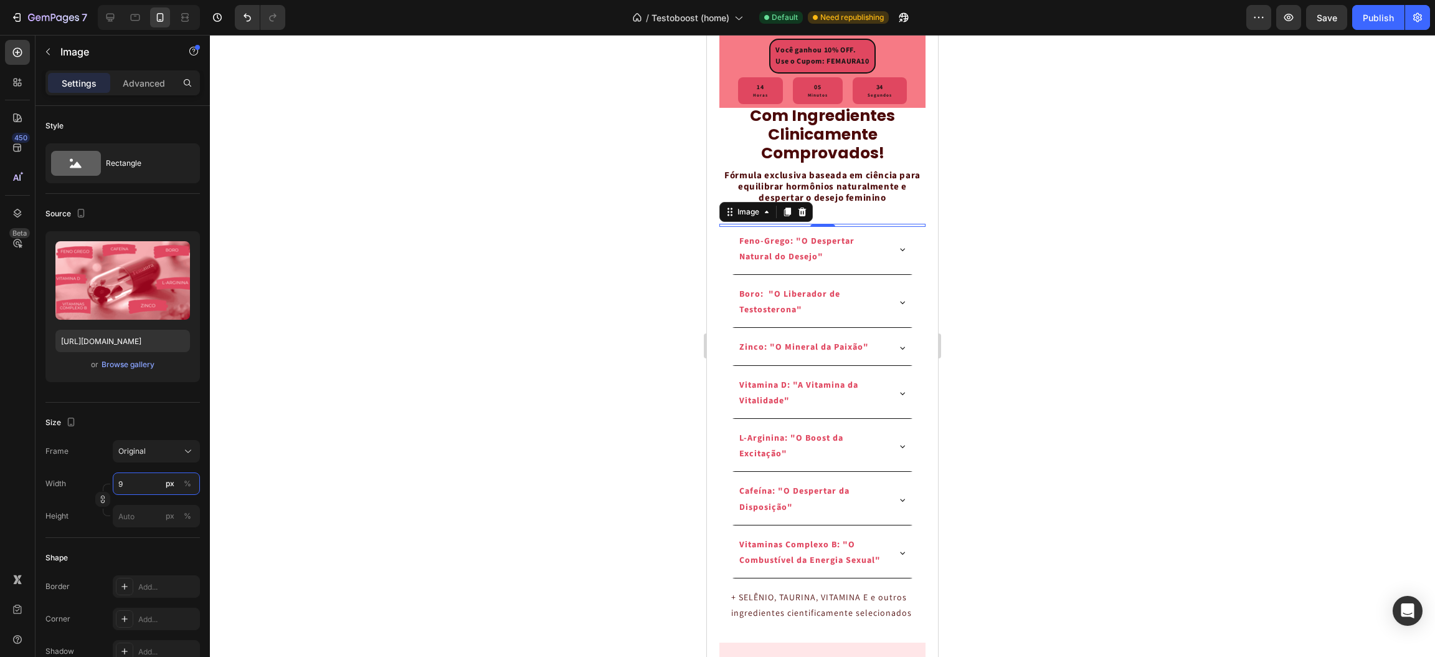
type input "90"
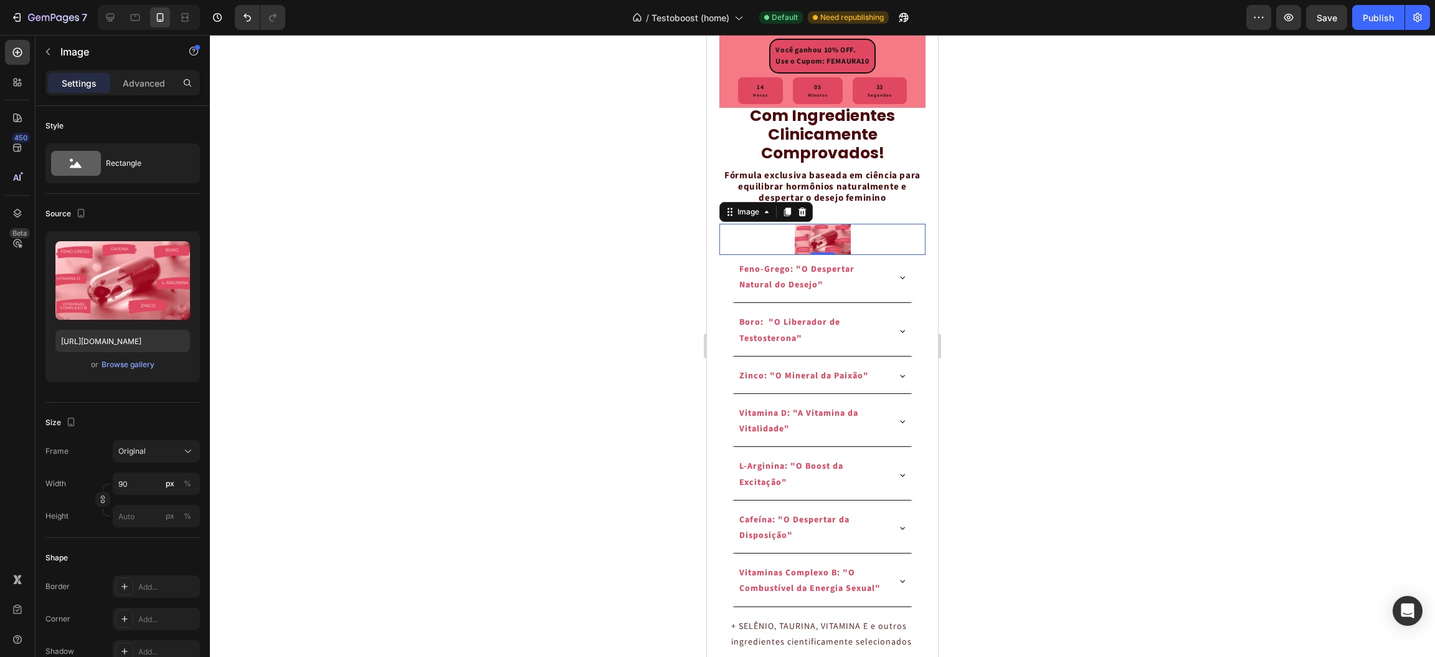
click at [285, 462] on div at bounding box center [822, 346] width 1225 height 622
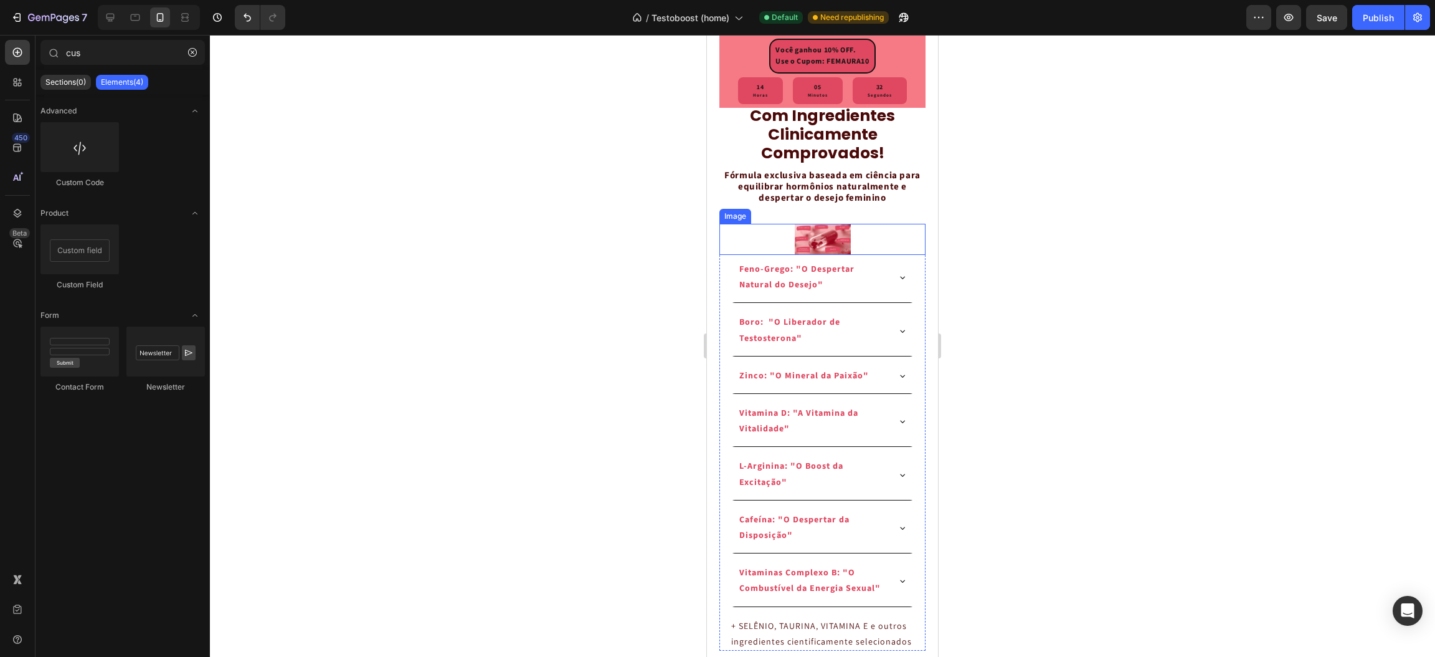
click at [830, 255] on img at bounding box center [823, 239] width 56 height 31
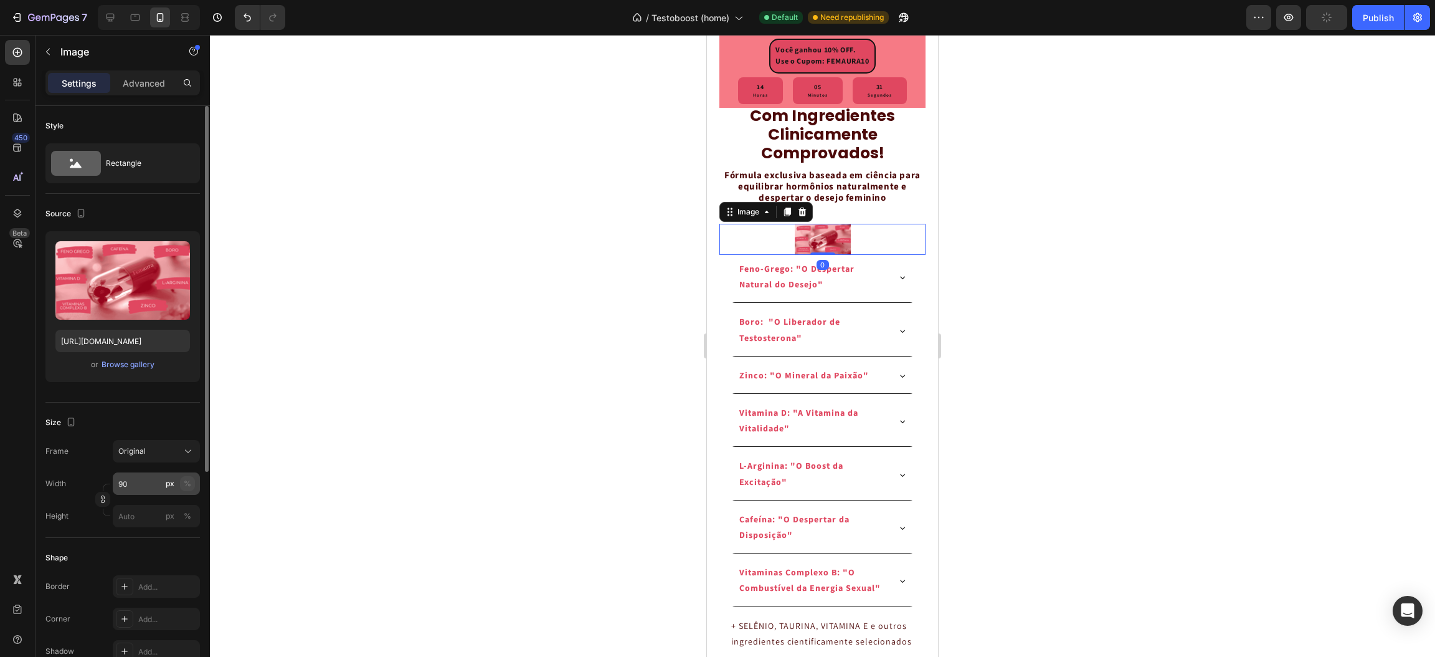
click at [184, 483] on div "%" at bounding box center [187, 483] width 7 height 11
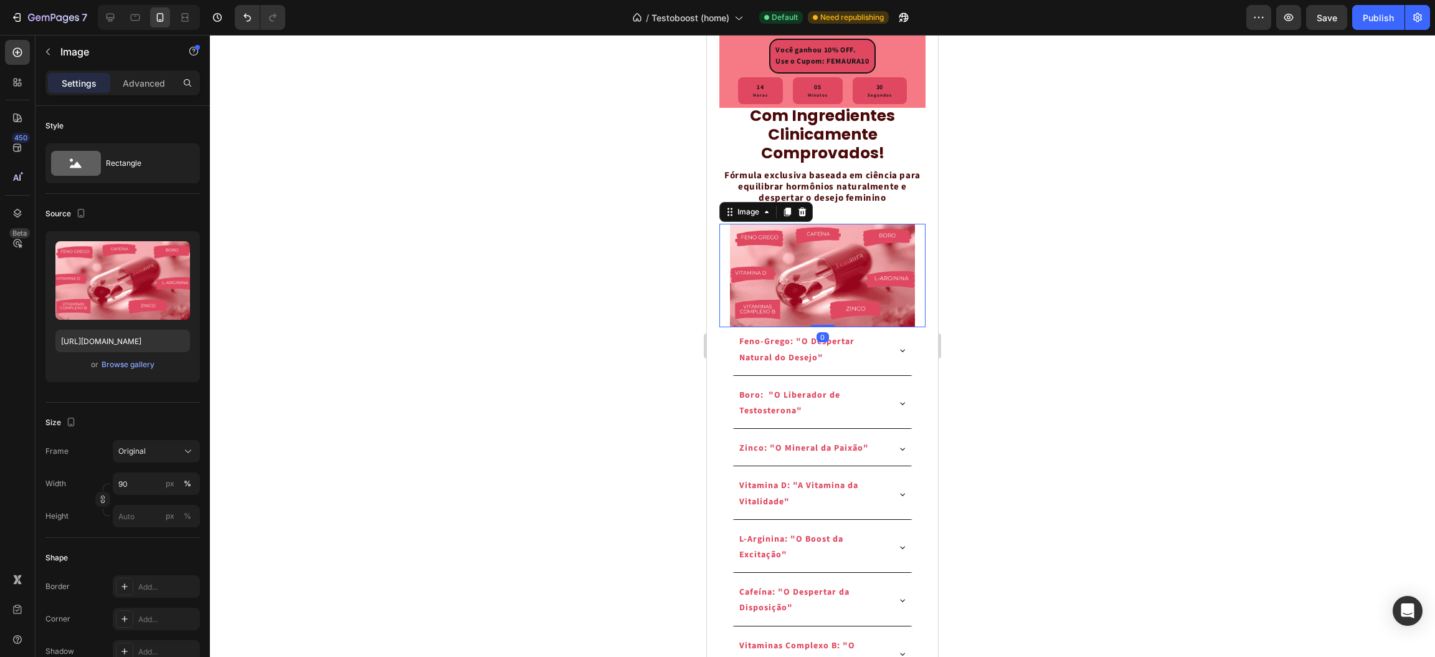
click at [525, 409] on div at bounding box center [822, 346] width 1225 height 622
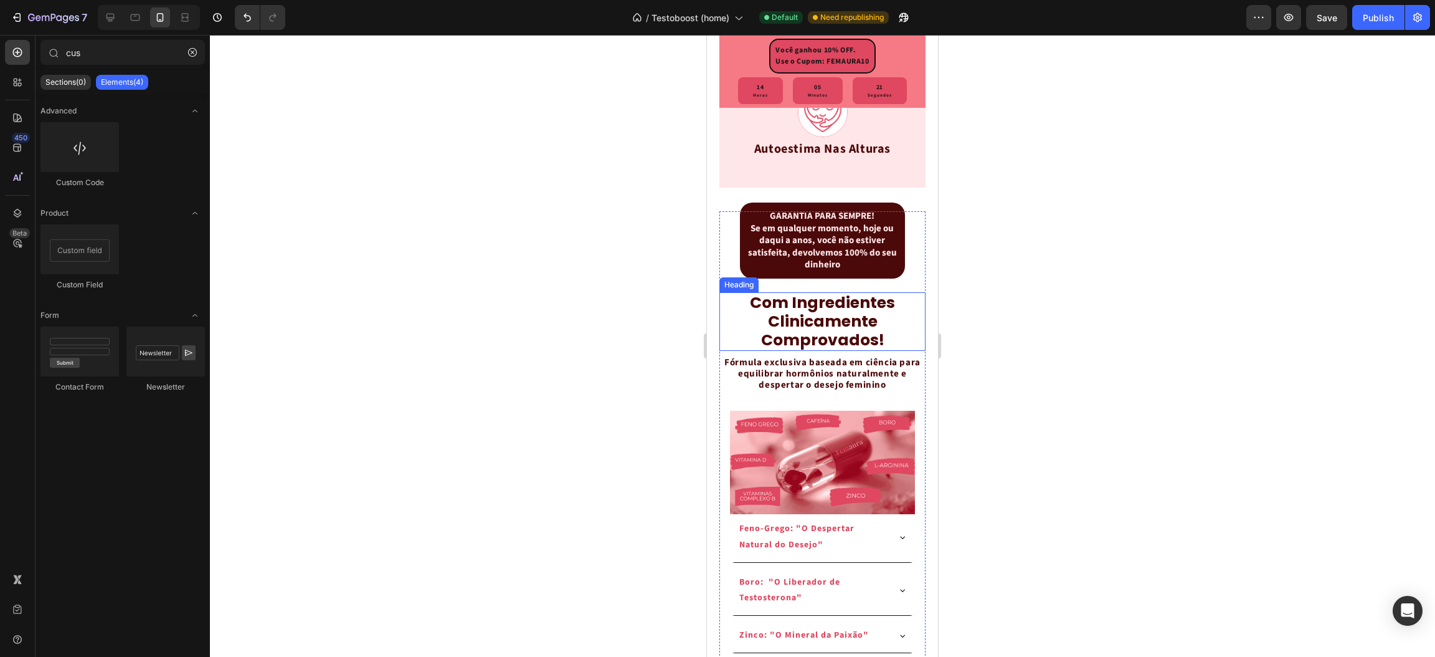
scroll to position [2242, 0]
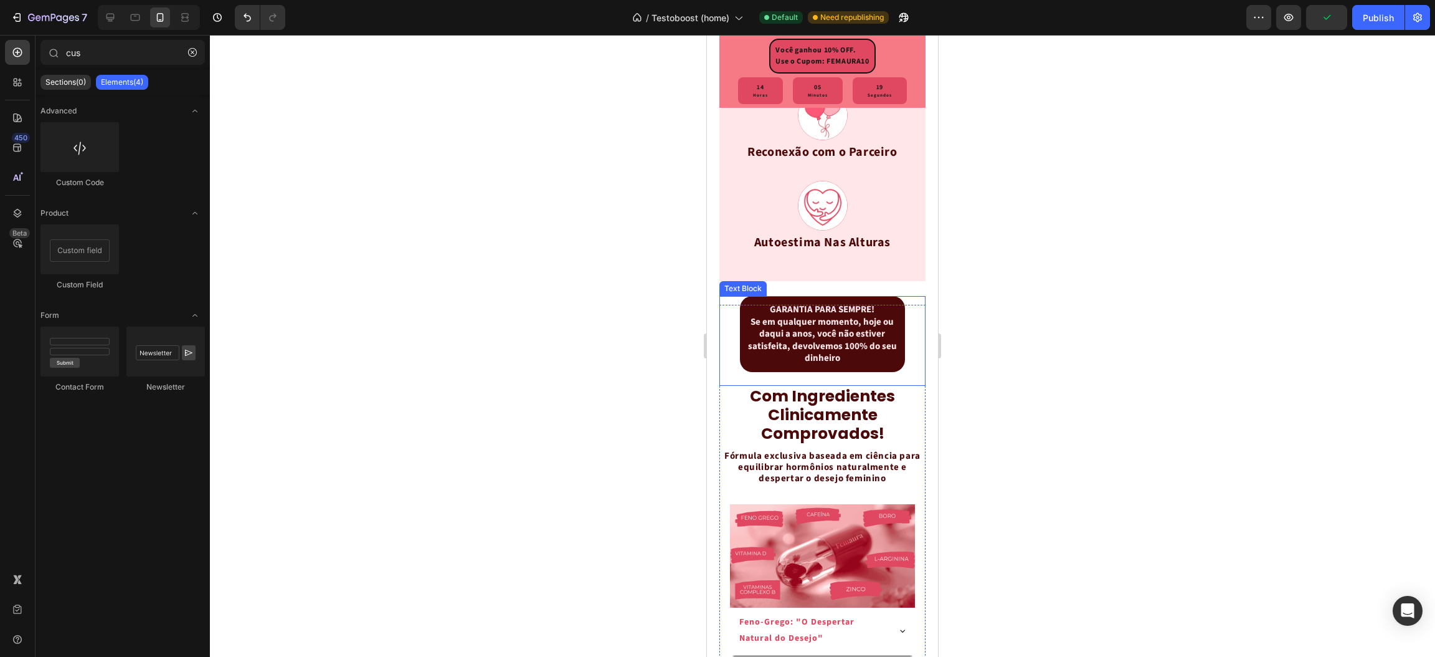
click at [824, 316] on p "GARANTIA PARA SEMPRE!" at bounding box center [823, 309] width 150 height 12
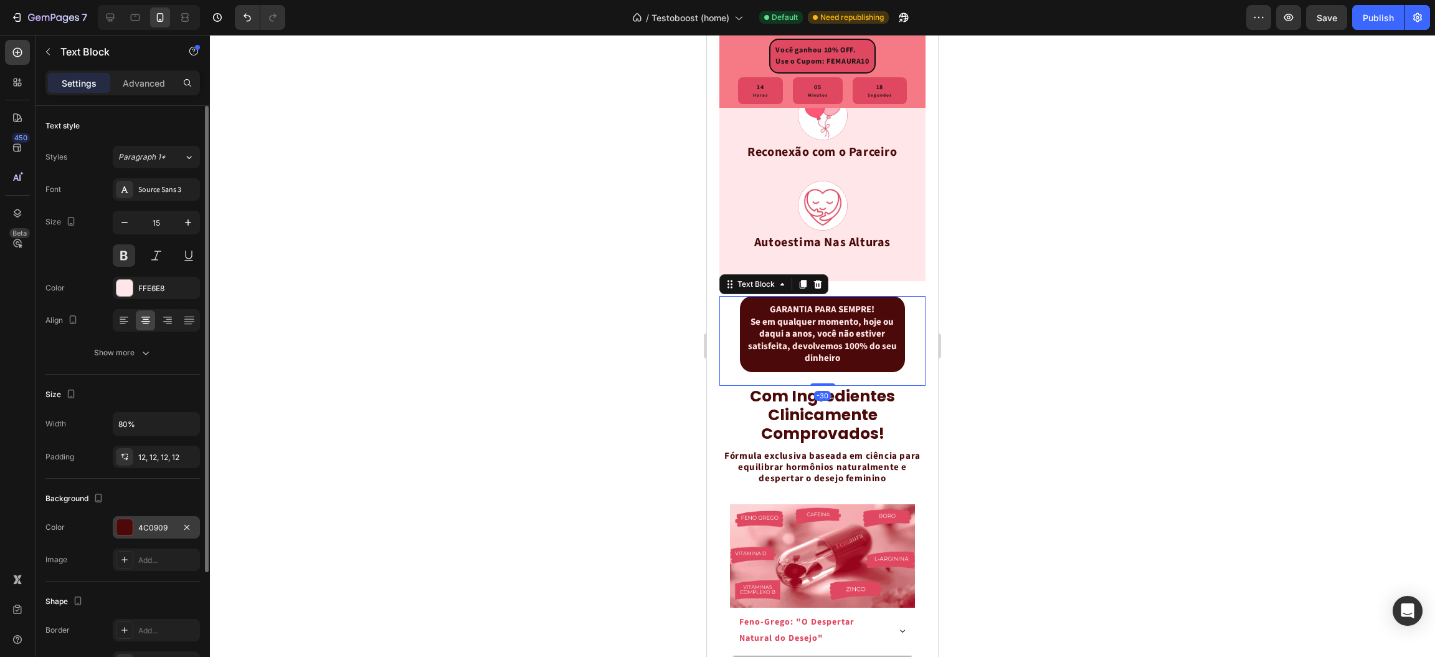
click at [121, 538] on div "4C0909" at bounding box center [156, 527] width 87 height 22
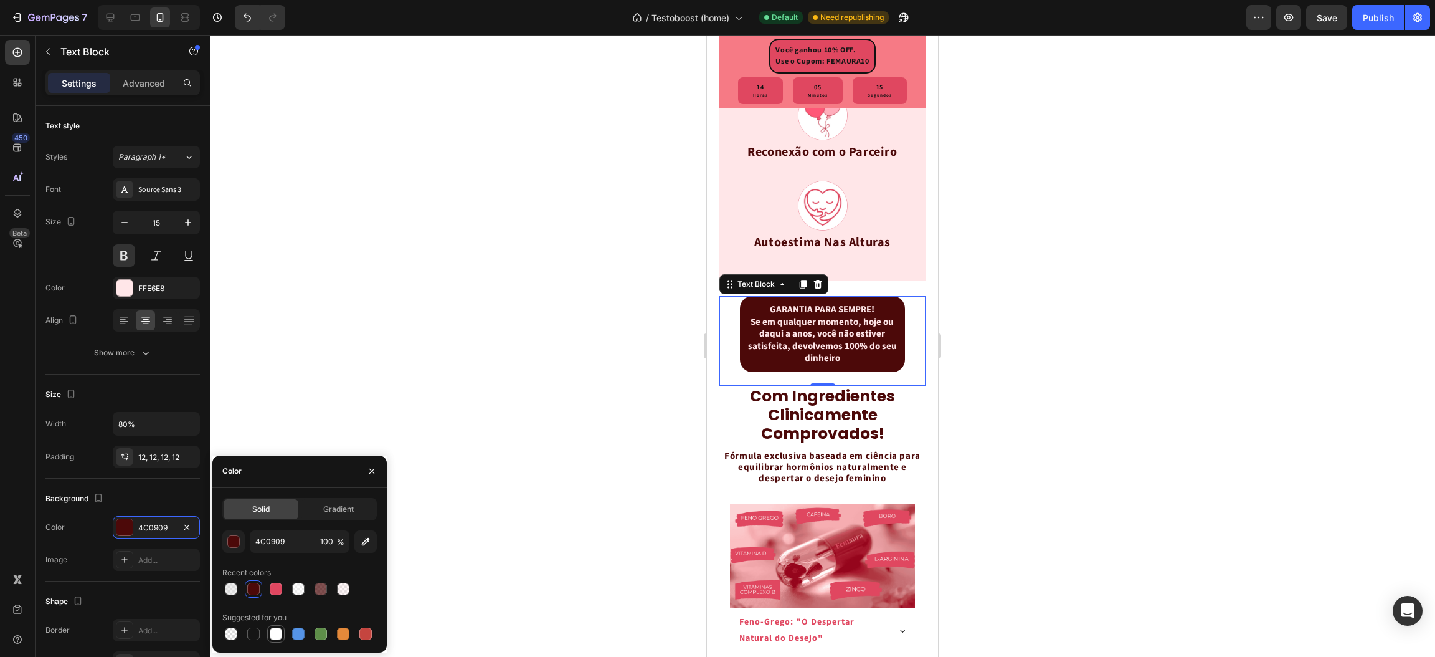
click at [276, 635] on div at bounding box center [276, 633] width 12 height 12
type input "FFFFFF"
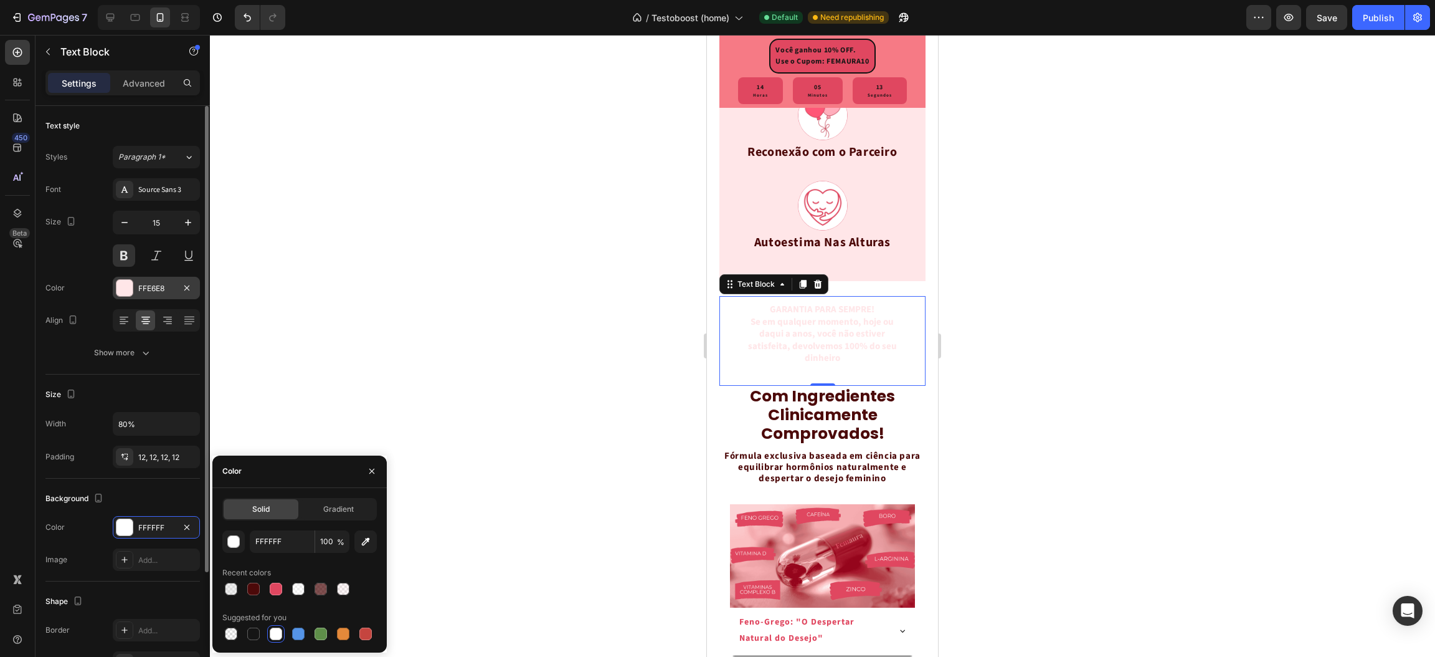
click at [128, 283] on div at bounding box center [125, 288] width 16 height 16
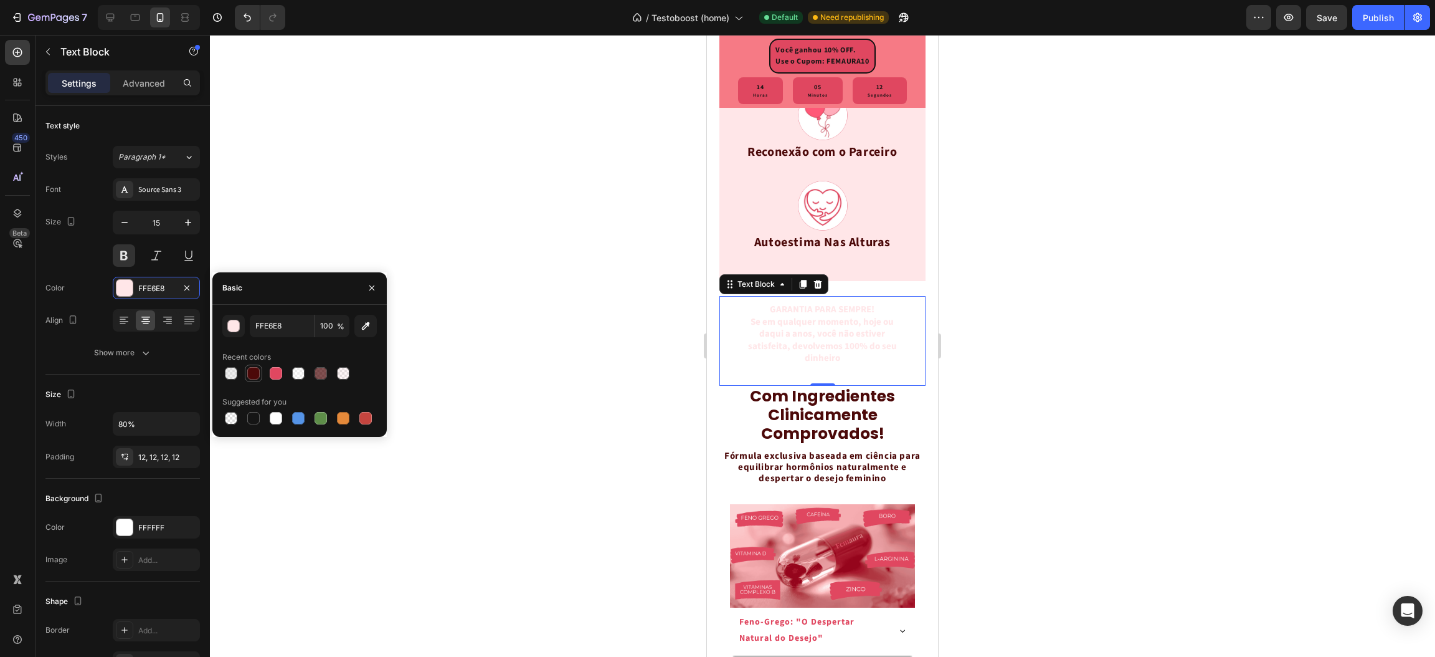
click at [259, 373] on div at bounding box center [253, 373] width 12 height 12
type input "4C0909"
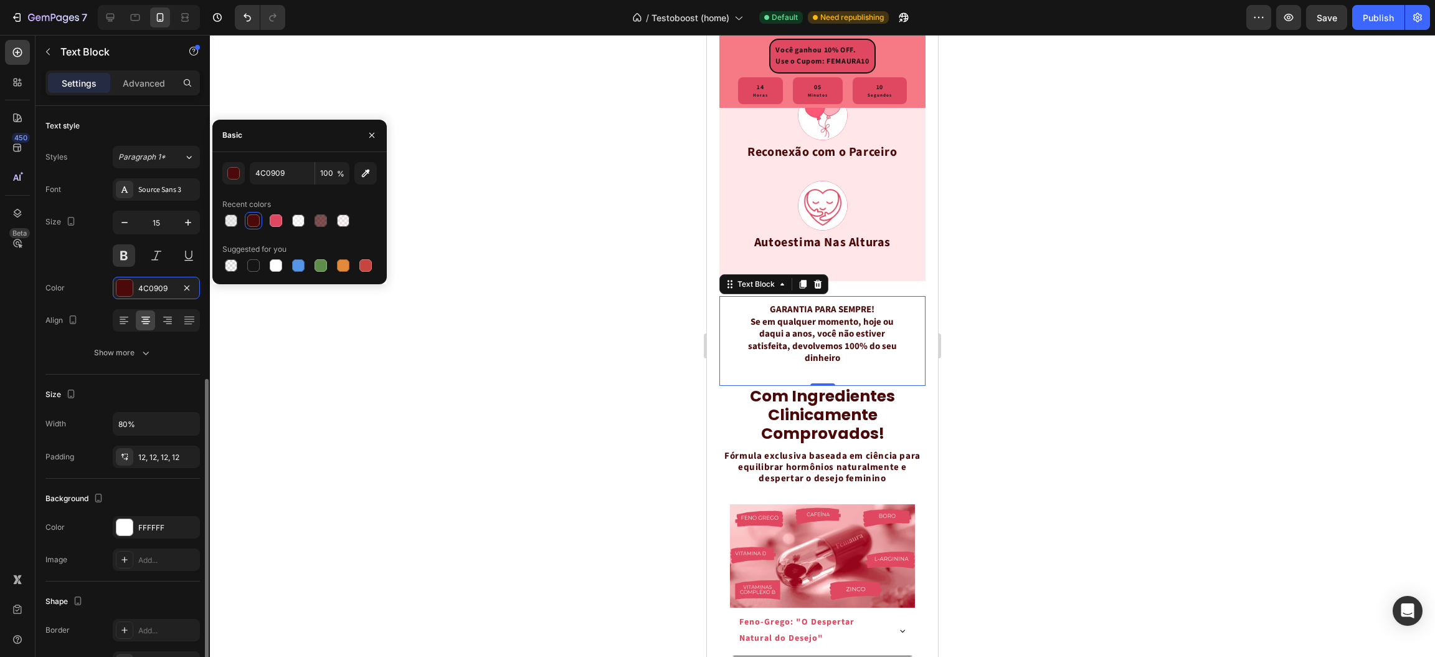
scroll to position [152, 0]
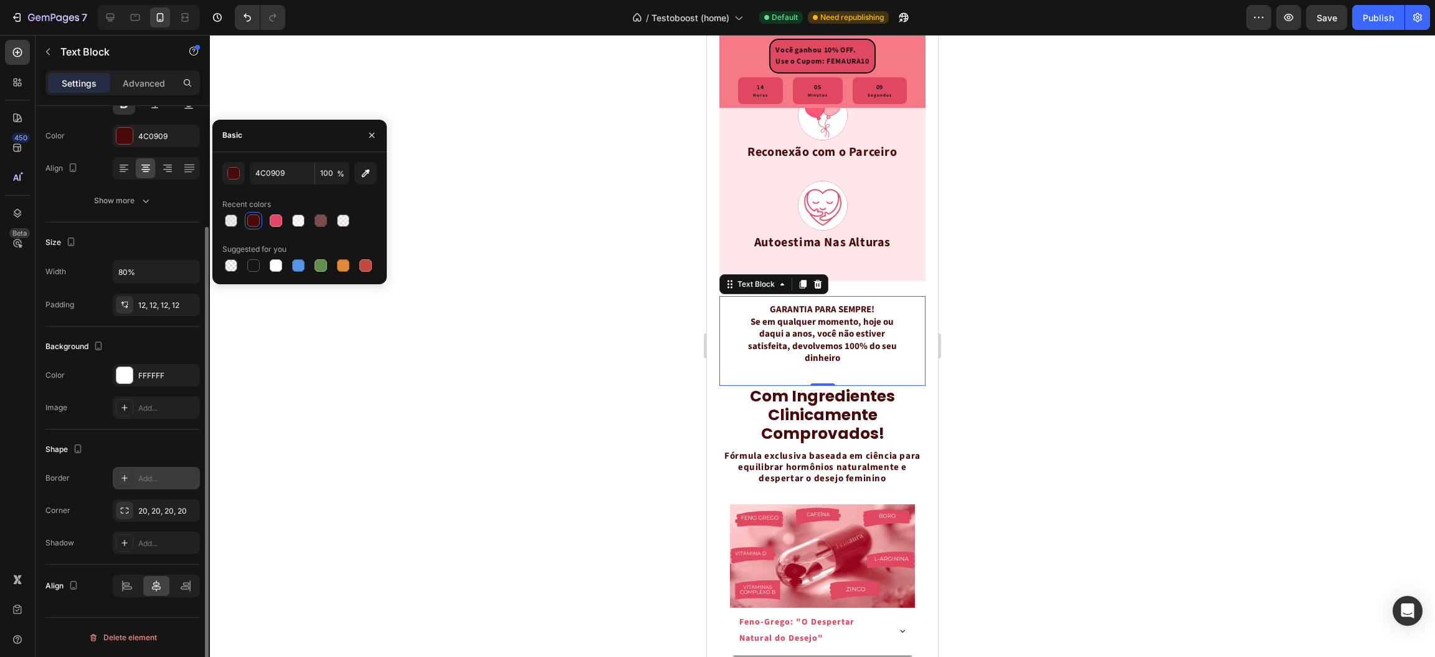
click at [116, 478] on div at bounding box center [124, 477] width 17 height 17
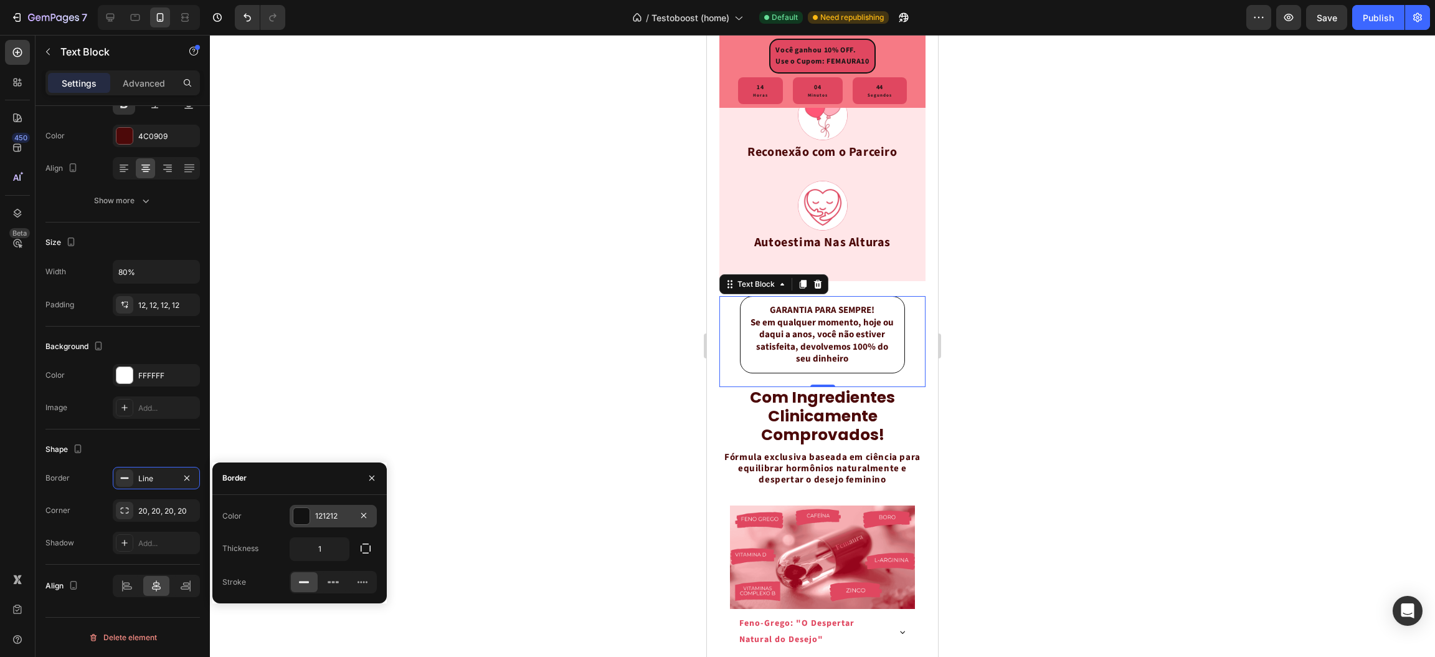
click at [301, 515] on div at bounding box center [301, 516] width 16 height 16
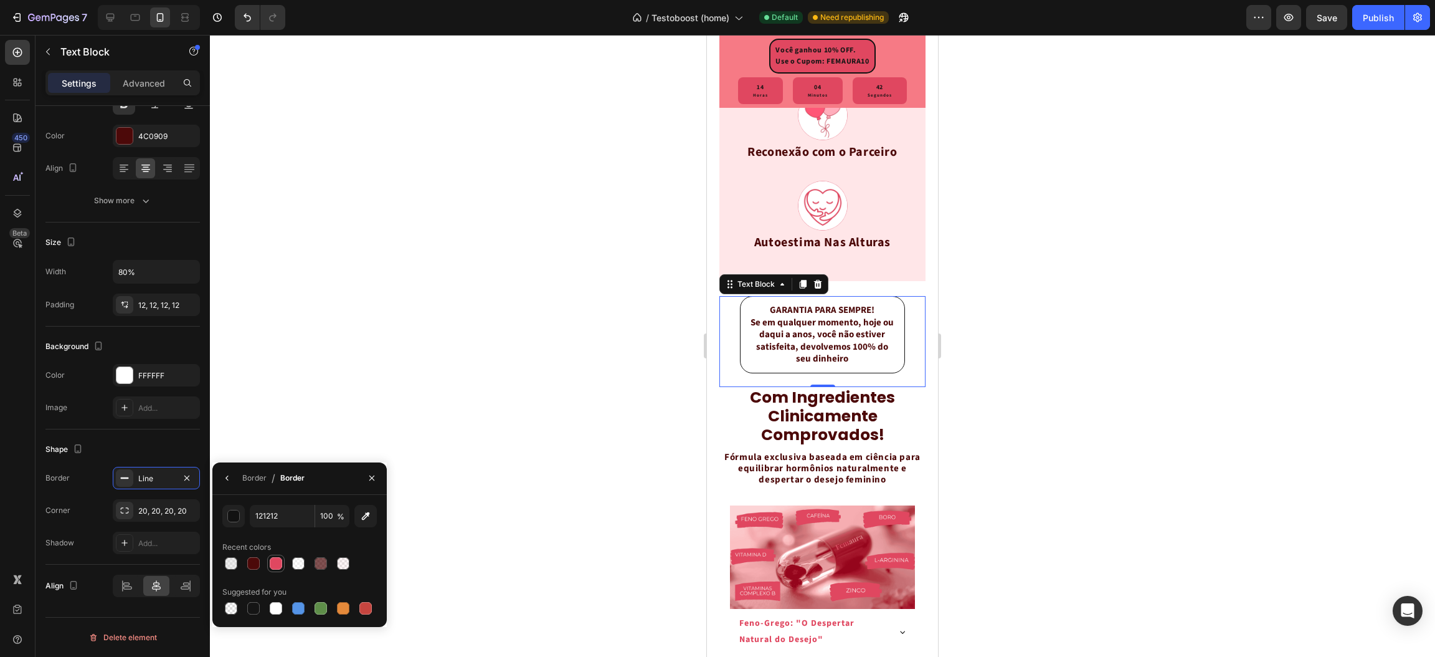
click at [275, 568] on div at bounding box center [276, 563] width 12 height 12
type input "E04760"
click at [330, 331] on div at bounding box center [822, 346] width 1225 height 622
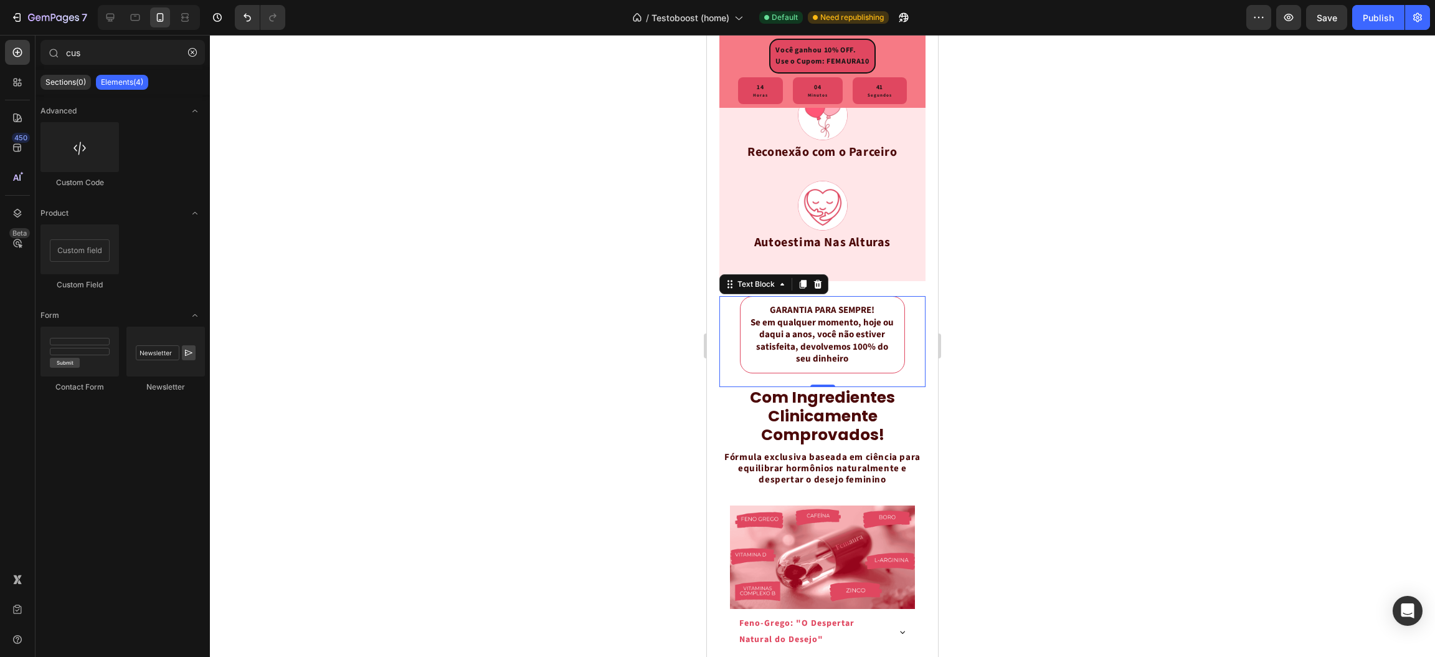
click at [330, 331] on div at bounding box center [822, 346] width 1225 height 622
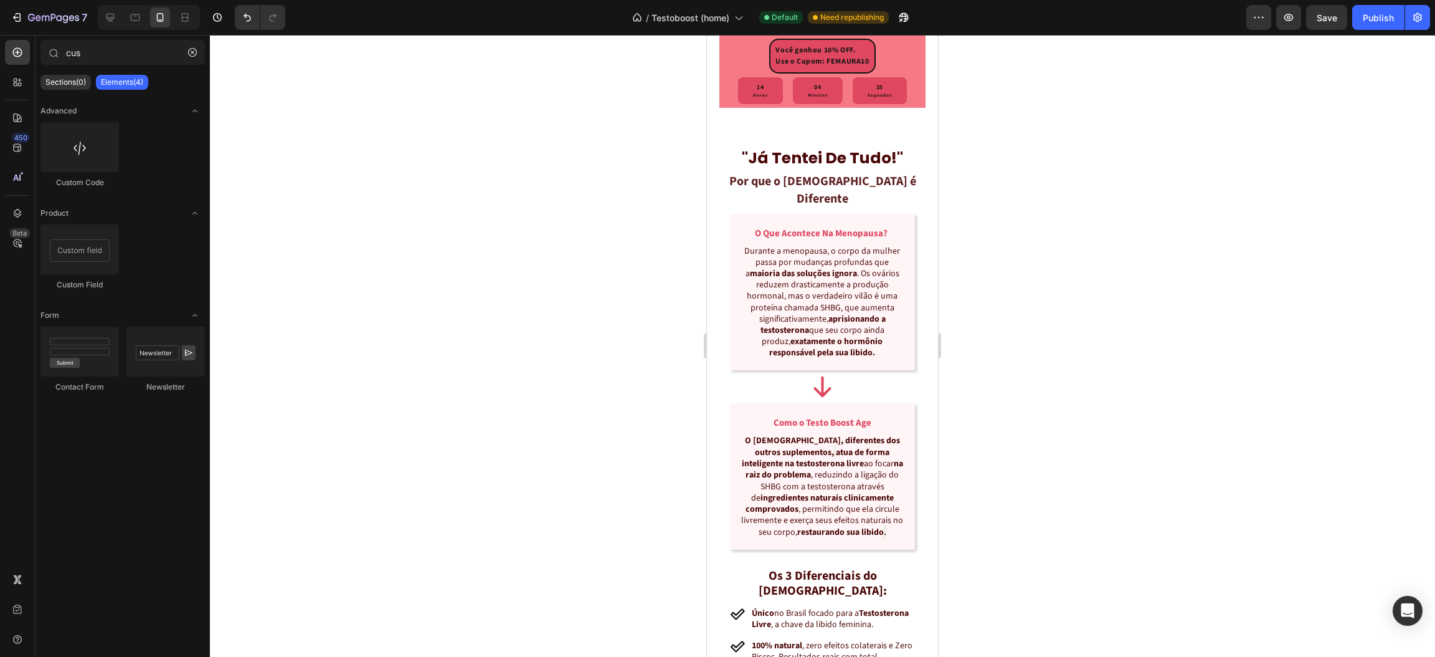
scroll to position [1121, 0]
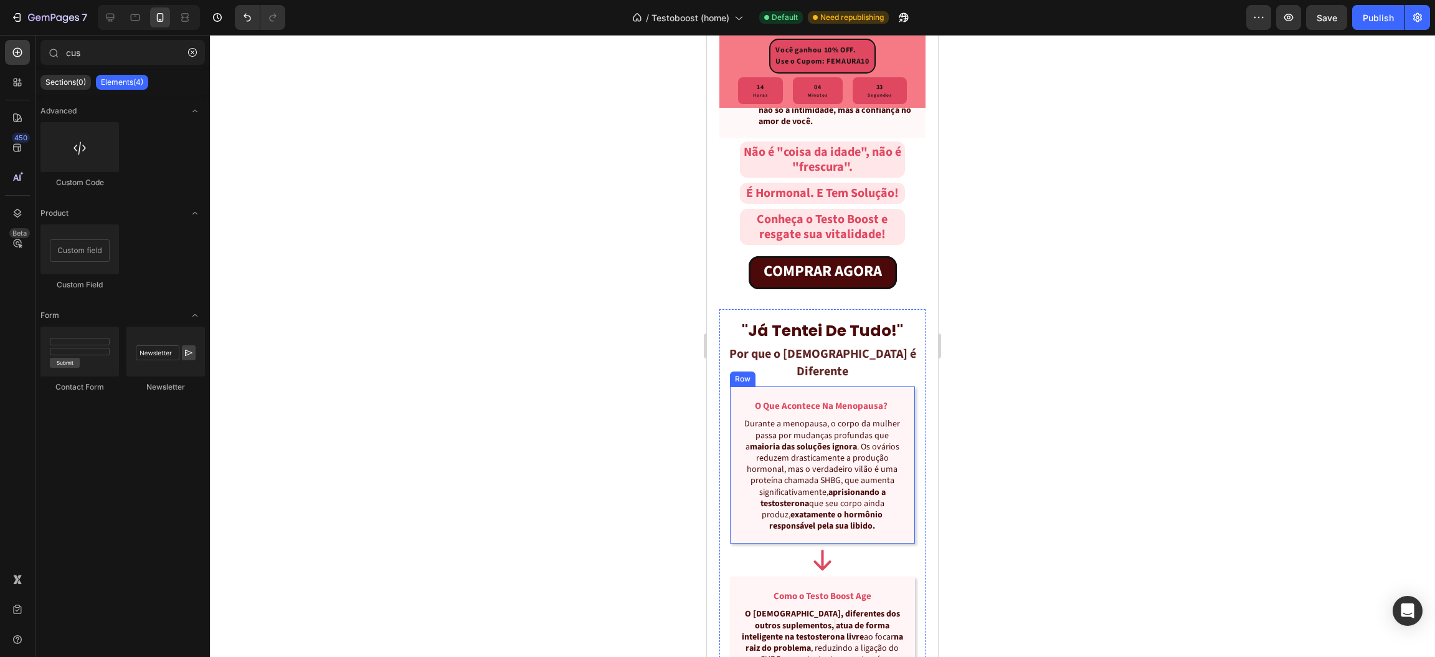
click at [735, 440] on div "o que acontece na menopausa? Heading Durante a menopausa, o corpo da mulher pas…" at bounding box center [823, 464] width 186 height 156
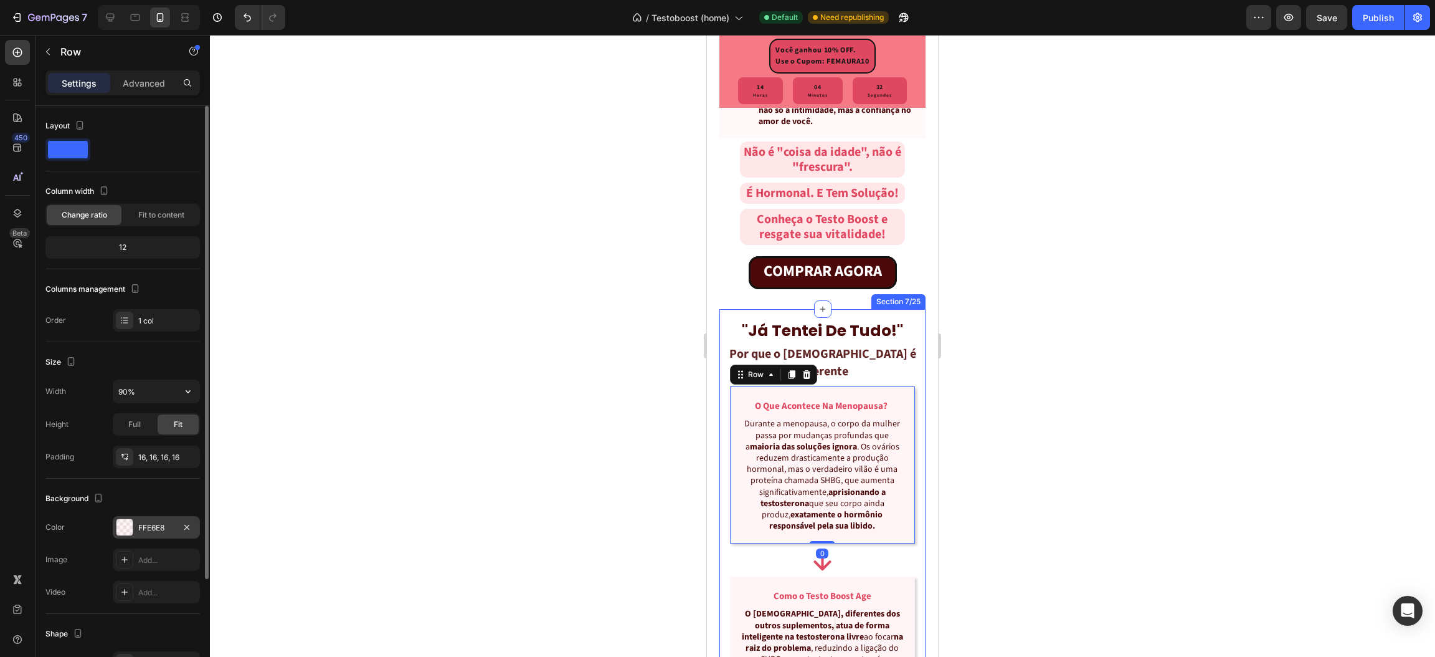
scroll to position [141, 0]
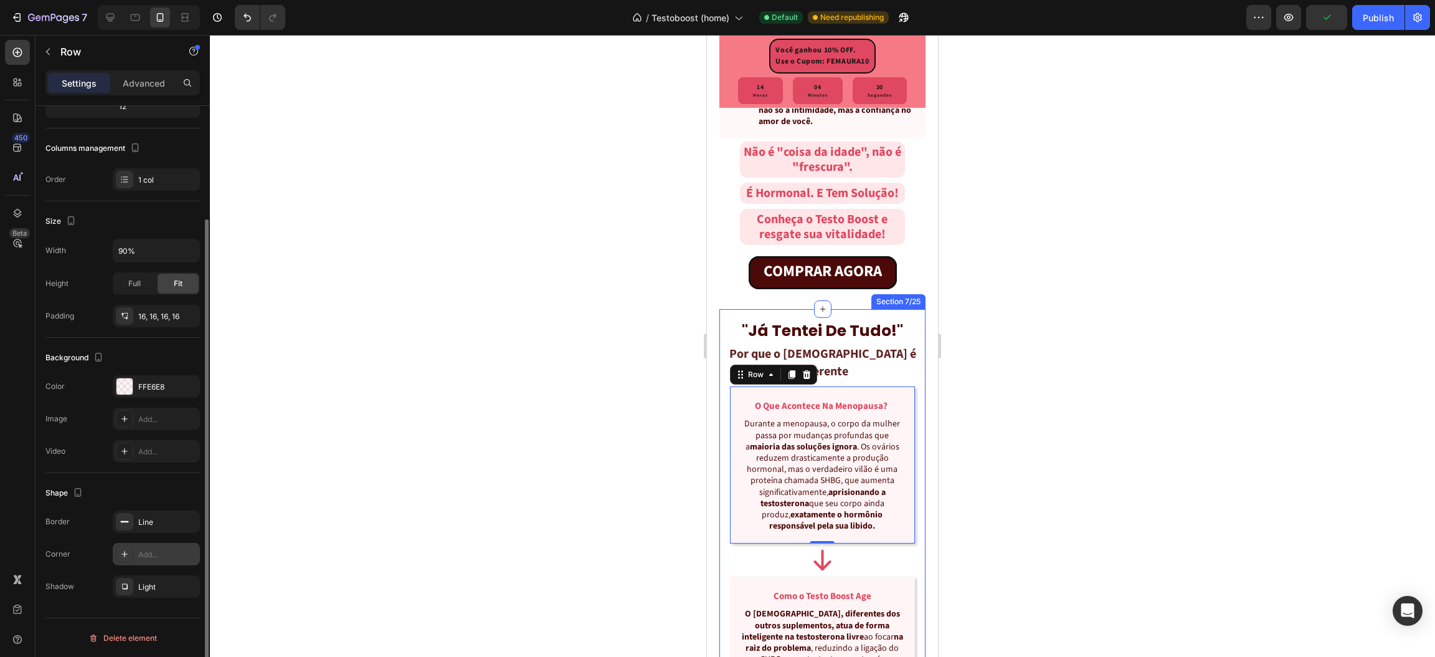
click at [124, 553] on icon at bounding box center [125, 554] width 10 height 10
click at [369, 489] on div at bounding box center [822, 346] width 1225 height 622
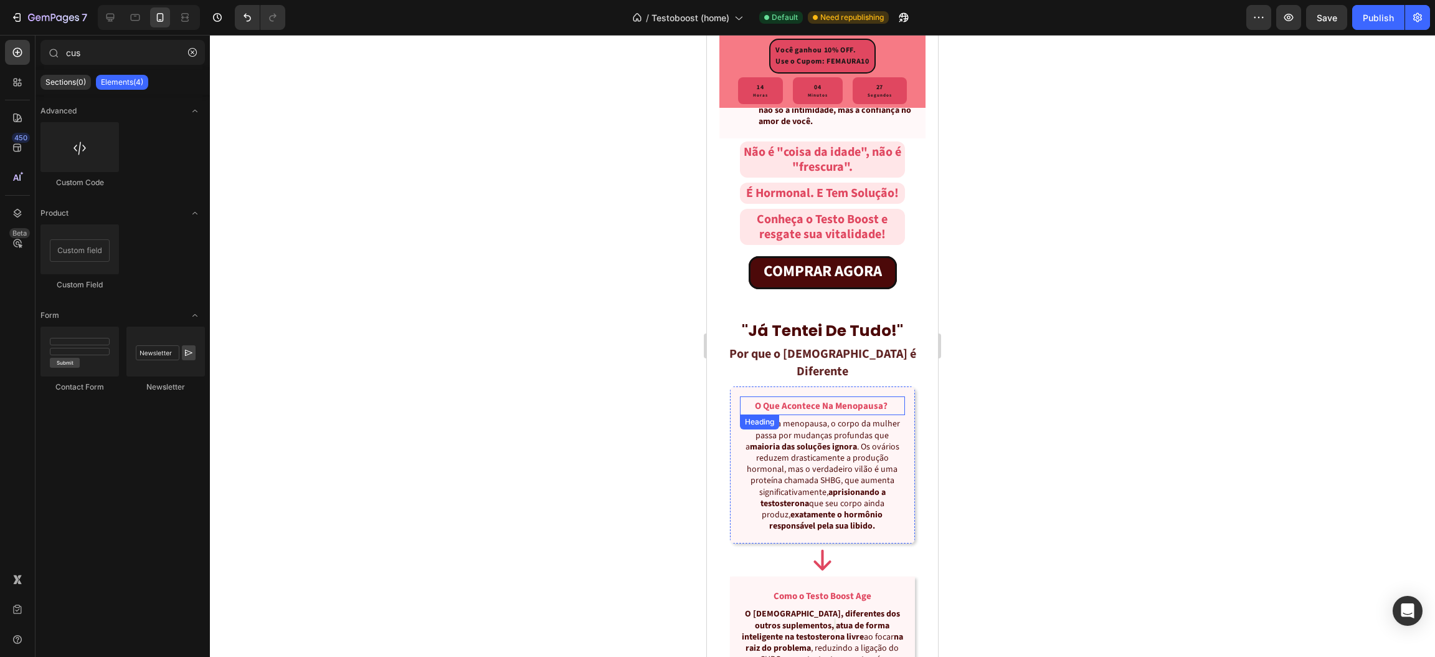
scroll to position [1308, 0]
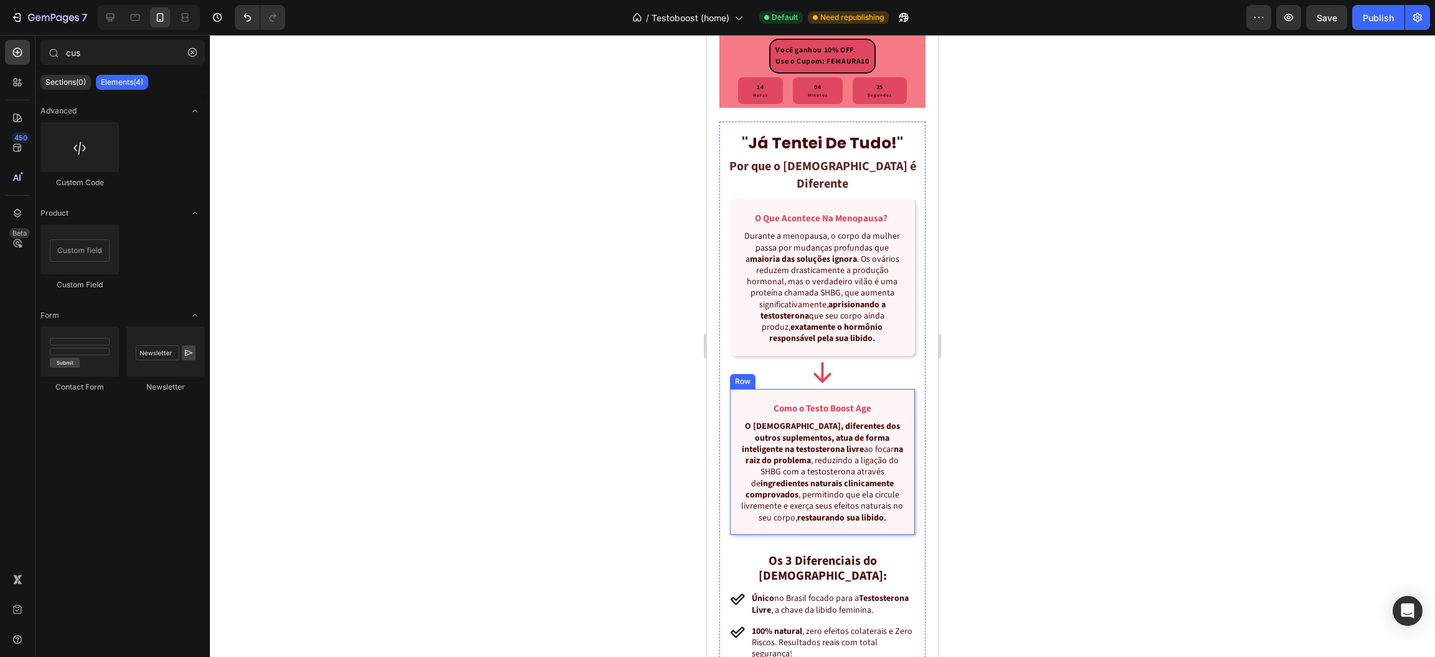
click at [733, 437] on div "Como o Testo Boost Age Heading O Testo Boost, diferentes dos outros suplementos…" at bounding box center [823, 462] width 186 height 146
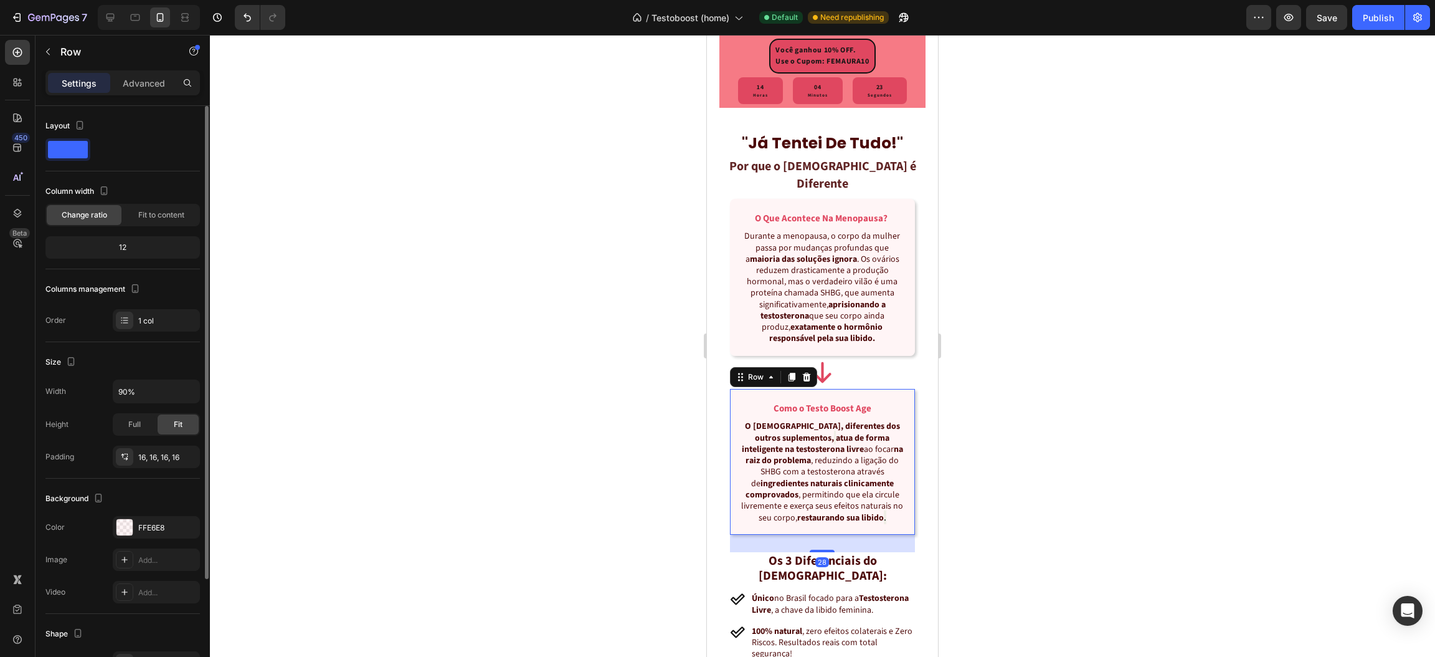
scroll to position [141, 0]
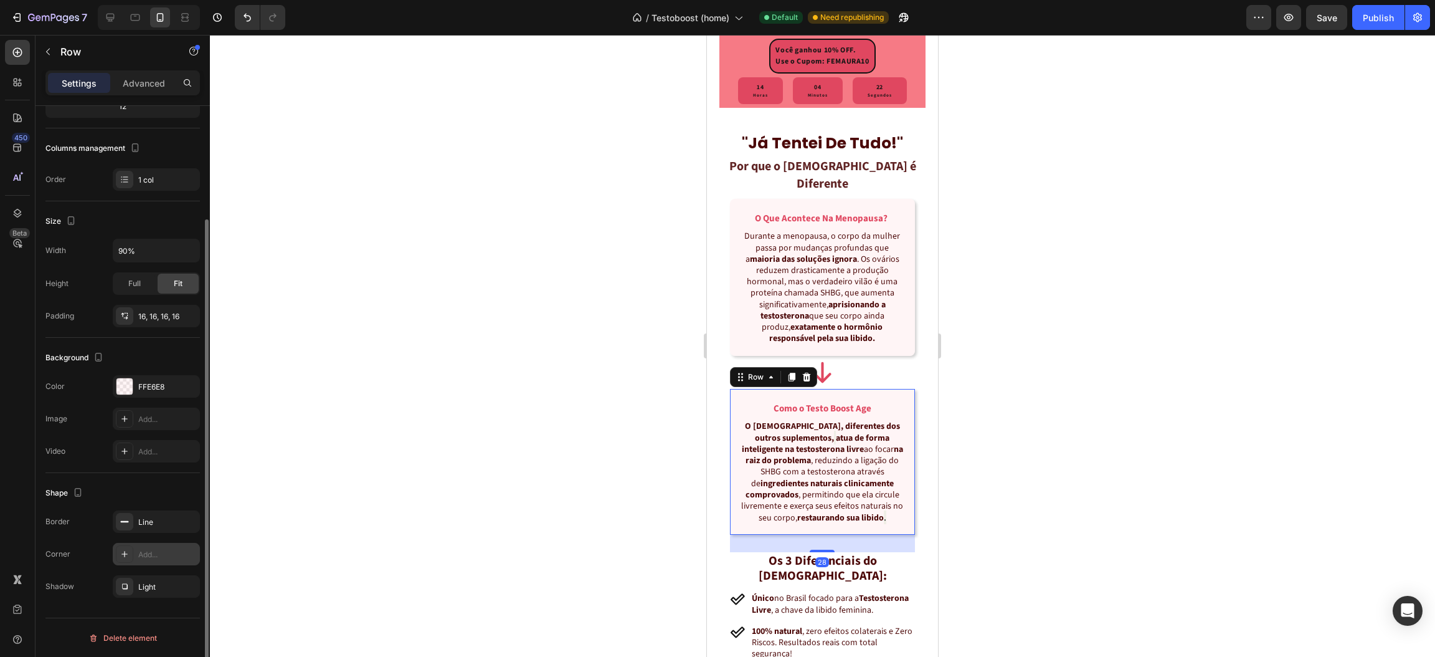
click at [128, 553] on icon at bounding box center [125, 554] width 10 height 10
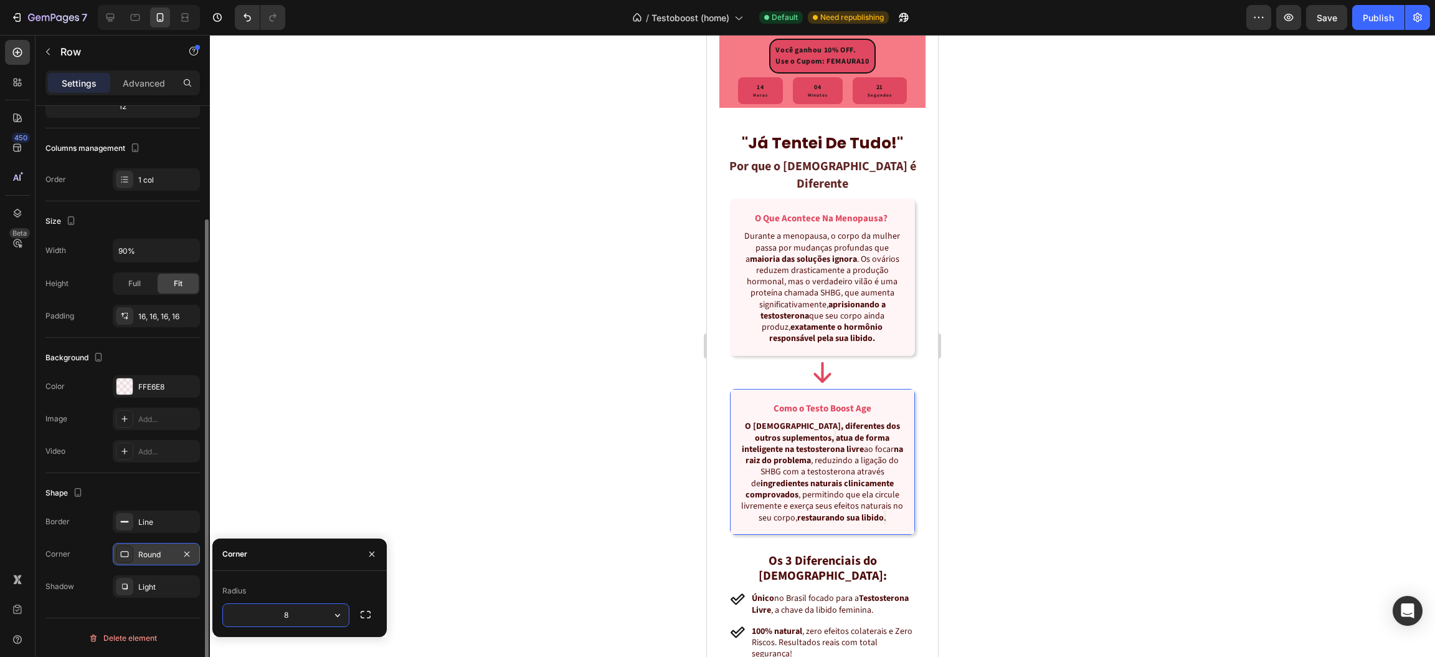
click at [451, 417] on div at bounding box center [822, 346] width 1225 height 622
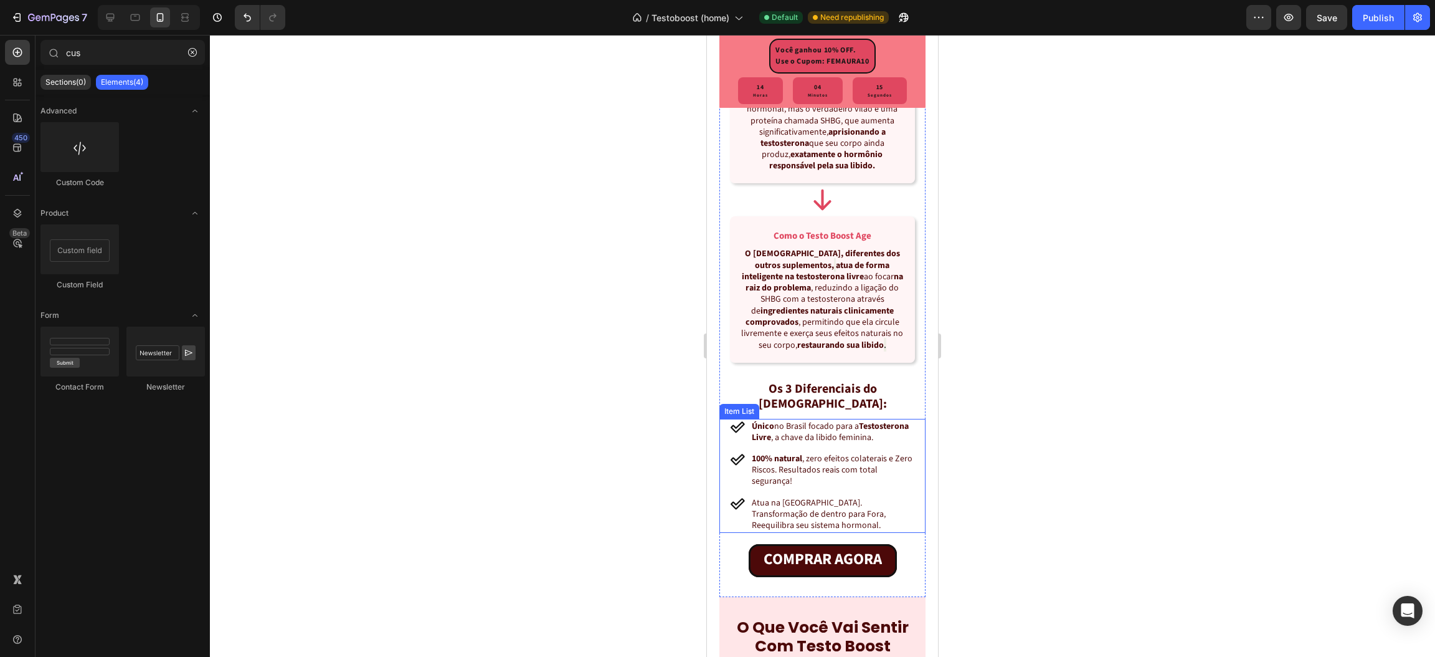
scroll to position [1681, 0]
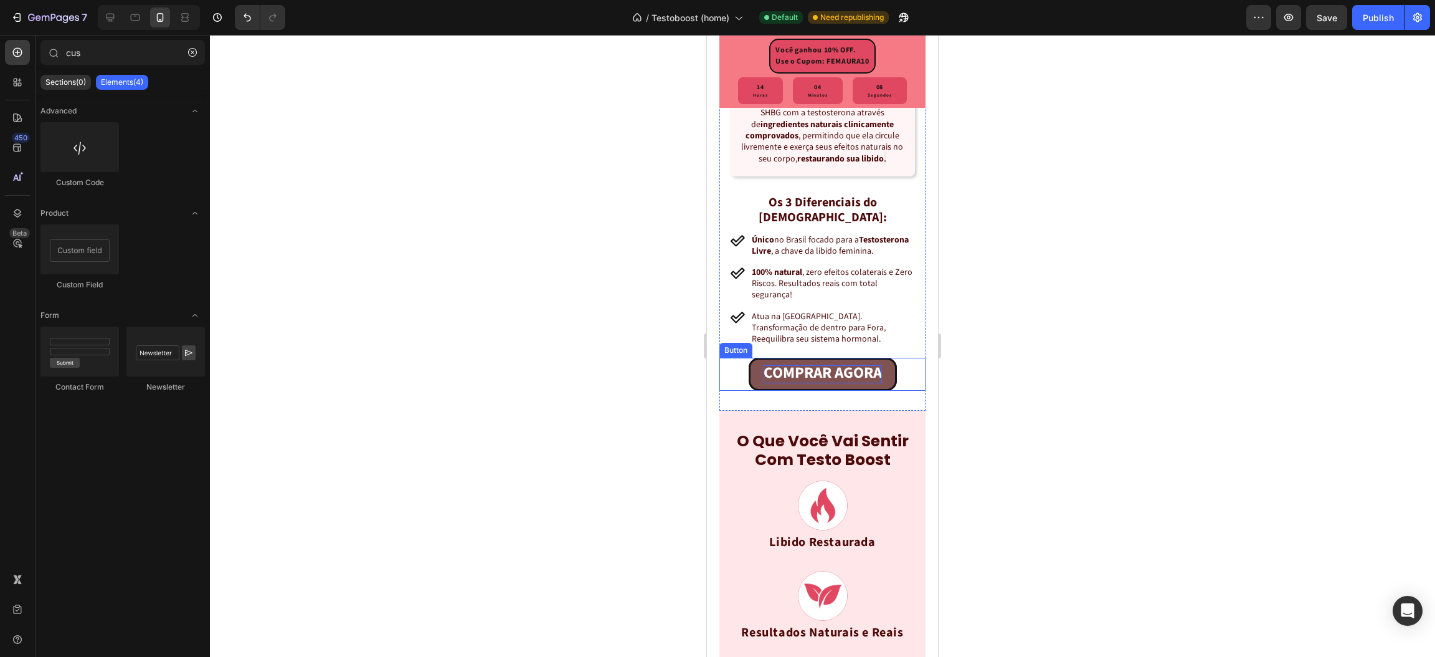
click at [826, 384] on strong "COMPRAR AGORA" at bounding box center [823, 372] width 118 height 22
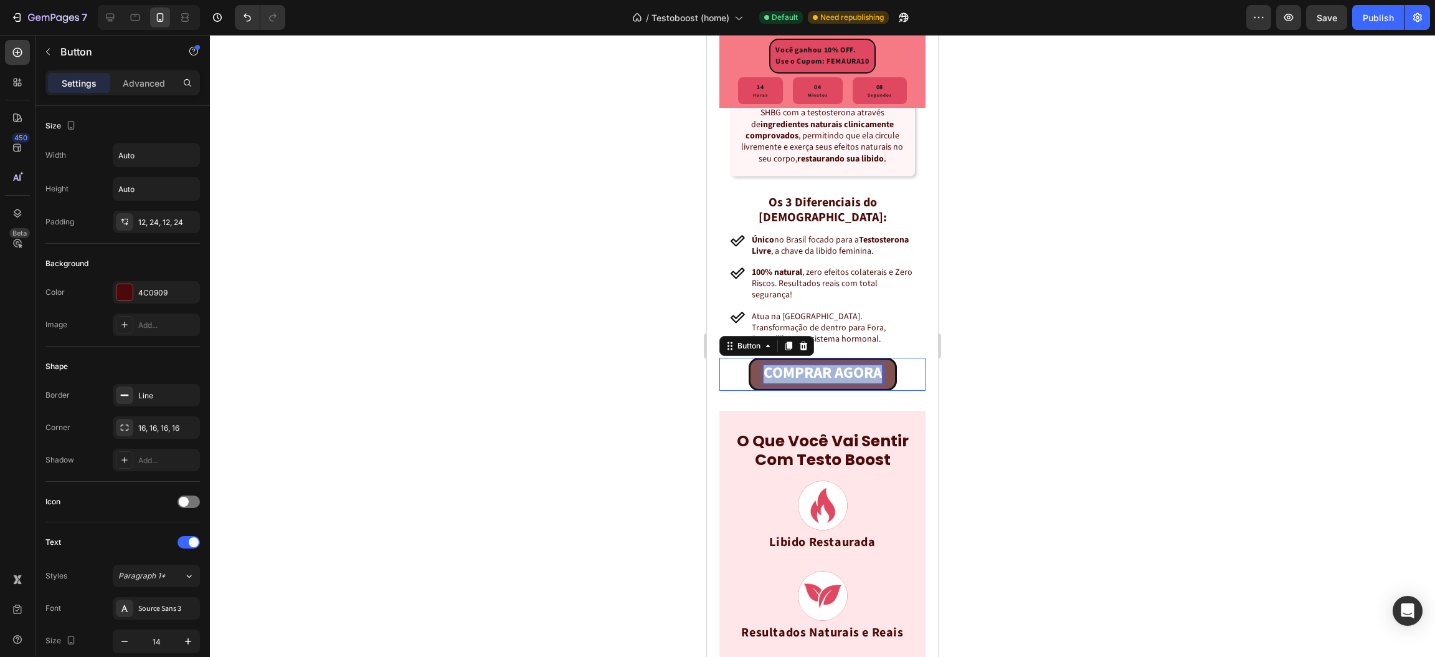
click at [826, 384] on strong "COMPRAR AGORA" at bounding box center [823, 372] width 118 height 22
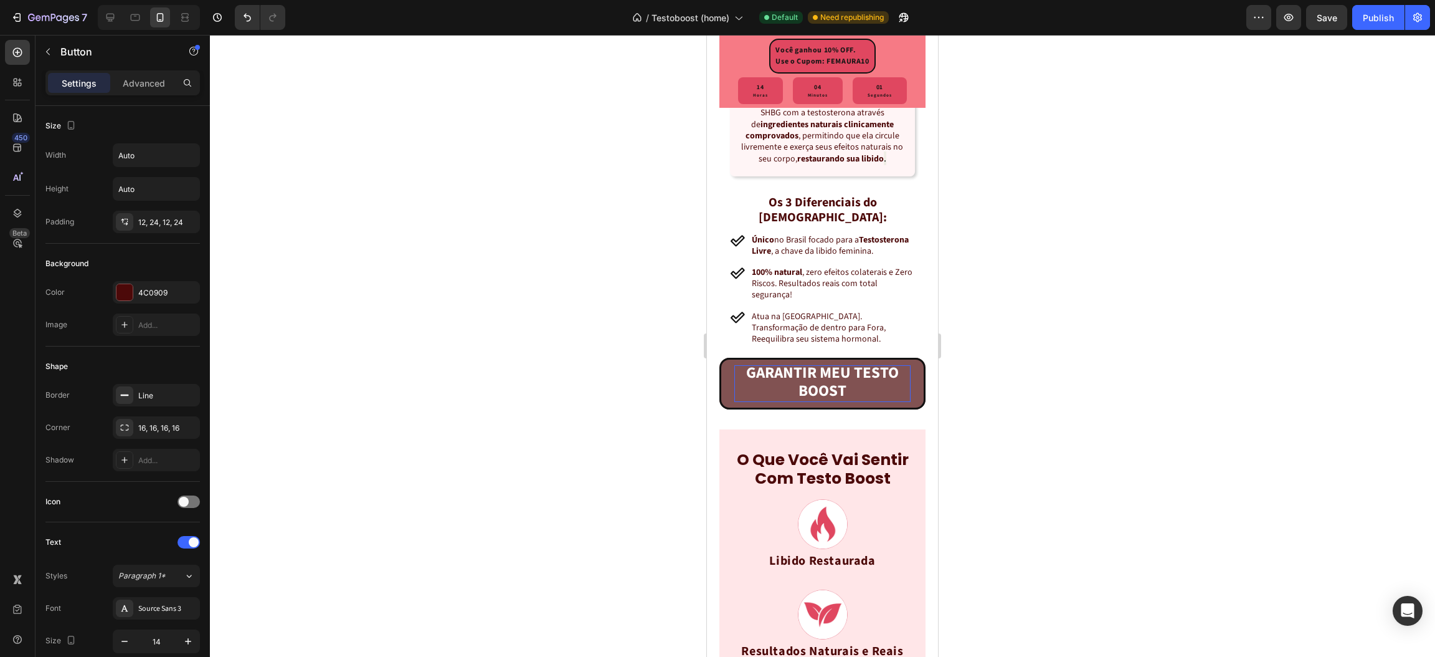
click at [1037, 386] on div at bounding box center [822, 346] width 1225 height 622
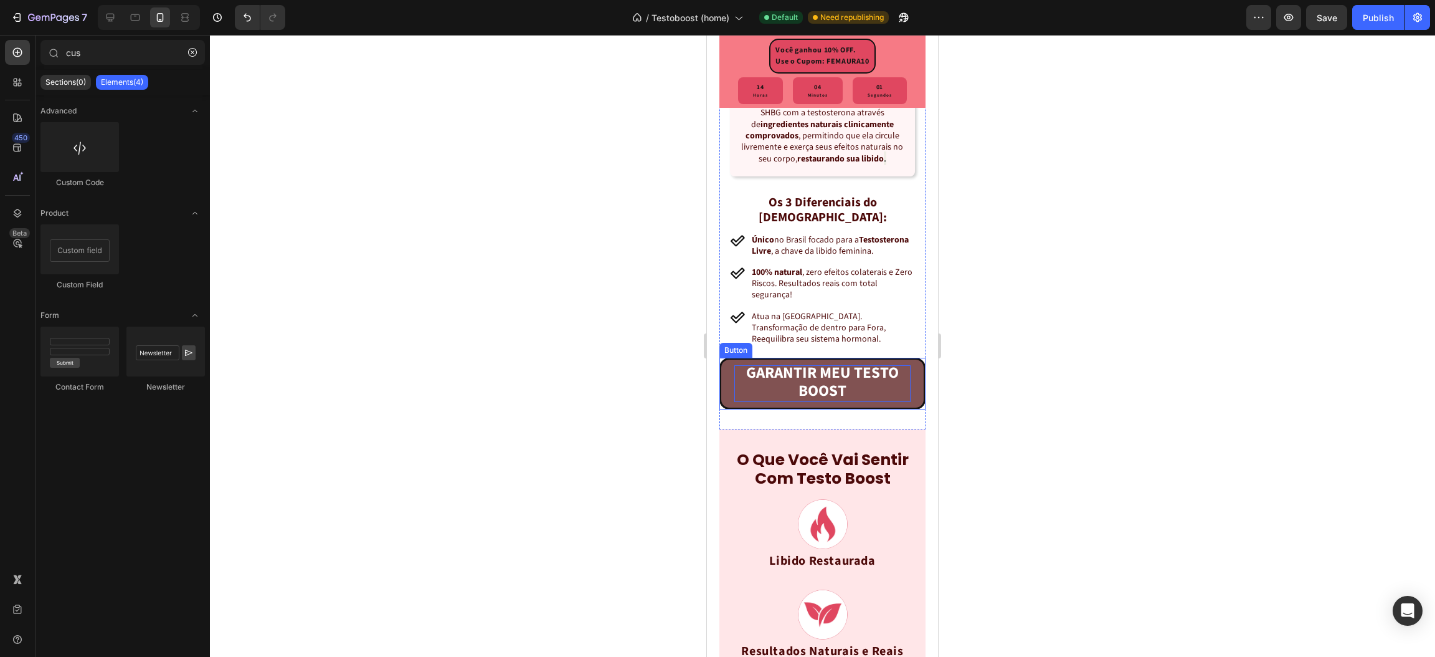
click at [858, 401] on p "GARANTIR MEU TESTO BOOST" at bounding box center [823, 383] width 176 height 36
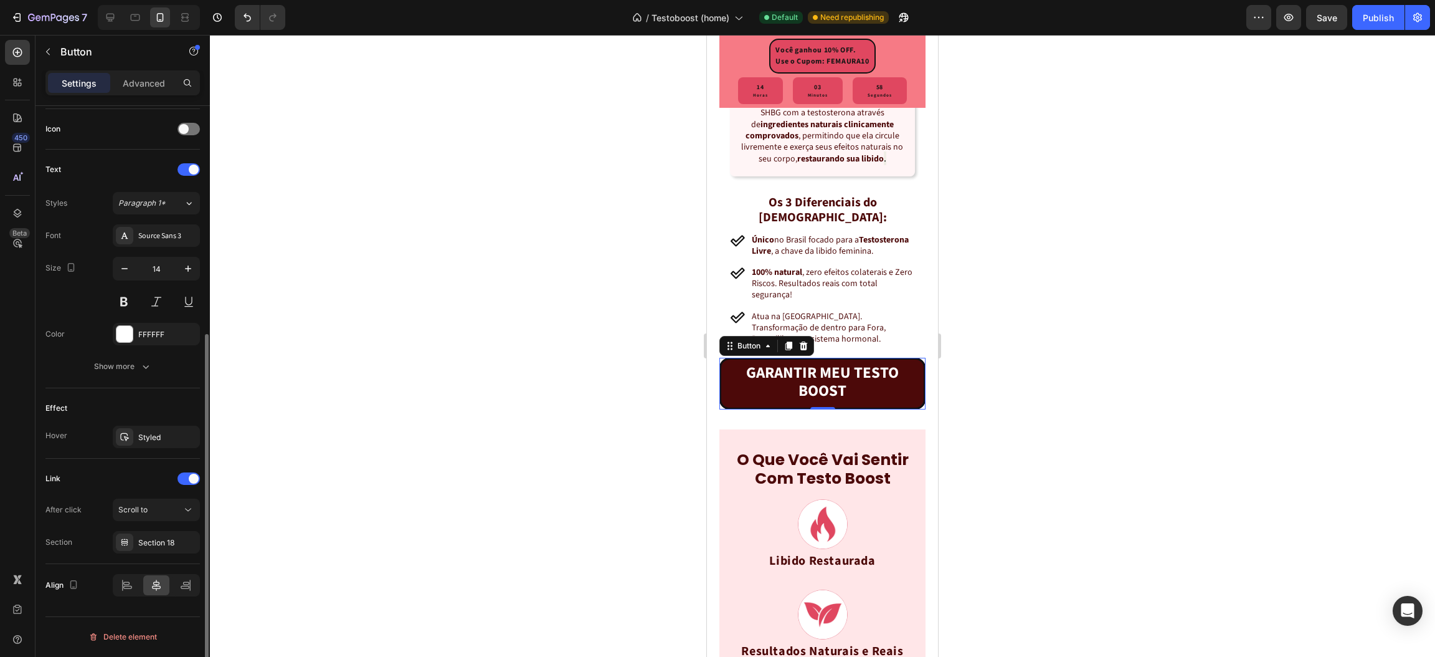
scroll to position [0, 0]
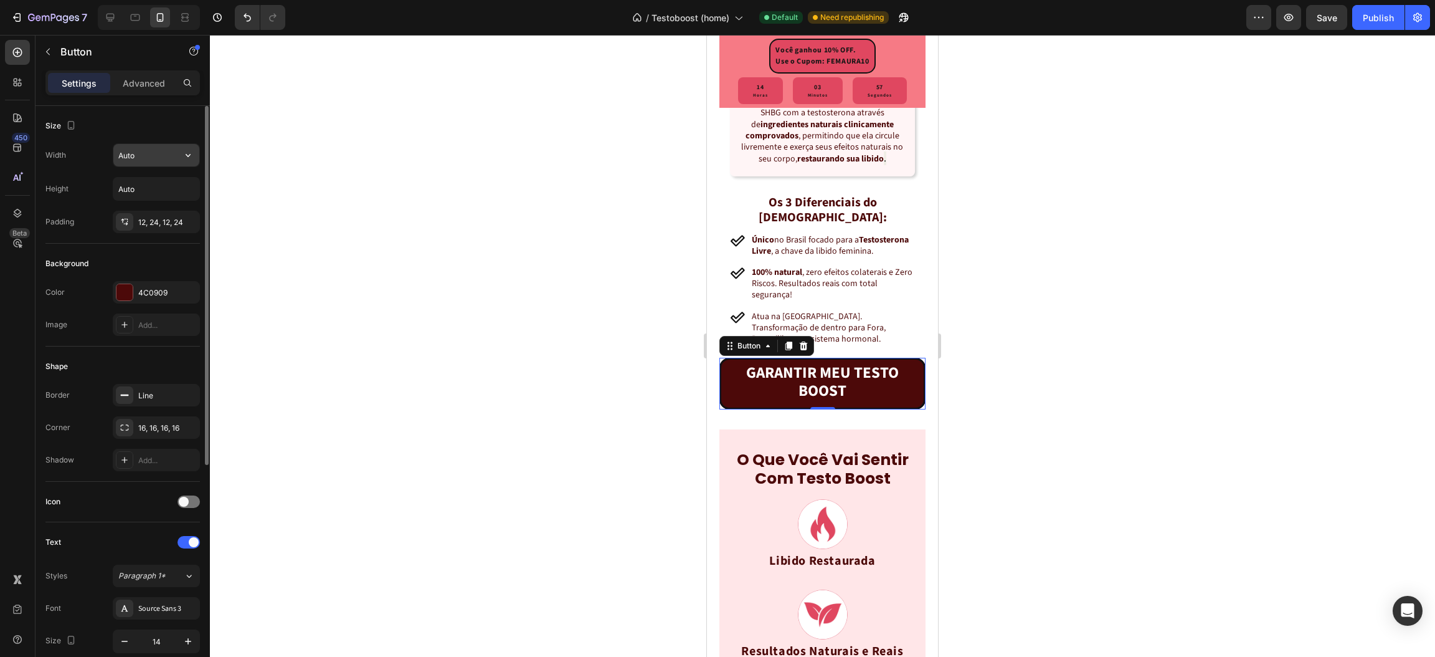
click at [120, 149] on input "Auto" at bounding box center [156, 155] width 86 height 22
click at [186, 151] on icon "button" at bounding box center [188, 155] width 12 height 12
click at [148, 208] on p "Full 100%" at bounding box center [153, 211] width 71 height 11
click at [130, 153] on input "100%" at bounding box center [156, 155] width 86 height 22
type input "90%"
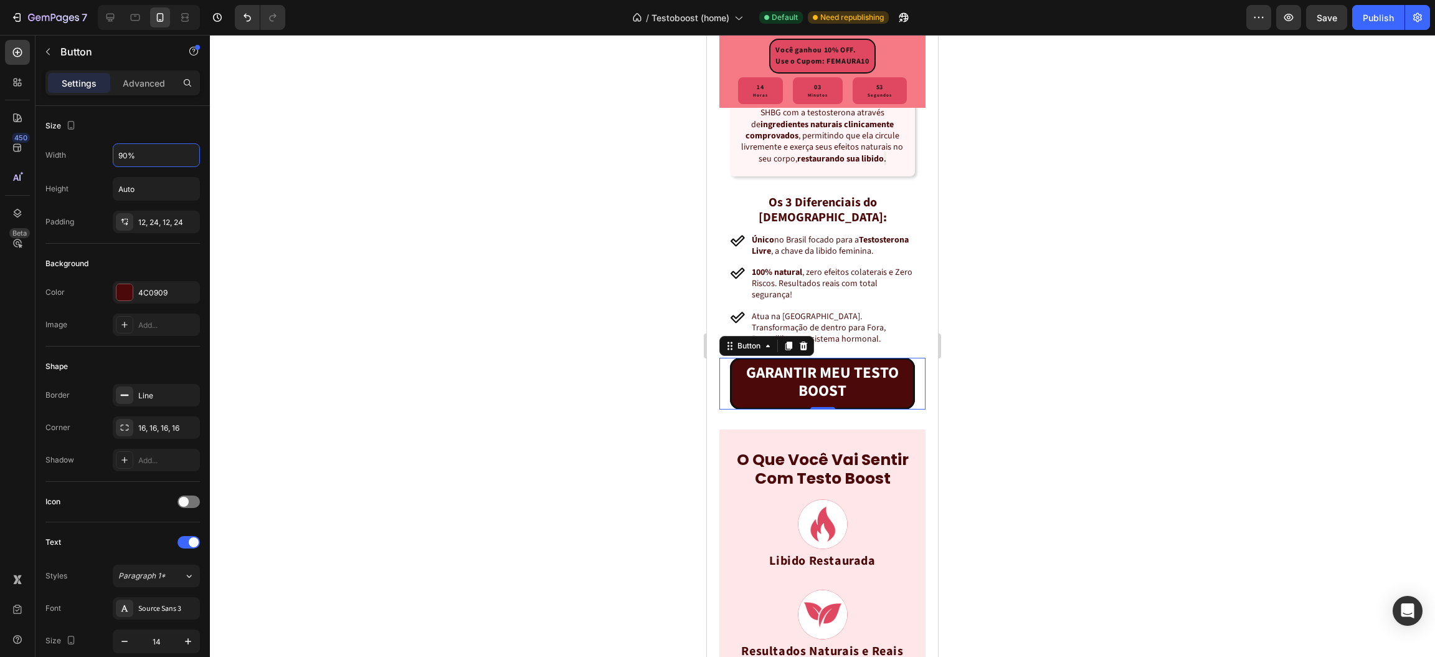
click at [1235, 274] on div at bounding box center [822, 346] width 1225 height 622
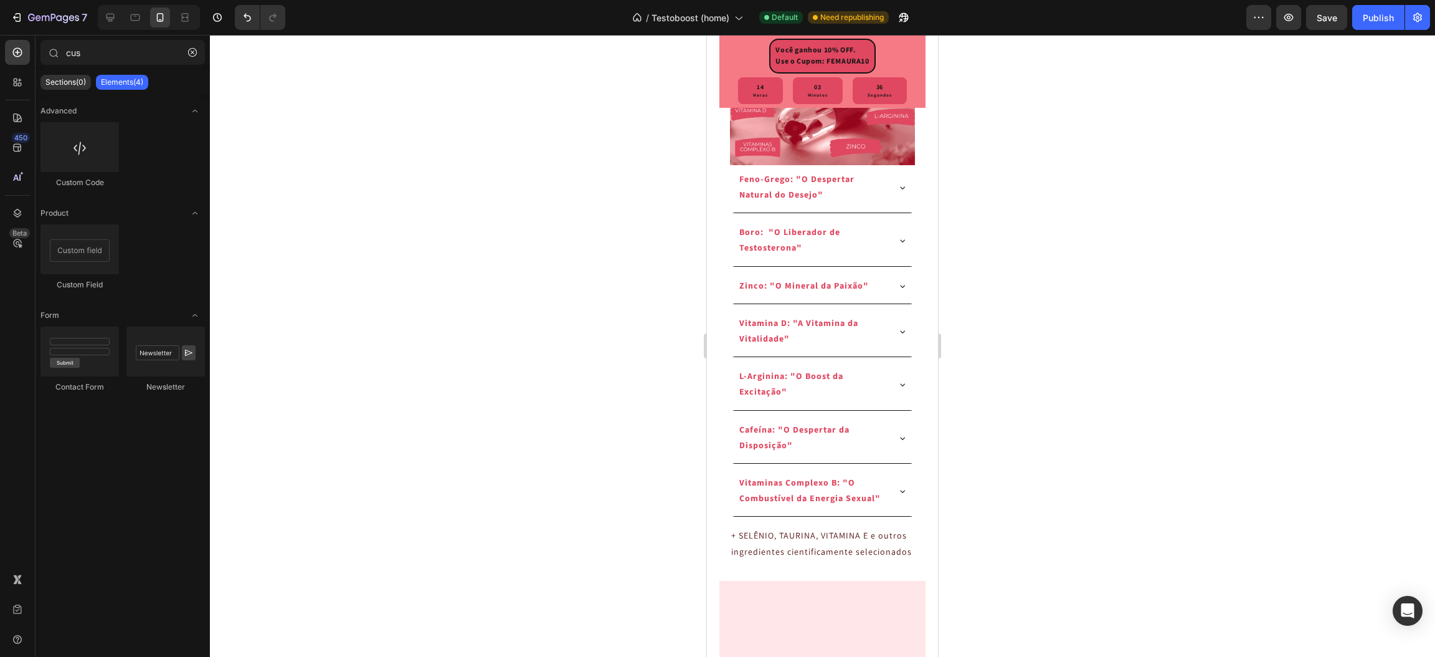
scroll to position [2617, 0]
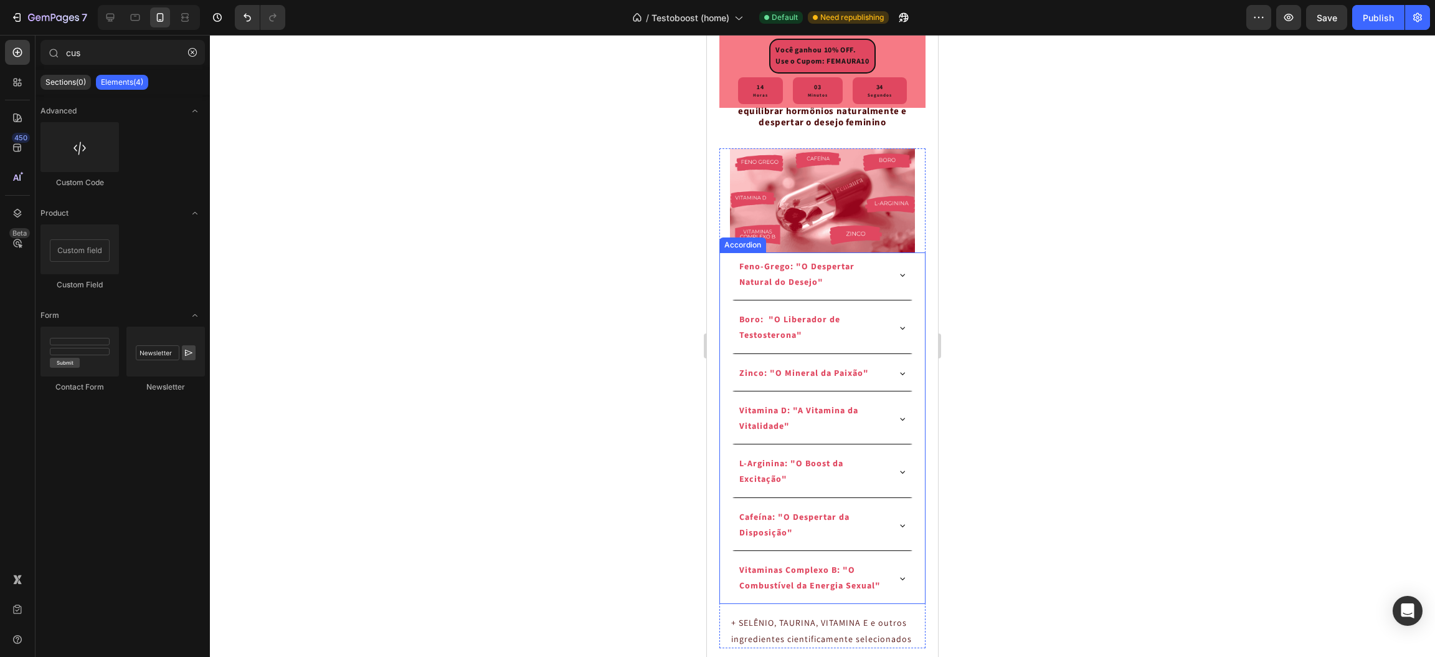
click at [789, 343] on p "Boro: "O Liberador de Testosterona"" at bounding box center [813, 327] width 146 height 31
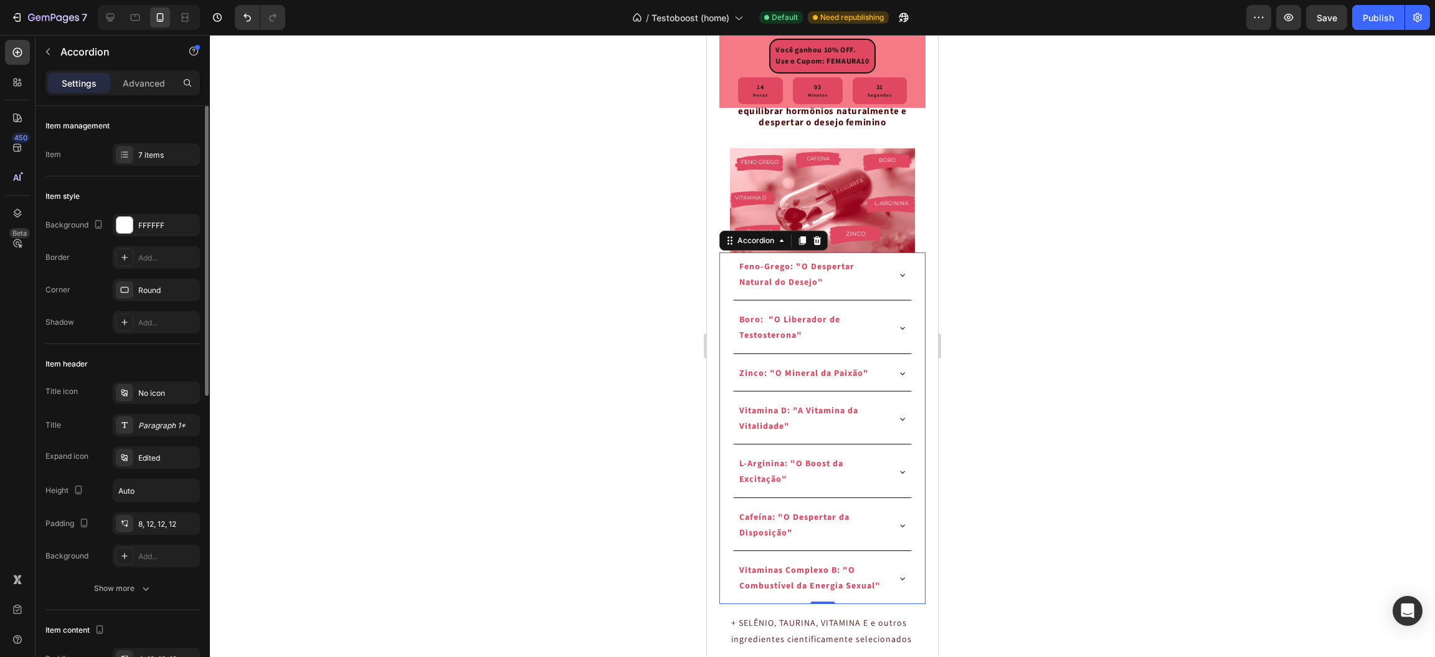
scroll to position [93, 0]
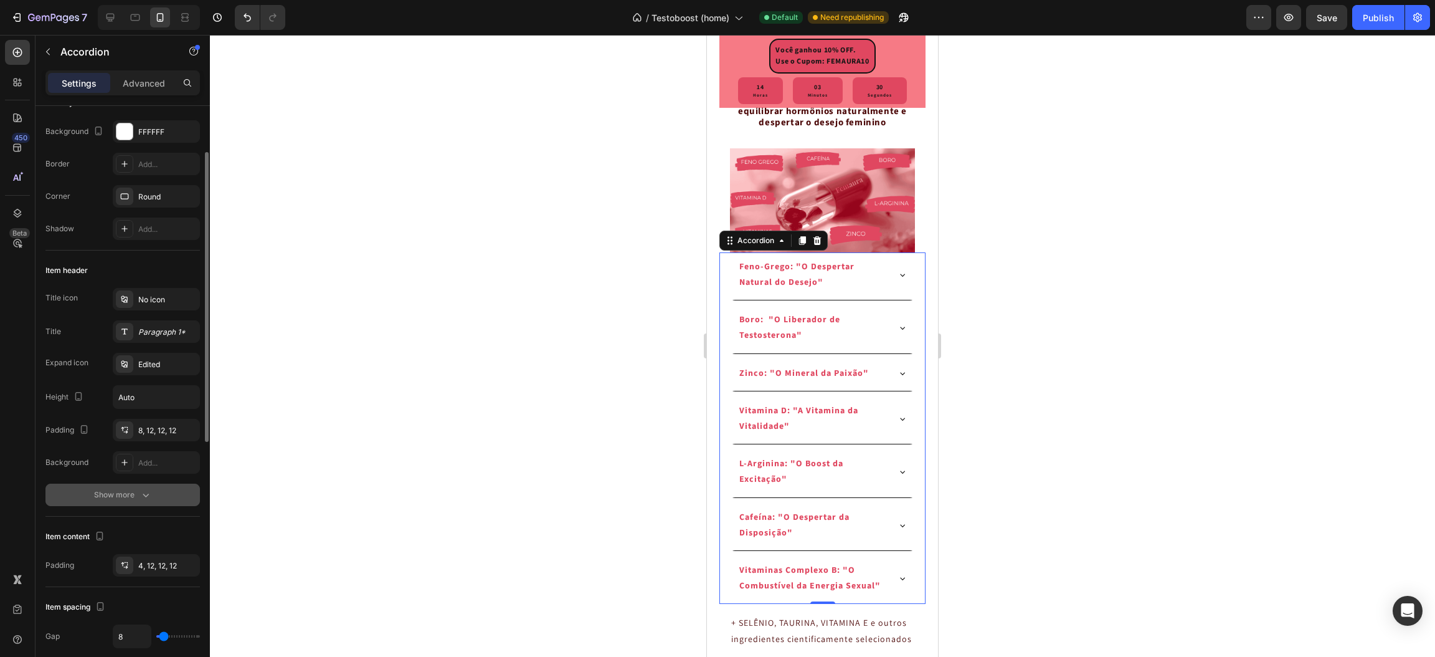
click at [104, 495] on div "Show more" at bounding box center [123, 494] width 58 height 12
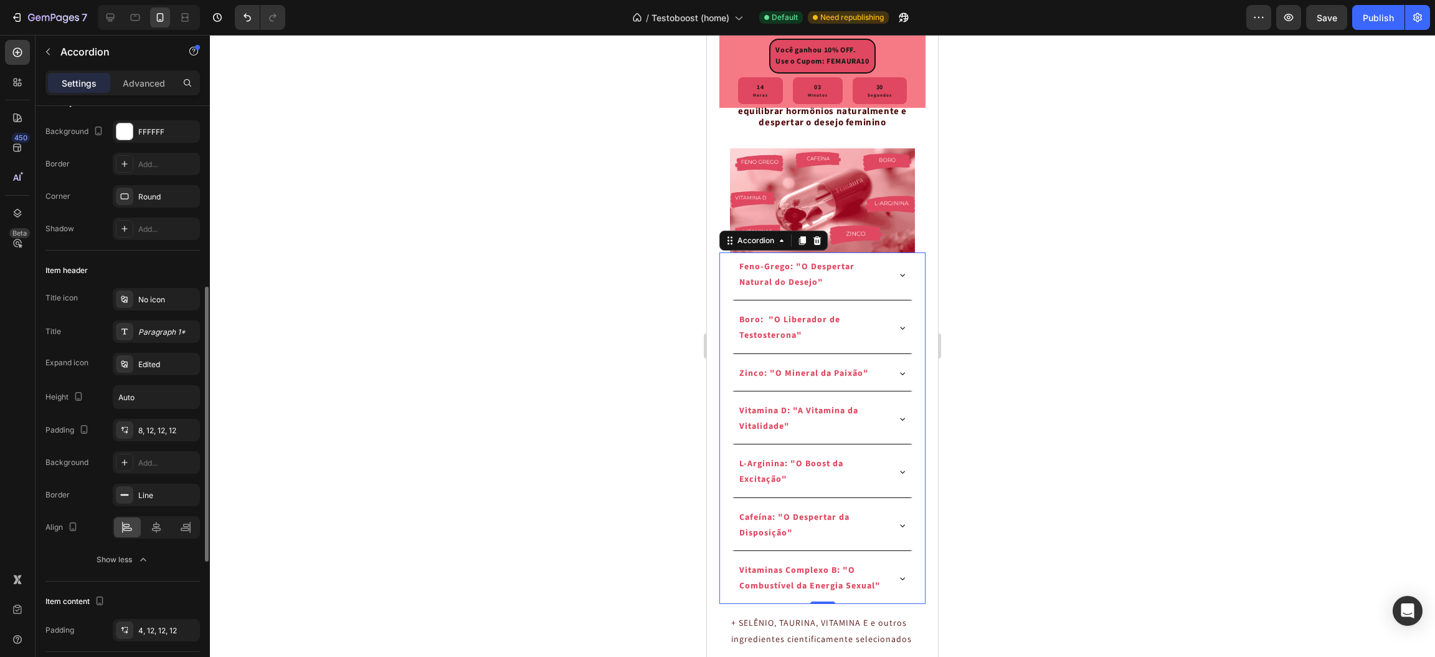
scroll to position [187, 0]
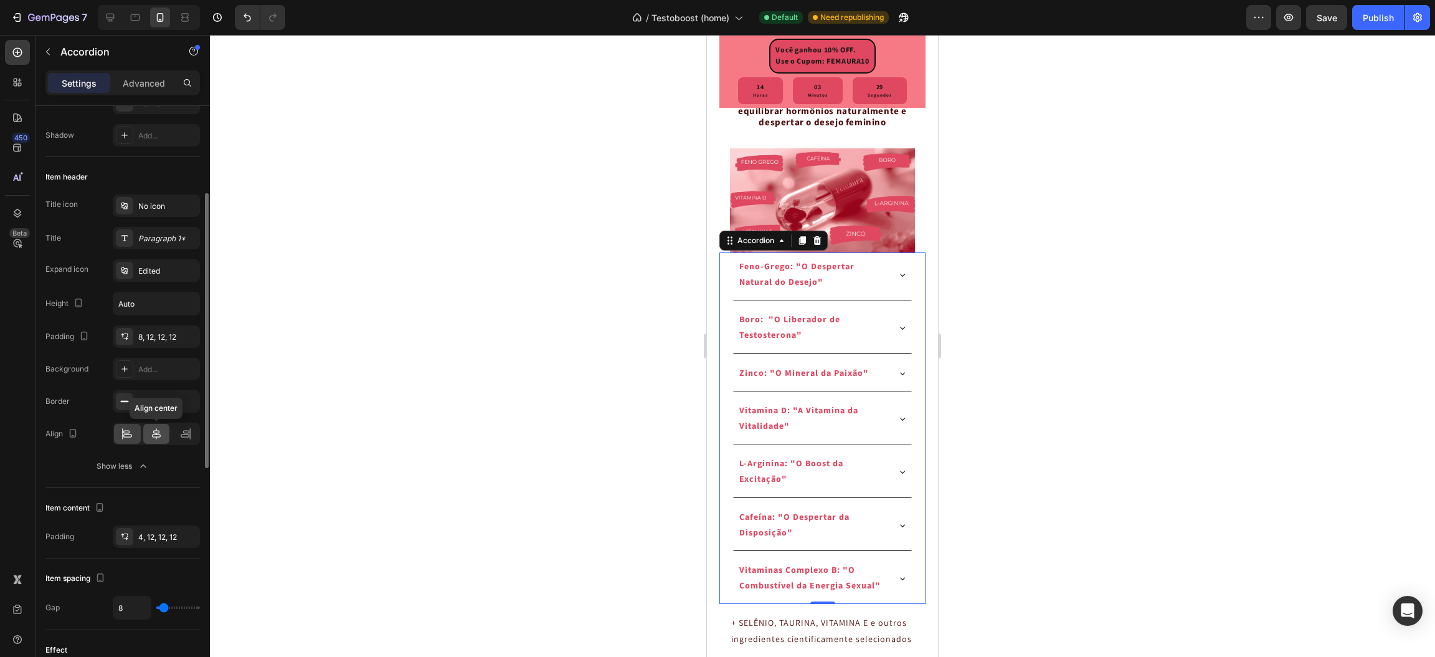
click at [151, 431] on icon at bounding box center [156, 433] width 12 height 12
click at [128, 435] on icon at bounding box center [127, 435] width 9 height 3
click at [145, 433] on div at bounding box center [156, 434] width 27 height 20
click at [126, 435] on icon at bounding box center [127, 433] width 12 height 12
drag, startPoint x: 1023, startPoint y: 348, endPoint x: 143, endPoint y: 322, distance: 880.1
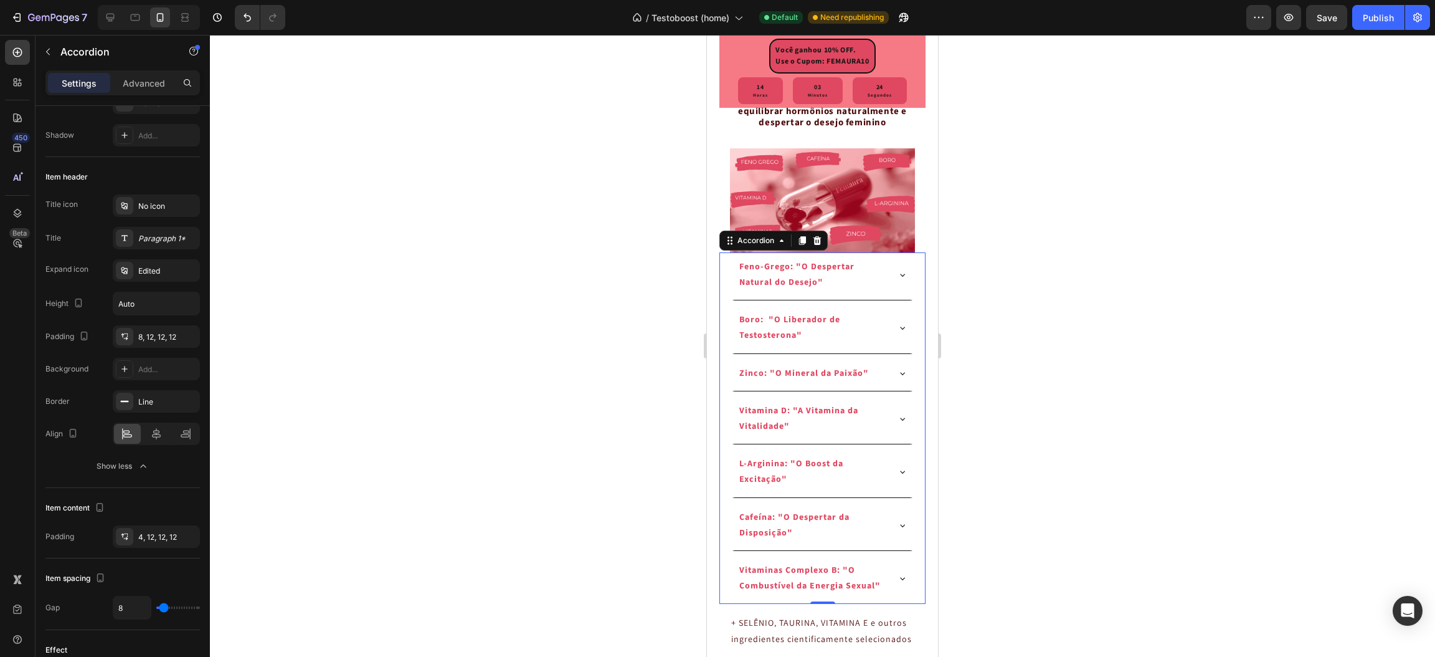
click at [1023, 348] on div at bounding box center [822, 346] width 1225 height 622
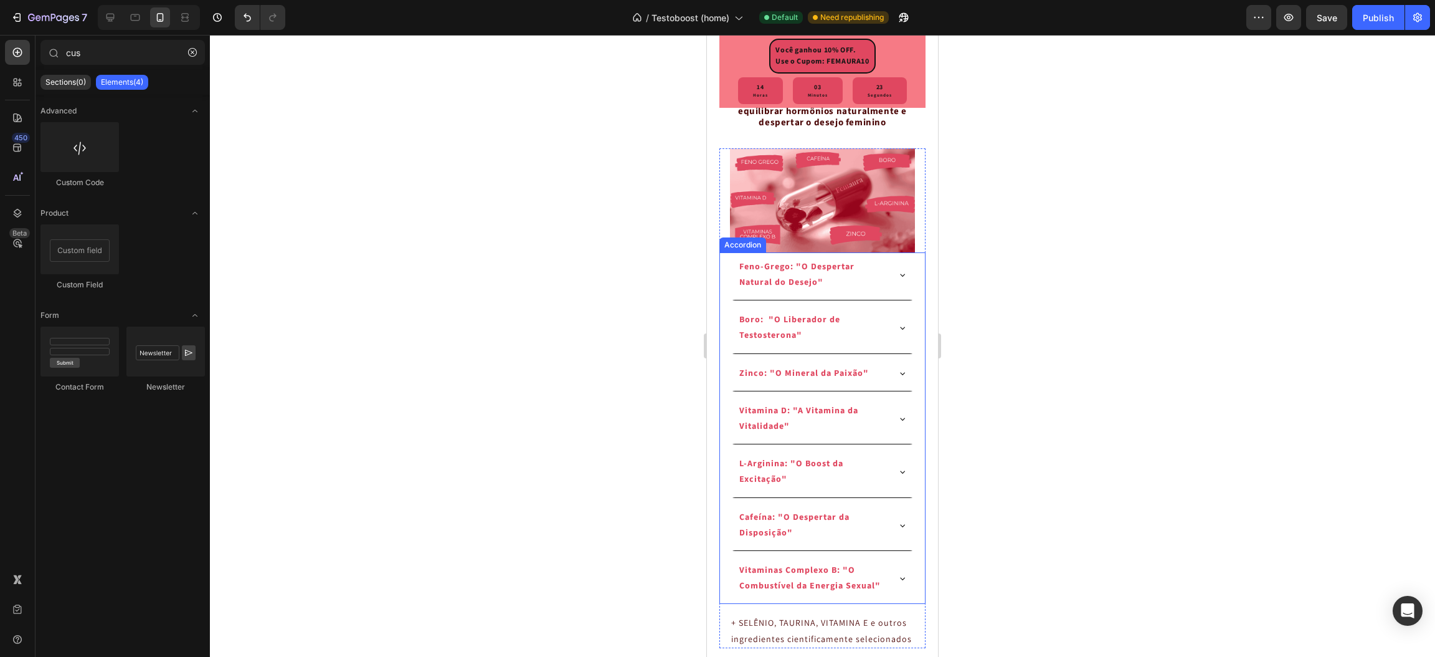
click at [730, 338] on div "Boro: "O Liberador de Testosterona"" at bounding box center [822, 329] width 184 height 48
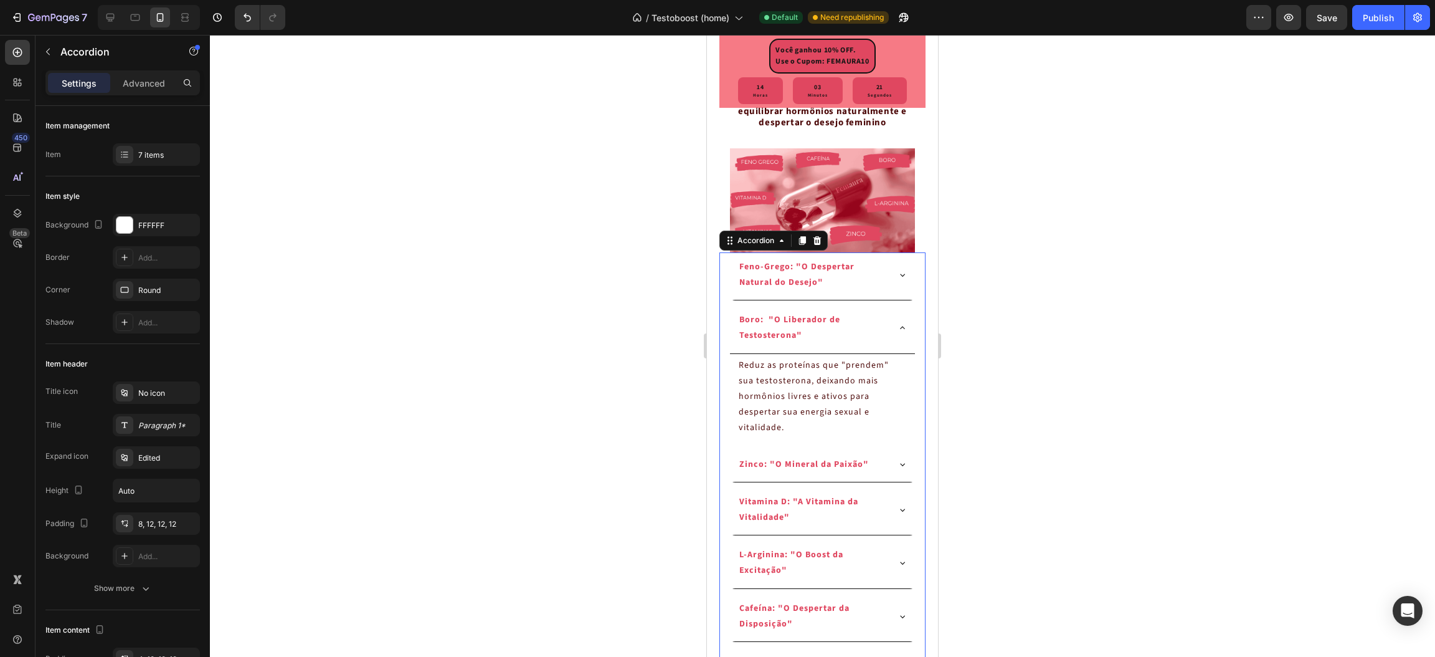
click at [728, 338] on div "Boro: "O Liberador de Testosterona" Reduz as proteínas que "prendem" sua testos…" at bounding box center [822, 374] width 205 height 139
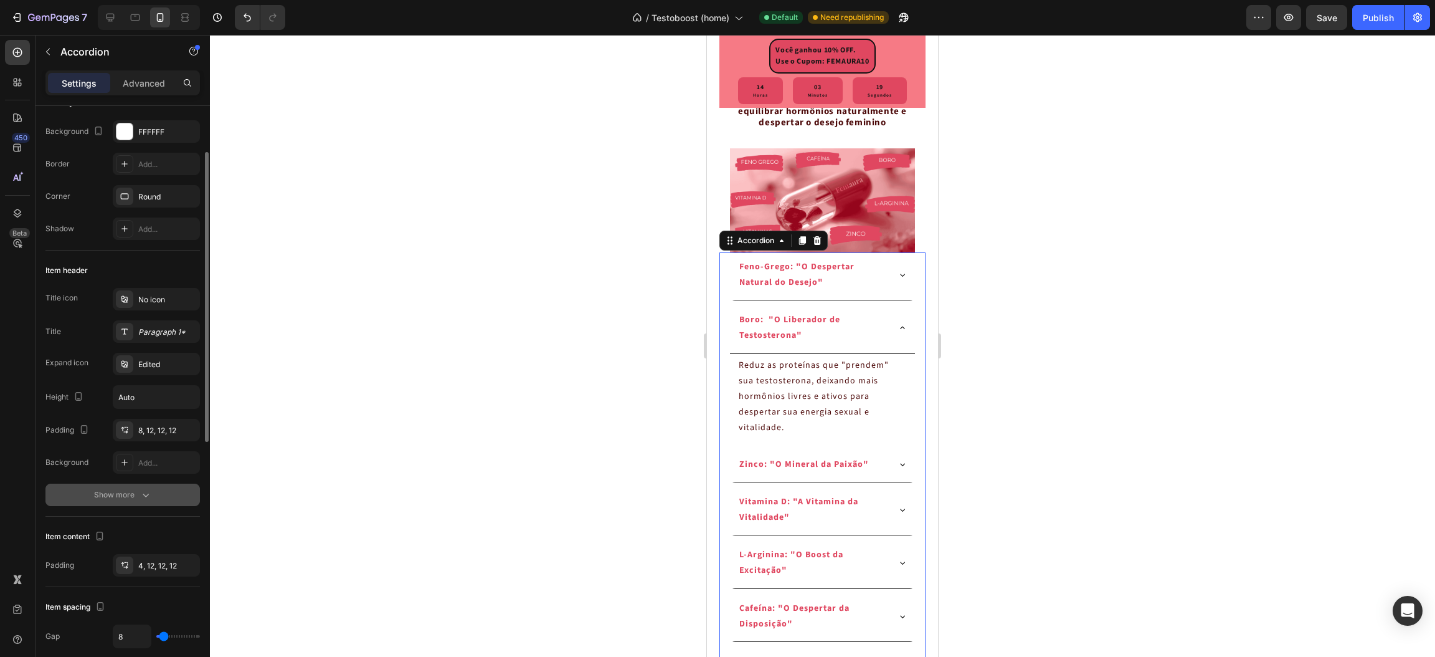
click at [114, 495] on div "Show more" at bounding box center [123, 494] width 58 height 12
click at [150, 526] on icon at bounding box center [156, 527] width 12 height 12
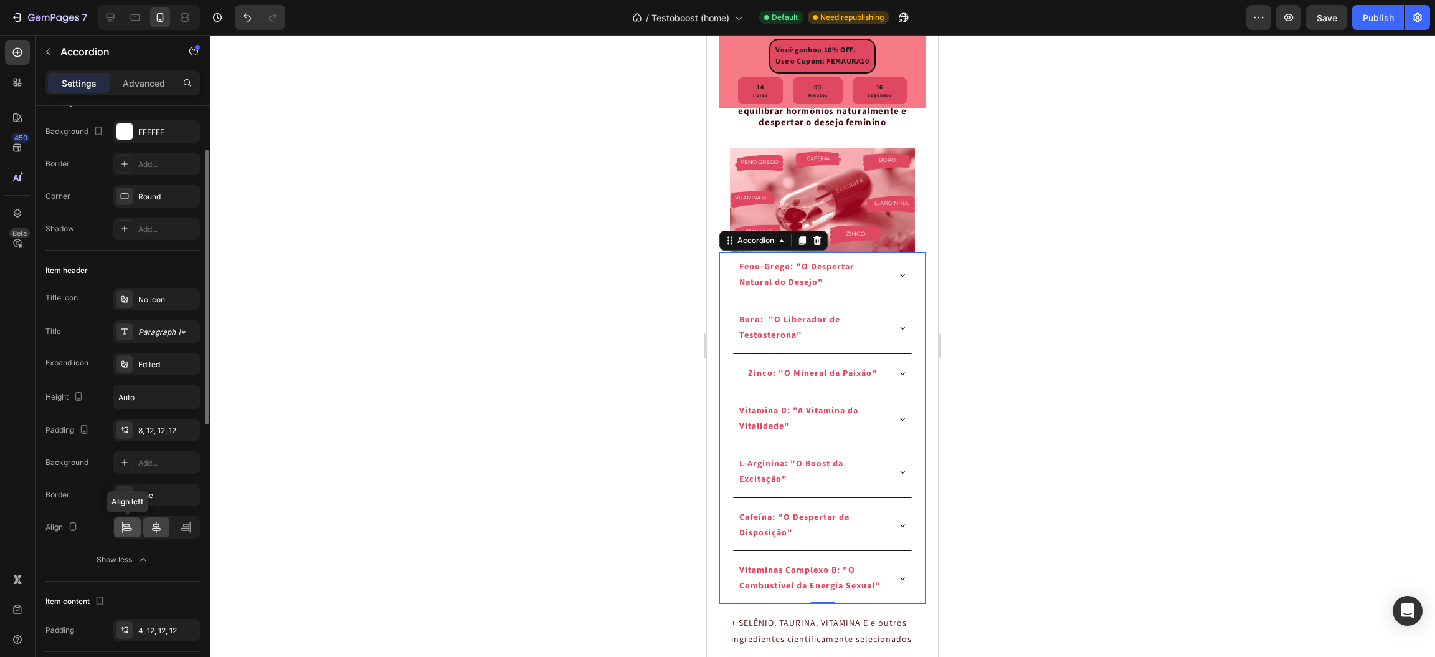
click at [129, 528] on icon at bounding box center [127, 529] width 9 height 3
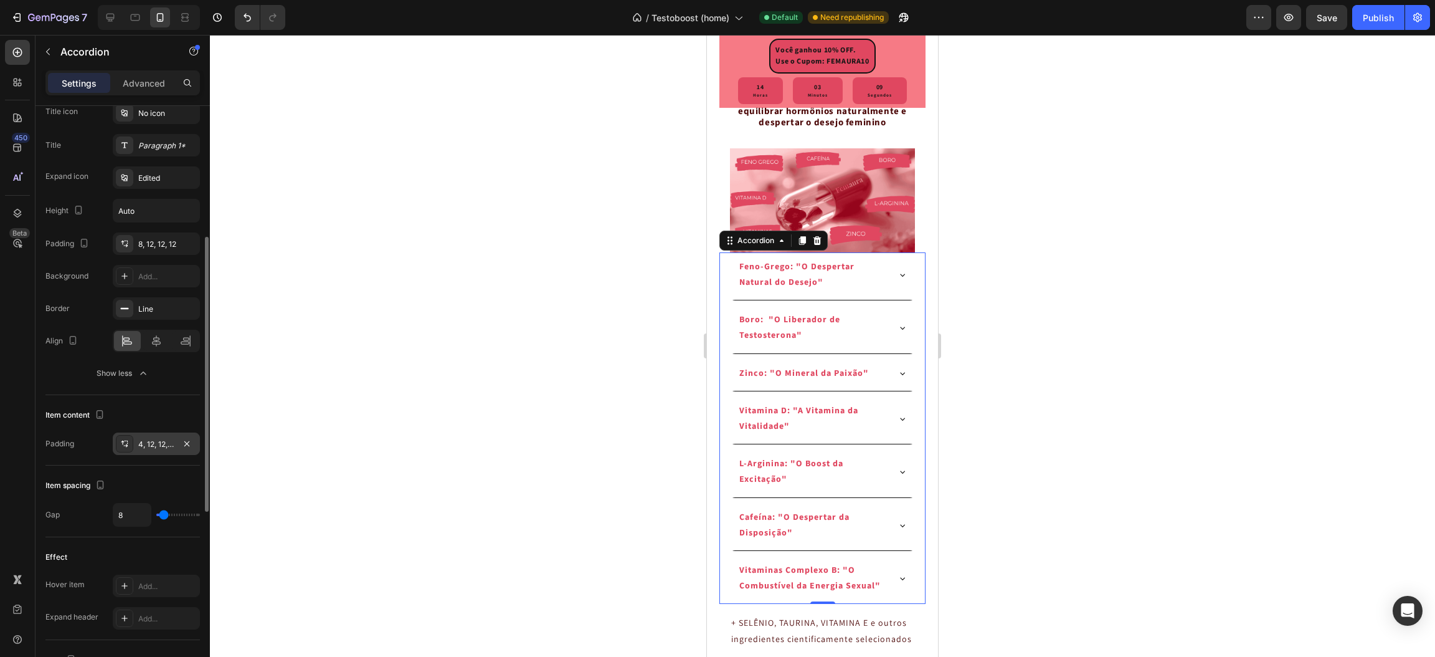
click at [162, 447] on div "4, 12, 12, 12" at bounding box center [156, 444] width 36 height 11
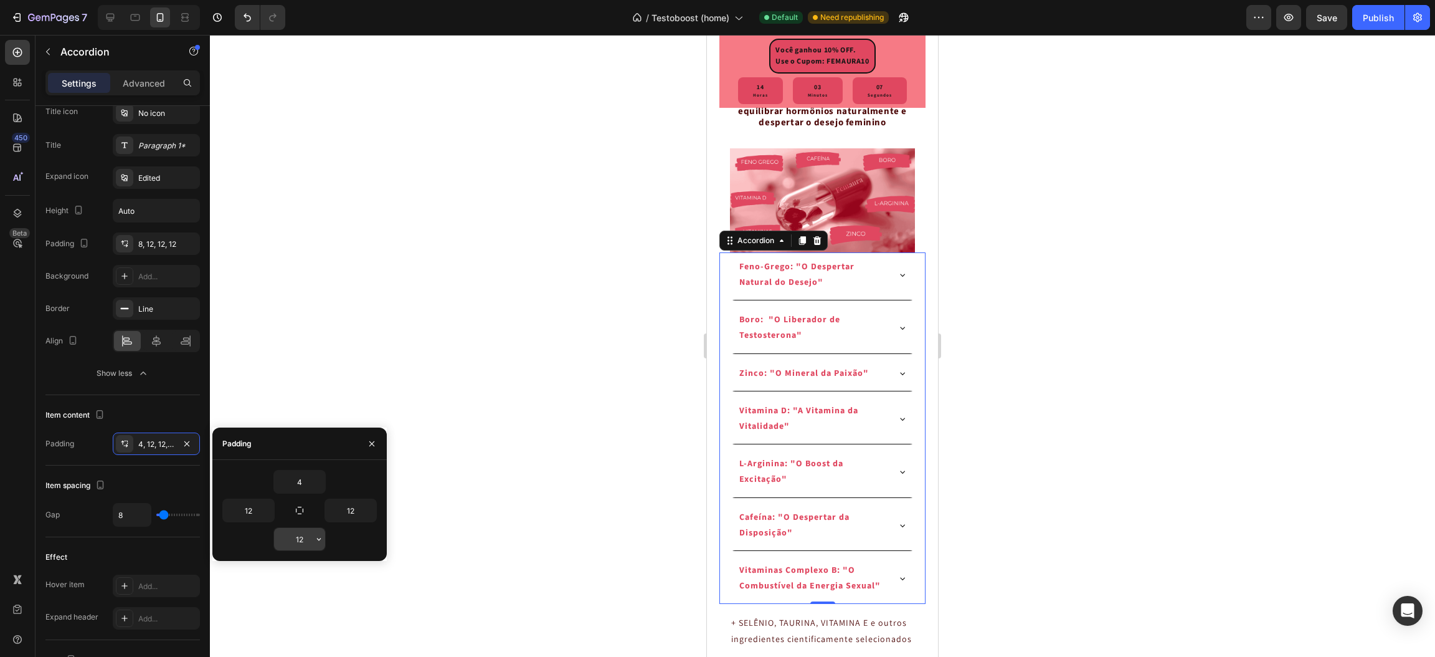
click at [302, 537] on input "12" at bounding box center [299, 539] width 51 height 22
click at [176, 467] on div "Item spacing Gap 8" at bounding box center [122, 501] width 155 height 72
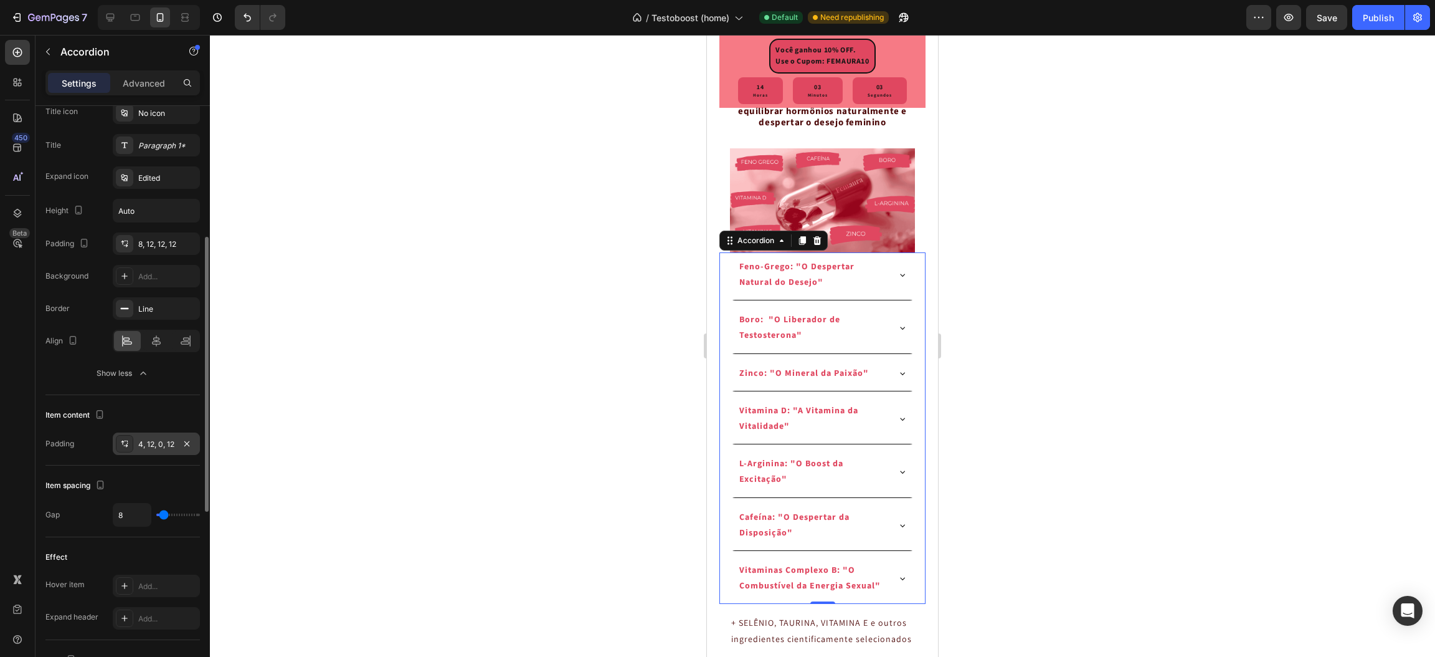
click at [160, 444] on div "4, 12, 0, 12" at bounding box center [156, 444] width 36 height 11
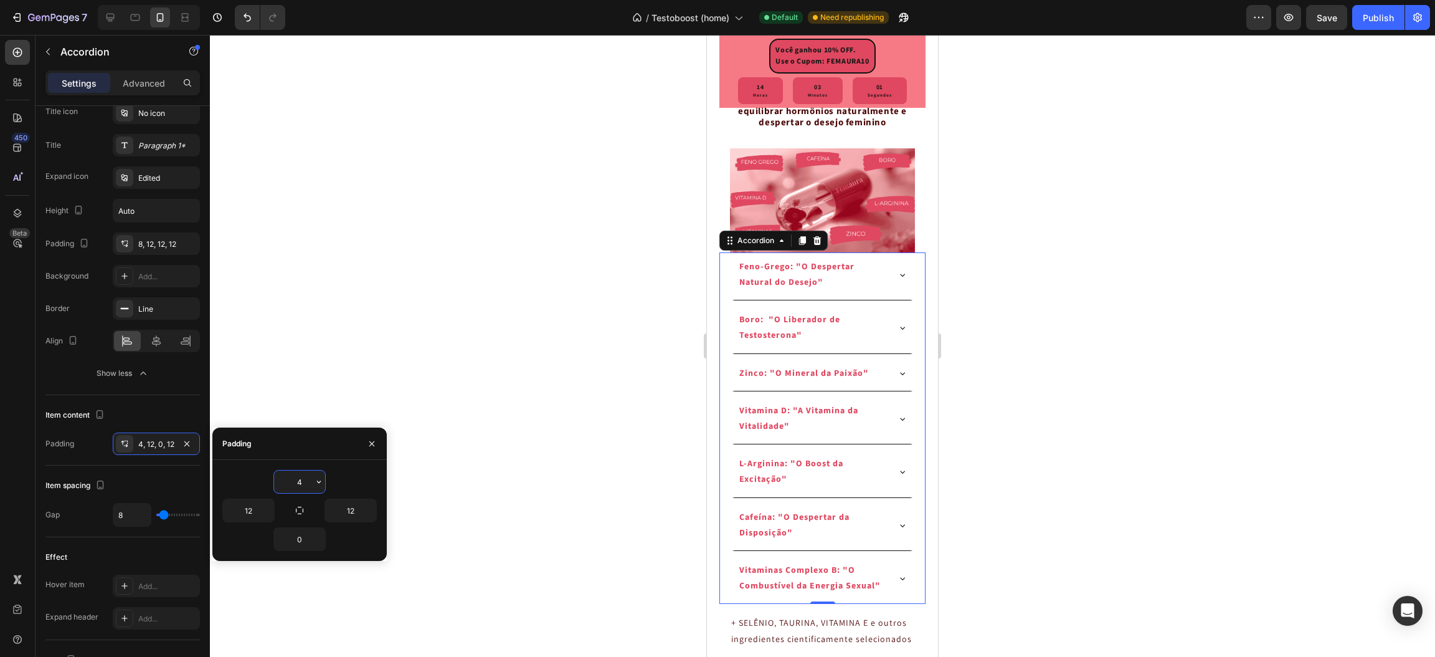
type input "12"
click at [872, 290] on p "Feno-Grego: "O Despertar Natural do Desejo"" at bounding box center [813, 274] width 146 height 31
click at [886, 300] on div "Feno-Grego: "O Despertar Natural do Desejo"" at bounding box center [822, 276] width 184 height 48
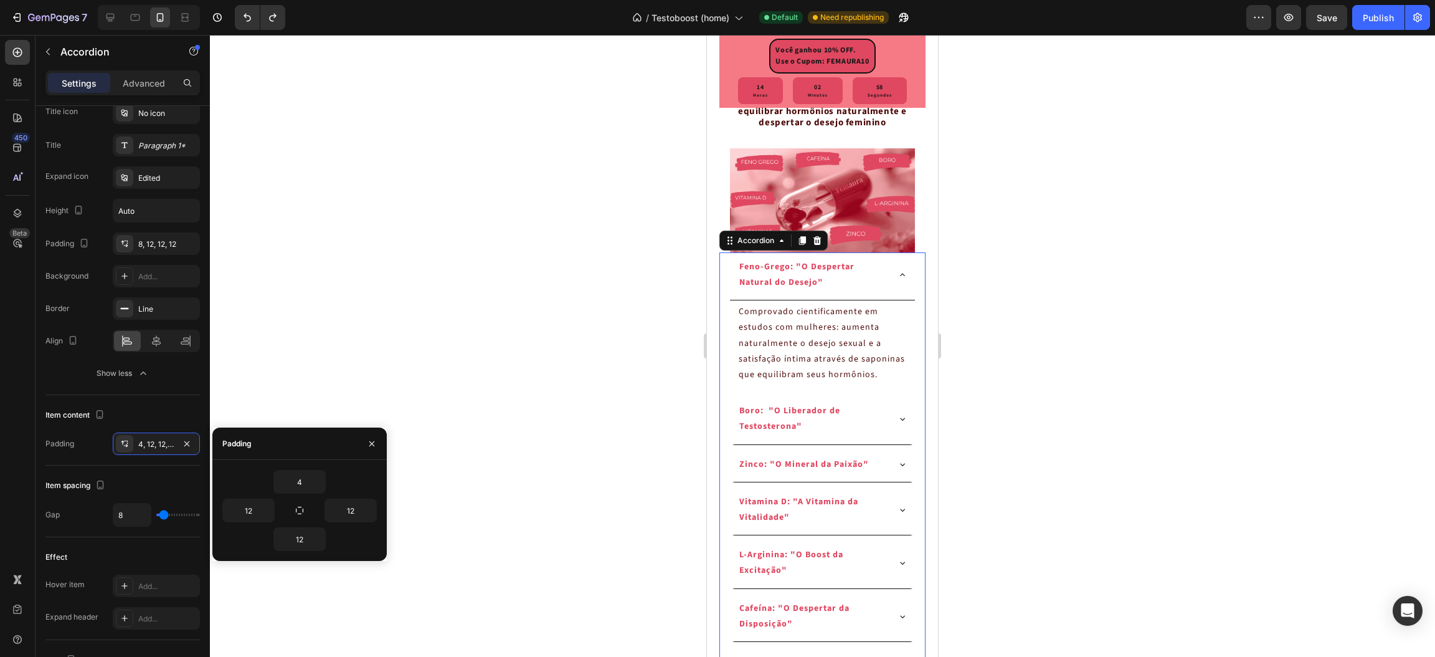
click at [886, 300] on div "Feno-Grego: "O Despertar Natural do Desejo"" at bounding box center [822, 276] width 184 height 48
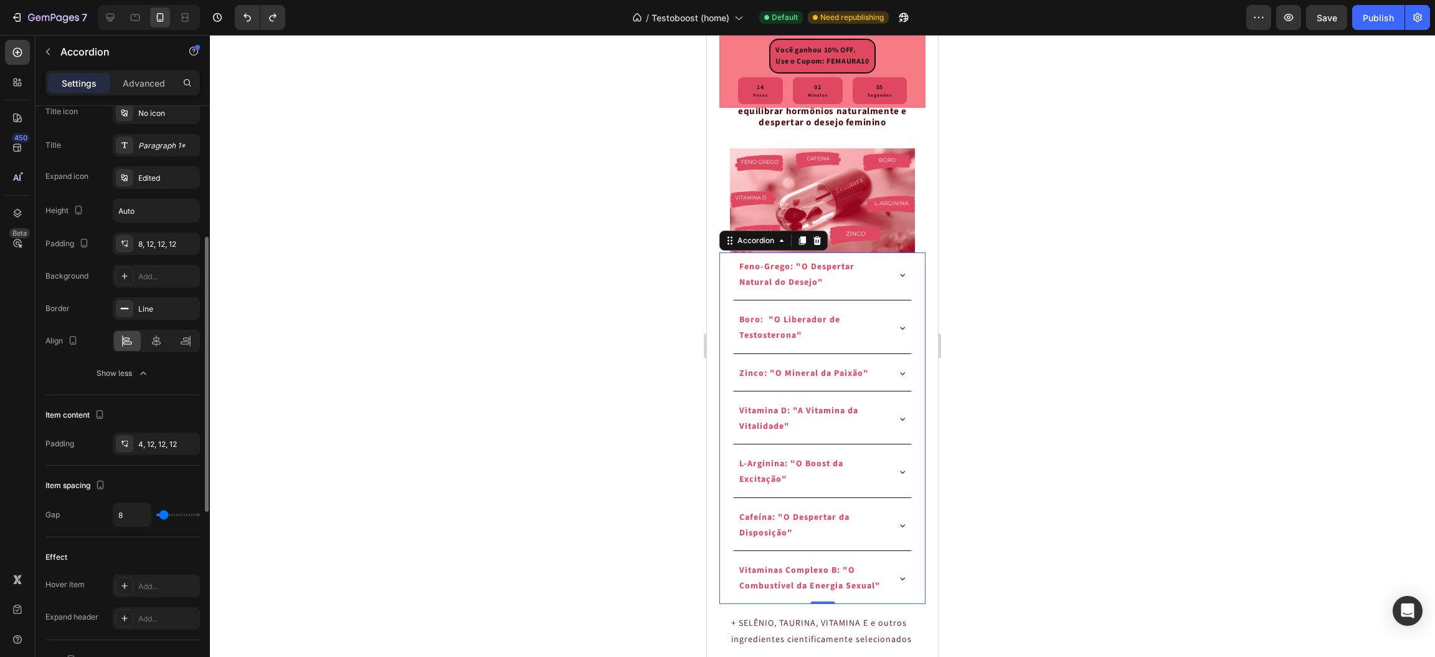
type input "0"
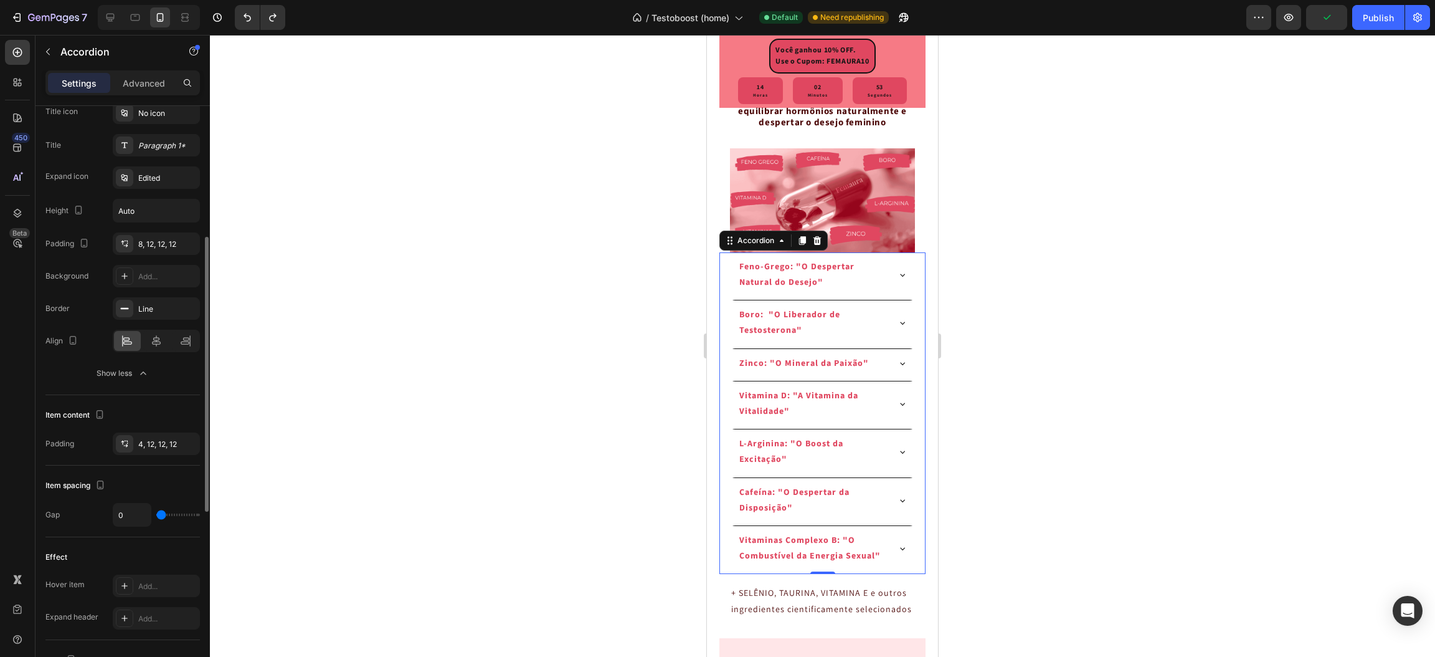
drag, startPoint x: 162, startPoint y: 515, endPoint x: 137, endPoint y: 518, distance: 25.2
type input "0"
click at [156, 516] on input "range" at bounding box center [178, 514] width 44 height 2
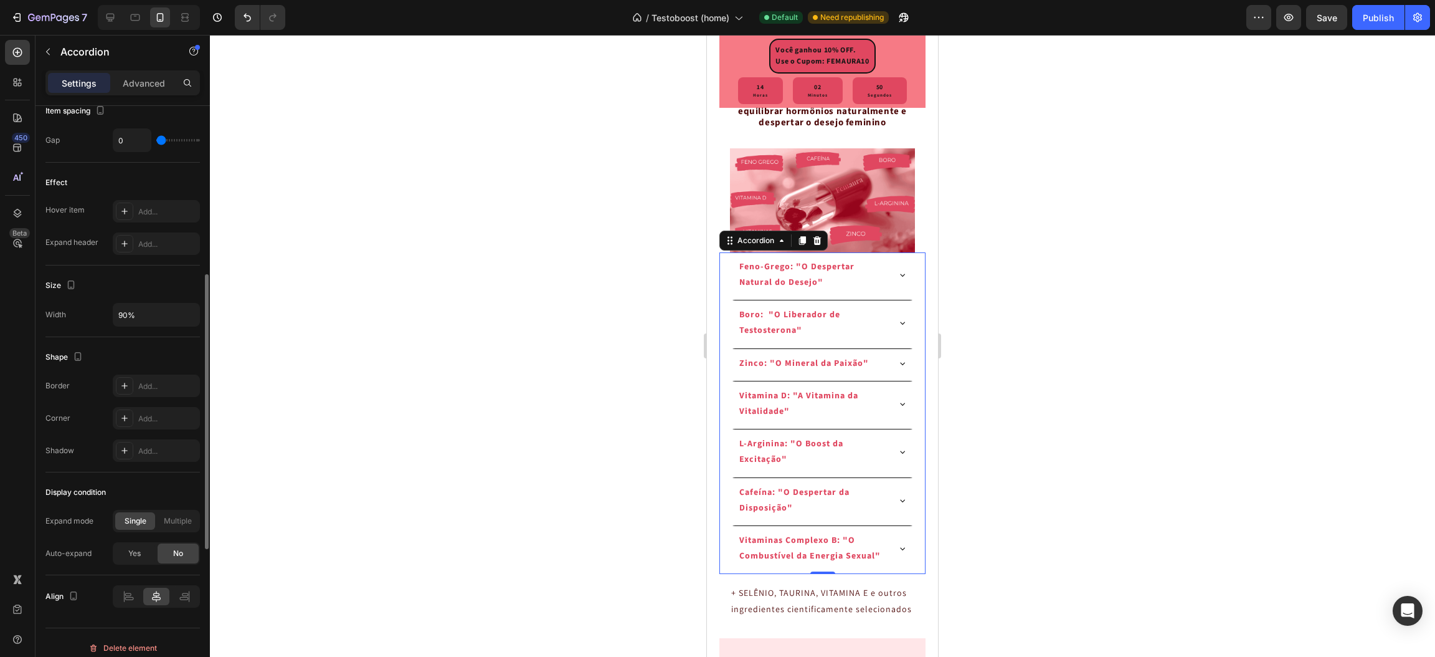
scroll to position [666, 0]
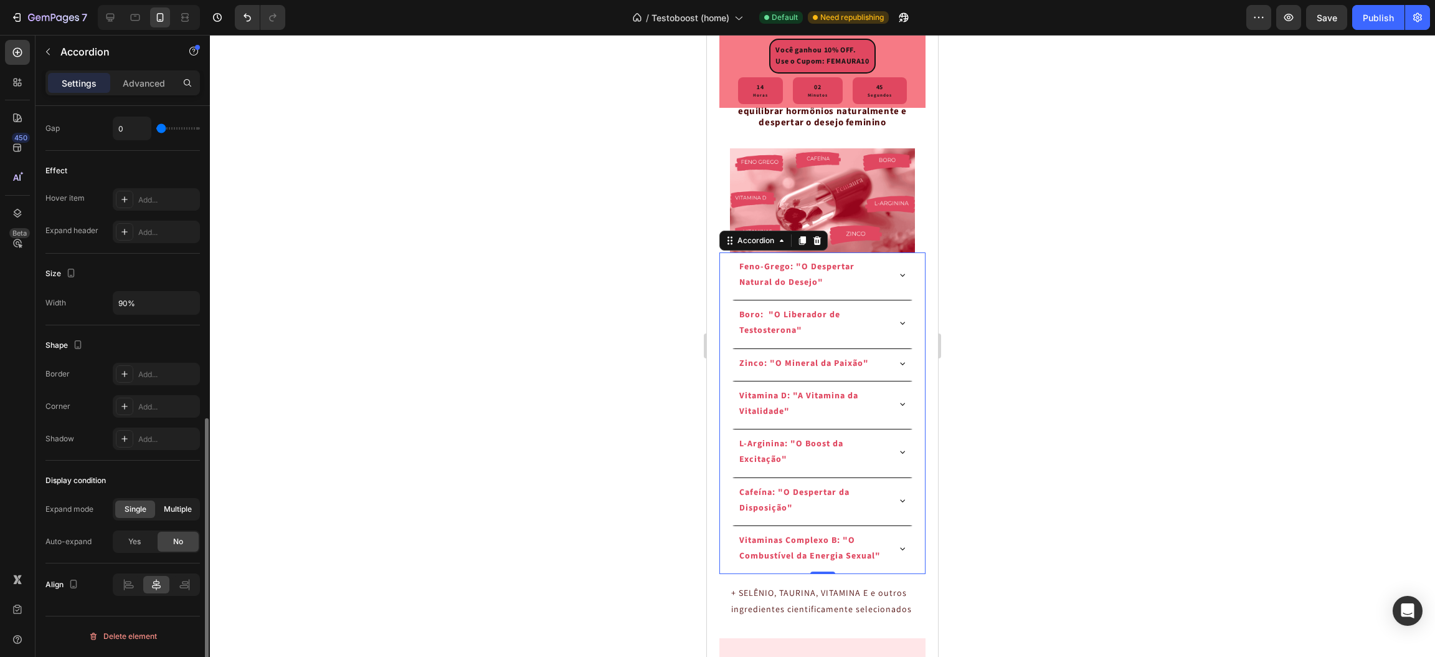
click at [166, 507] on span "Multiple" at bounding box center [178, 508] width 28 height 11
click at [328, 446] on div at bounding box center [822, 346] width 1225 height 622
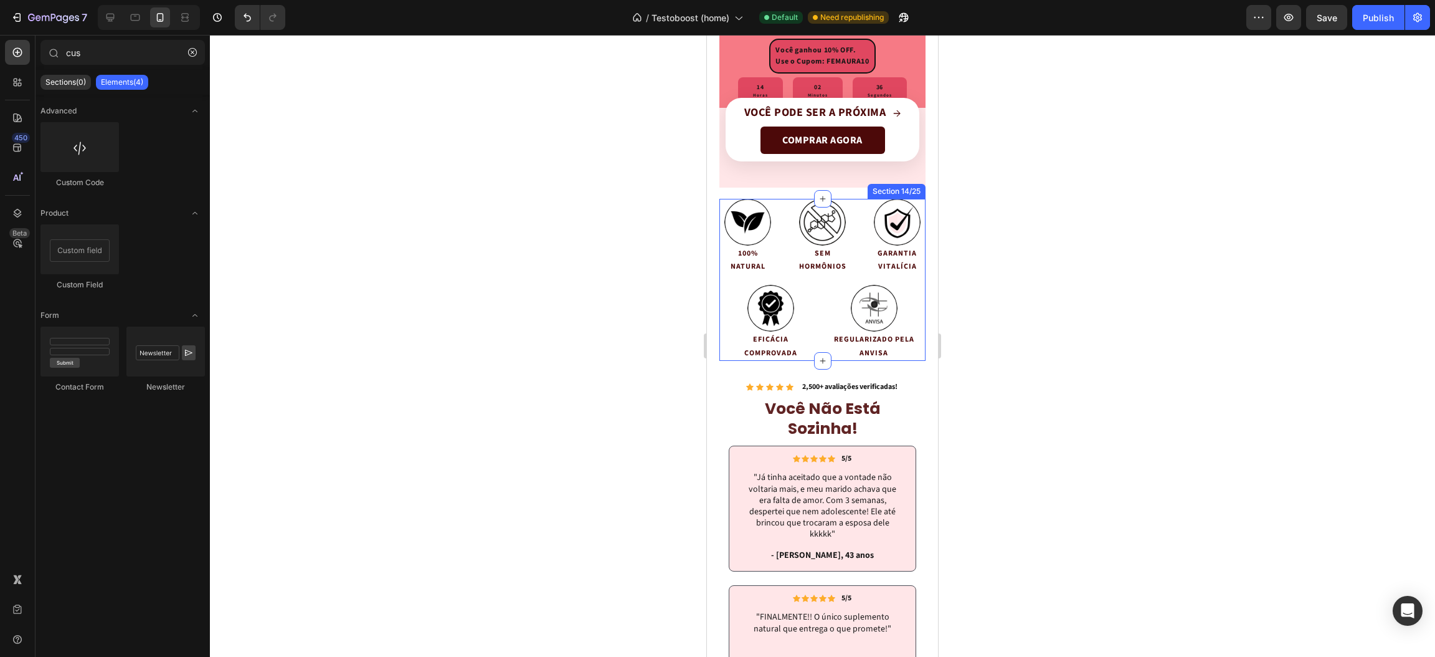
scroll to position [3644, 0]
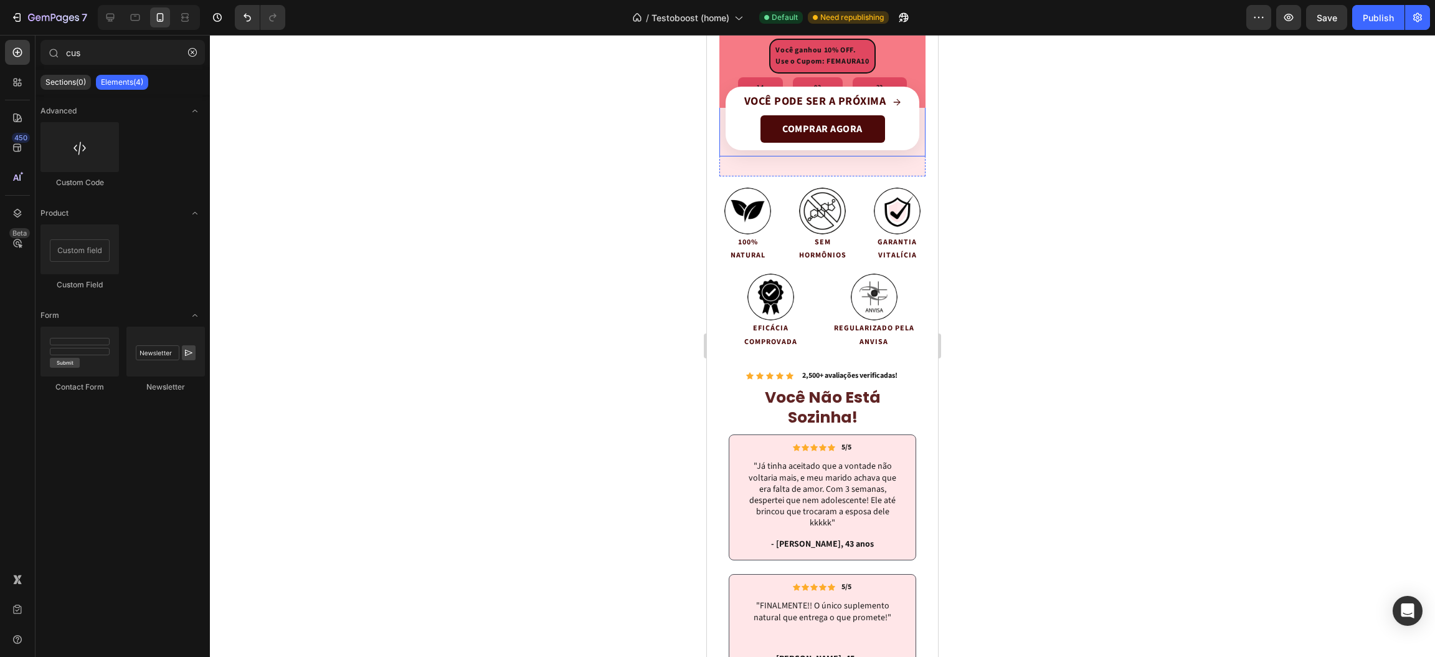
click at [893, 109] on span "→" at bounding box center [897, 101] width 8 height 15
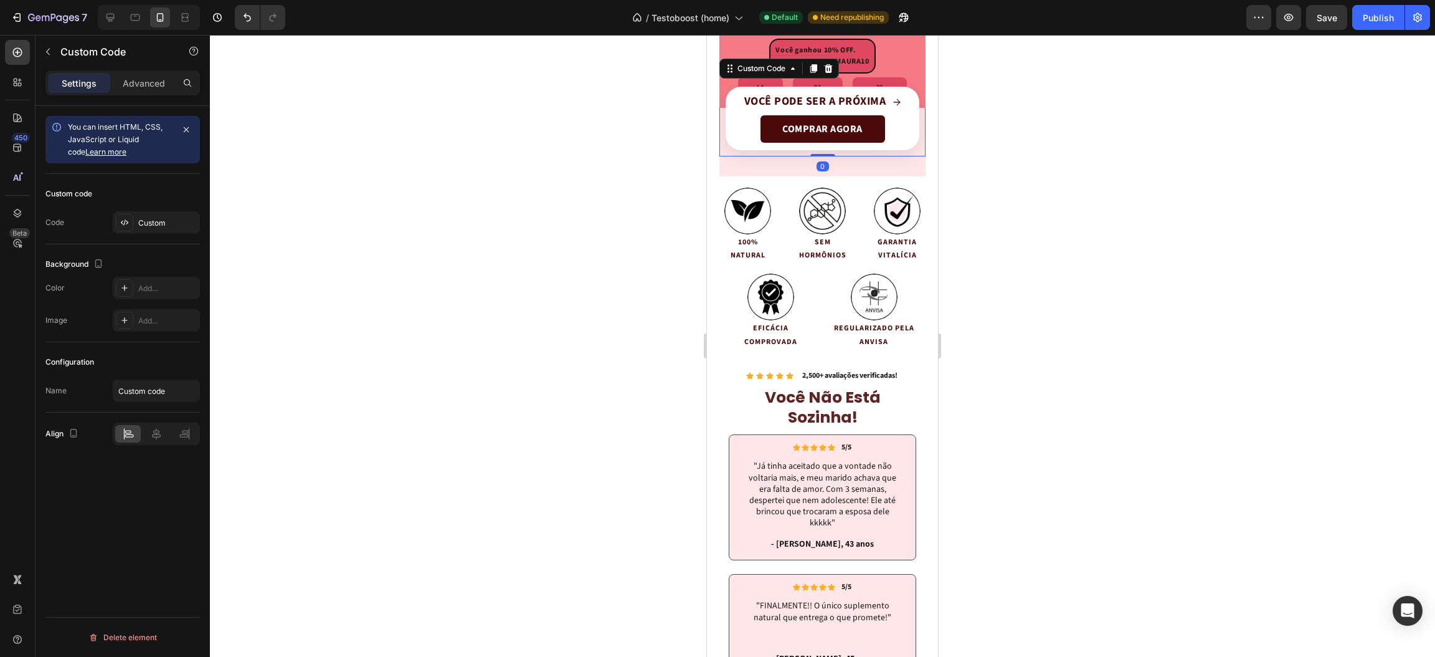
click at [893, 109] on span "→" at bounding box center [897, 101] width 8 height 15
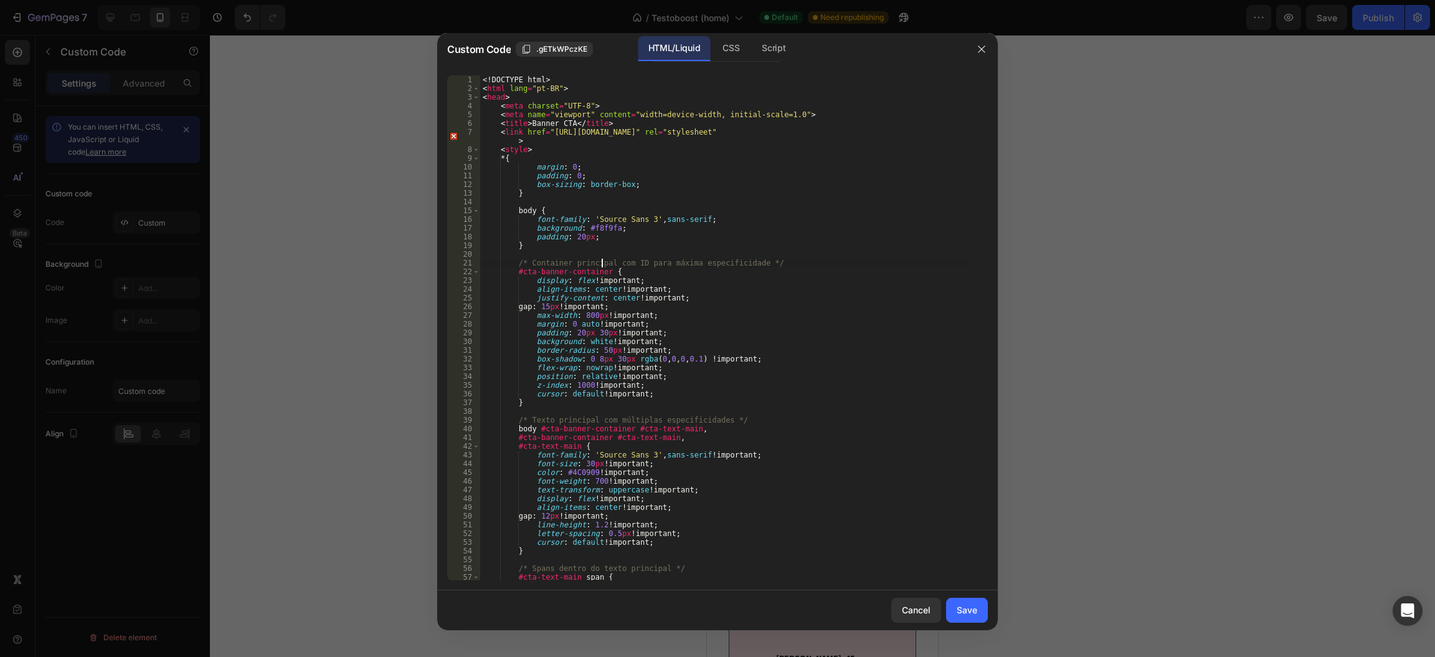
click at [601, 265] on div "<! DOCTYPE html > < html lang = "pt-BR" > < head > < meta charset = "UTF-8" > <…" at bounding box center [726, 336] width 493 height 523
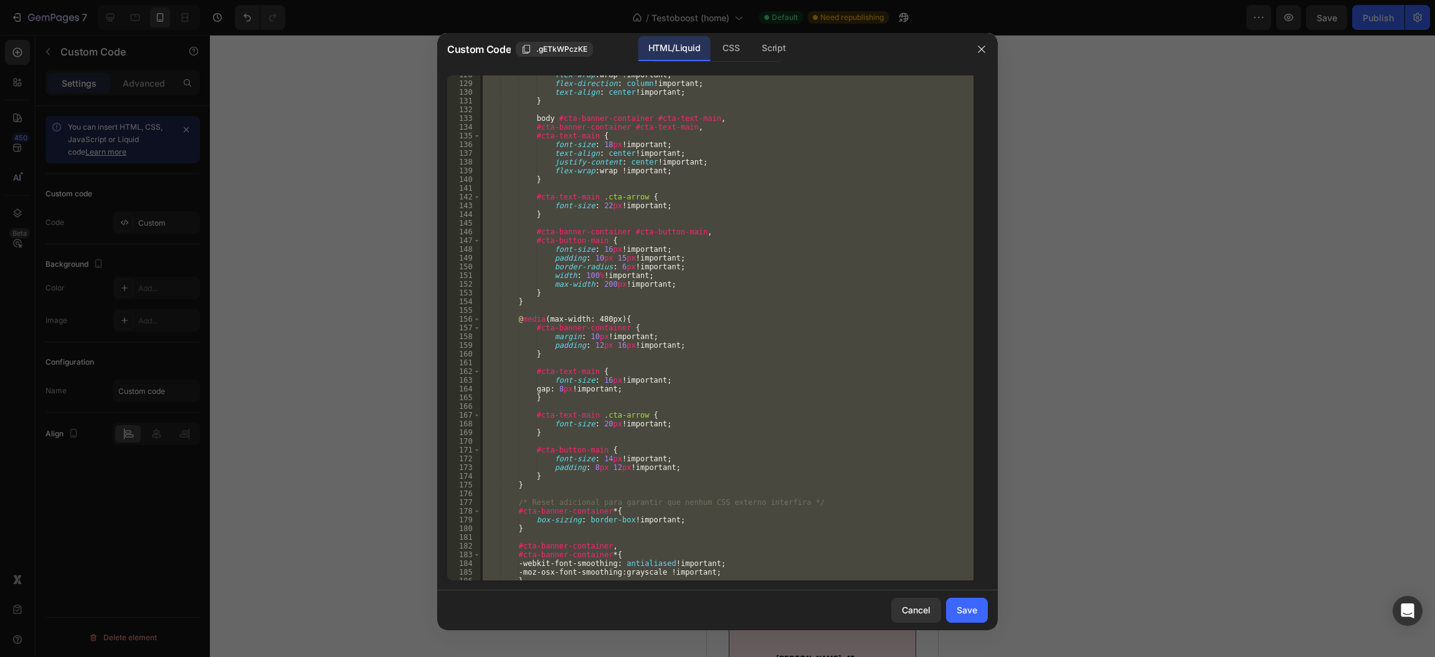
scroll to position [1230, 0]
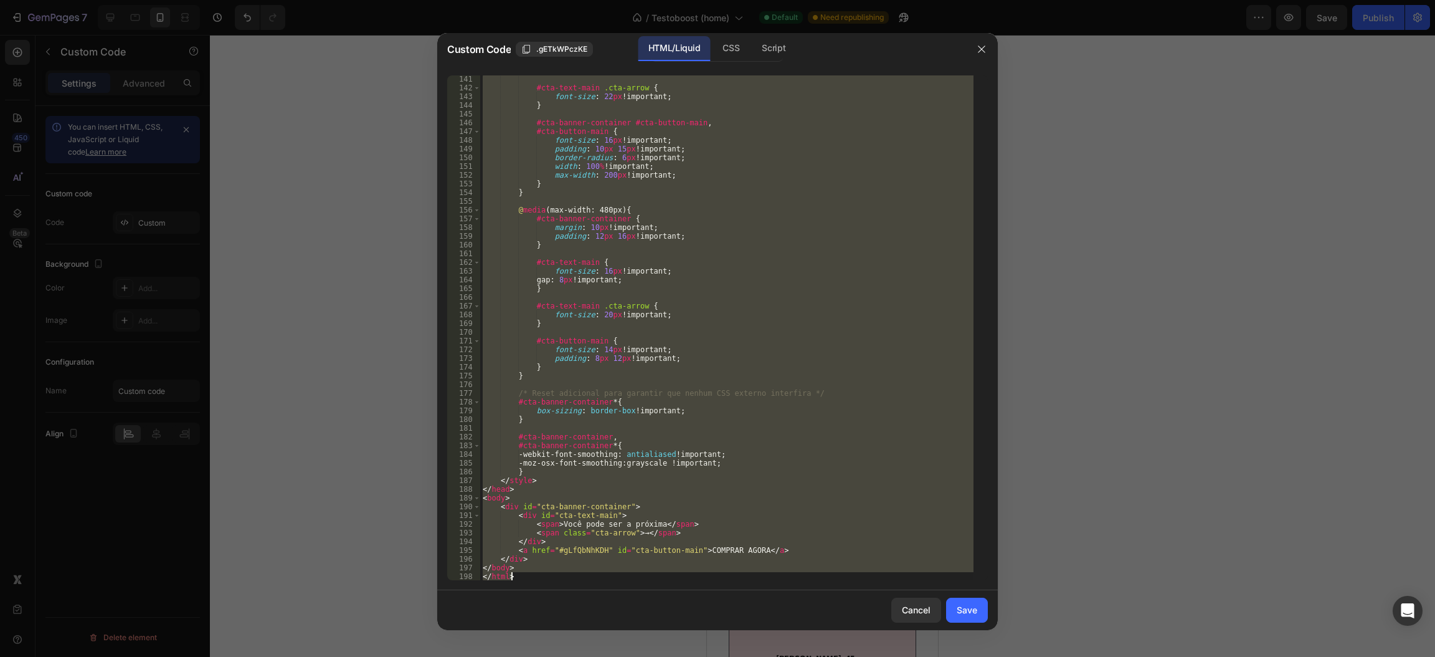
click at [659, 526] on div "#cta-text-main .cta-arrow { font-size : 22 px !important ; } #cta-banner-contai…" at bounding box center [726, 327] width 493 height 505
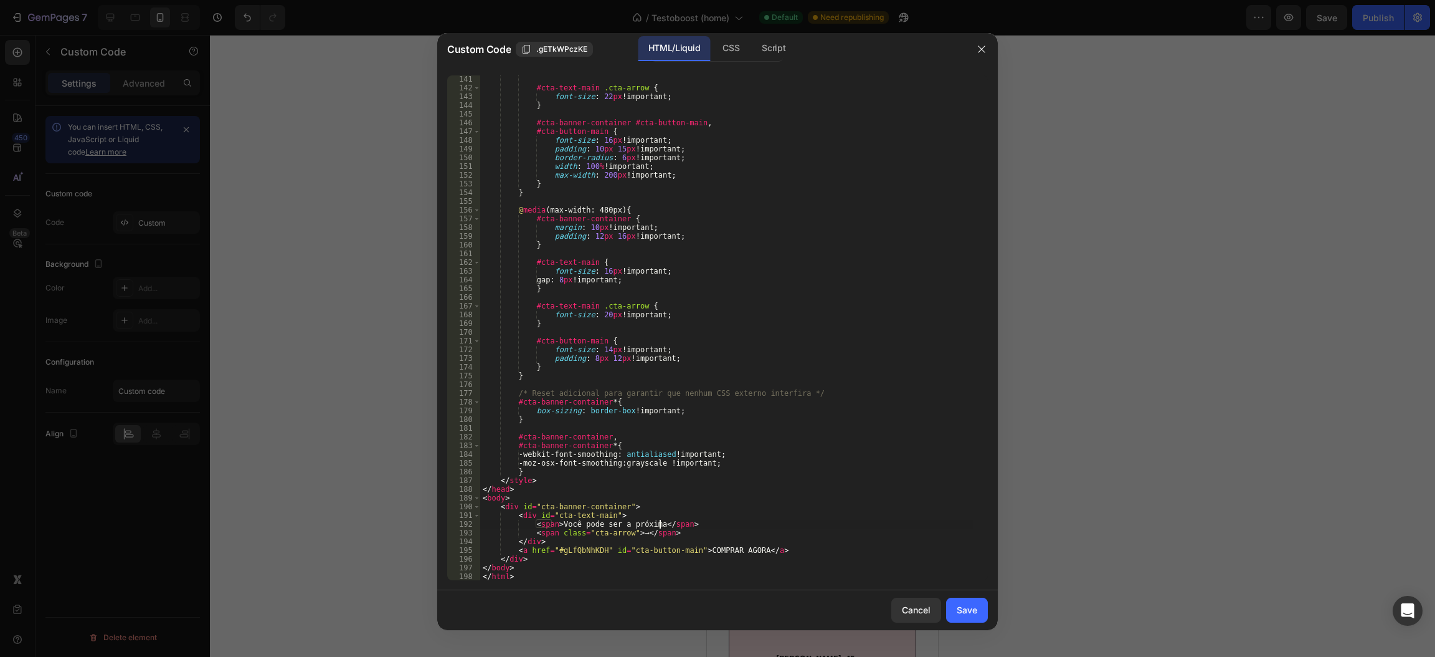
click at [633, 533] on div "#cta-text-main .cta-arrow { font-size : 22 px !important ; } #cta-banner-contai…" at bounding box center [726, 336] width 493 height 523
paste textarea "↓"
type textarea "<span class="cta-arrow">↓</span>"
click at [981, 609] on button "Save" at bounding box center [967, 609] width 42 height 25
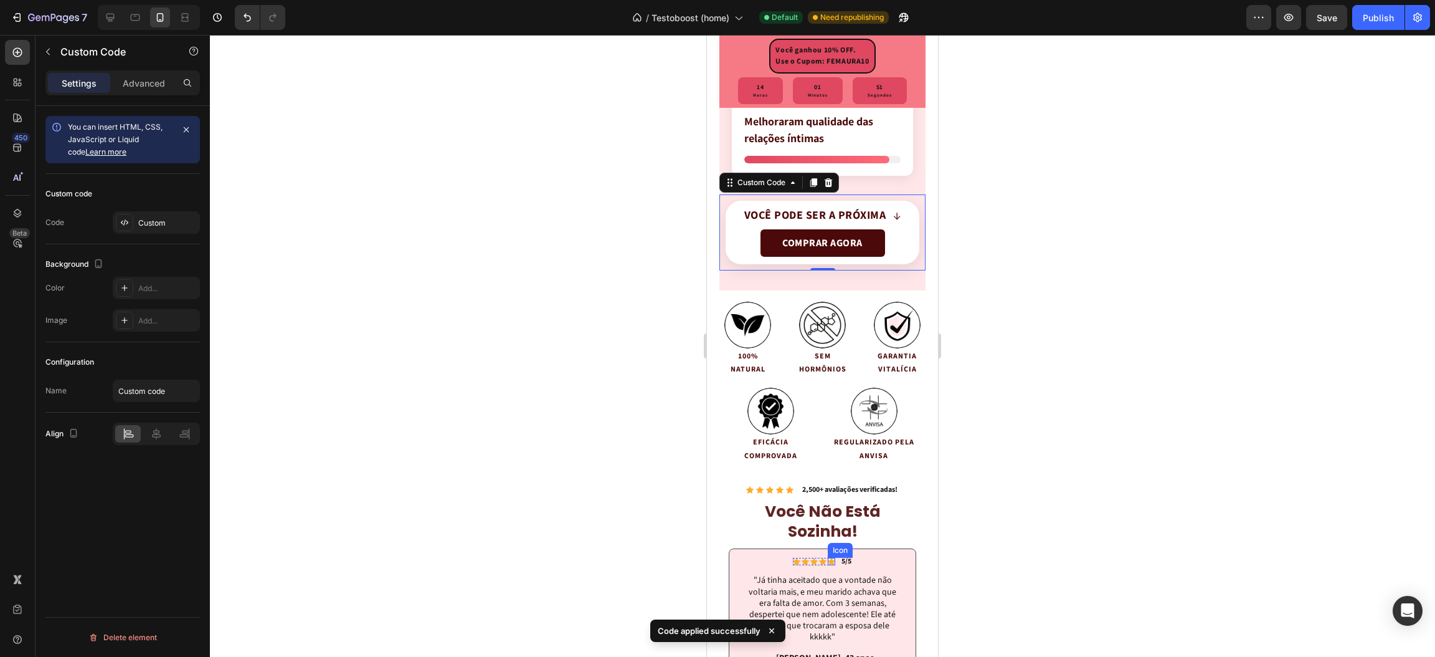
scroll to position [3457, 0]
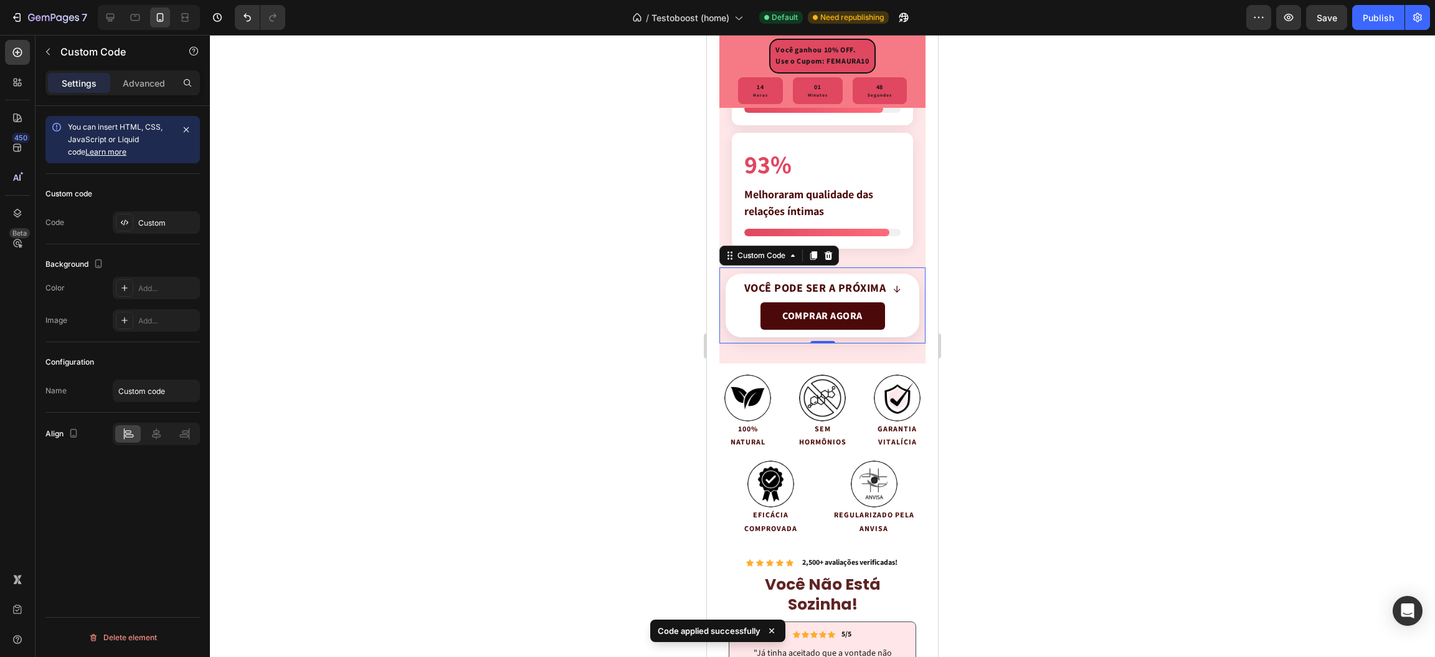
click at [893, 296] on span "↓" at bounding box center [897, 288] width 8 height 15
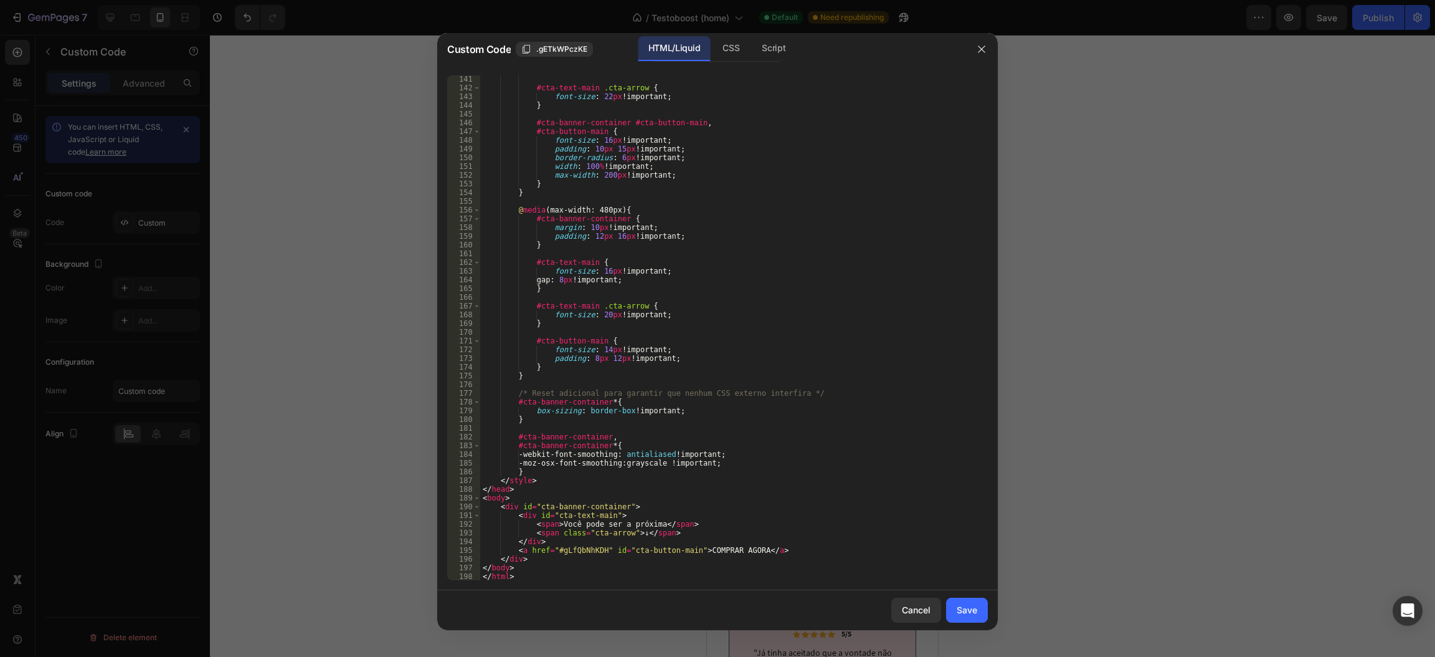
scroll to position [1230, 0]
click at [629, 533] on div "#cta-text-main .cta-arrow { font-size : 22 px !important ; } #cta-banner-contai…" at bounding box center [726, 336] width 493 height 523
paste textarea "↓"
type textarea "<span class="cta-arrow">↓↓</span>"
click at [966, 607] on div "Save" at bounding box center [967, 609] width 21 height 13
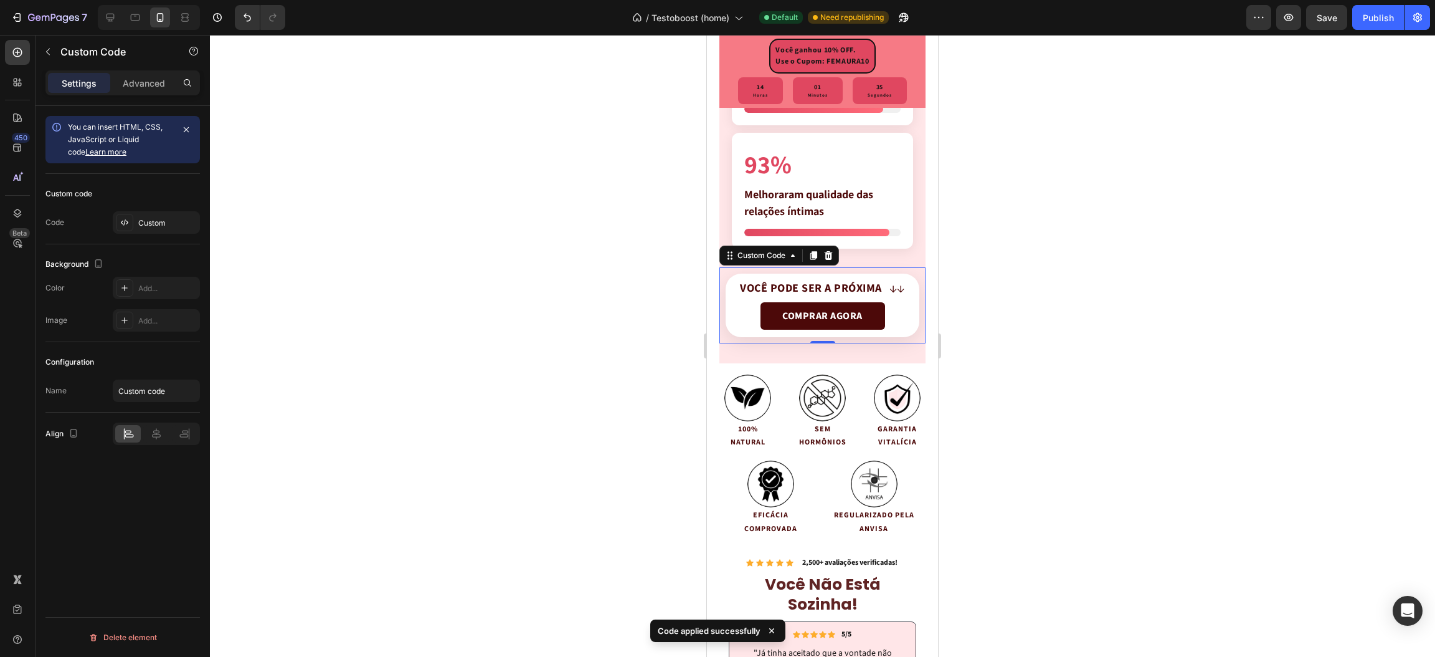
click at [1052, 450] on div at bounding box center [822, 346] width 1225 height 622
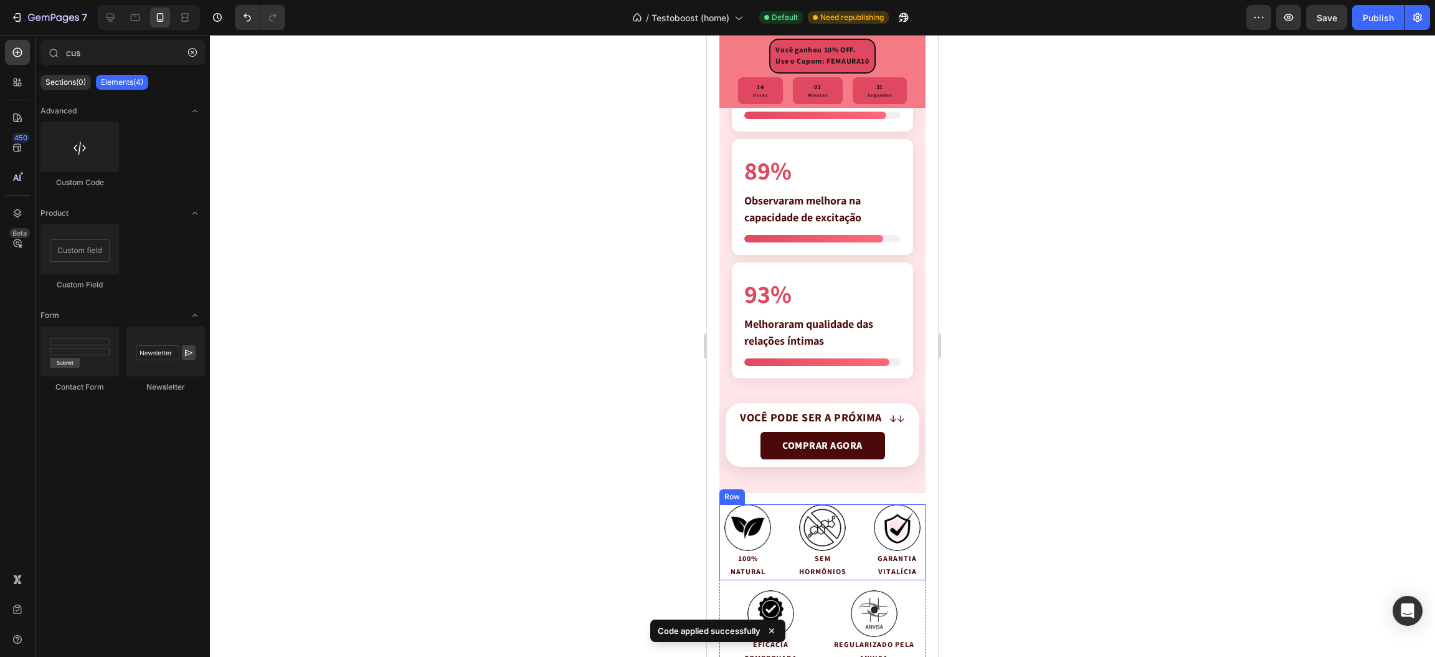
scroll to position [3270, 0]
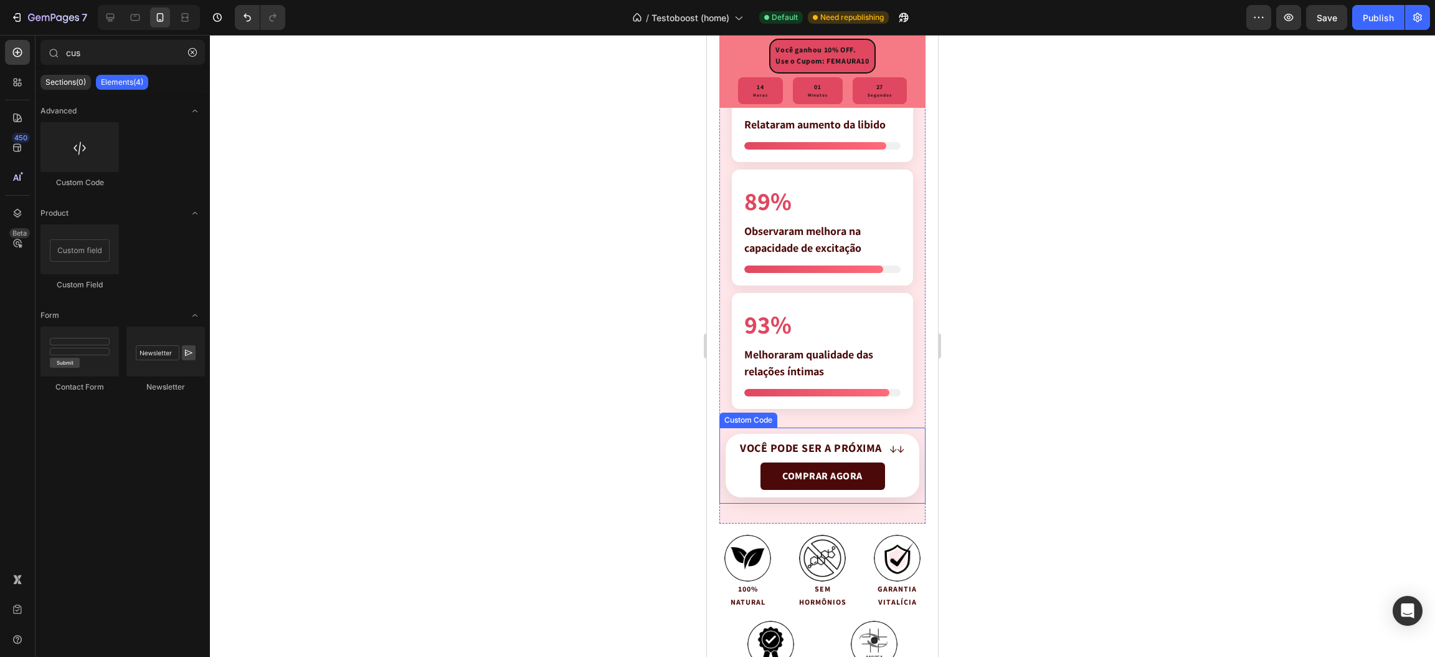
click at [832, 456] on div "Você pode ser a próxima ↓↓" at bounding box center [822, 448] width 165 height 15
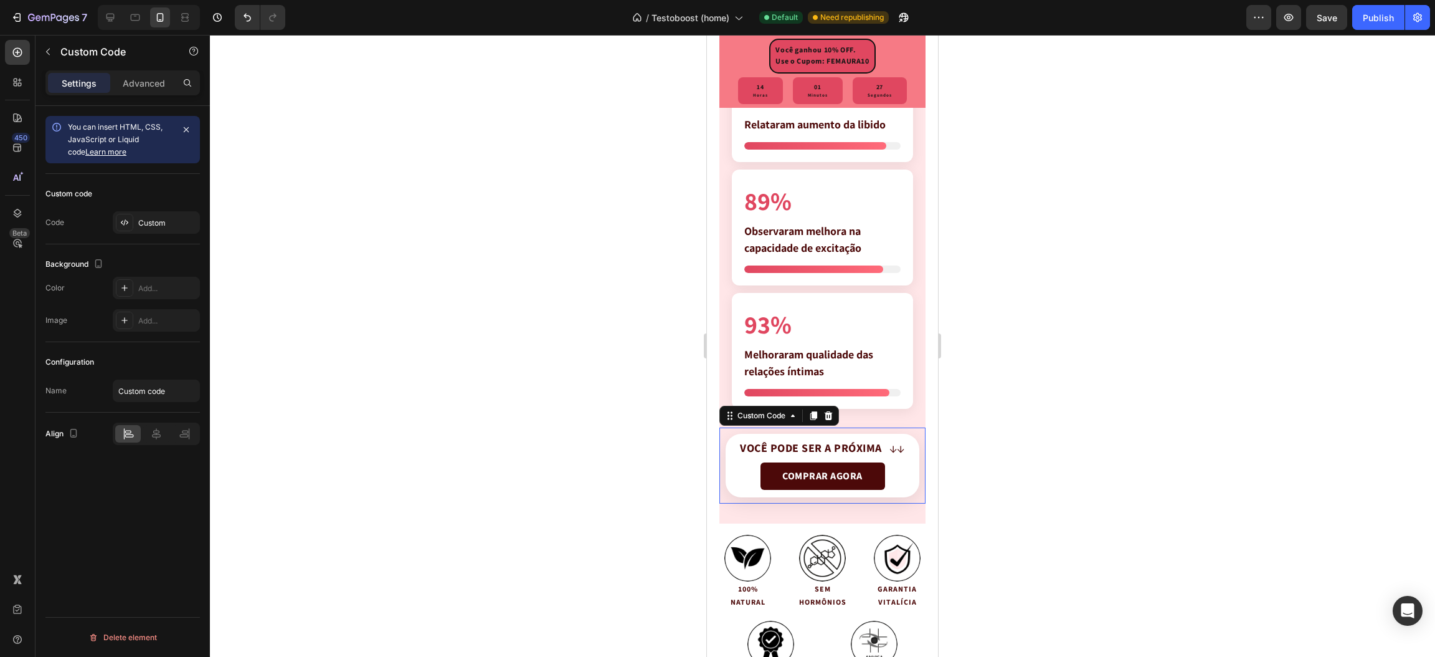
click at [832, 456] on div "Você pode ser a próxima ↓↓" at bounding box center [822, 448] width 165 height 15
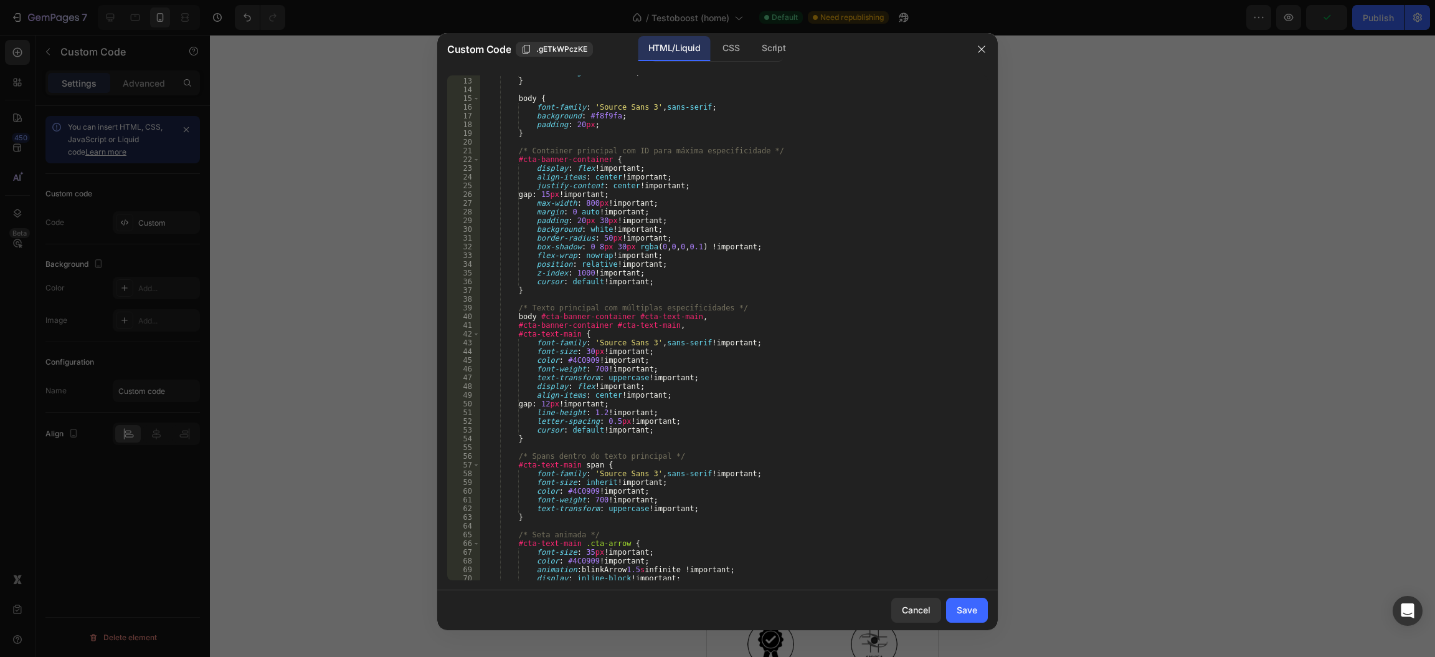
scroll to position [224, 0]
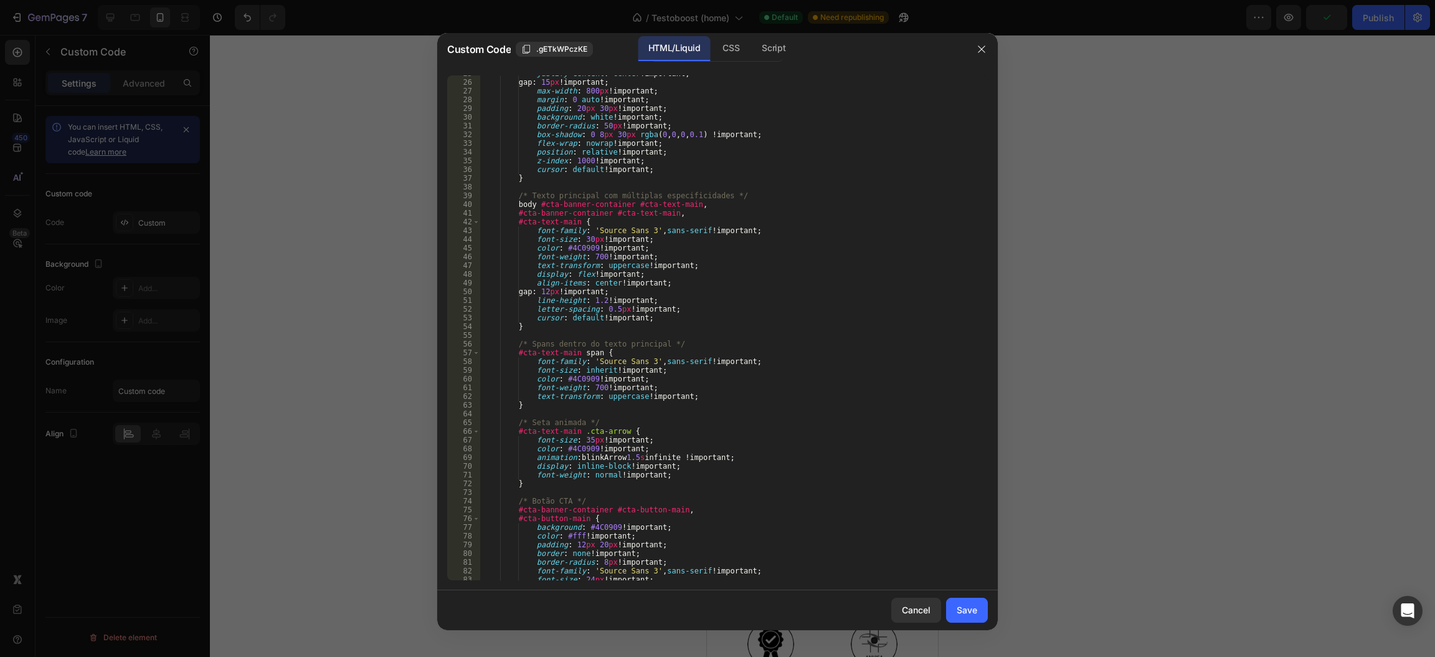
type textarea "color: #4C0909 !important;"
click at [636, 378] on div "justify-content : center !important ; gap : 15 px !important ; max-width : 800 …" at bounding box center [726, 330] width 493 height 523
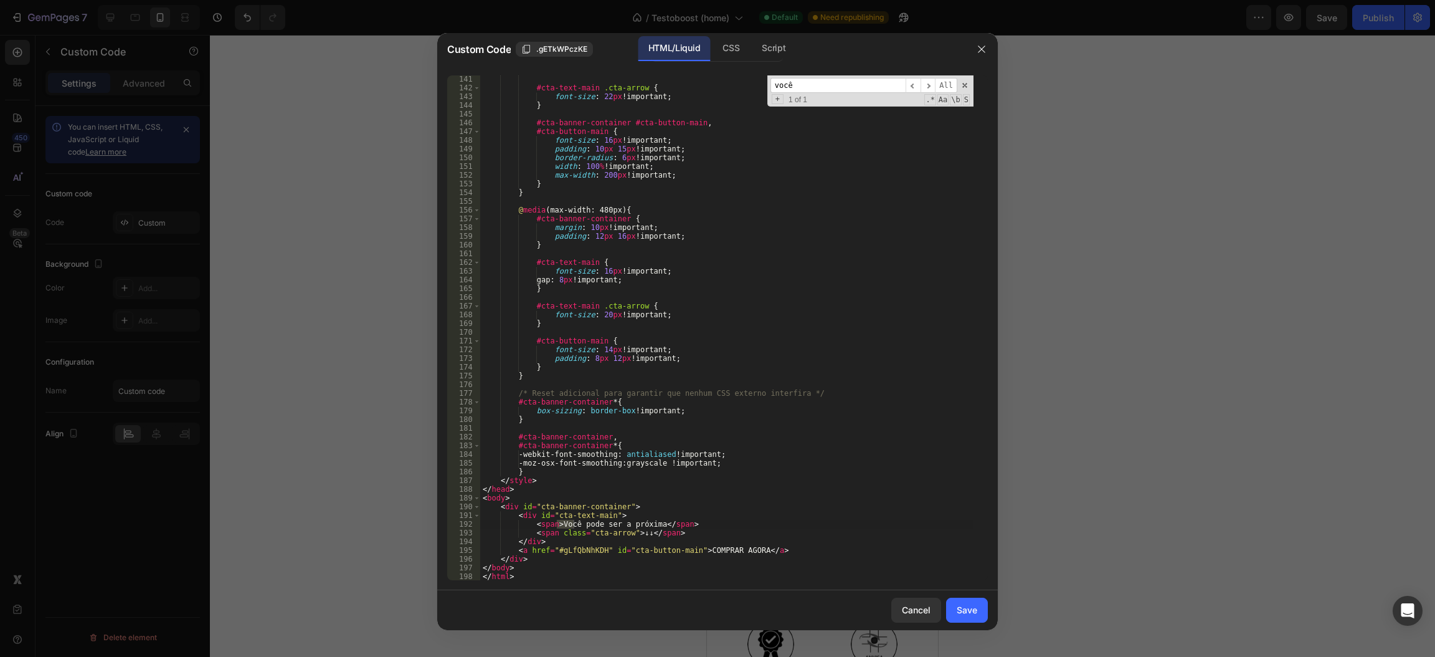
type input "você"
drag, startPoint x: 650, startPoint y: 525, endPoint x: 691, endPoint y: 482, distance: 59.0
click at [651, 525] on div "#cta-text-main .cta-arrow { font-size : 22 px !important ; } #cta-banner-contai…" at bounding box center [726, 336] width 493 height 523
click at [632, 531] on div "#cta-text-main .cta-arrow { font-size : 22 px !important ; } #cta-banner-contai…" at bounding box center [726, 336] width 493 height 523
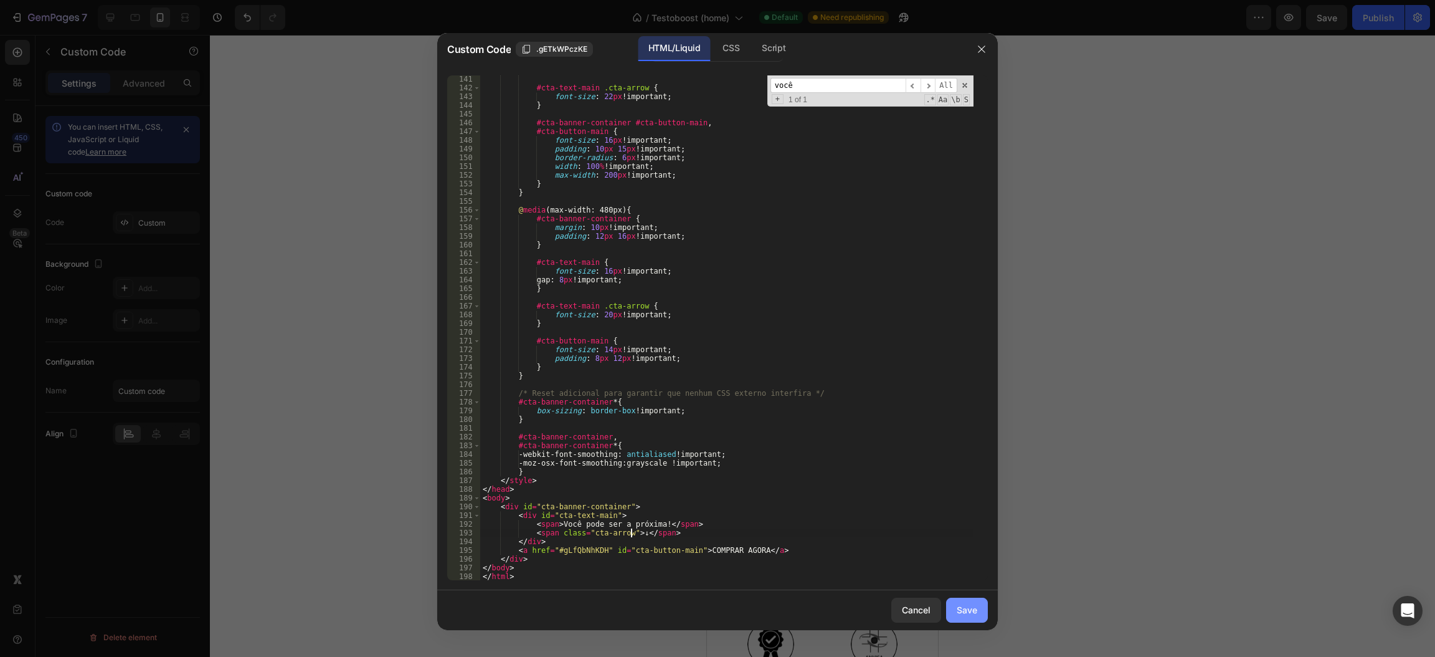
type textarea "<span class="cta-arrow">↓</span>"
click at [954, 602] on button "Save" at bounding box center [967, 609] width 42 height 25
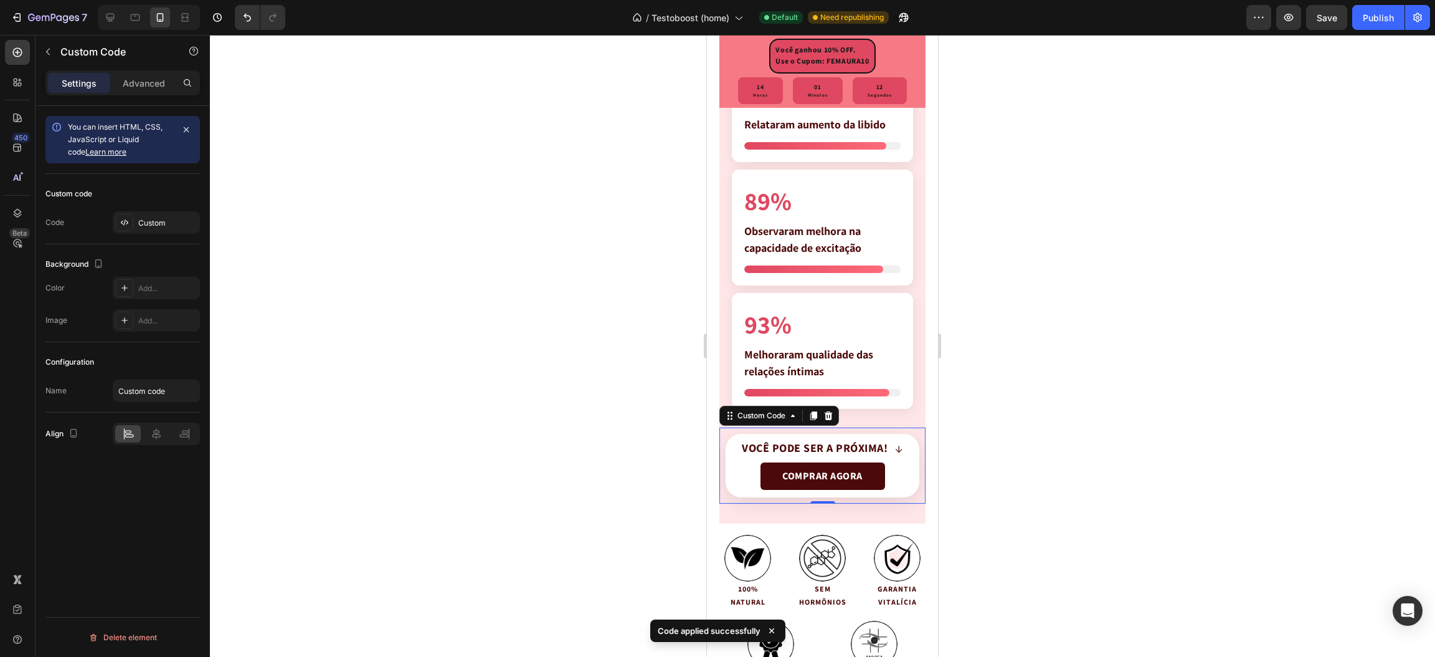
click at [996, 514] on div at bounding box center [822, 346] width 1225 height 622
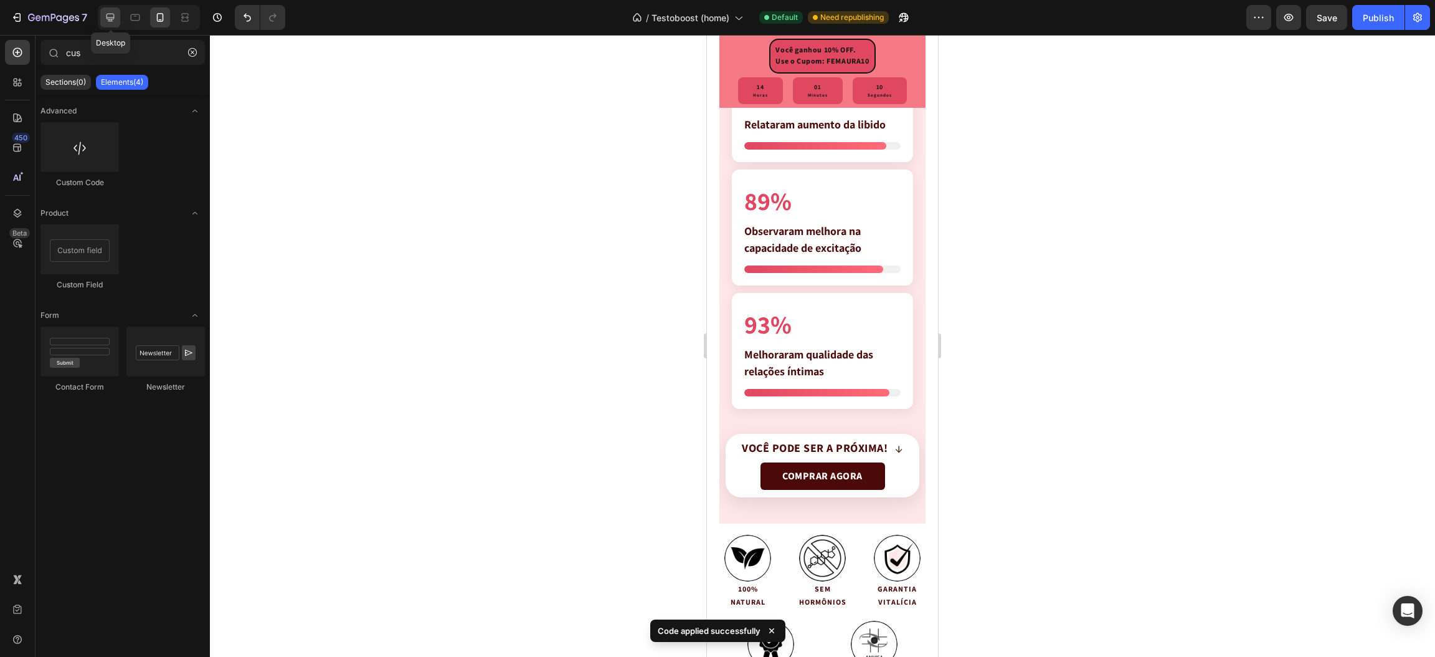
click at [113, 17] on icon at bounding box center [110, 17] width 12 height 12
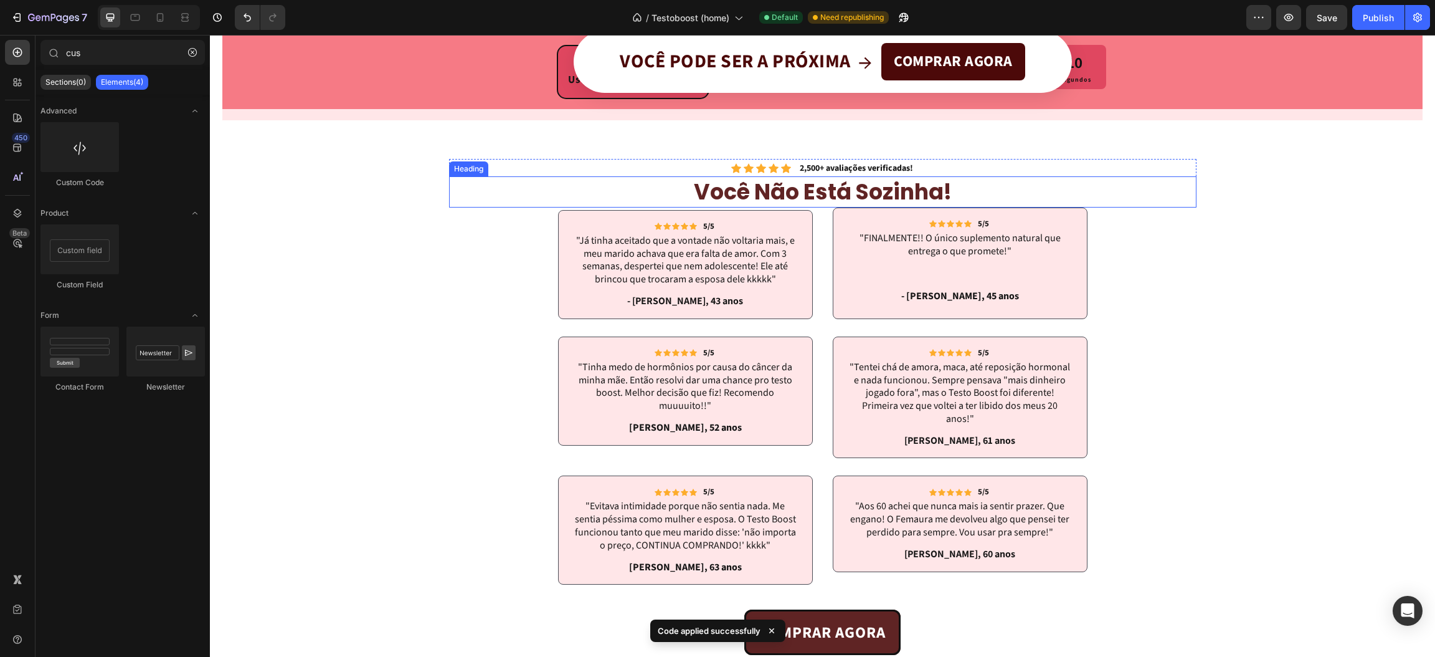
scroll to position [3198, 0]
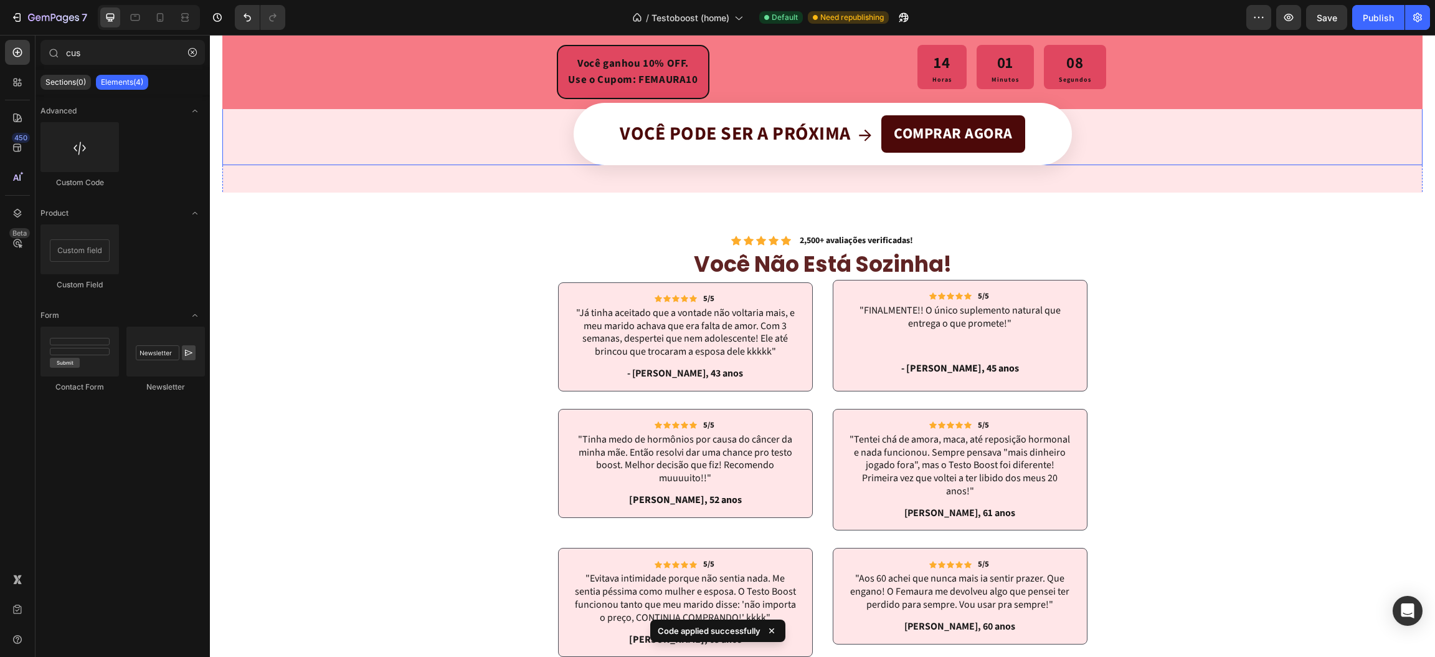
click at [787, 141] on span "Você pode ser a próxima" at bounding box center [735, 134] width 231 height 22
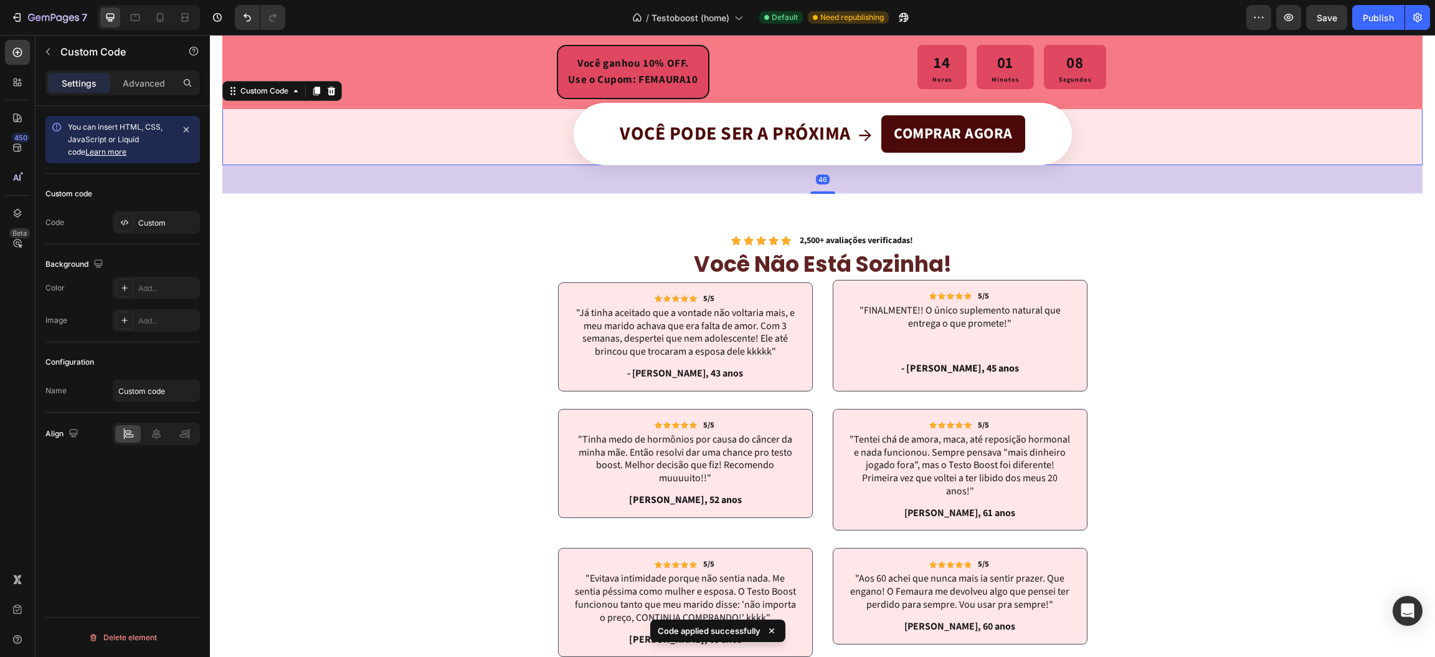
click at [787, 141] on span "Você pode ser a próxima" at bounding box center [735, 134] width 231 height 22
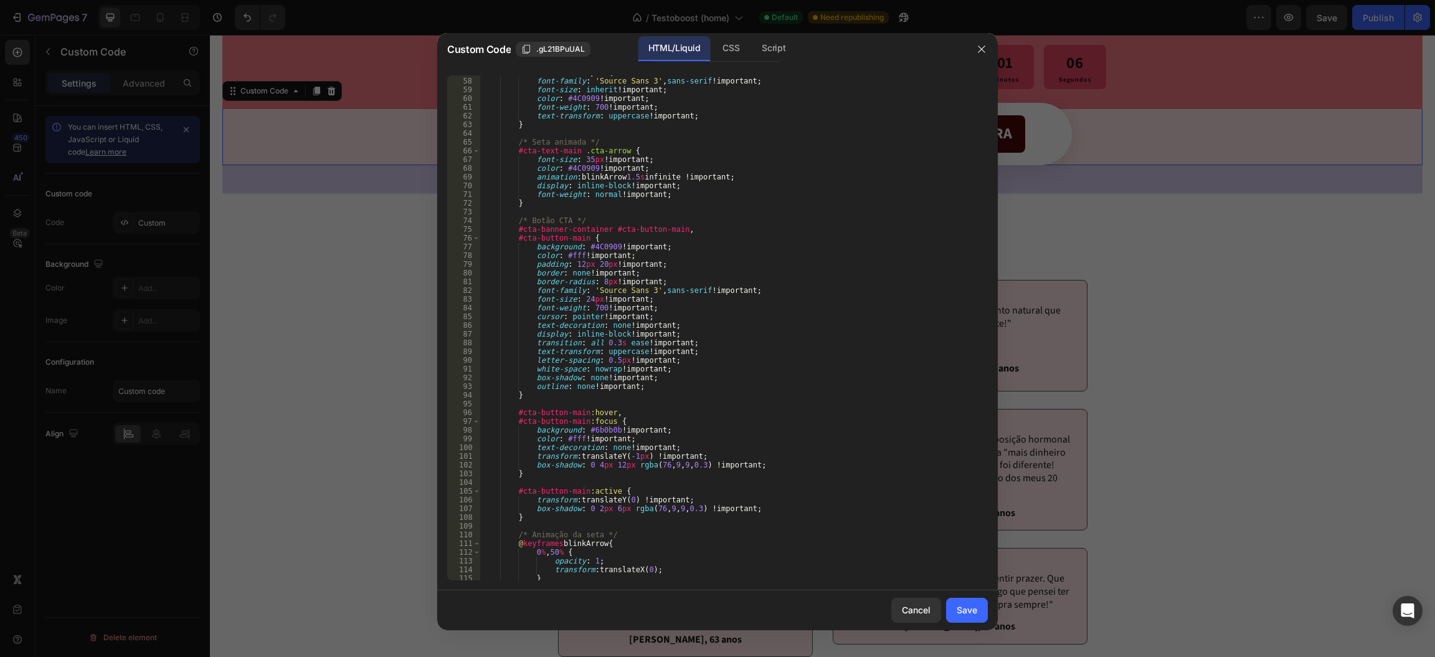
scroll to position [1230, 0]
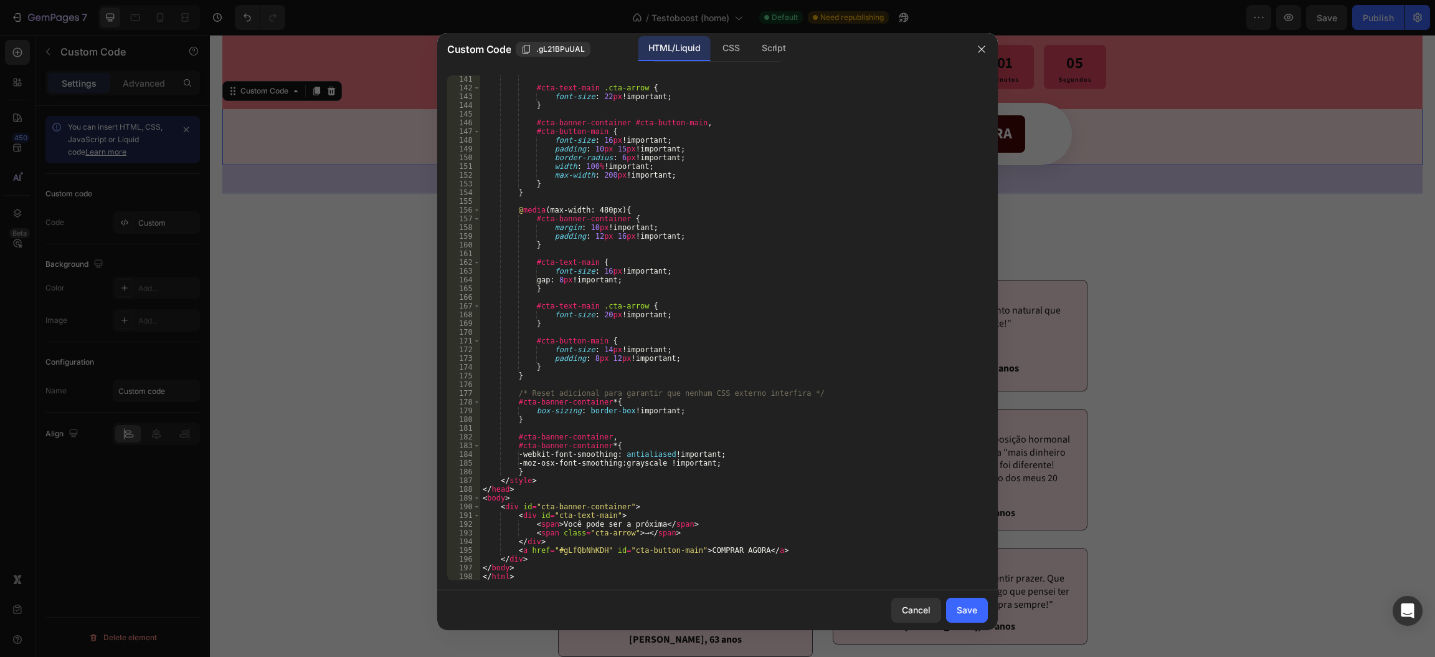
click at [652, 520] on div "#cta-text-main .cta-arrow { font-size : 22 px !important ; } #cta-banner-contai…" at bounding box center [726, 336] width 493 height 523
type textarea "<span>Você pode ser a próxima!</span>"
click at [958, 608] on div "Save" at bounding box center [967, 609] width 21 height 13
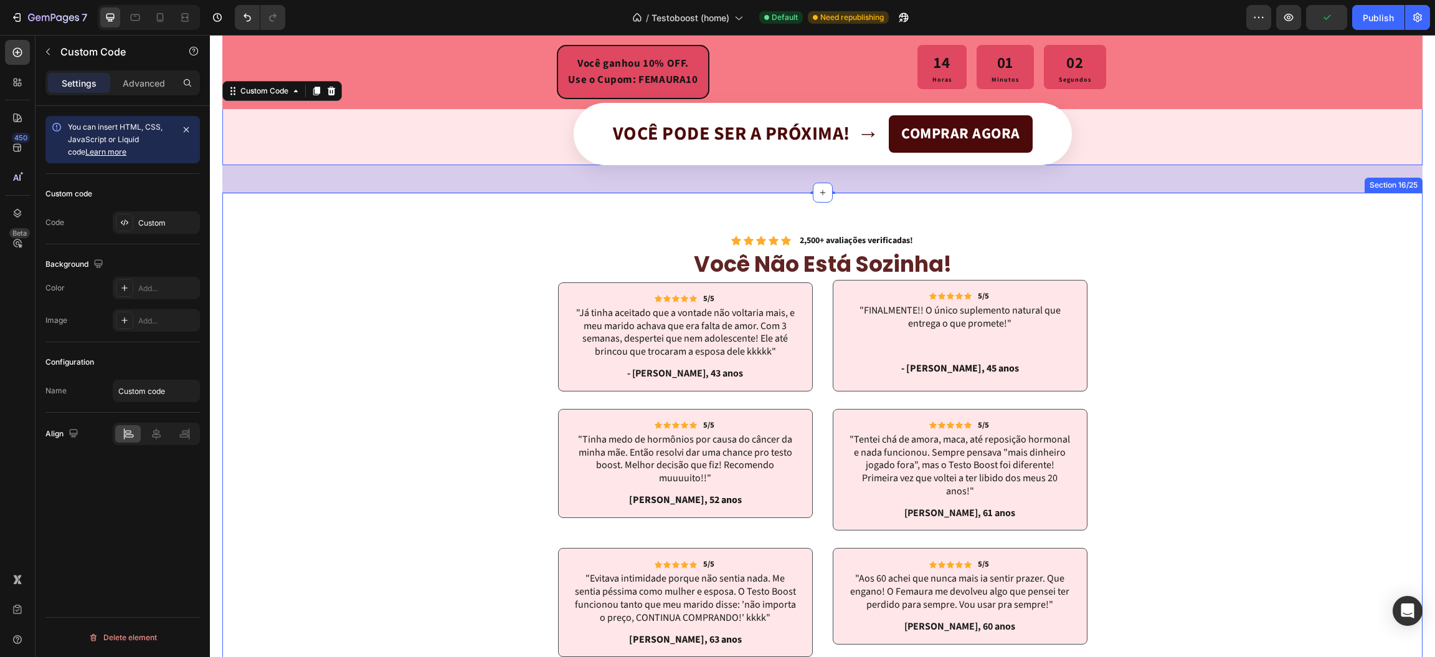
click at [1239, 394] on div "Icon Icon Icon Icon Icon Icon List 2,500+ avaliações verificadas! Text Block Ro…" at bounding box center [823, 479] width 1182 height 496
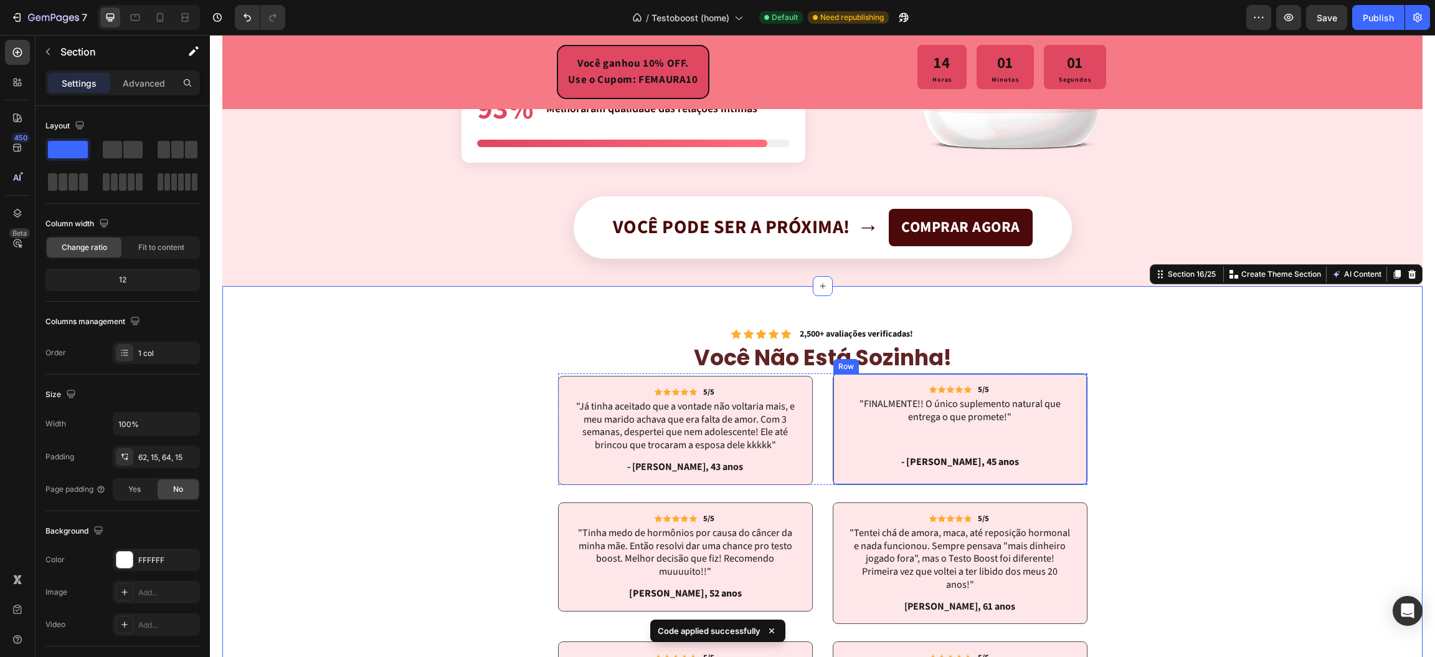
scroll to position [2918, 0]
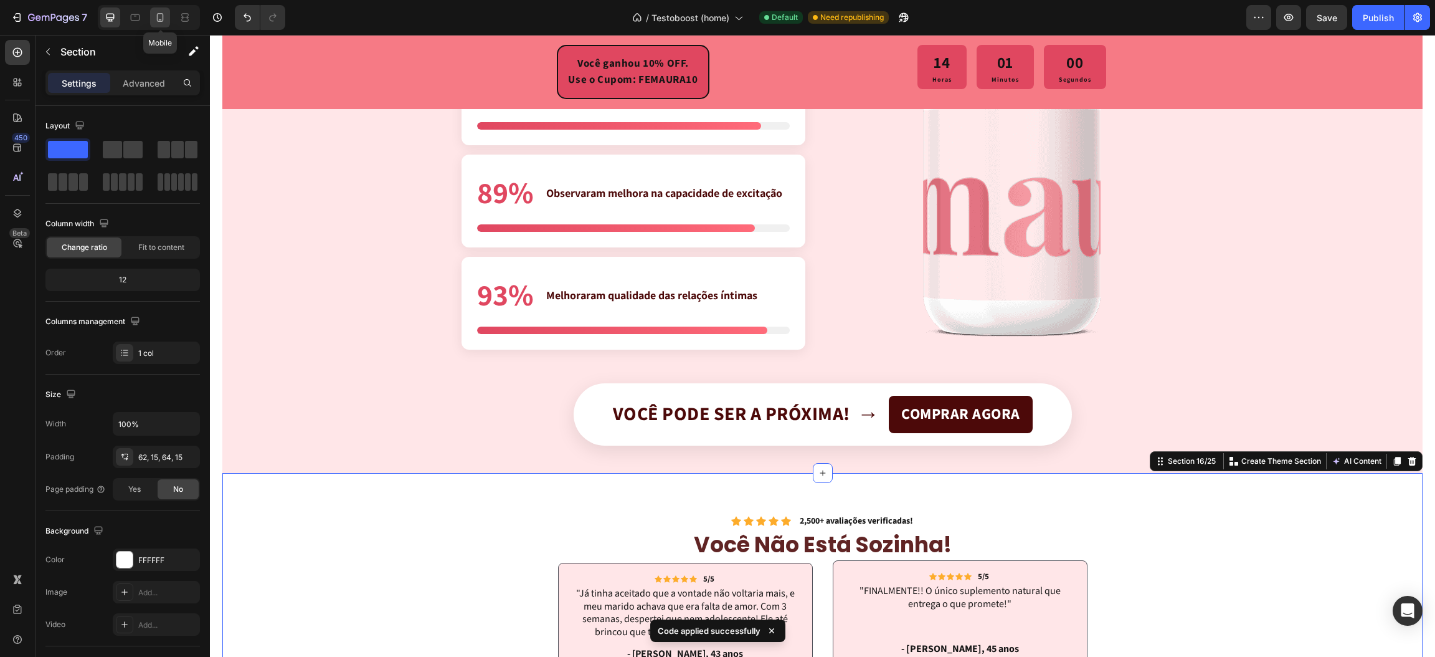
click at [159, 20] on icon at bounding box center [160, 19] width 3 height 1
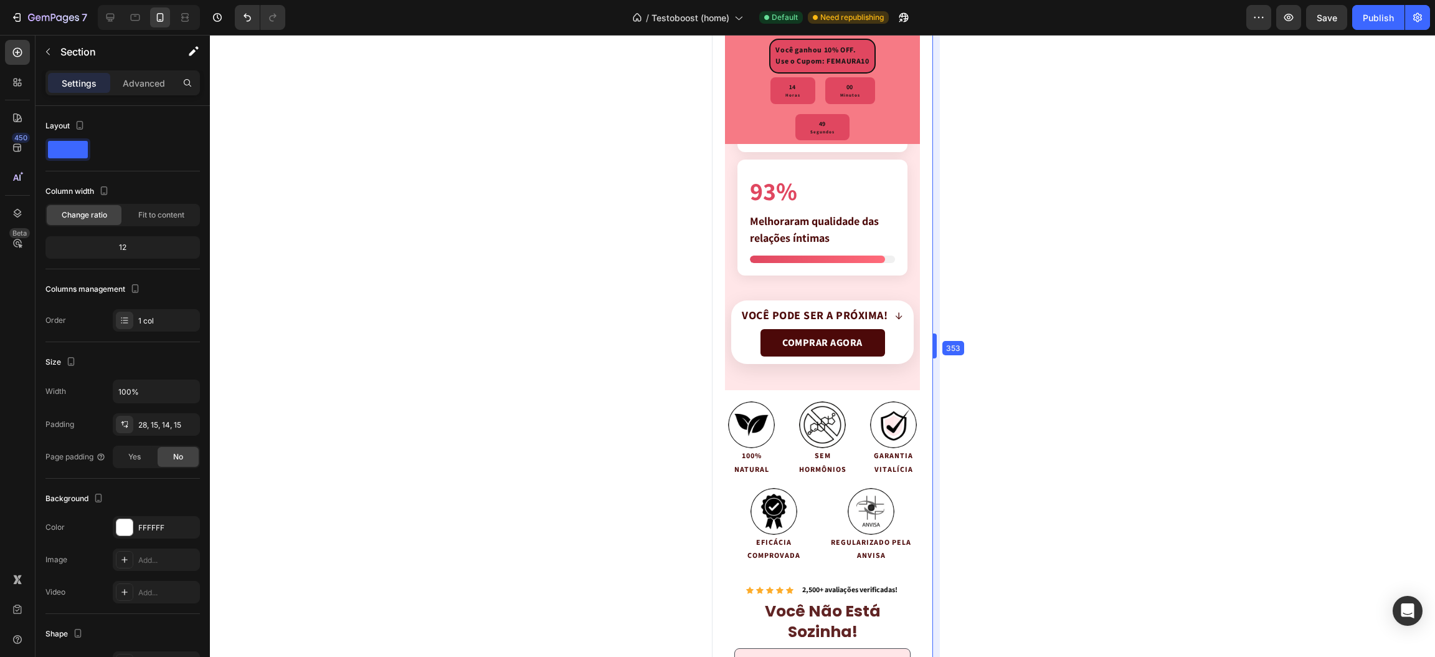
scroll to position [3519, 0]
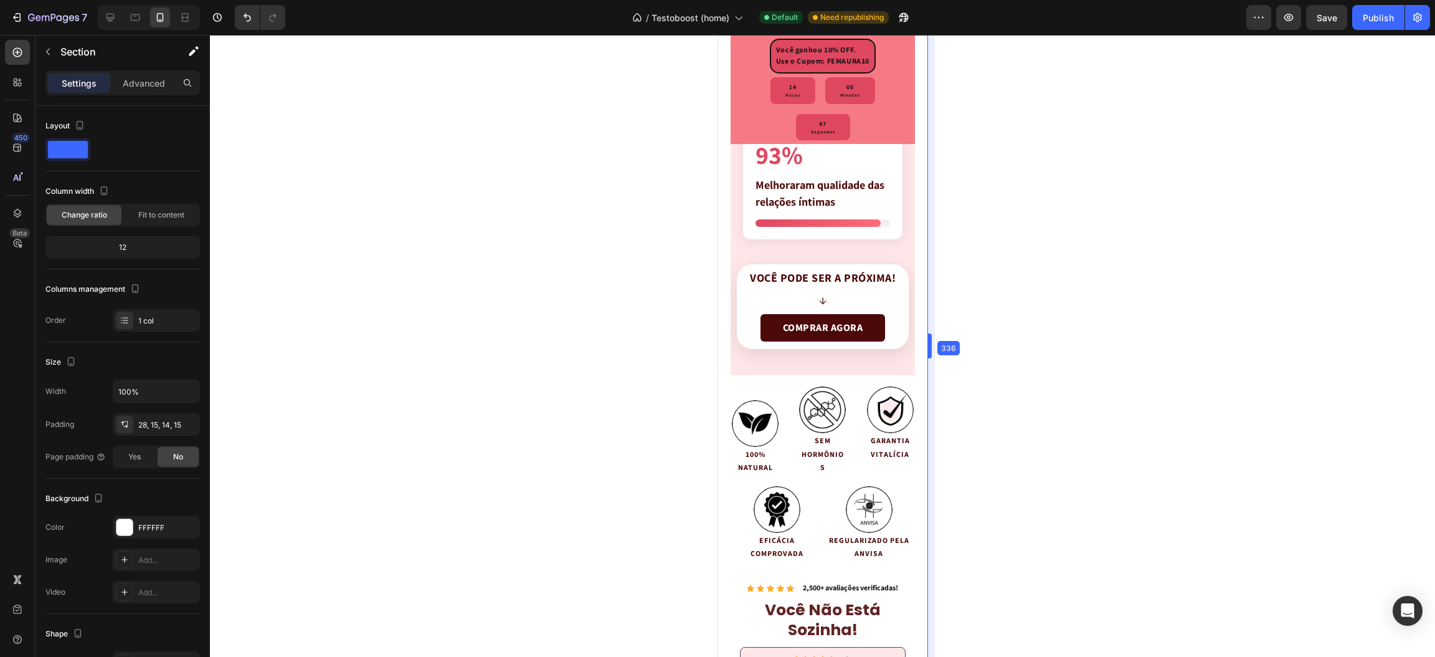
drag, startPoint x: 938, startPoint y: 298, endPoint x: 42, endPoint y: 259, distance: 896.8
click at [1141, 276] on div at bounding box center [822, 346] width 1225 height 622
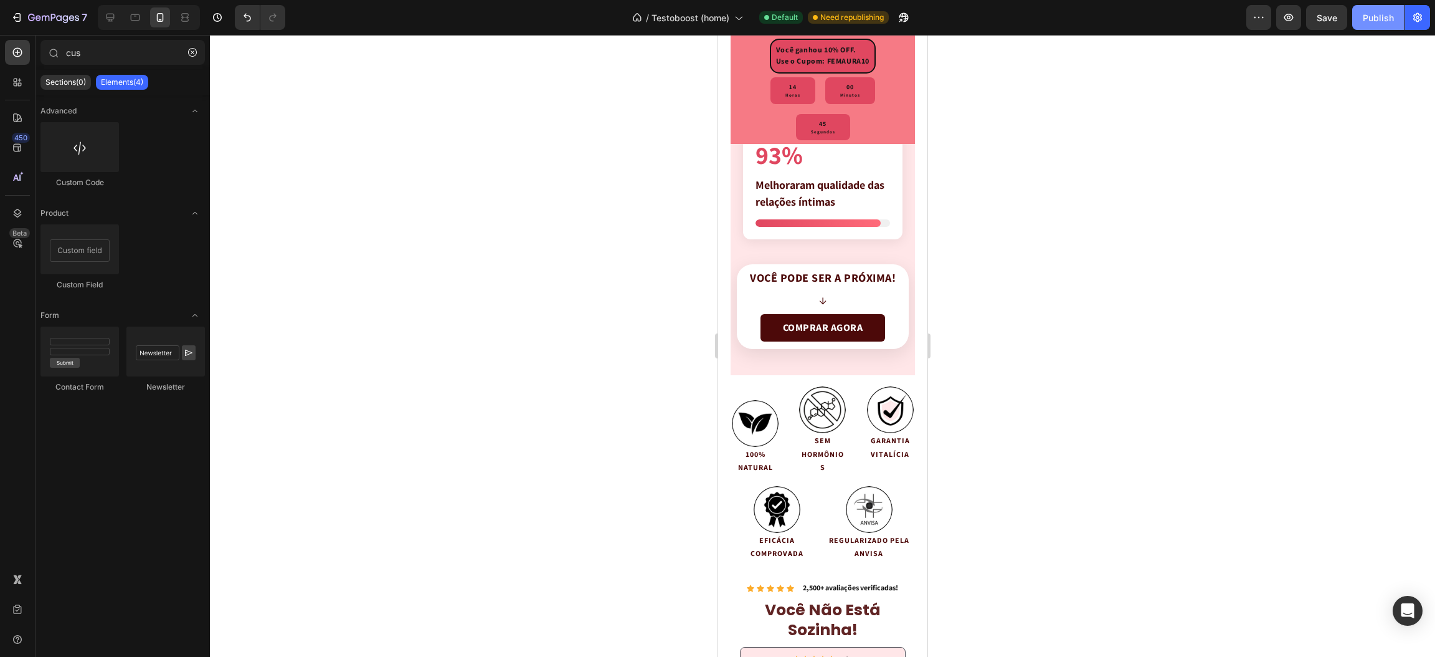
click at [1369, 20] on div "Publish" at bounding box center [1378, 17] width 31 height 13
click at [1369, 20] on button "Publish" at bounding box center [1379, 17] width 52 height 25
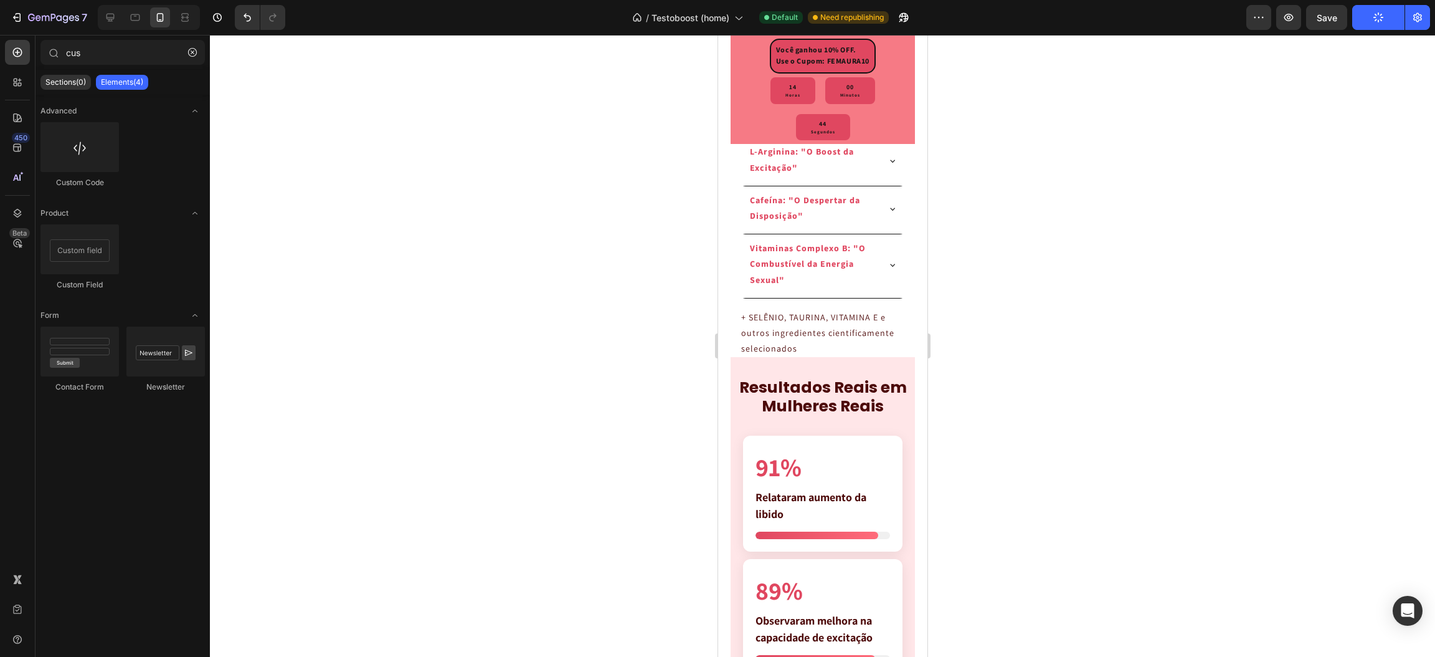
scroll to position [2959, 0]
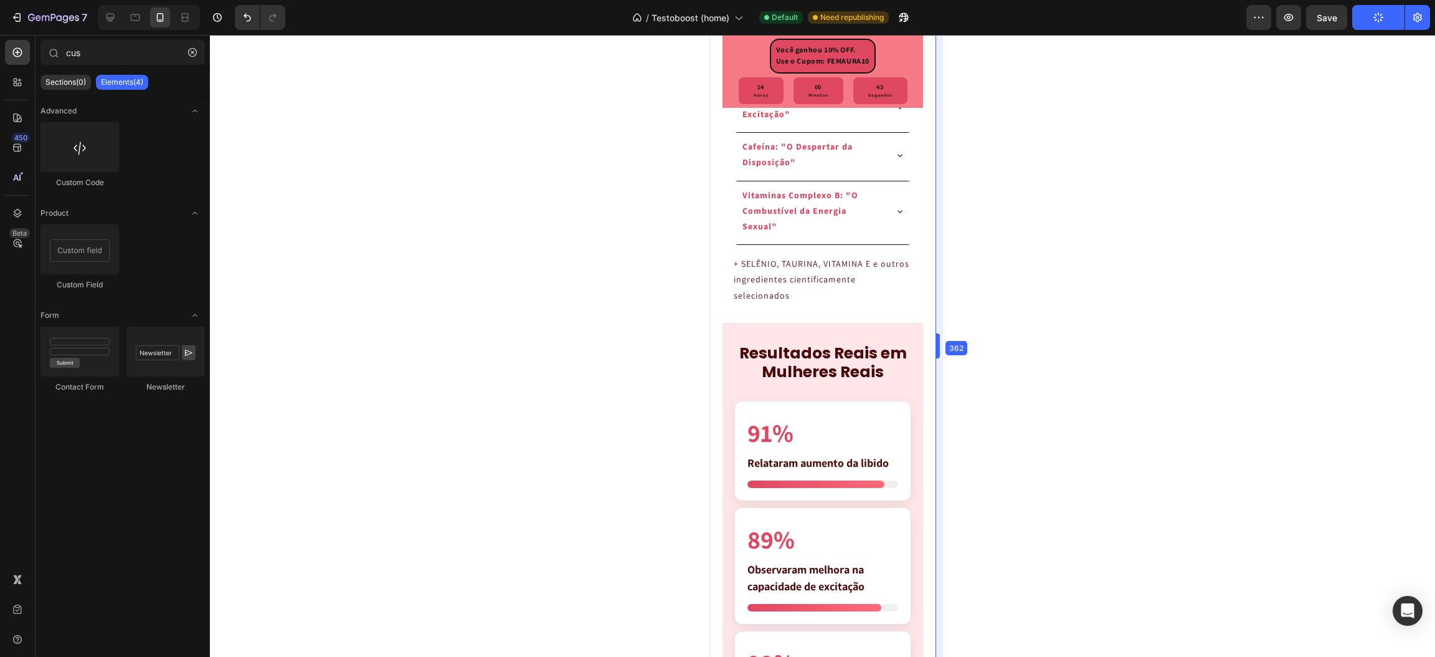
drag, startPoint x: 931, startPoint y: 312, endPoint x: 953, endPoint y: 313, distance: 21.2
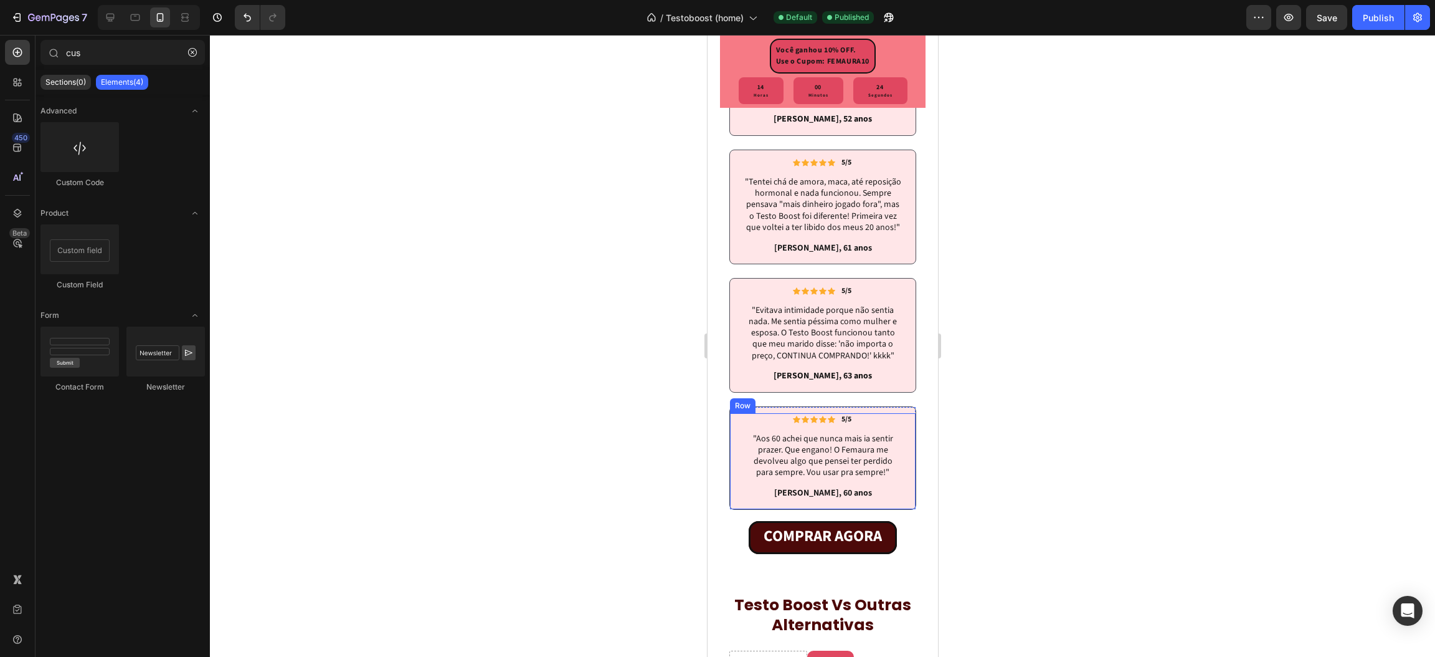
scroll to position [4332, 0]
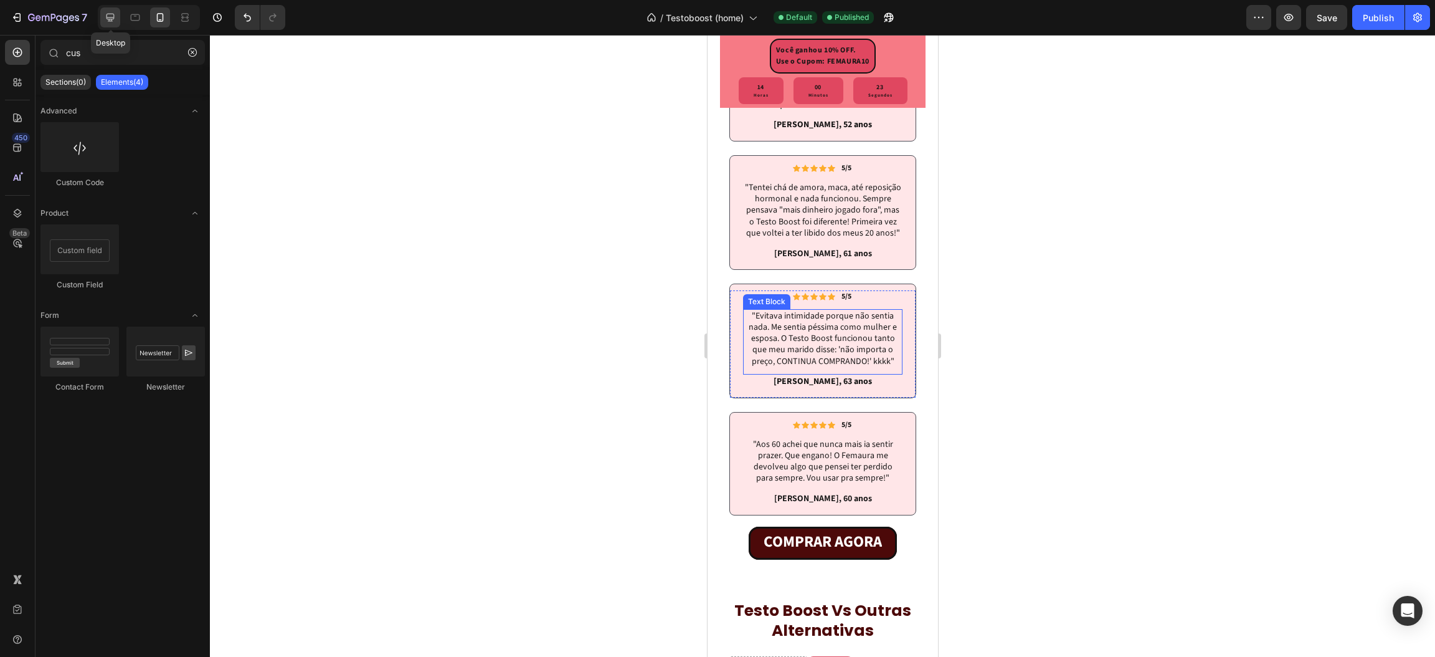
click at [112, 16] on icon at bounding box center [110, 17] width 12 height 12
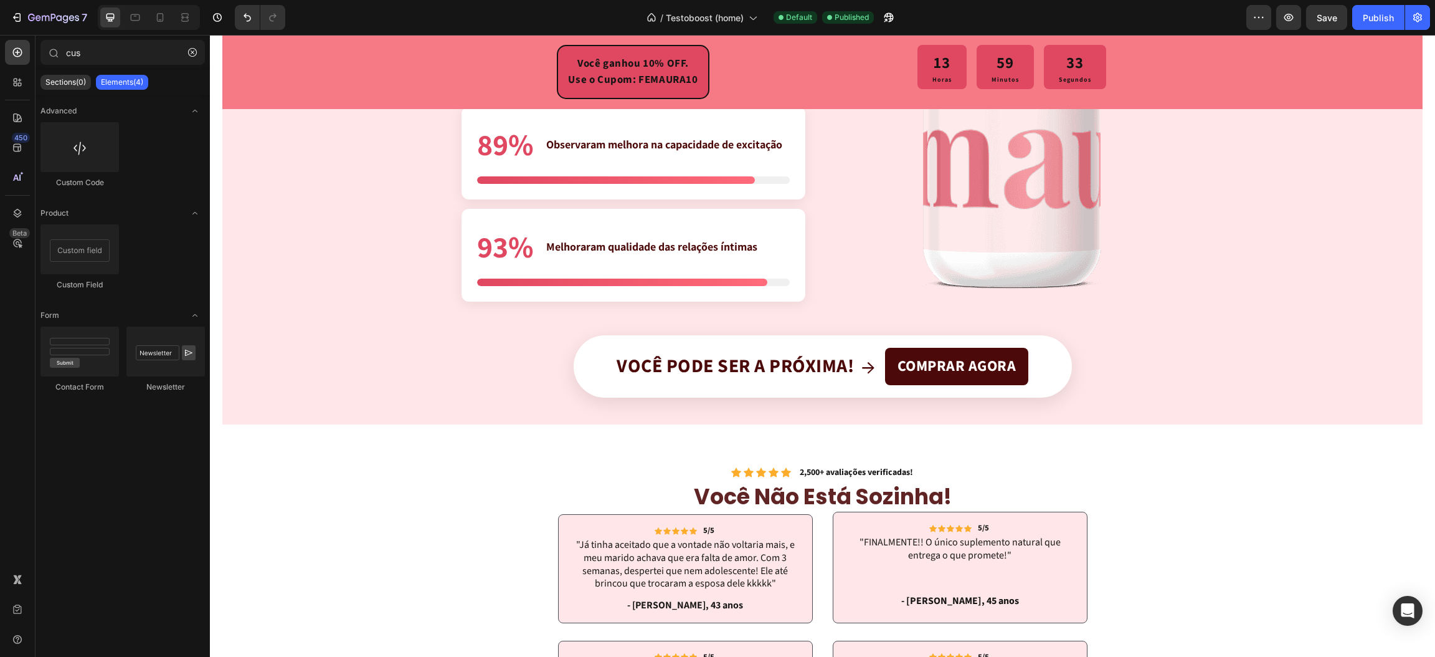
scroll to position [3023, 0]
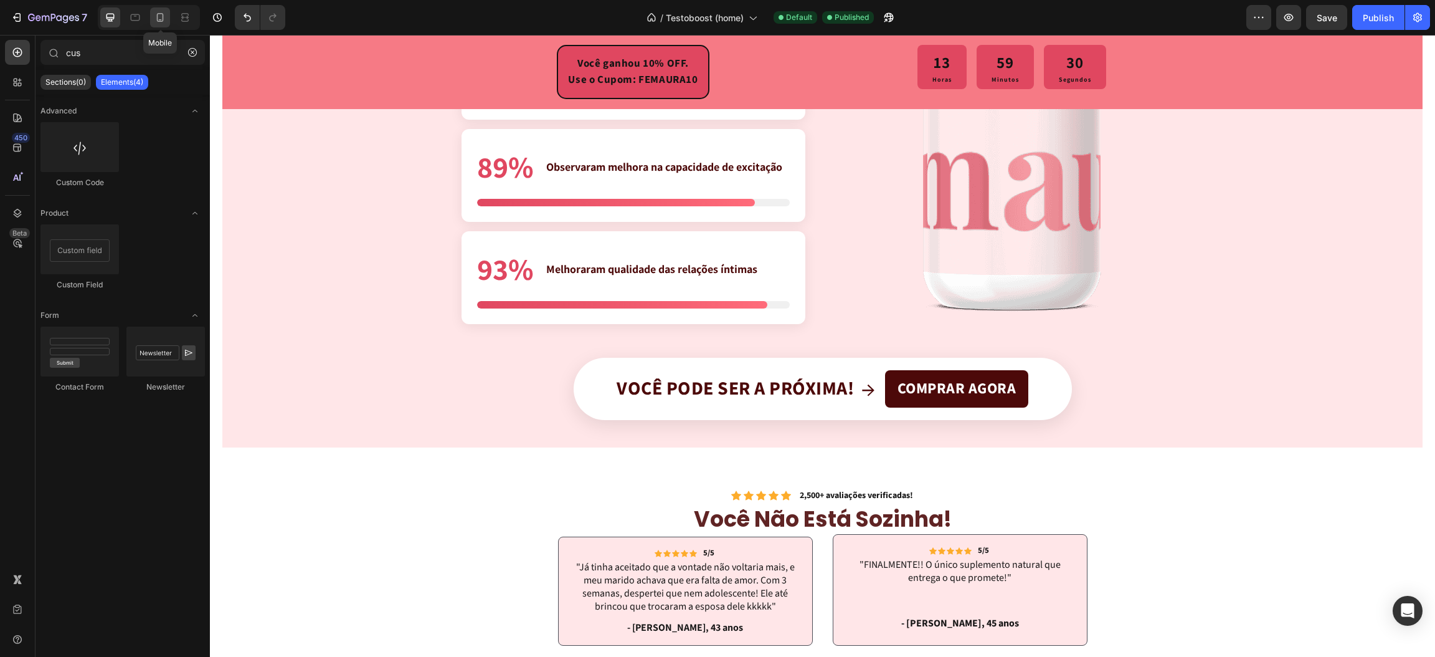
click at [155, 21] on icon at bounding box center [160, 17] width 12 height 12
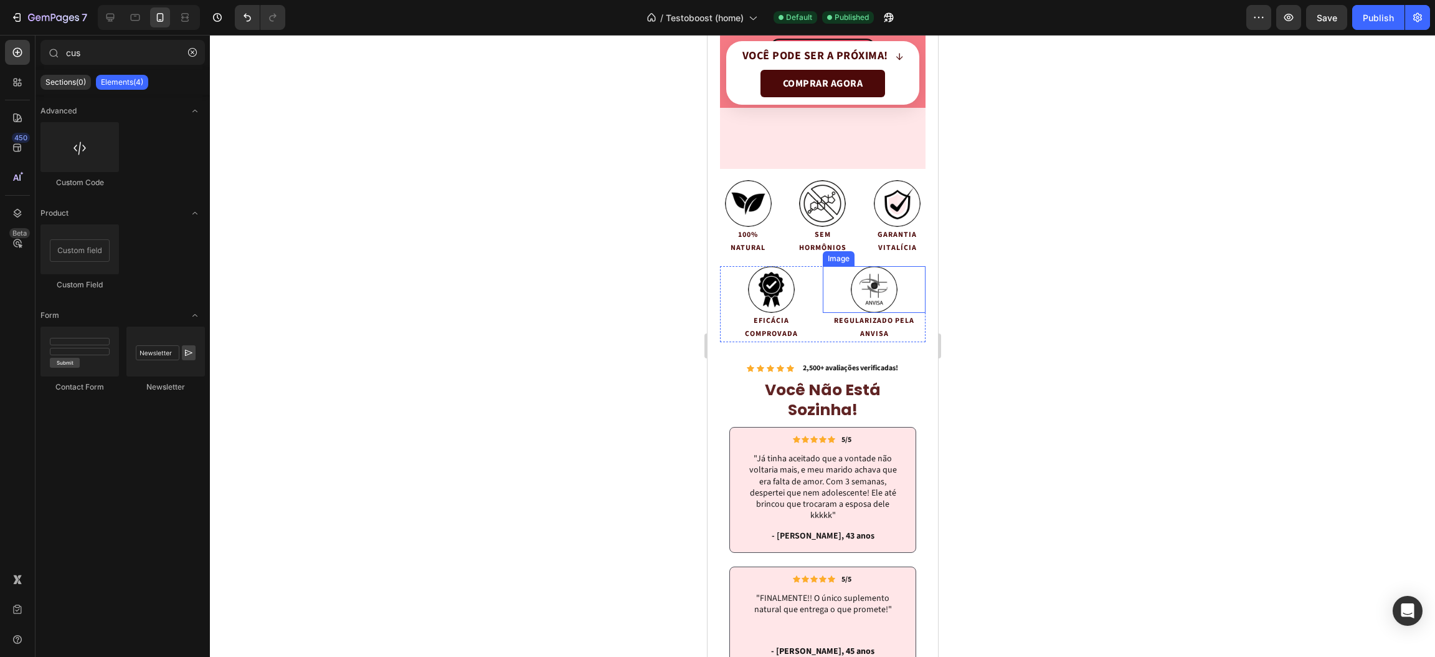
scroll to position [3564, 0]
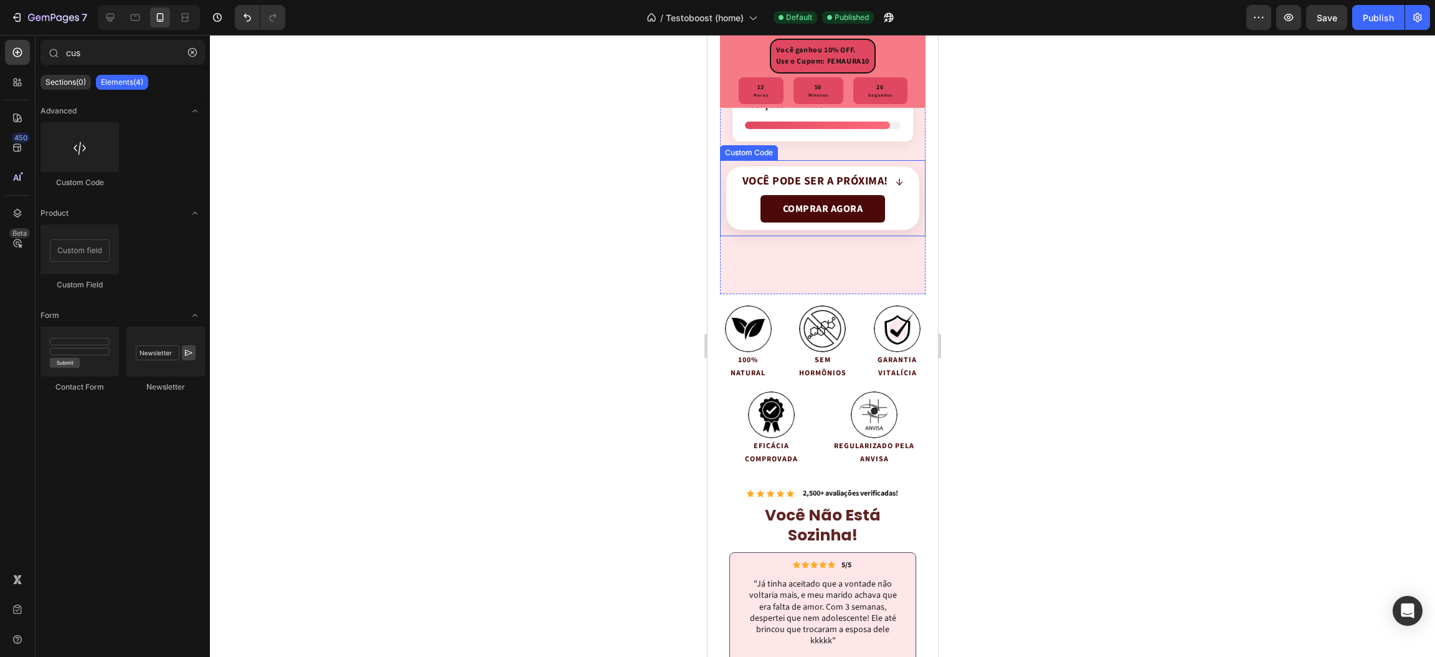
click at [895, 189] on span "↓" at bounding box center [899, 181] width 8 height 15
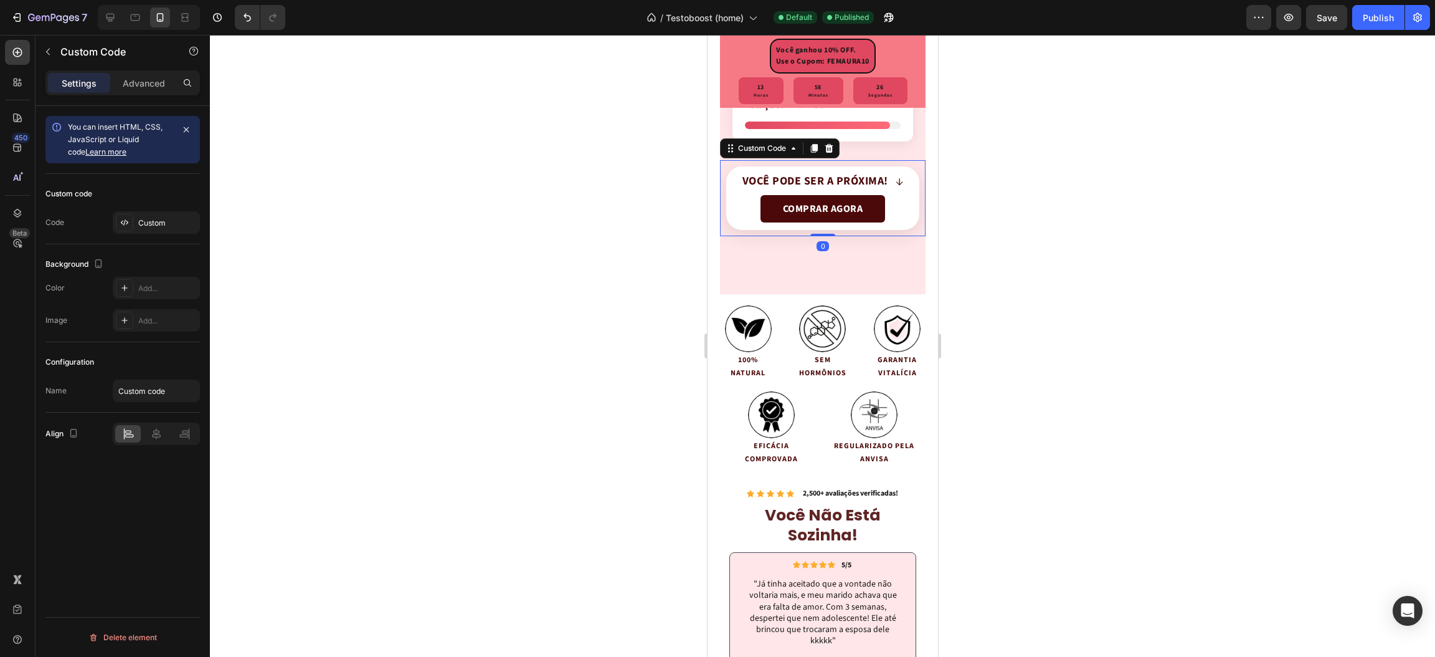
click at [895, 189] on span "↓" at bounding box center [899, 181] width 8 height 15
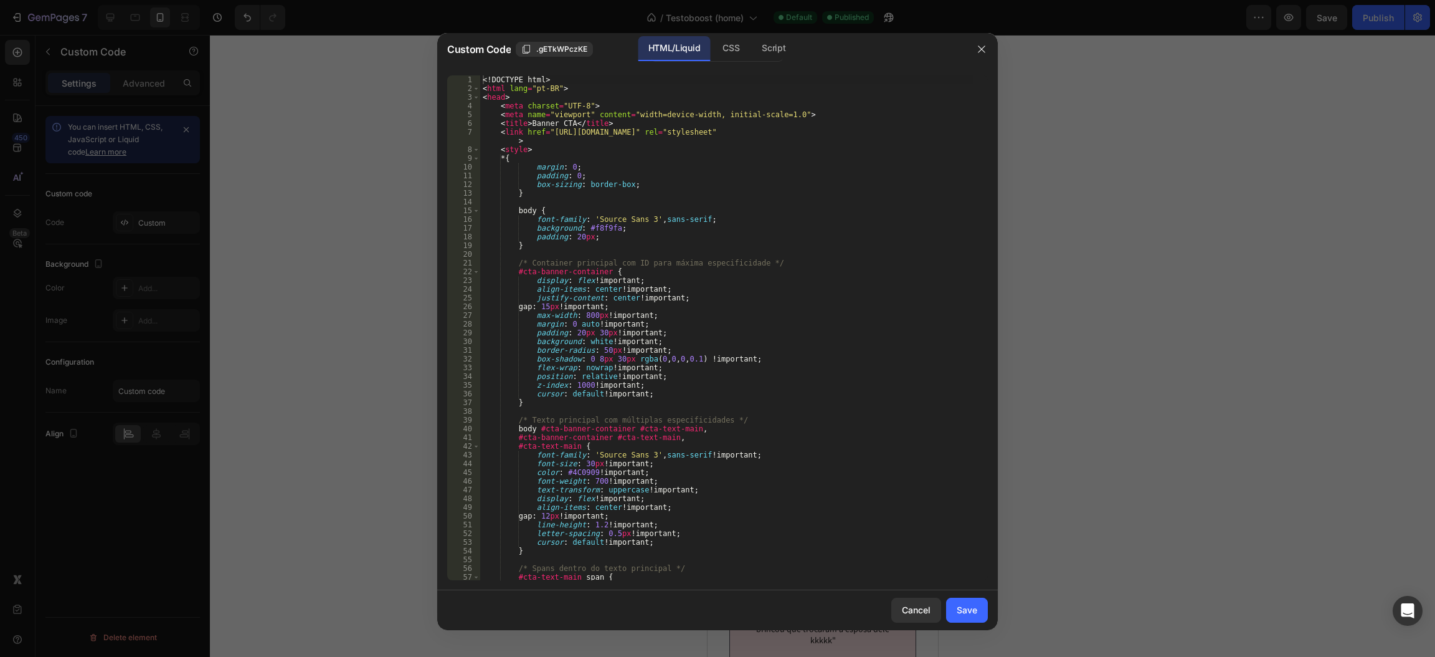
type textarea "gap: 15px !important;"
click at [629, 308] on div "<! DOCTYPE html > < html lang = "pt-BR" > < head > < meta charset = "UTF-8" > <…" at bounding box center [726, 336] width 493 height 523
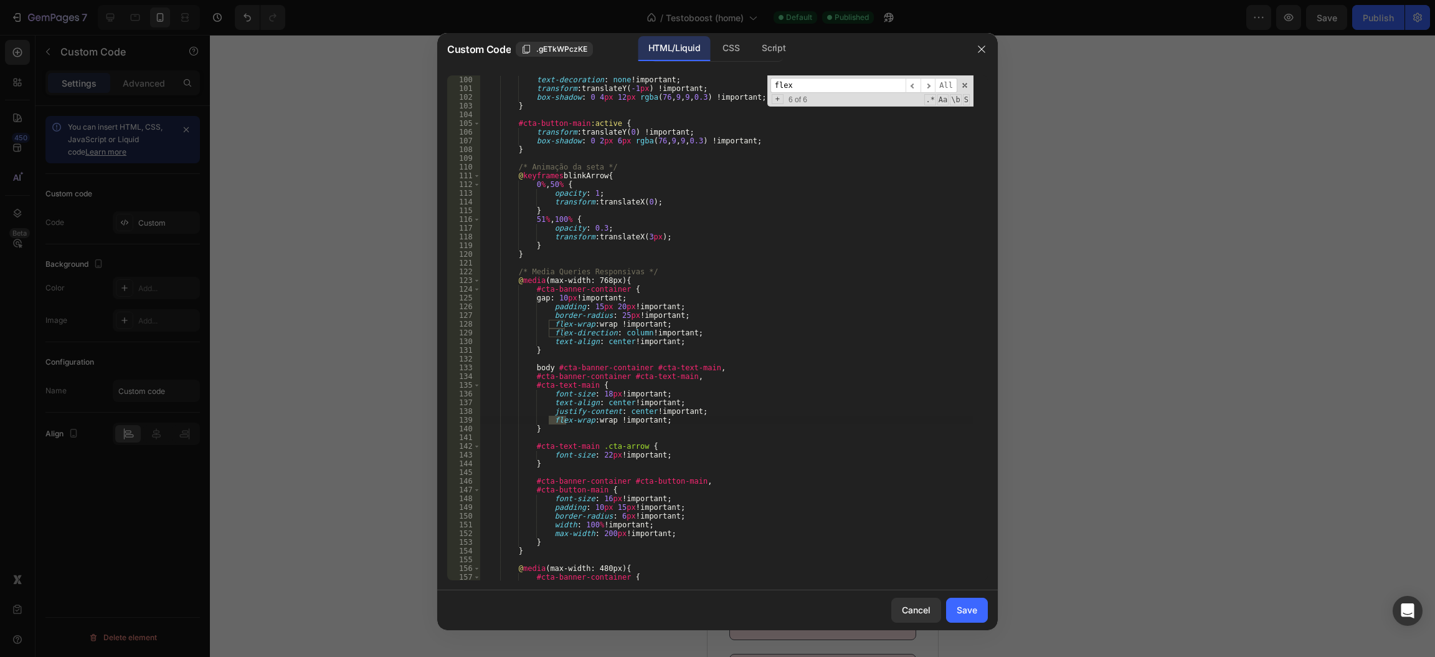
scroll to position [0, 0]
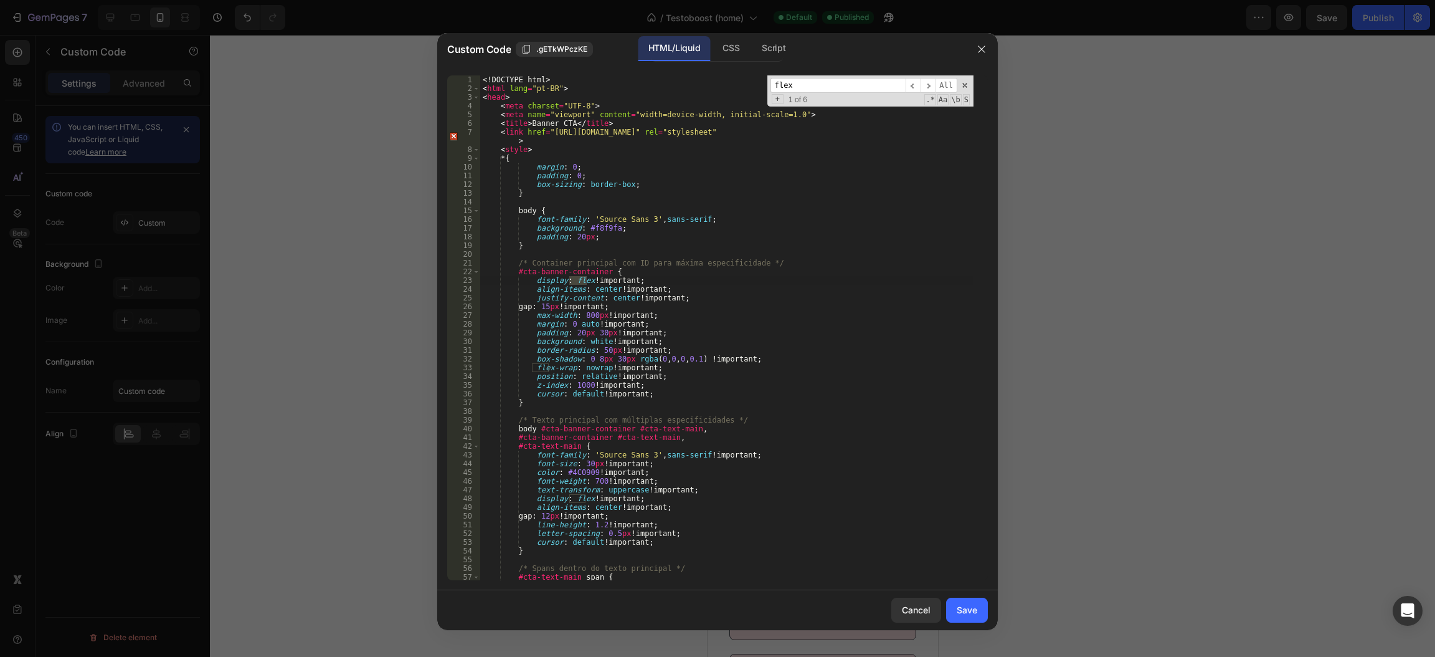
type input "flex"
click at [652, 224] on div "<! DOCTYPE html > < html lang = "pt-BR" > < head > < meta charset = "UTF-8" > <…" at bounding box center [726, 336] width 493 height 523
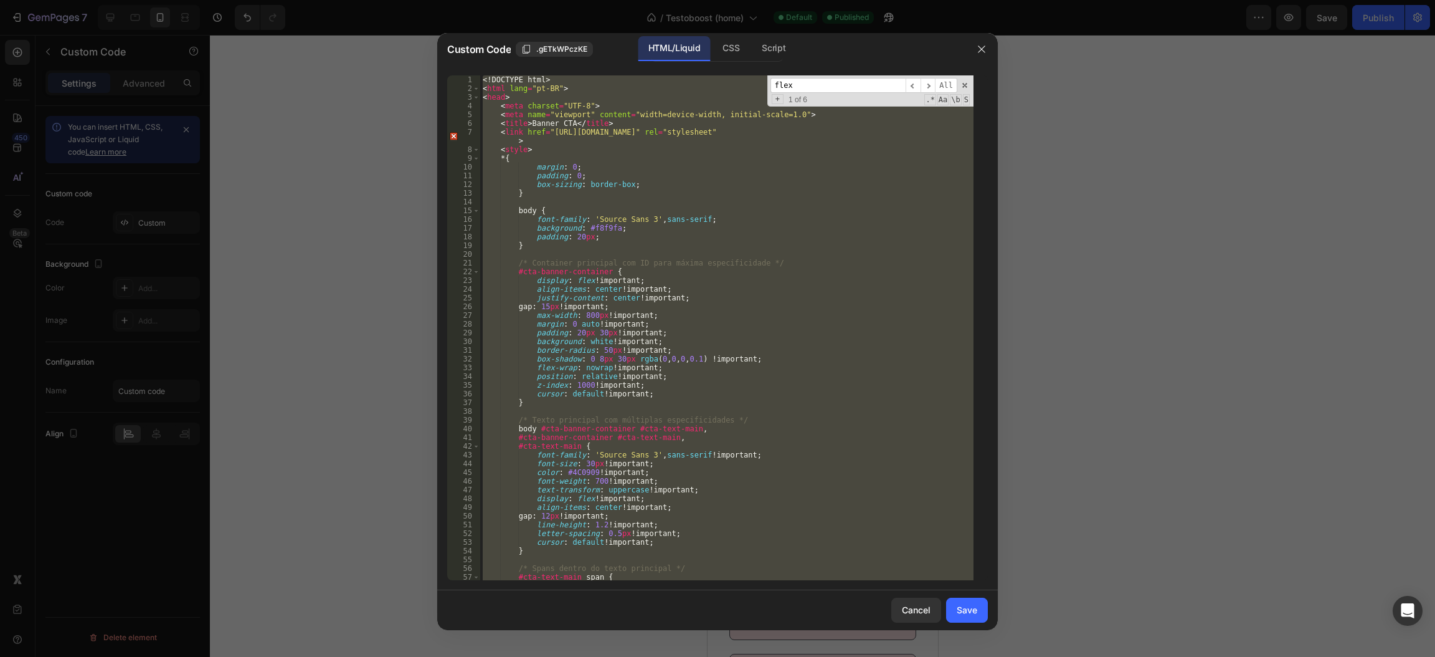
paste textarea
type textarea "</html>"
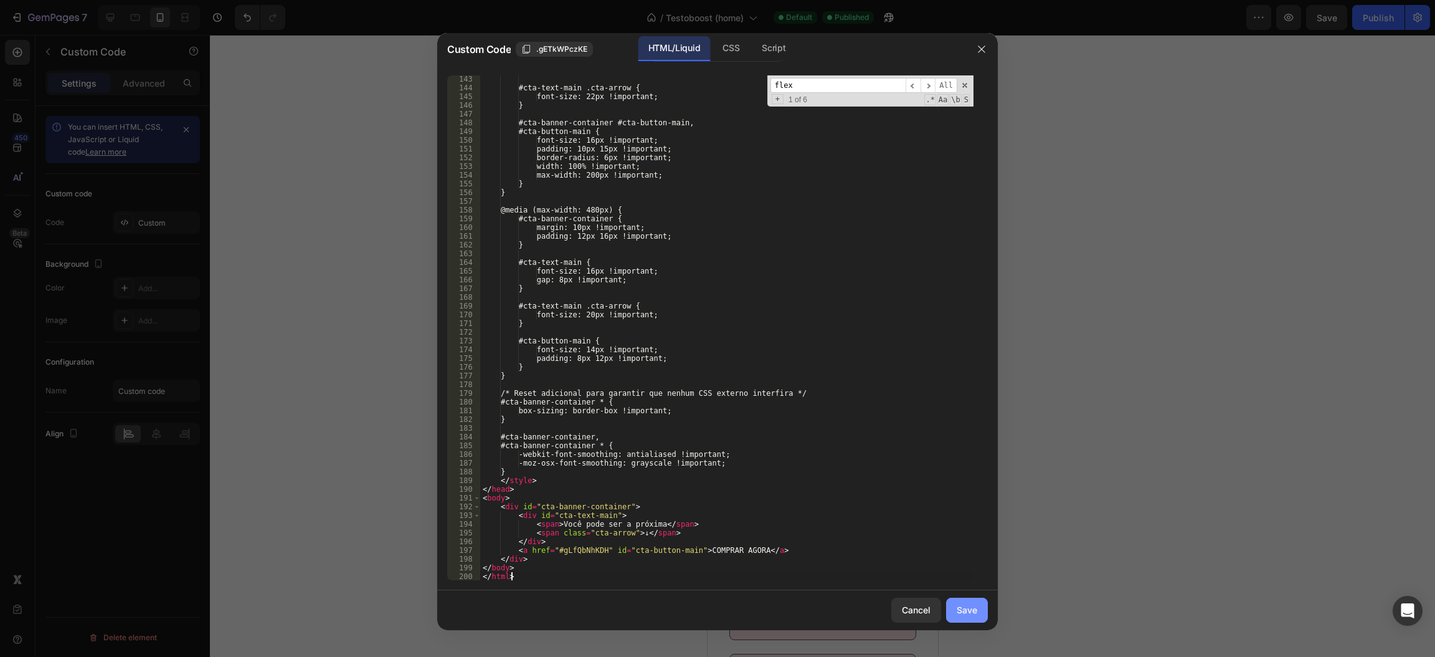
click at [963, 612] on div "Save" at bounding box center [967, 609] width 21 height 13
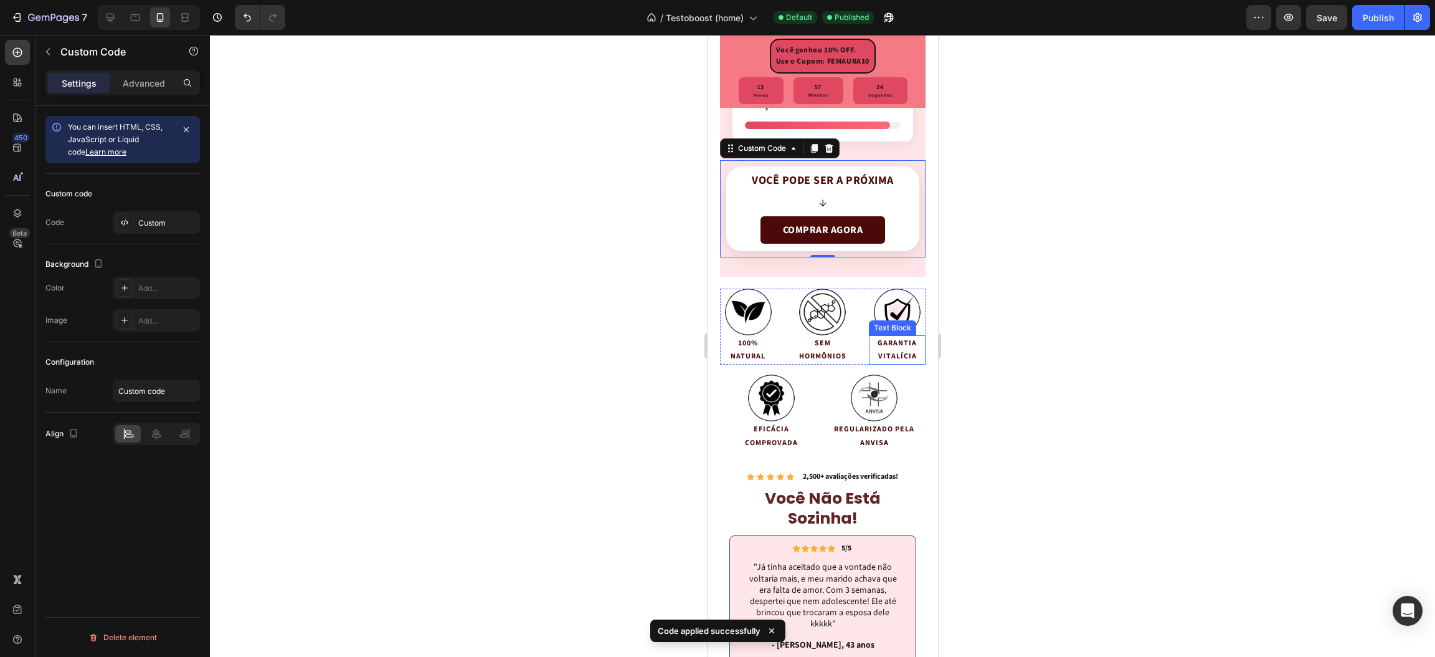
click at [1052, 297] on div at bounding box center [822, 346] width 1225 height 622
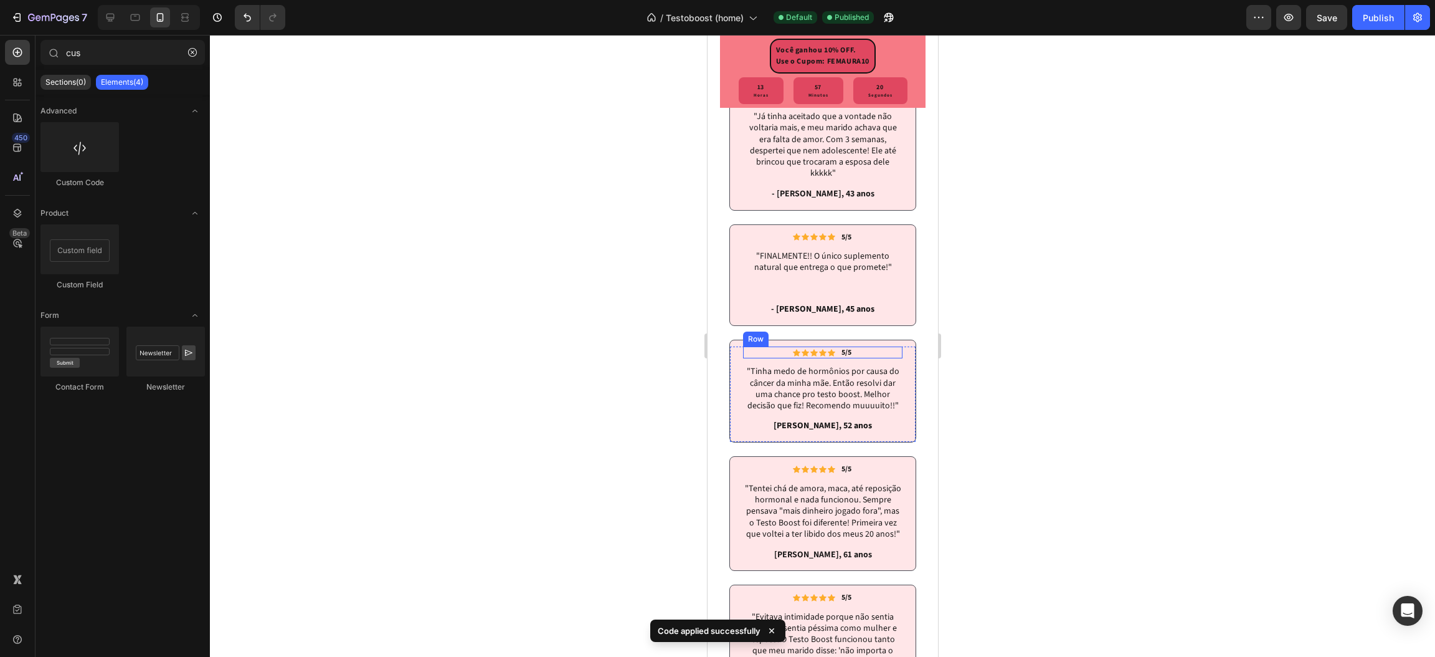
scroll to position [4311, 0]
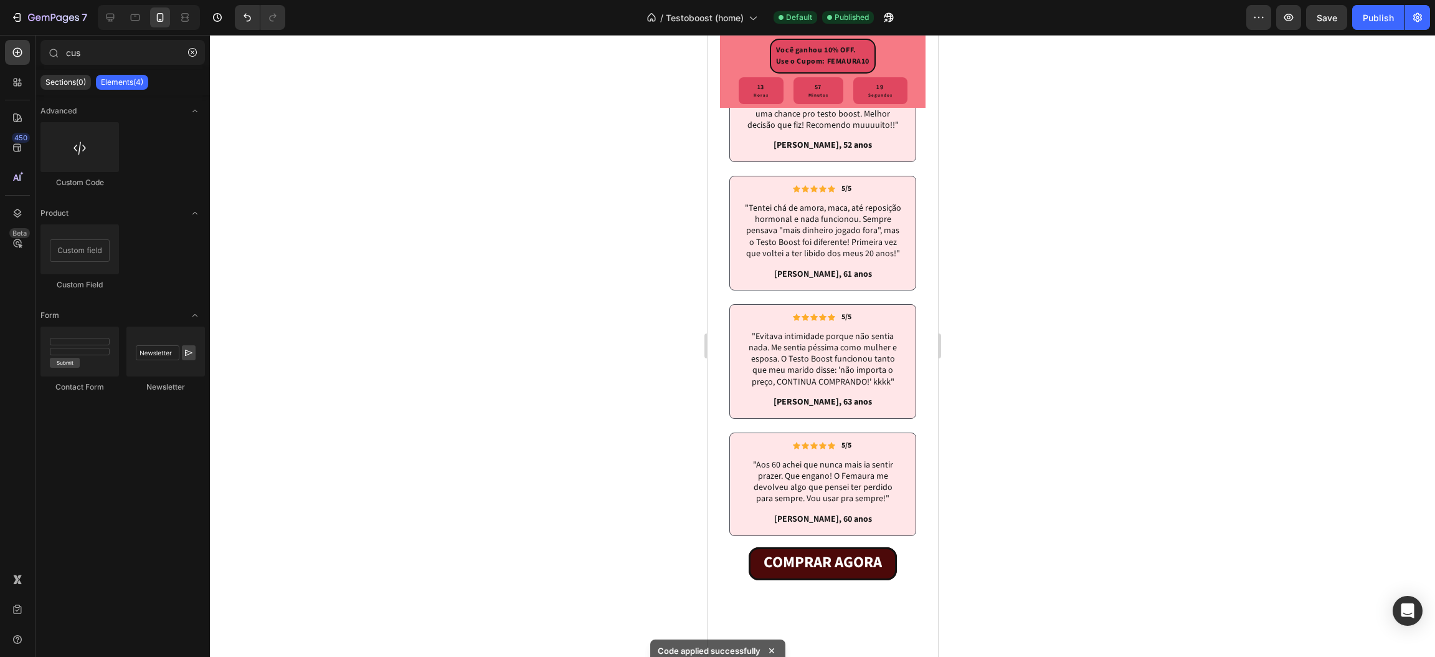
click at [1382, 13] on div "Publish" at bounding box center [1378, 17] width 31 height 13
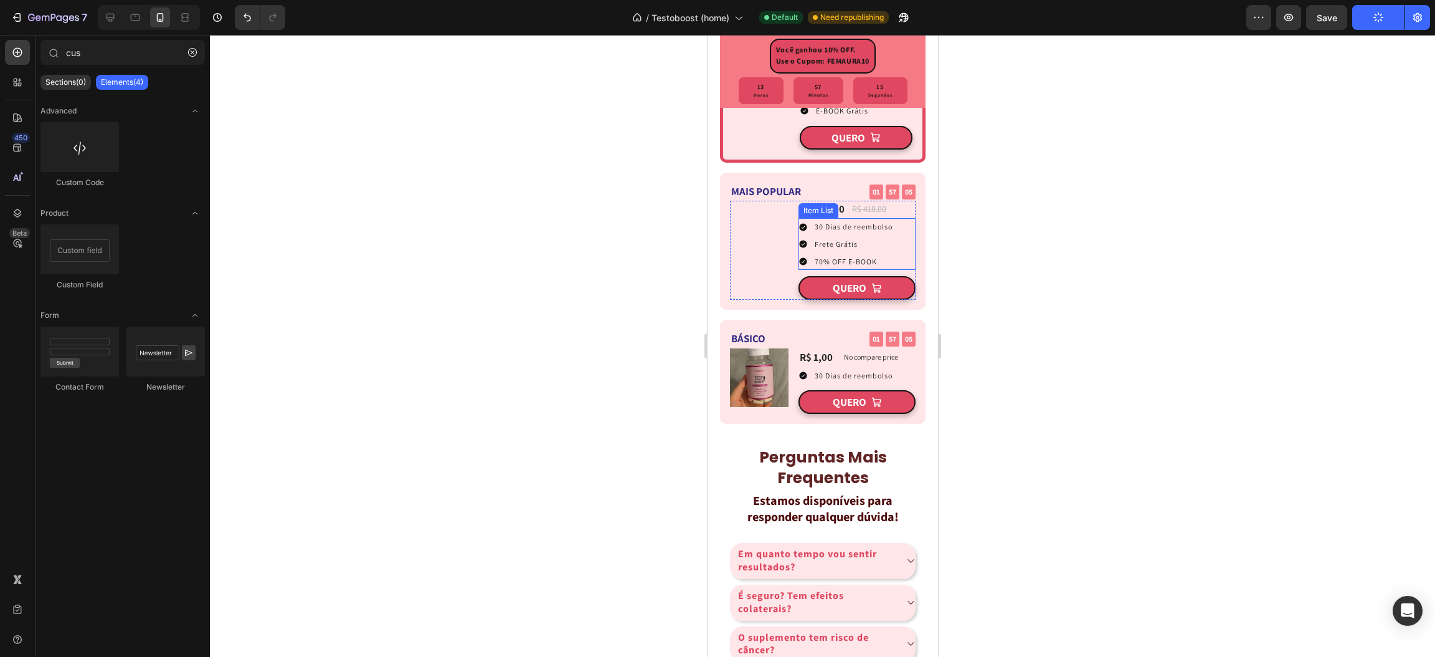
scroll to position [5526, 0]
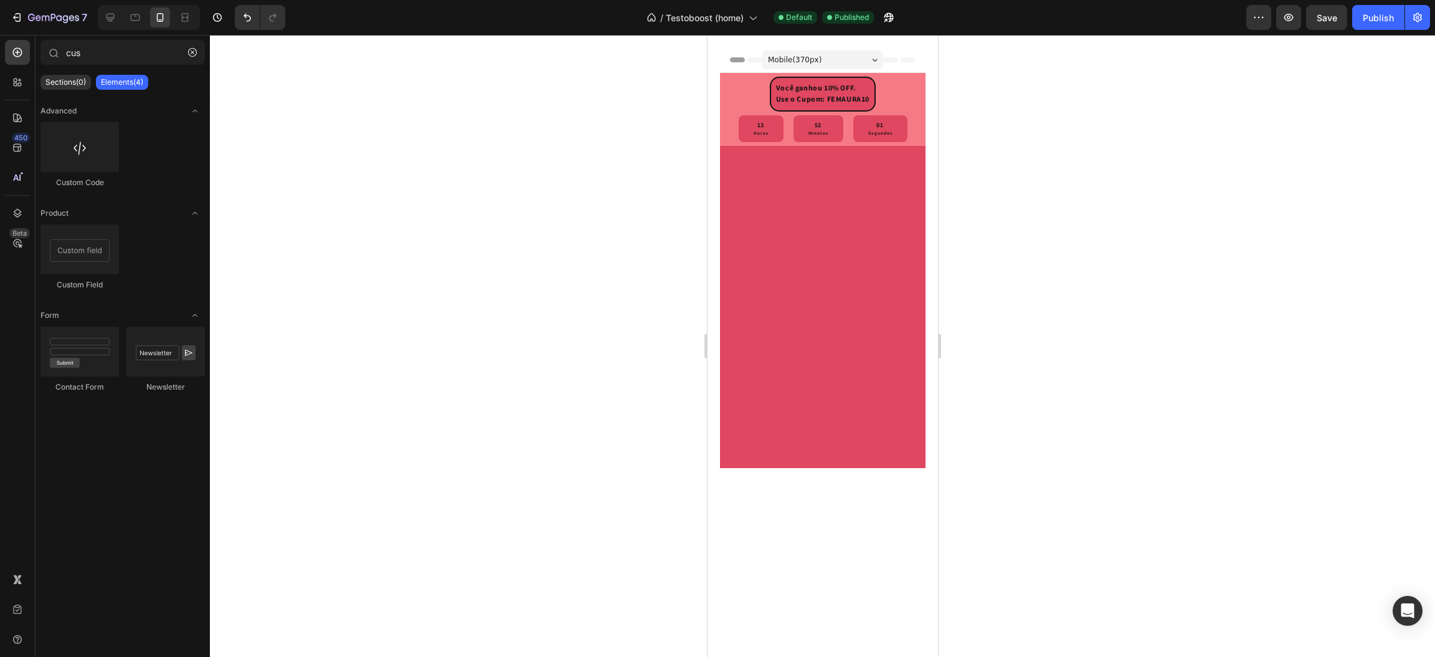
scroll to position [5526, 0]
